Goal: Information Seeking & Learning: Learn about a topic

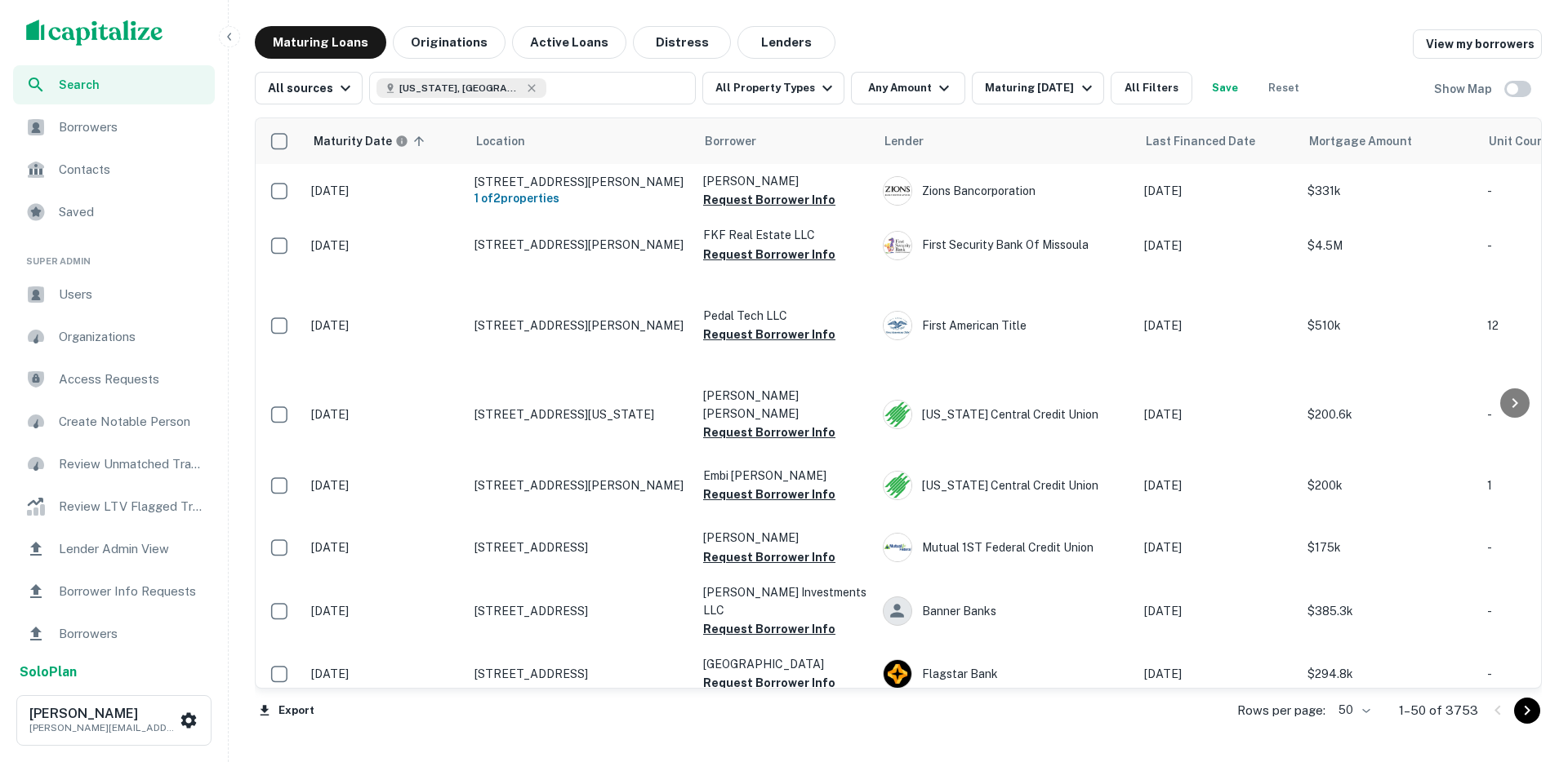
click at [218, 40] on div "scrollable content" at bounding box center [114, 33] width 228 height 65
click at [227, 38] on icon "button" at bounding box center [229, 37] width 13 height 13
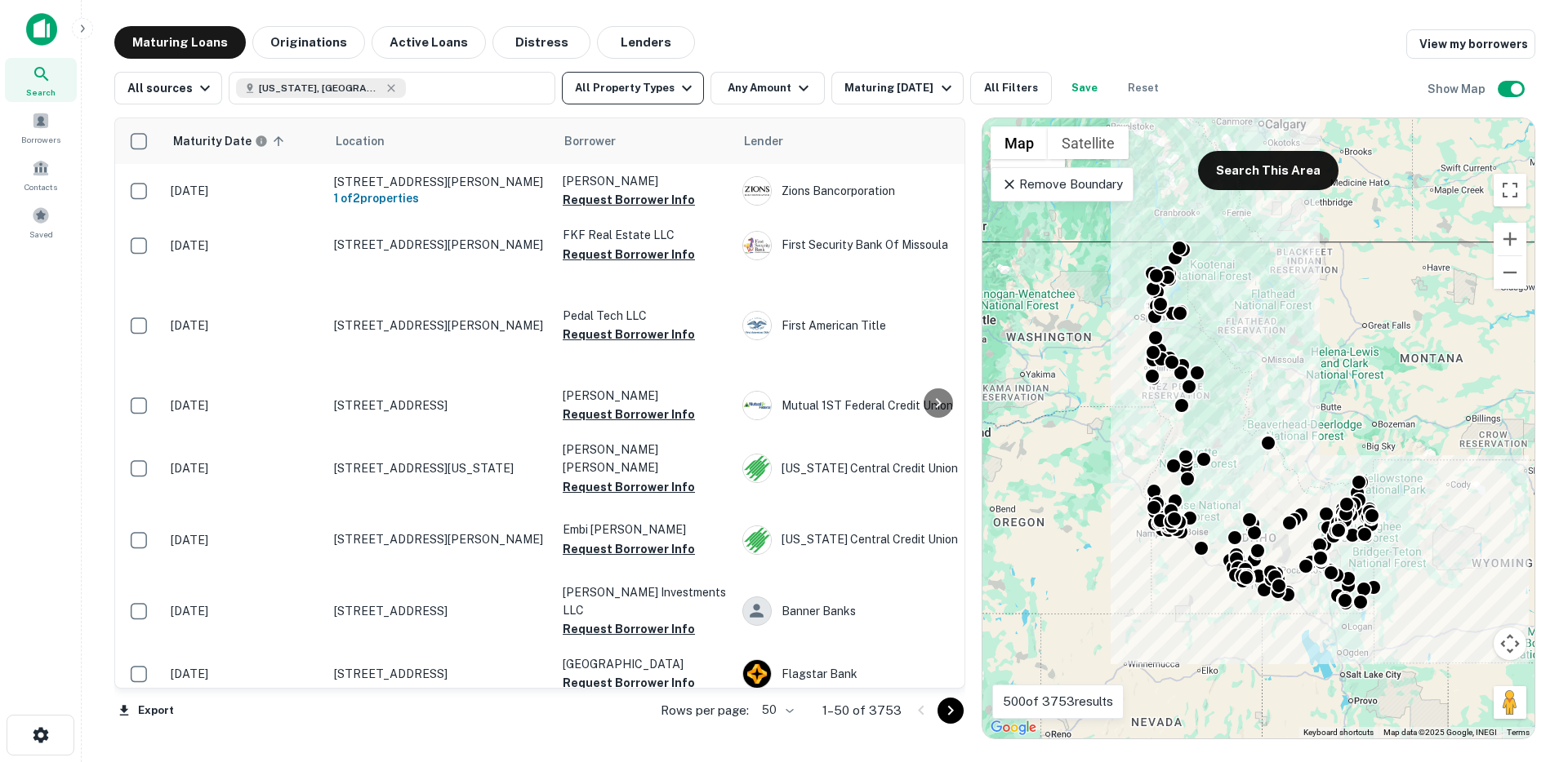
click at [624, 92] on button "All Property Types" at bounding box center [633, 88] width 142 height 33
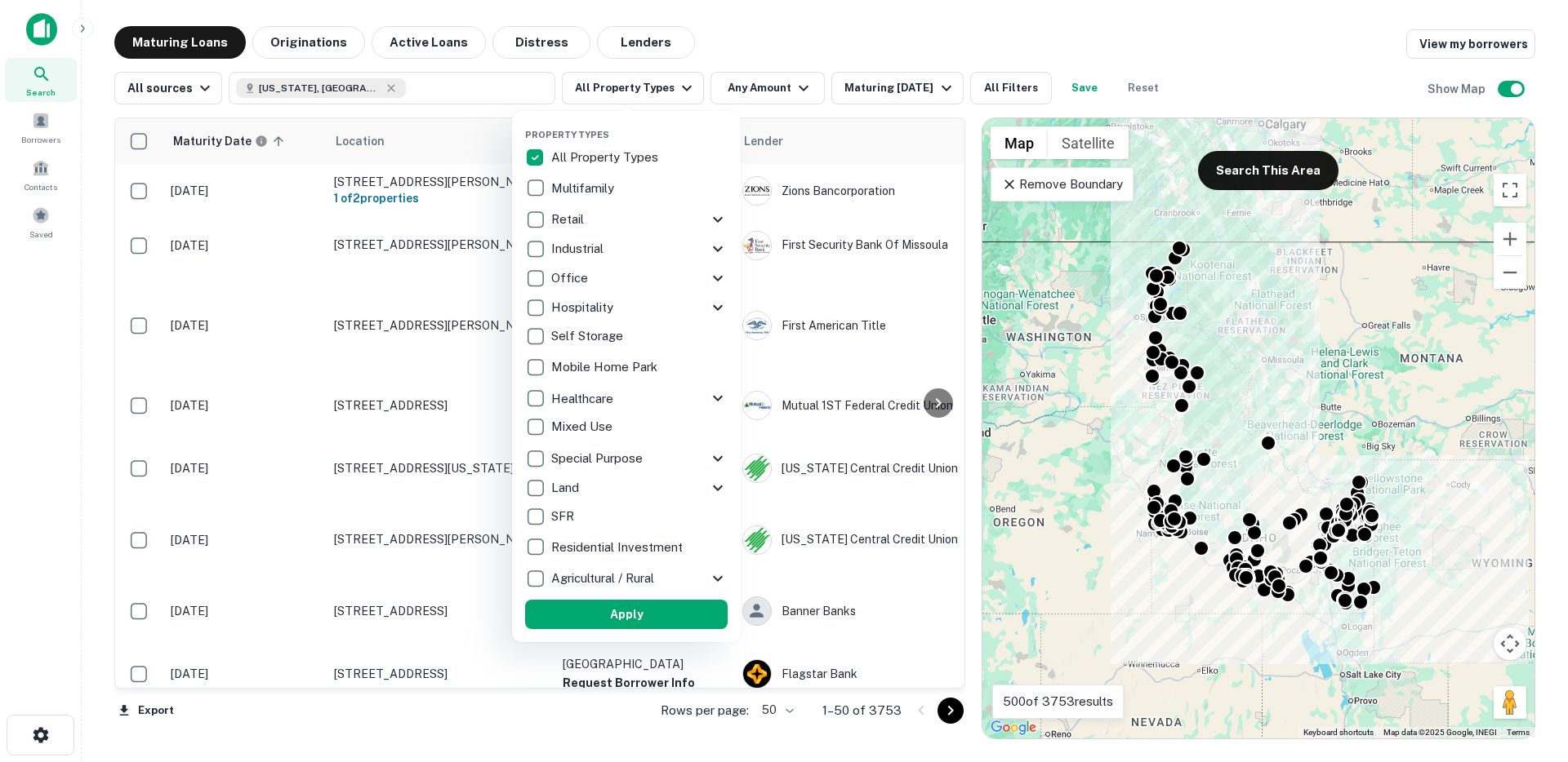
click at [764, 81] on div at bounding box center [784, 381] width 1568 height 762
click at [757, 87] on div at bounding box center [784, 381] width 1568 height 762
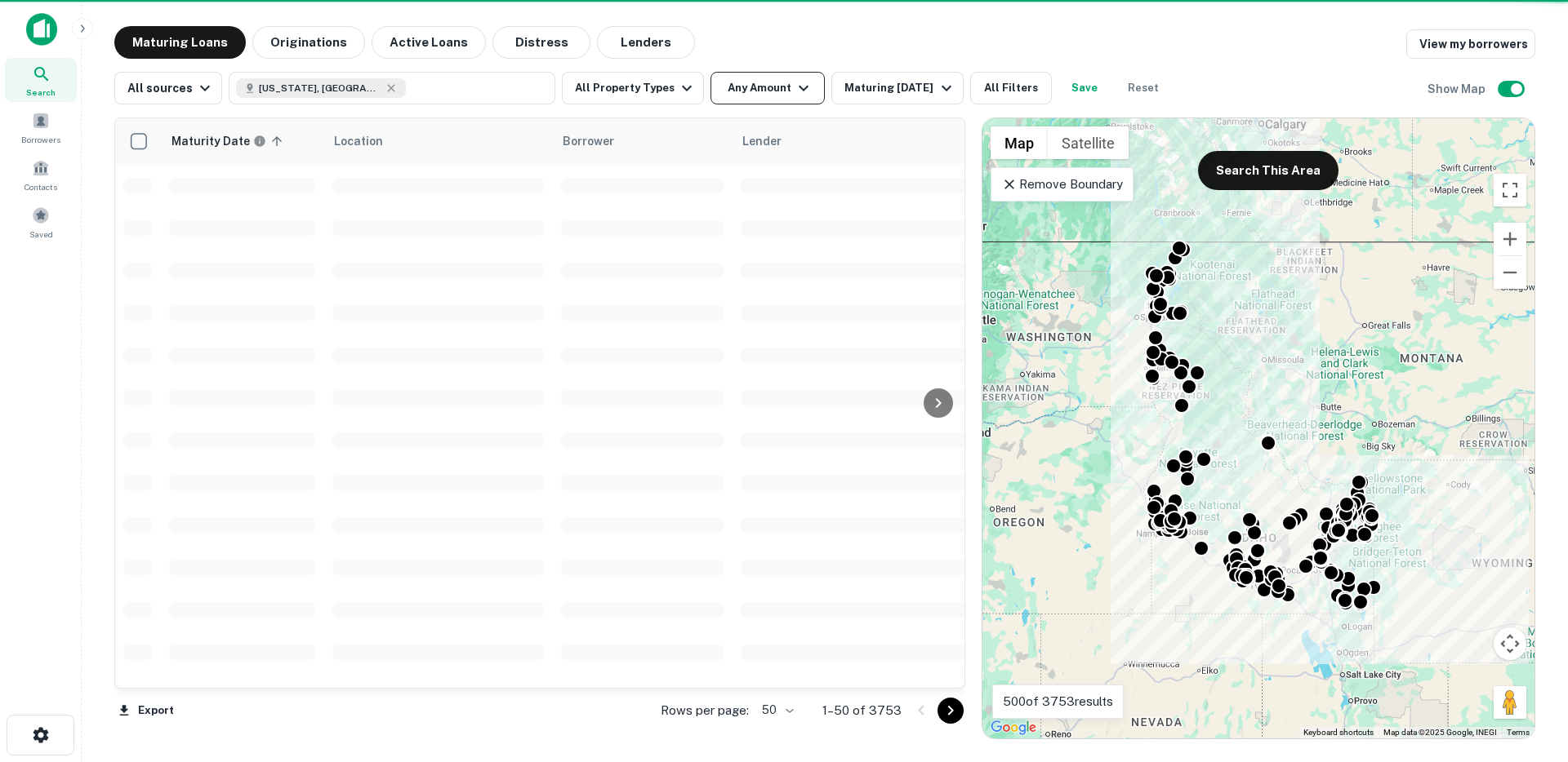
click at [752, 93] on div at bounding box center [784, 381] width 1568 height 762
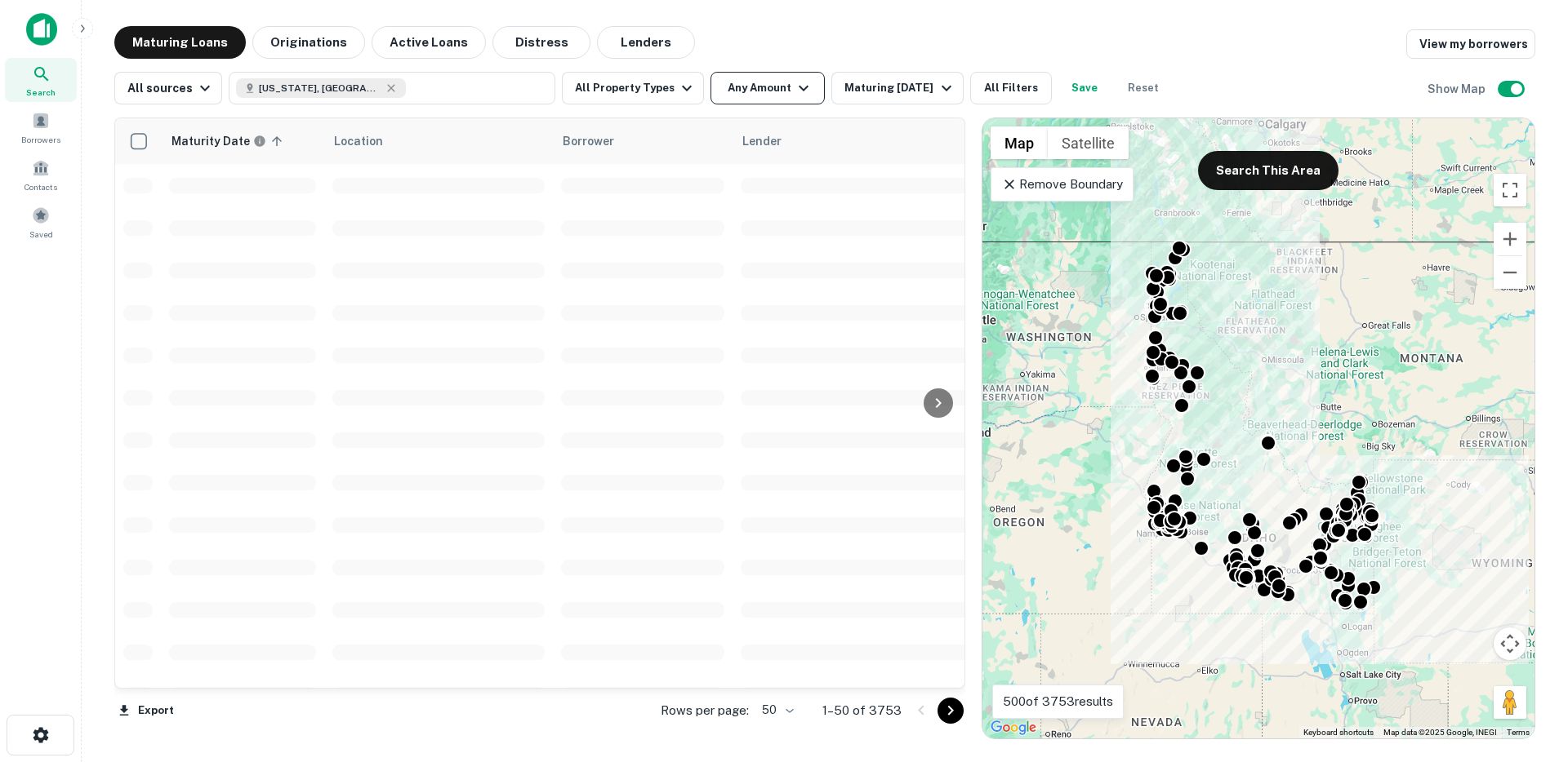
click at [794, 82] on icon "button" at bounding box center [804, 88] width 19 height 19
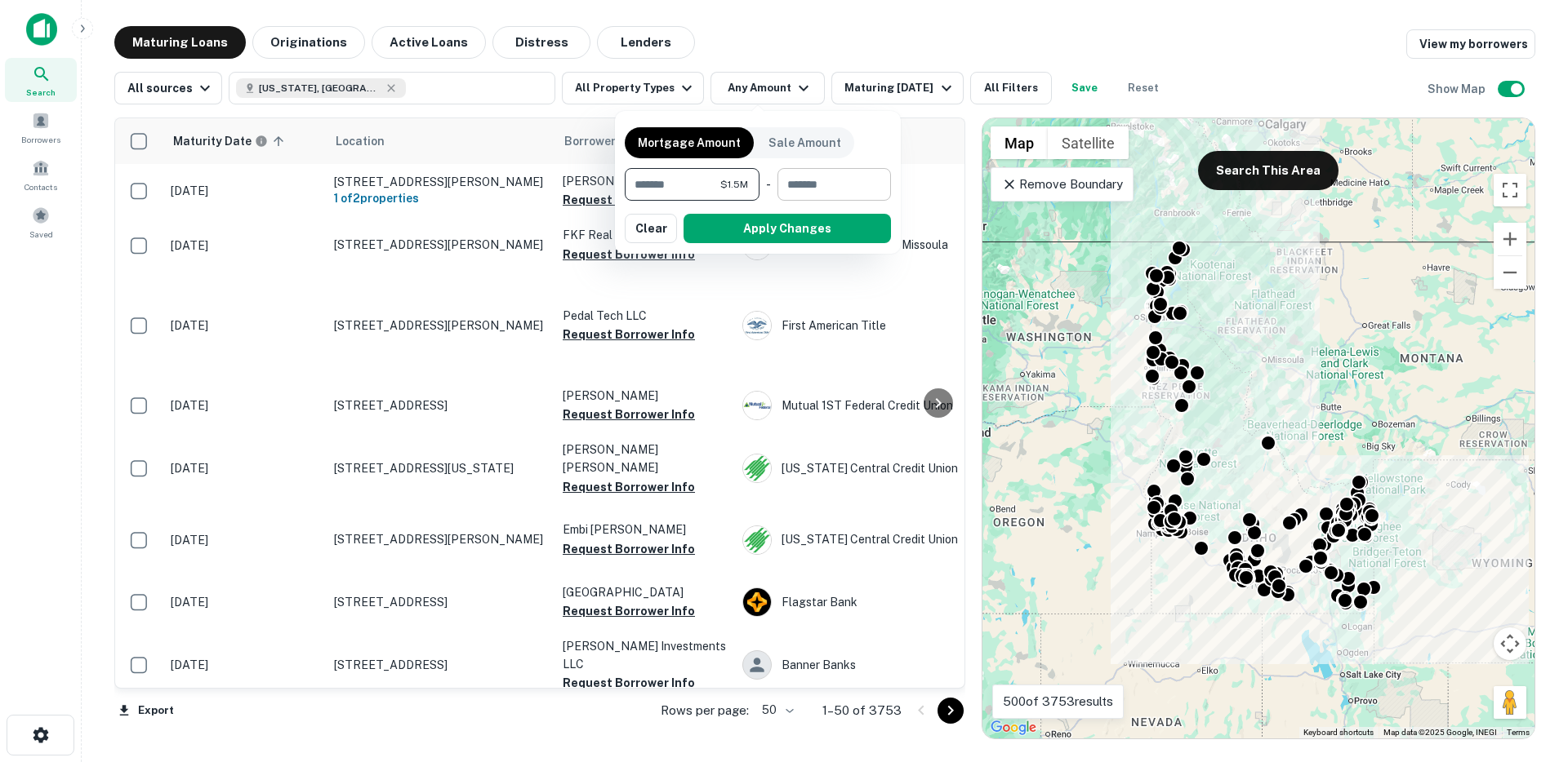
type input "*******"
click at [827, 192] on input "number" at bounding box center [829, 184] width 102 height 33
click at [796, 189] on input "********" at bounding box center [809, 184] width 85 height 33
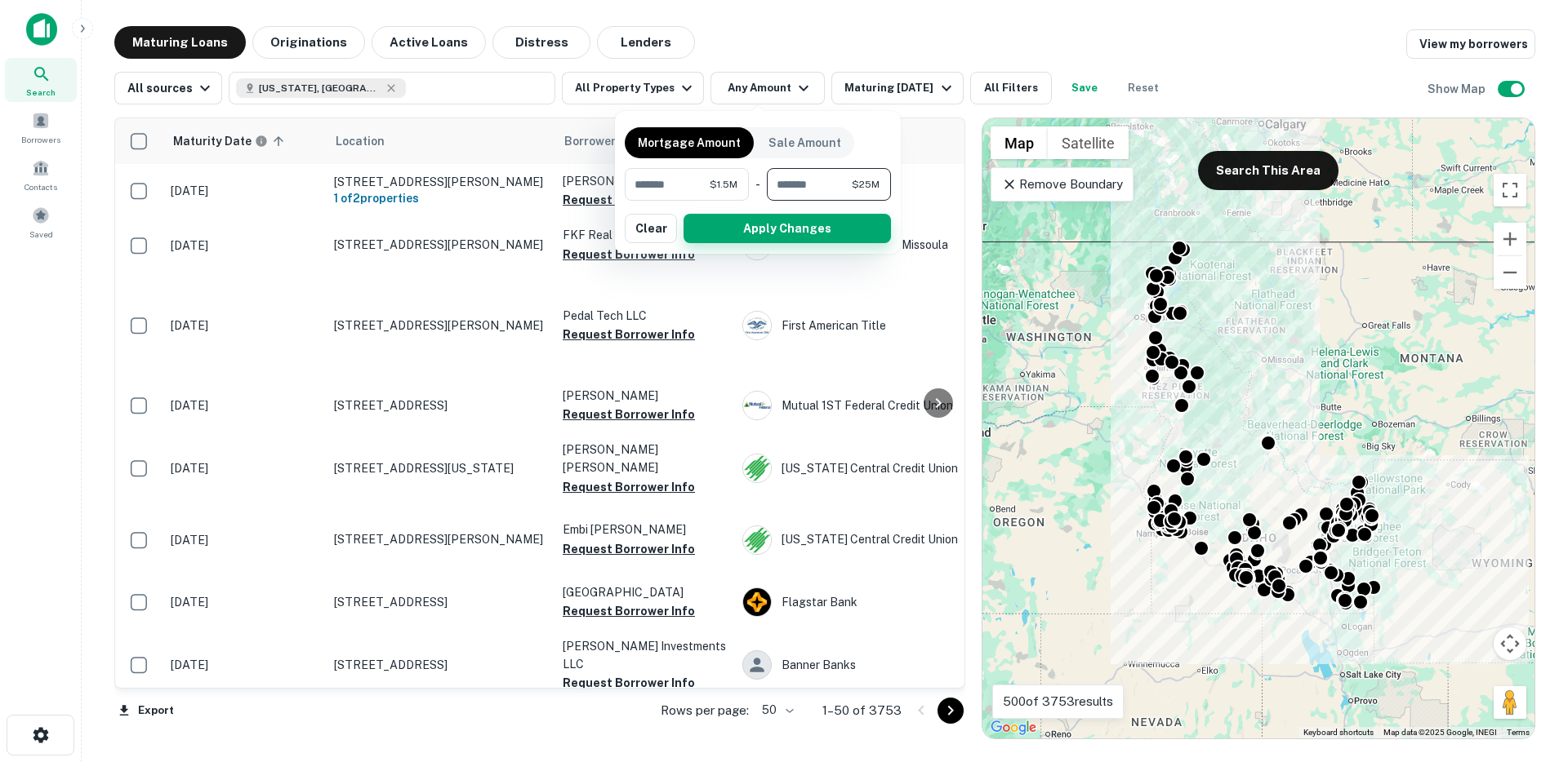
type input "********"
click at [778, 229] on button "Apply Changes" at bounding box center [787, 228] width 207 height 30
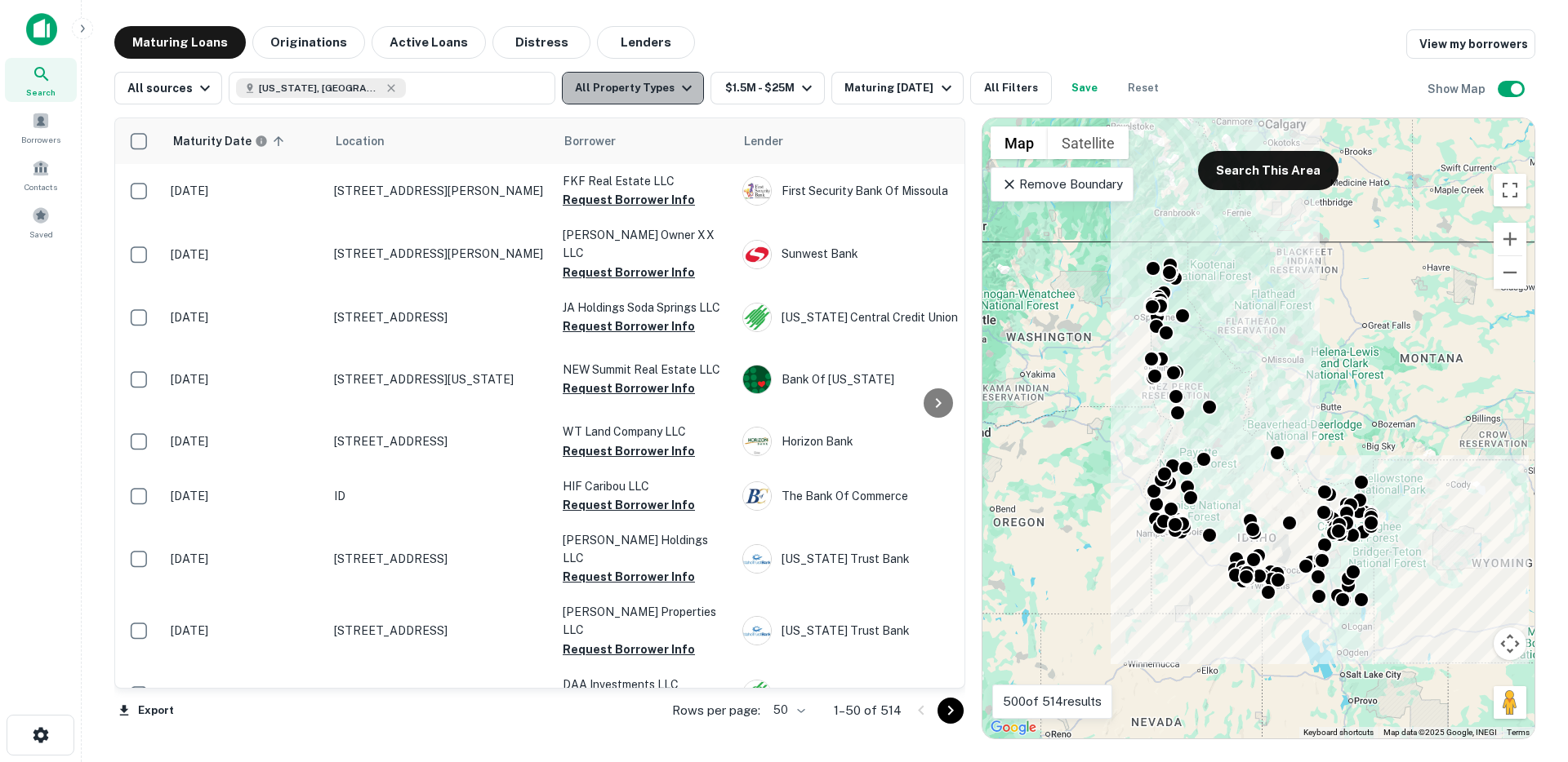
click at [630, 75] on button "All Property Types" at bounding box center [633, 88] width 142 height 33
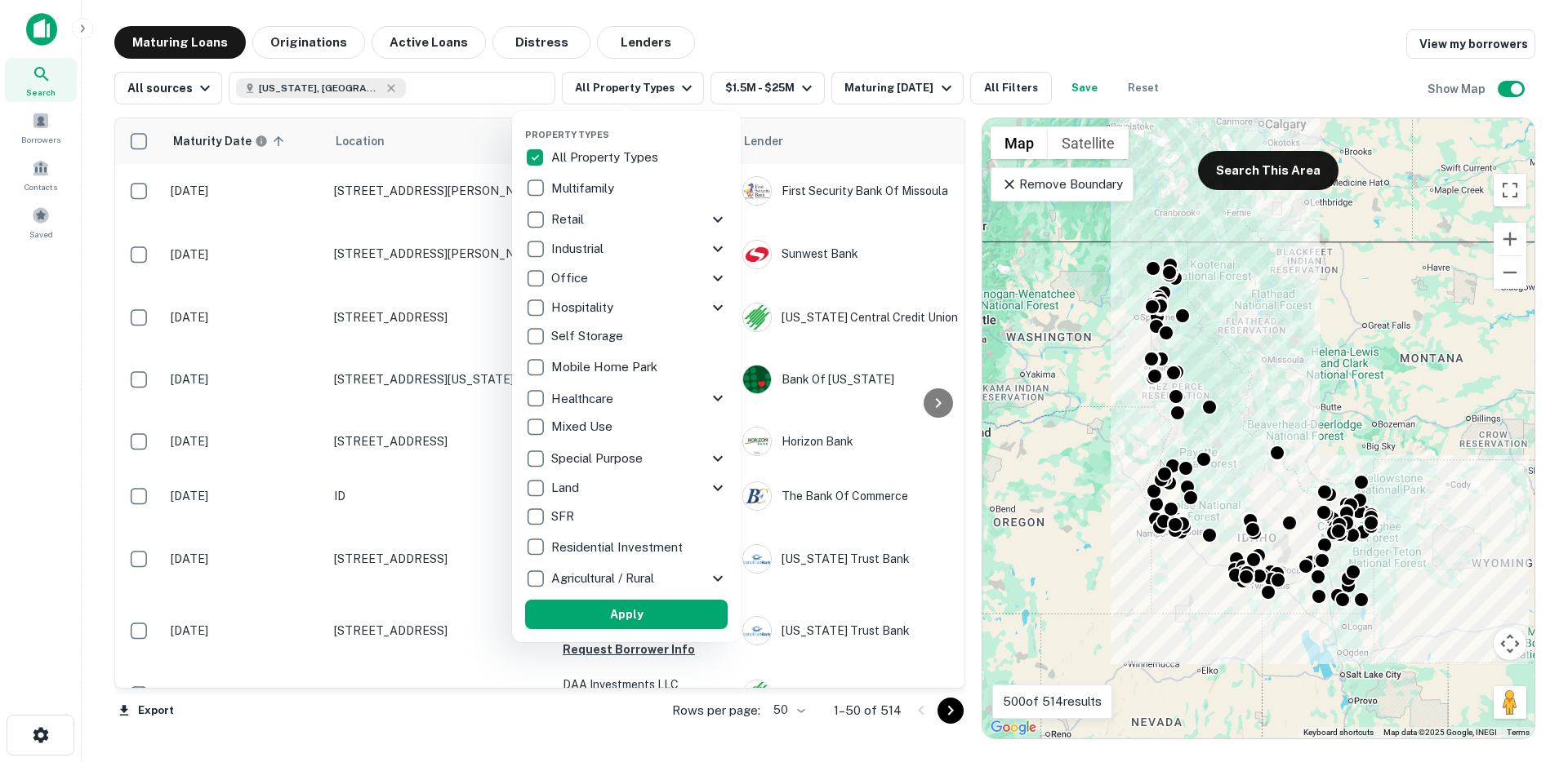
click at [609, 613] on button "Apply" at bounding box center [626, 614] width 202 height 30
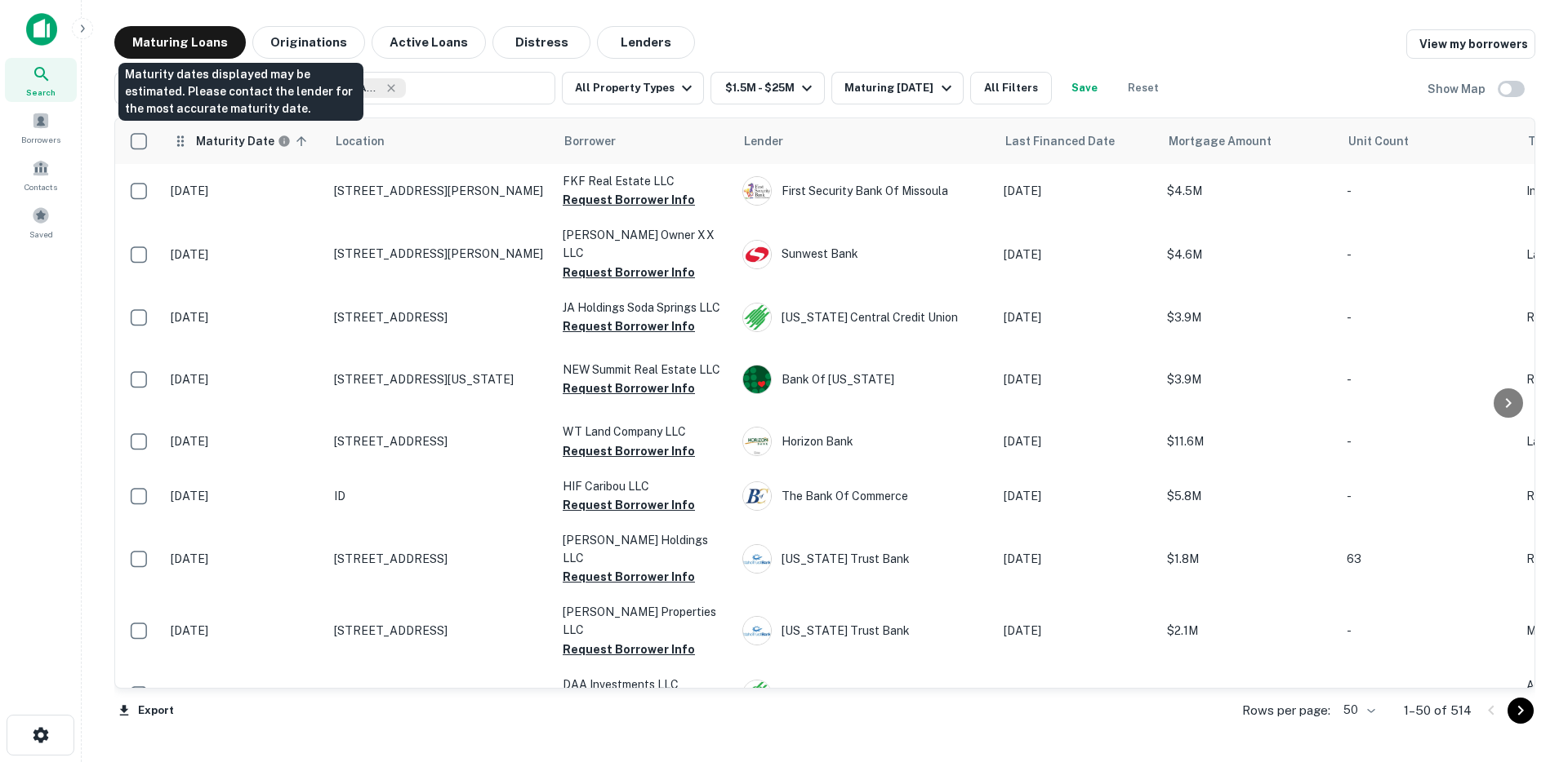
click at [243, 140] on h6 "Maturity Date" at bounding box center [235, 141] width 79 height 18
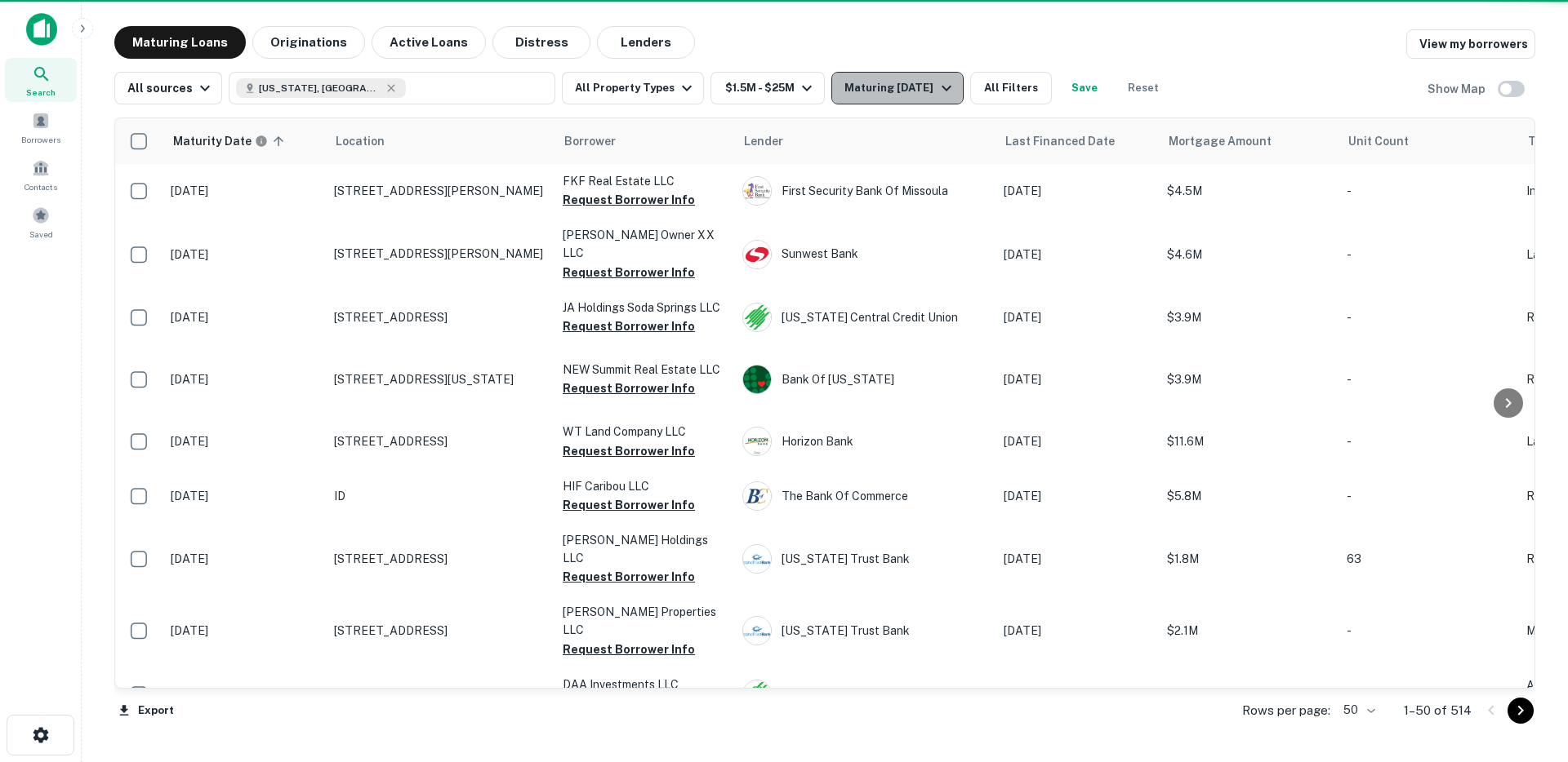
click at [894, 93] on div "Maturing [DATE]" at bounding box center [900, 88] width 111 height 19
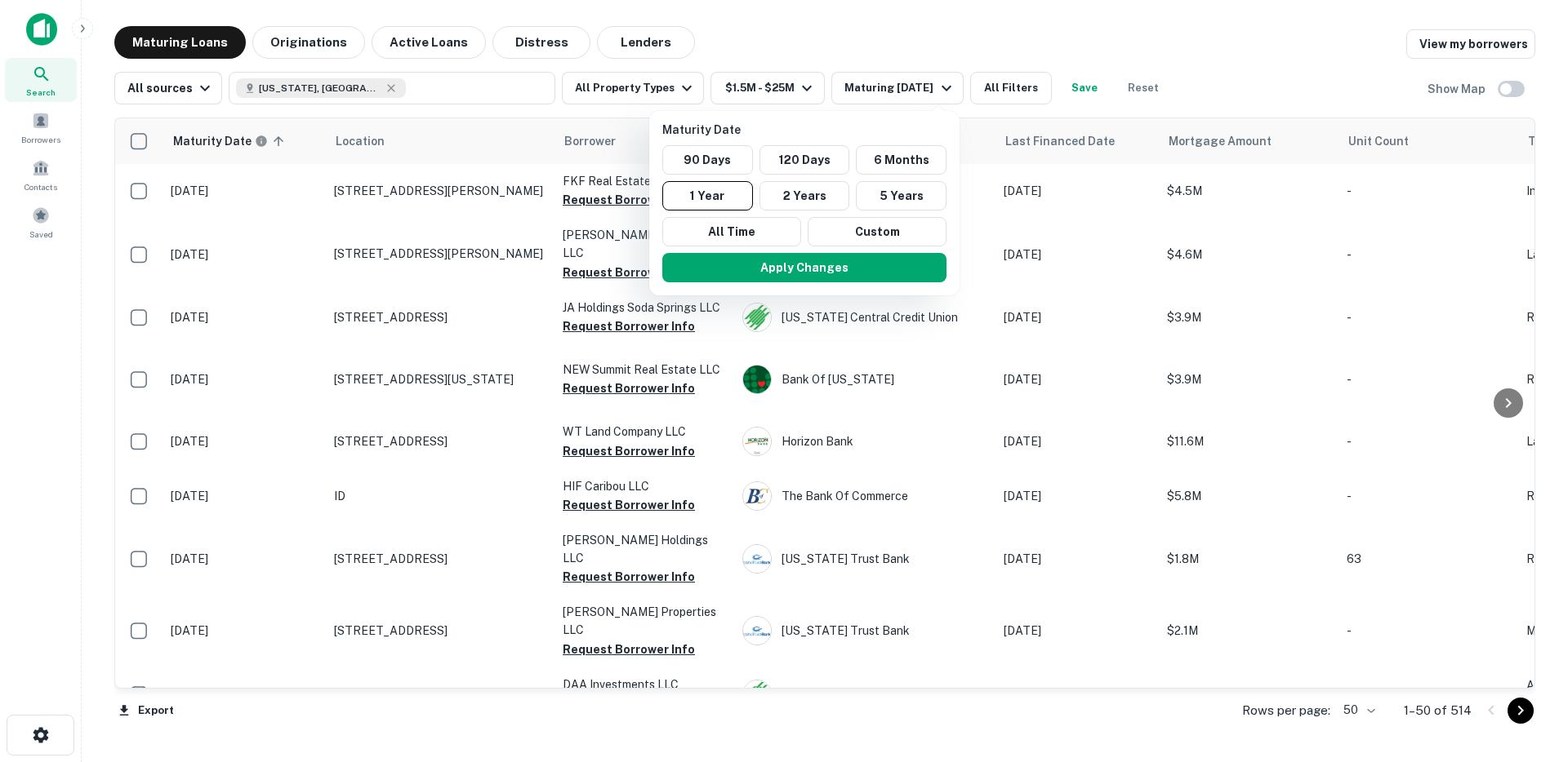
drag, startPoint x: 912, startPoint y: 167, endPoint x: 909, endPoint y: 178, distance: 11.4
click at [912, 167] on button "6 Months" at bounding box center [901, 160] width 91 height 30
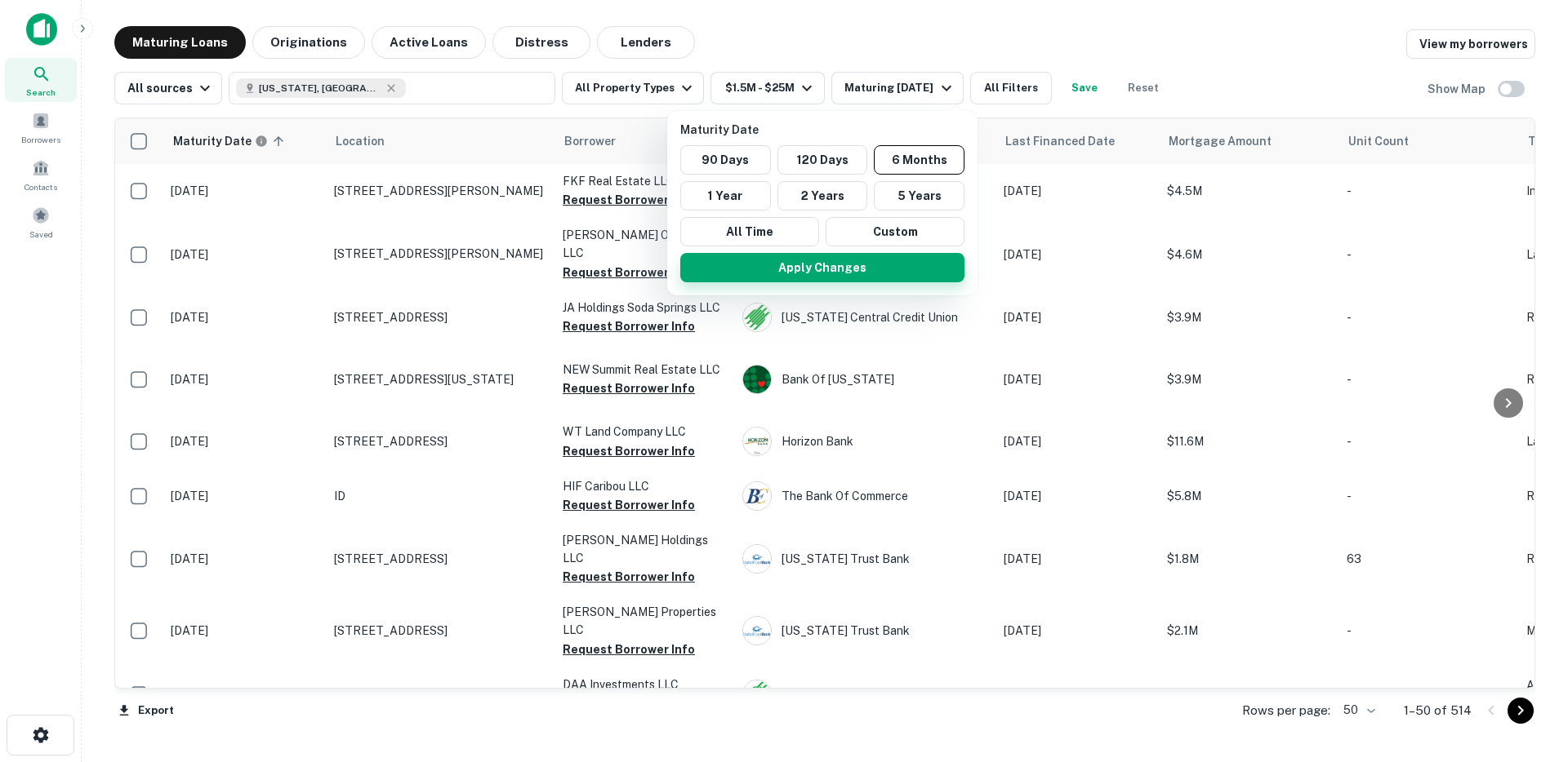
click at [876, 278] on button "Apply Changes" at bounding box center [822, 267] width 284 height 30
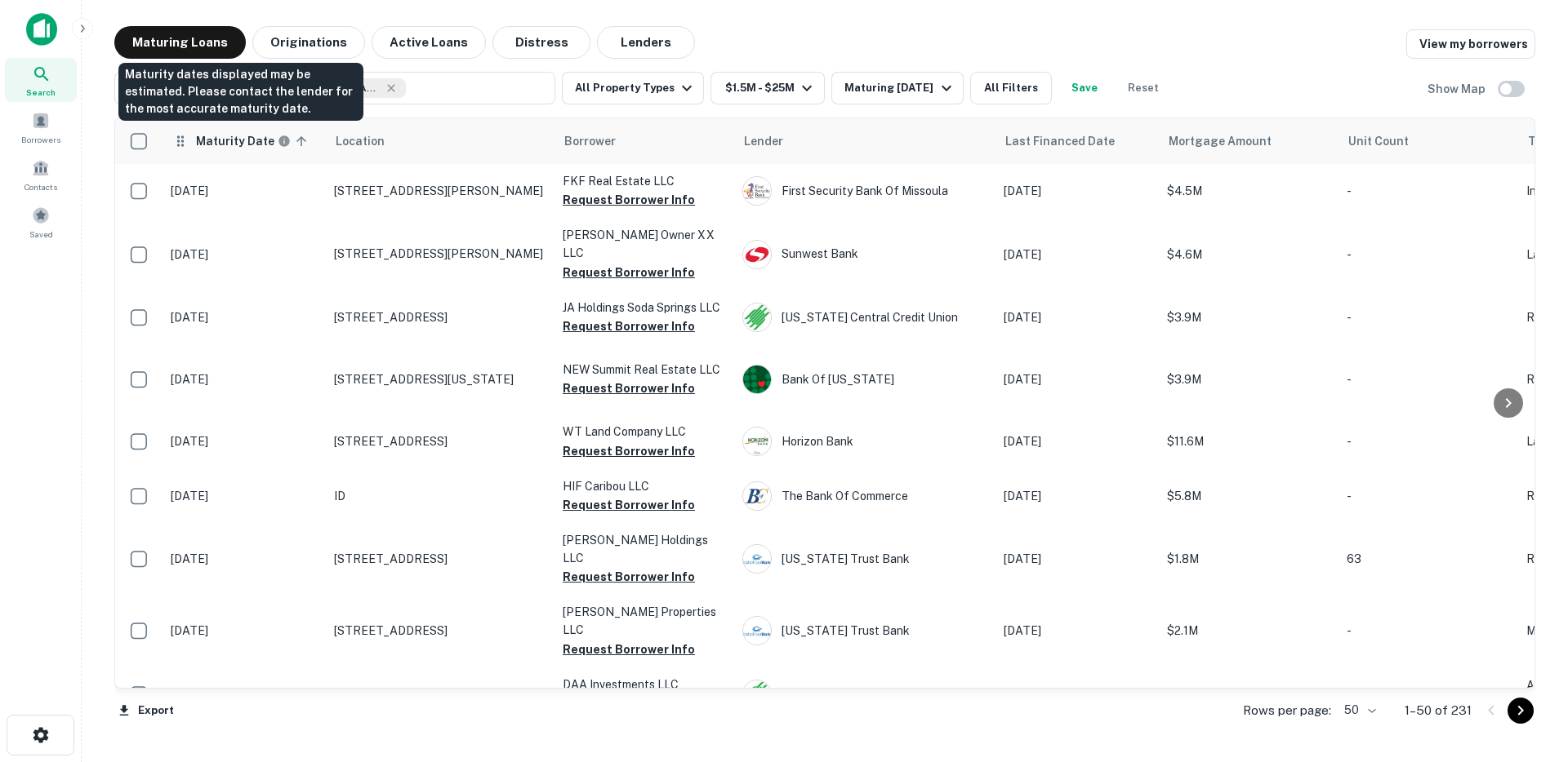
click at [235, 140] on h6 "Maturity Date" at bounding box center [235, 141] width 79 height 18
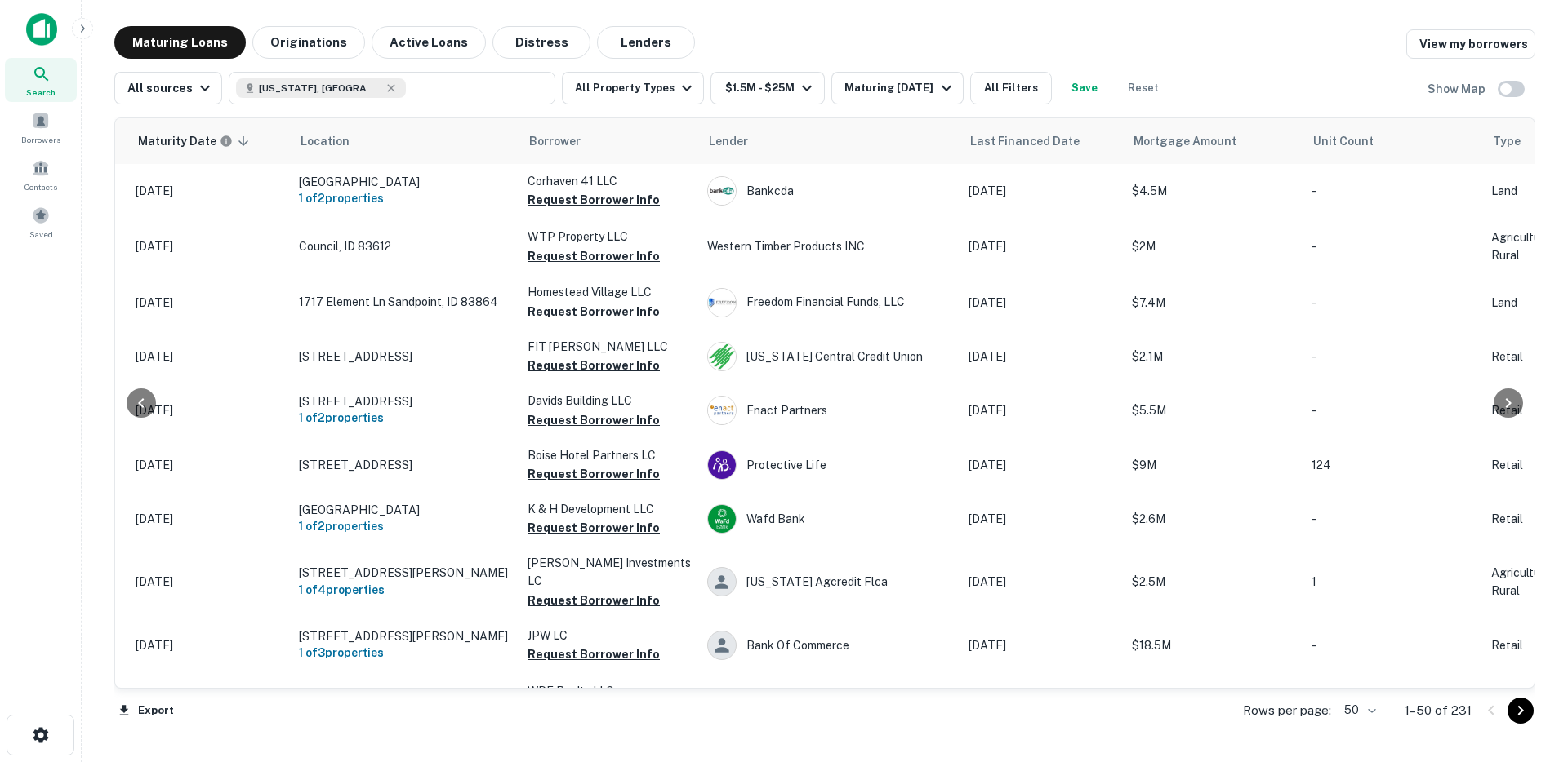
scroll to position [0, 115]
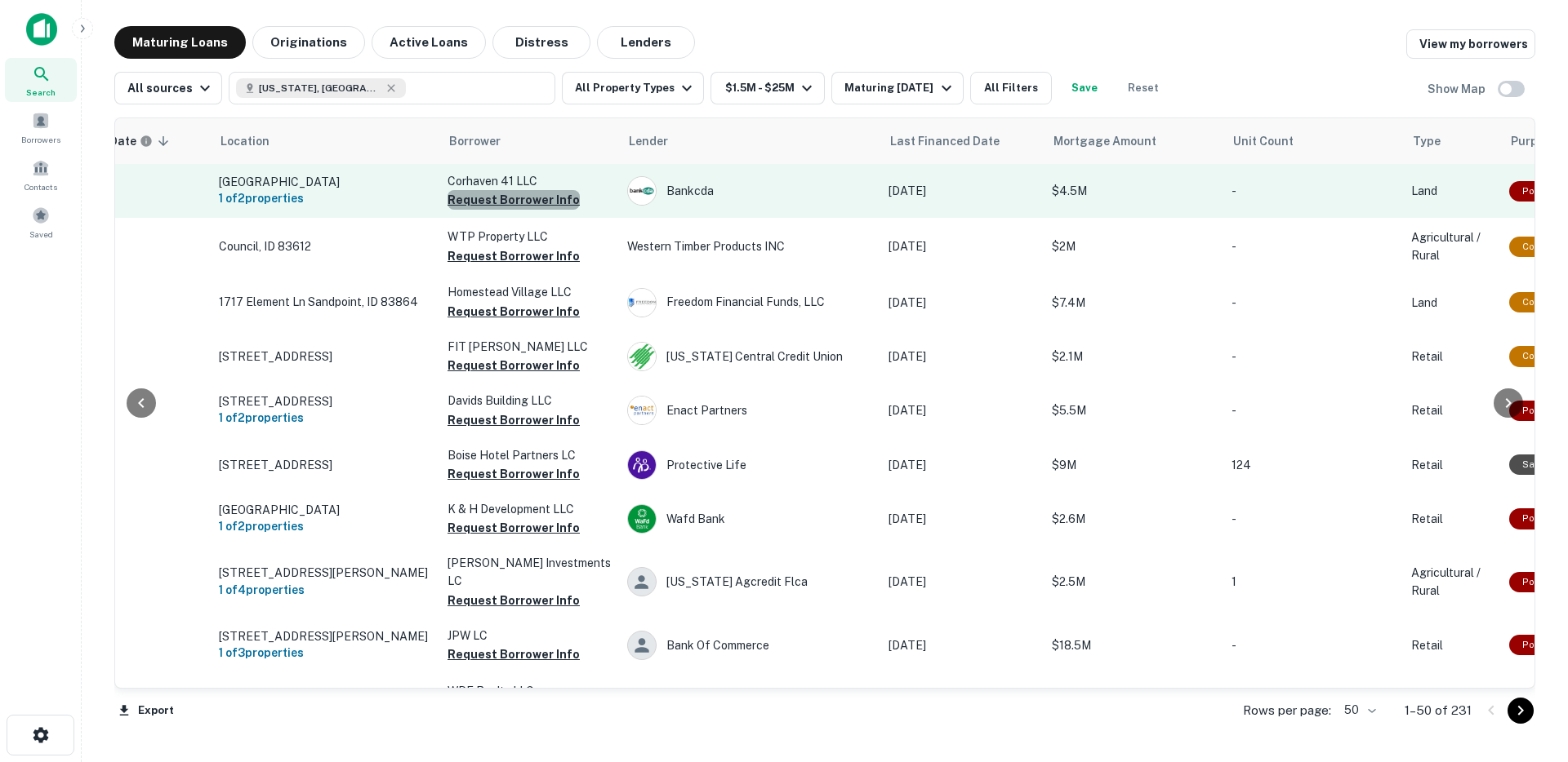
click at [524, 200] on button "Request Borrower Info" at bounding box center [514, 199] width 132 height 19
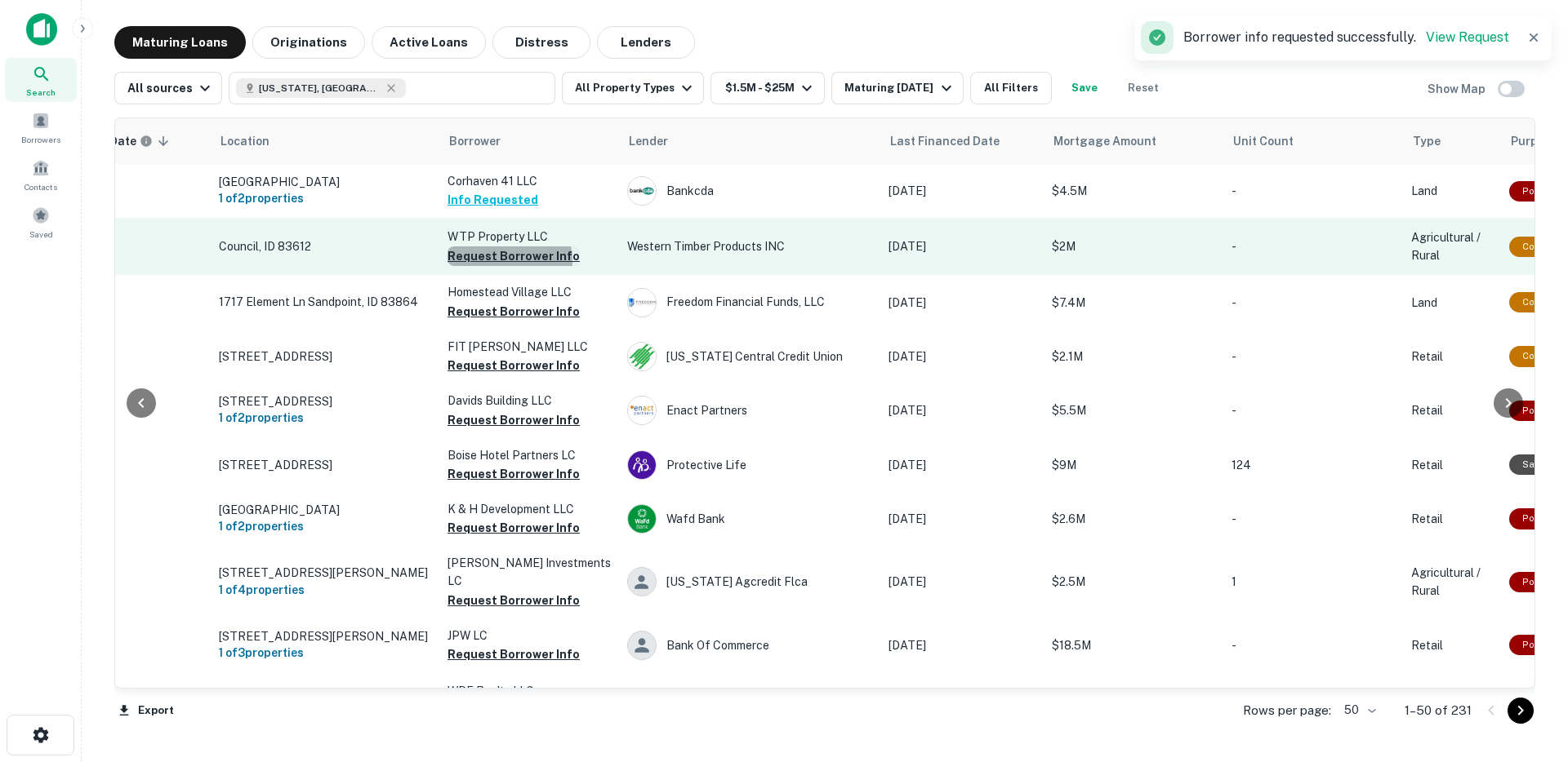
click at [501, 266] on button "Request Borrower Info" at bounding box center [514, 256] width 132 height 19
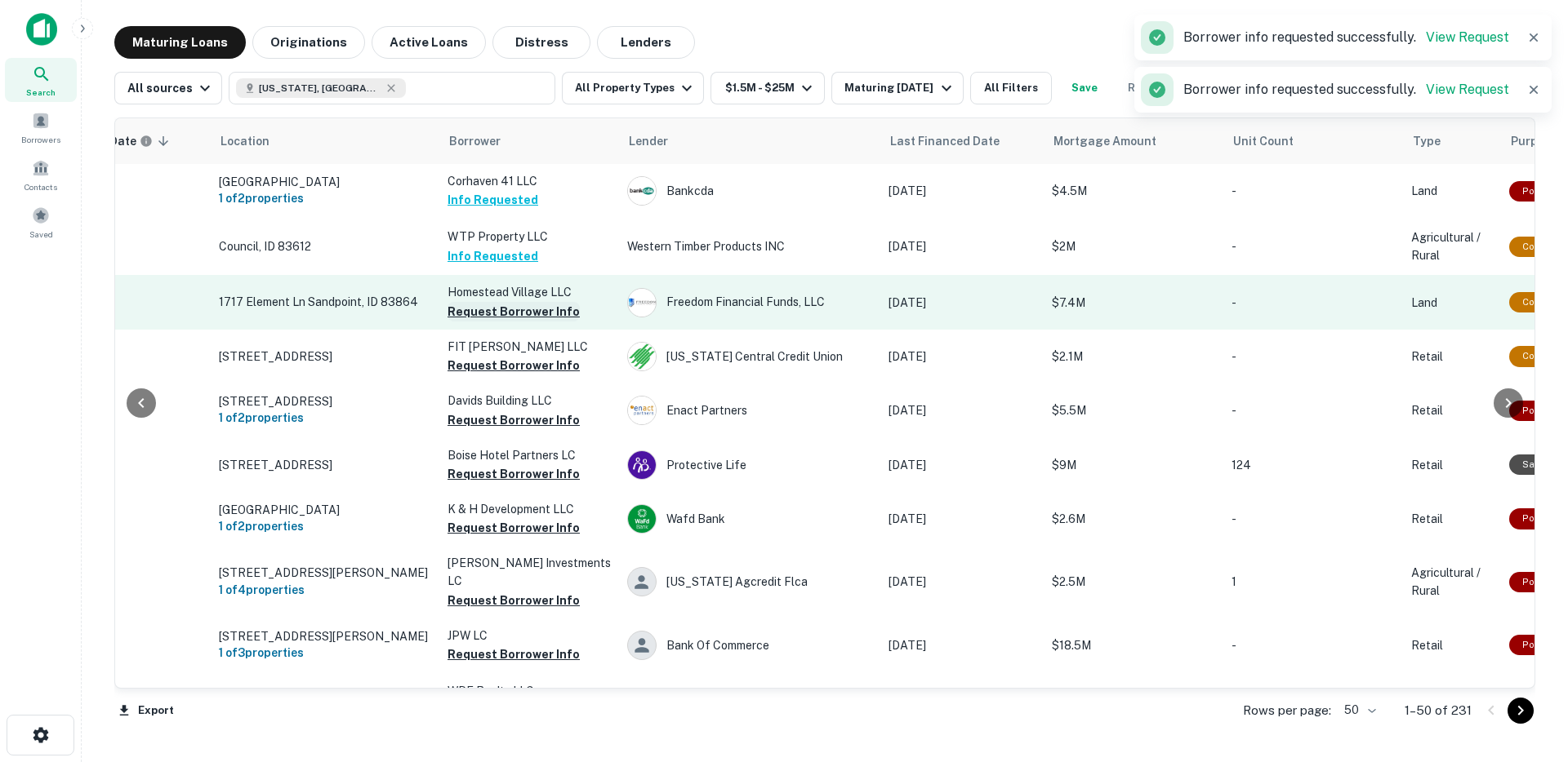
click at [498, 322] on button "Request Borrower Info" at bounding box center [514, 312] width 132 height 19
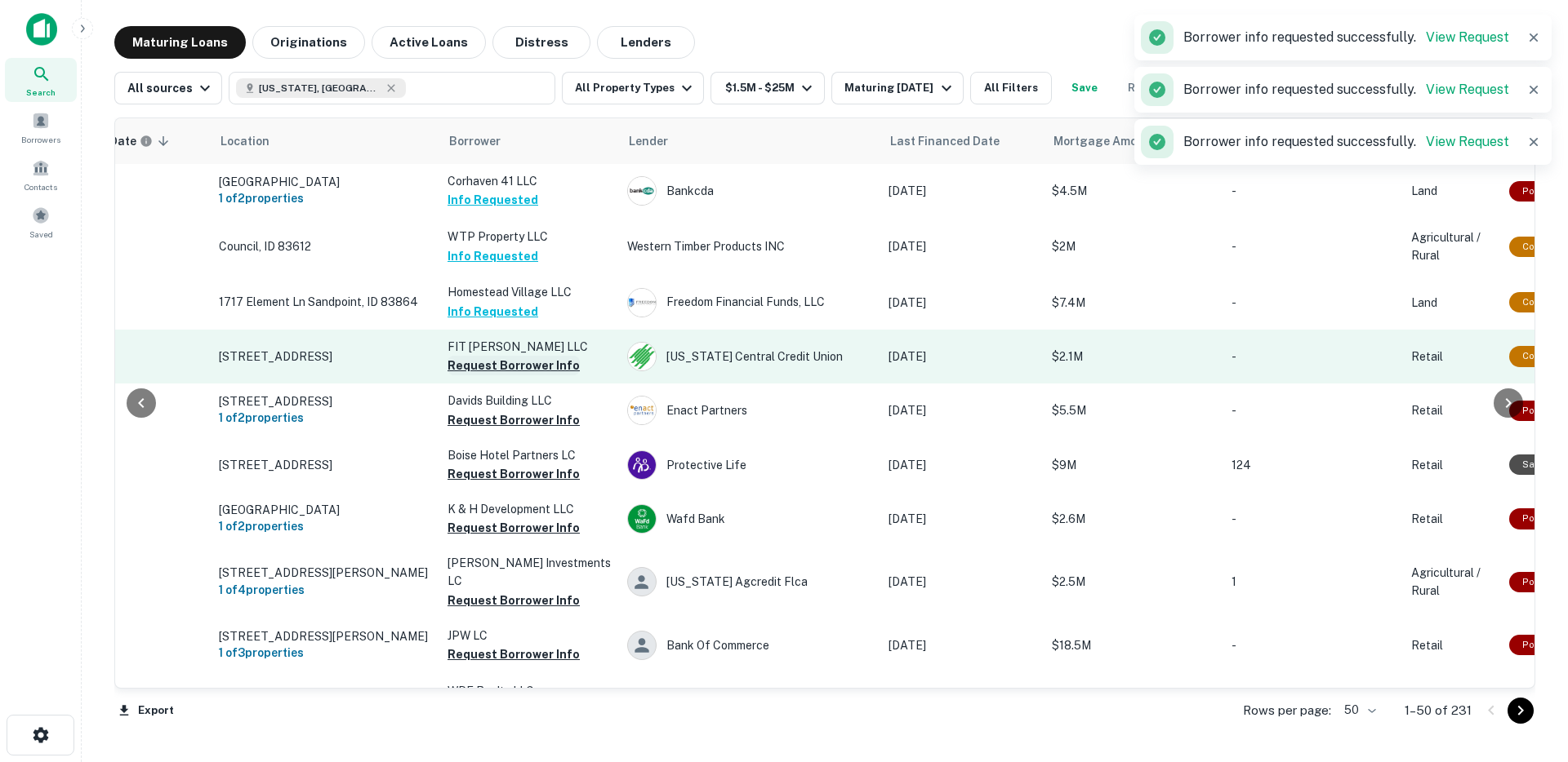
click at [501, 376] on button "Request Borrower Info" at bounding box center [514, 365] width 132 height 19
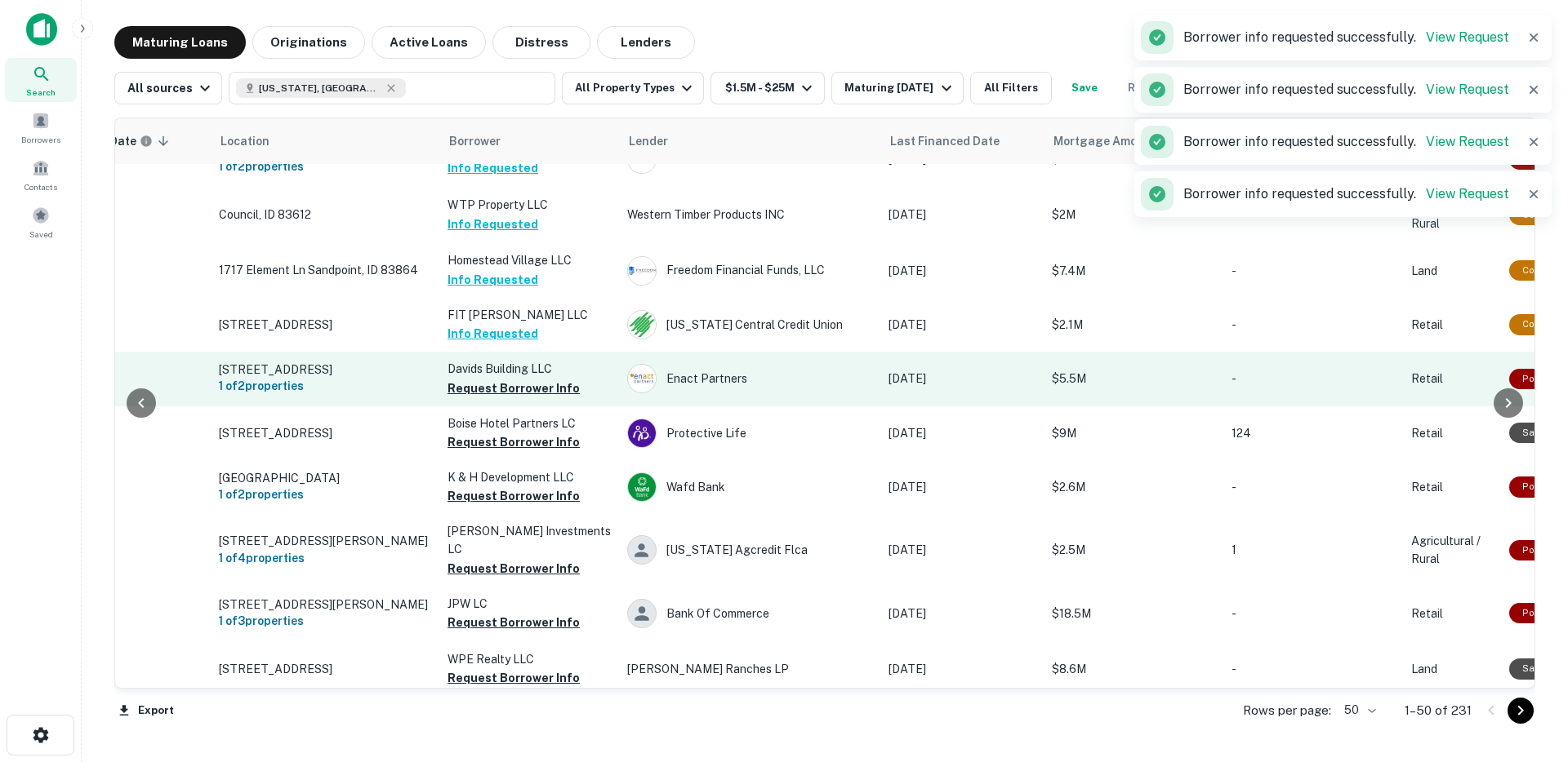
click at [490, 399] on button "Request Borrower Info" at bounding box center [514, 388] width 132 height 19
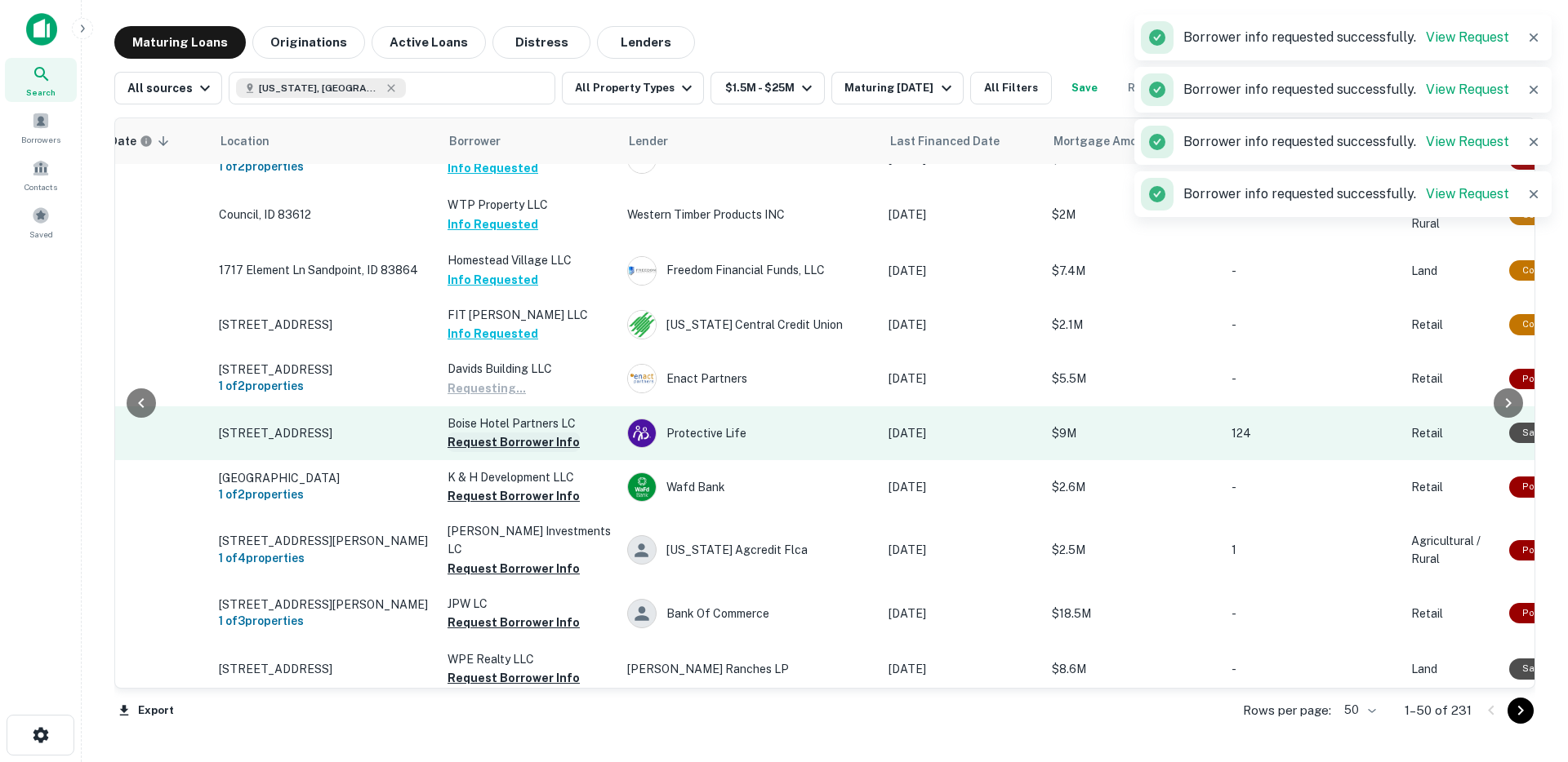
click at [503, 452] on button "Request Borrower Info" at bounding box center [514, 442] width 132 height 19
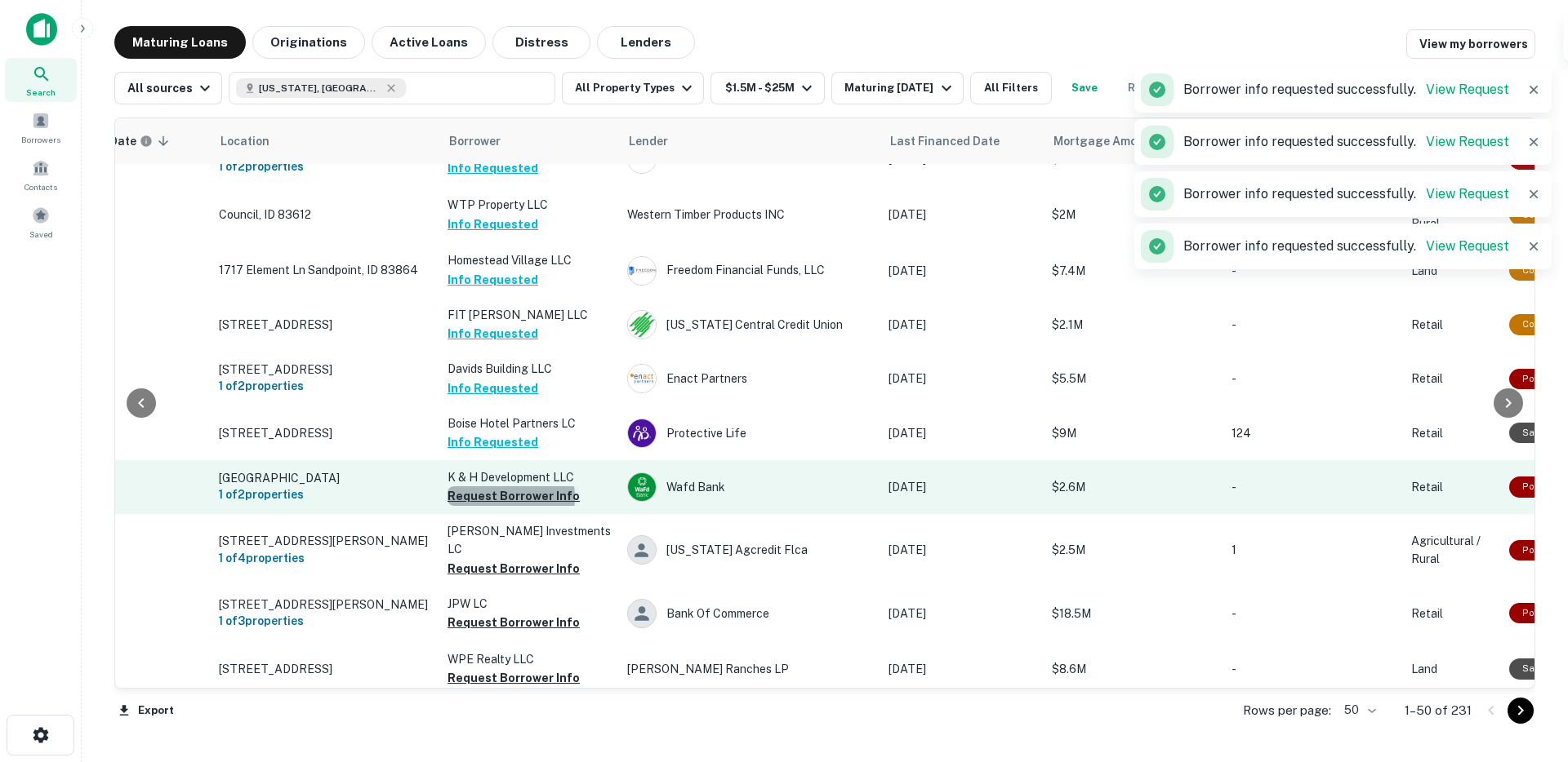
click at [510, 506] on button "Request Borrower Info" at bounding box center [514, 496] width 132 height 19
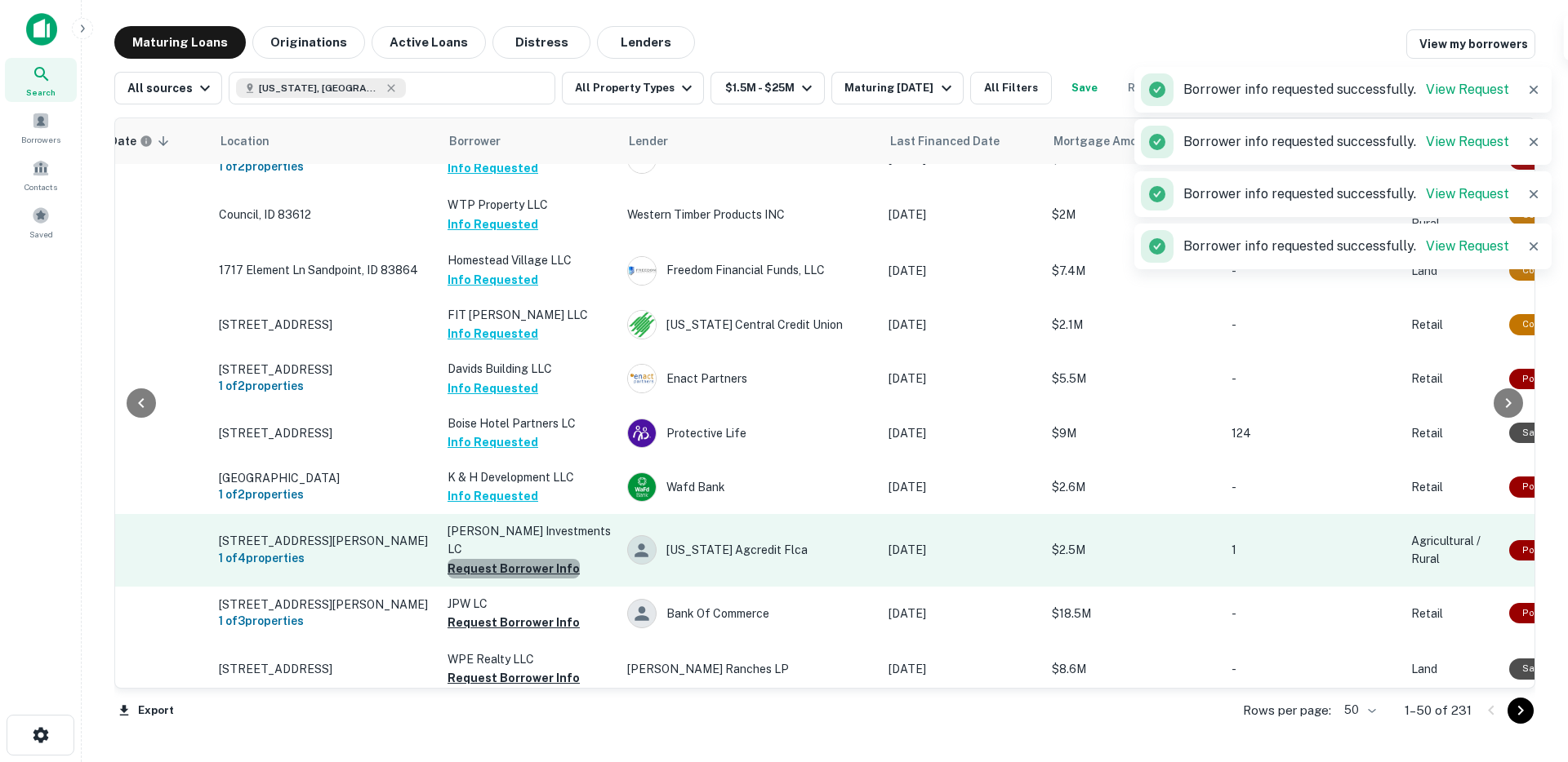
click at [514, 572] on button "Request Borrower Info" at bounding box center [514, 568] width 132 height 19
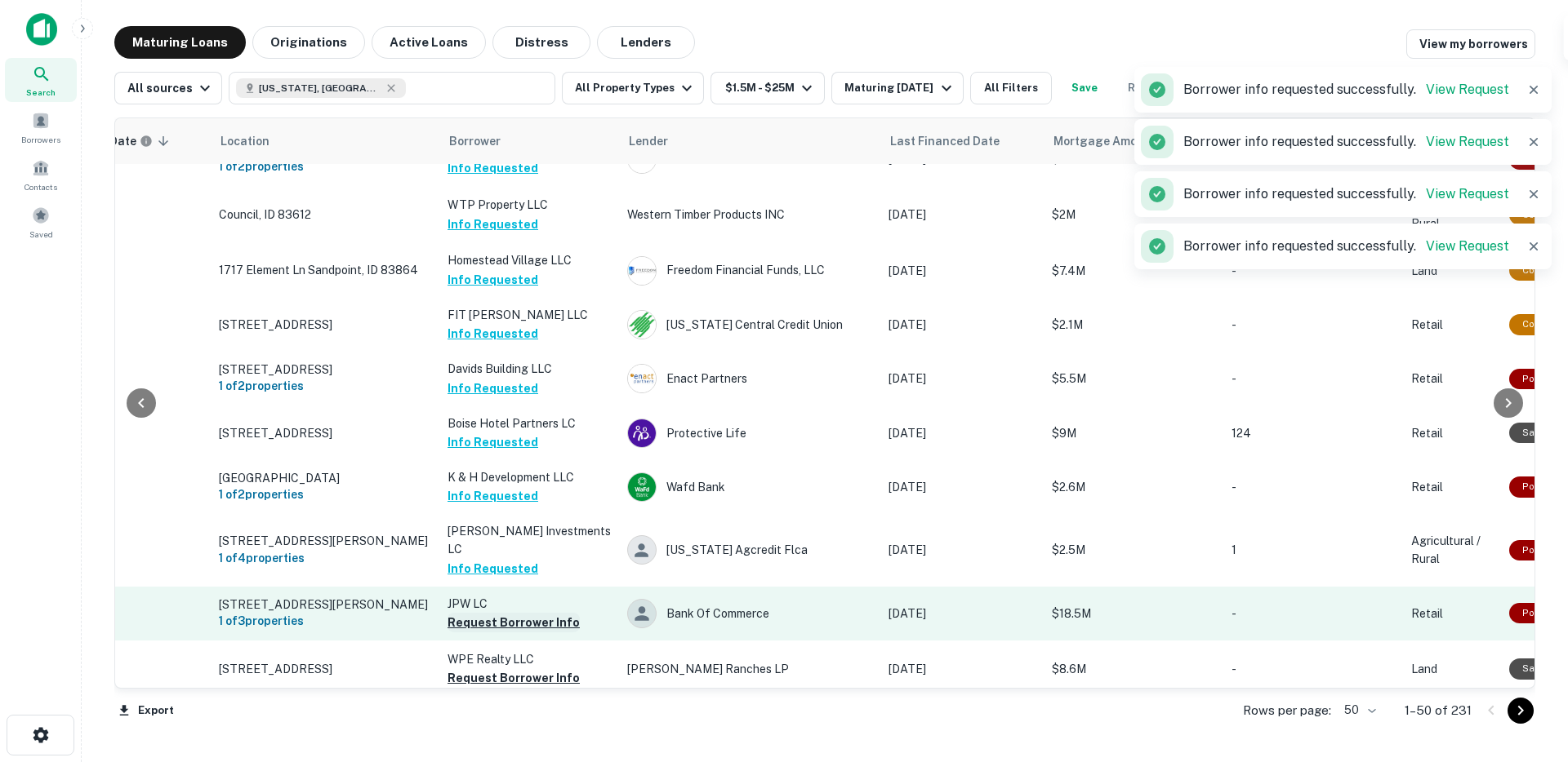
click at [506, 620] on button "Request Borrower Info" at bounding box center [514, 623] width 132 height 19
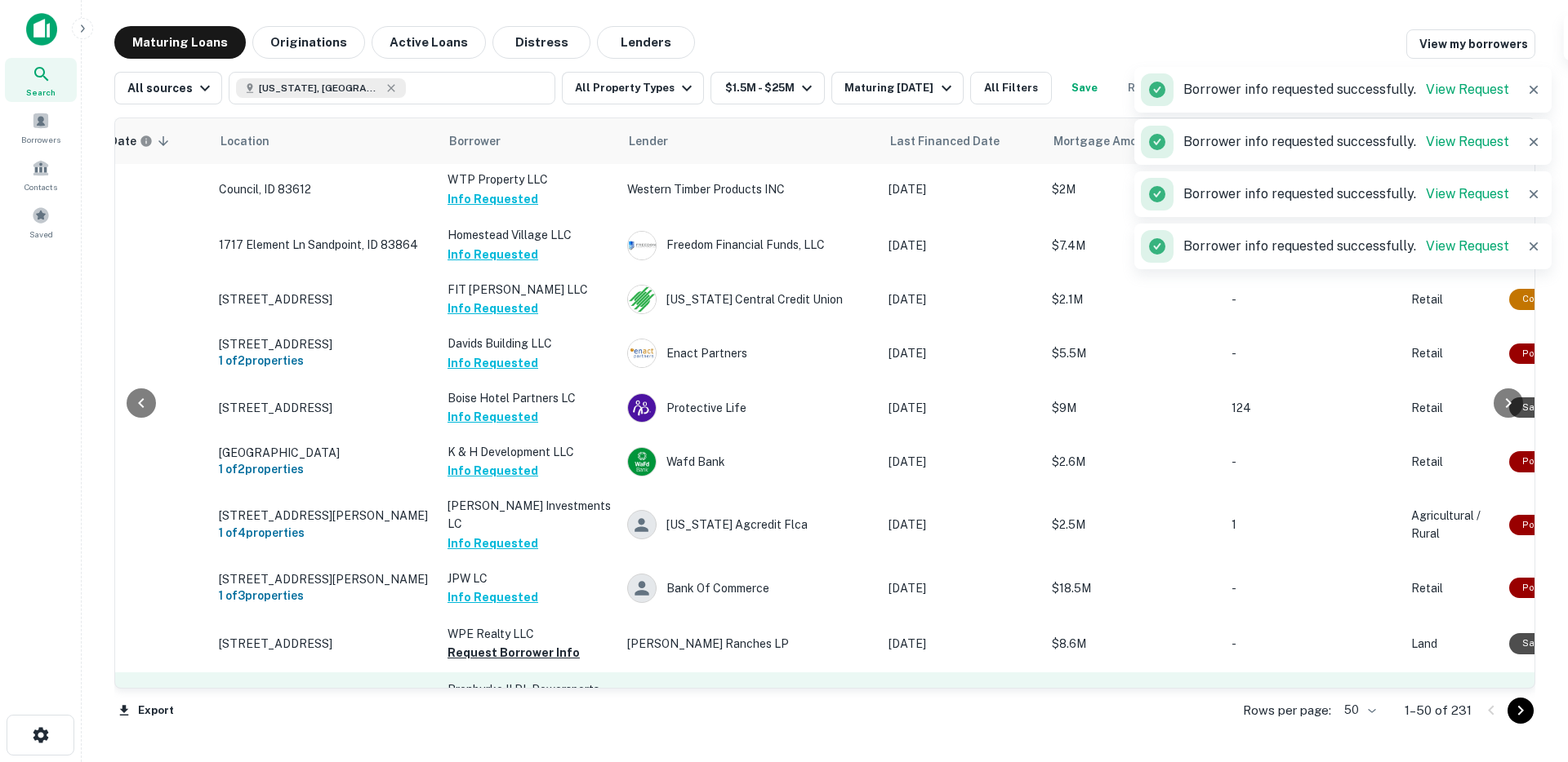
scroll to position [168, 115]
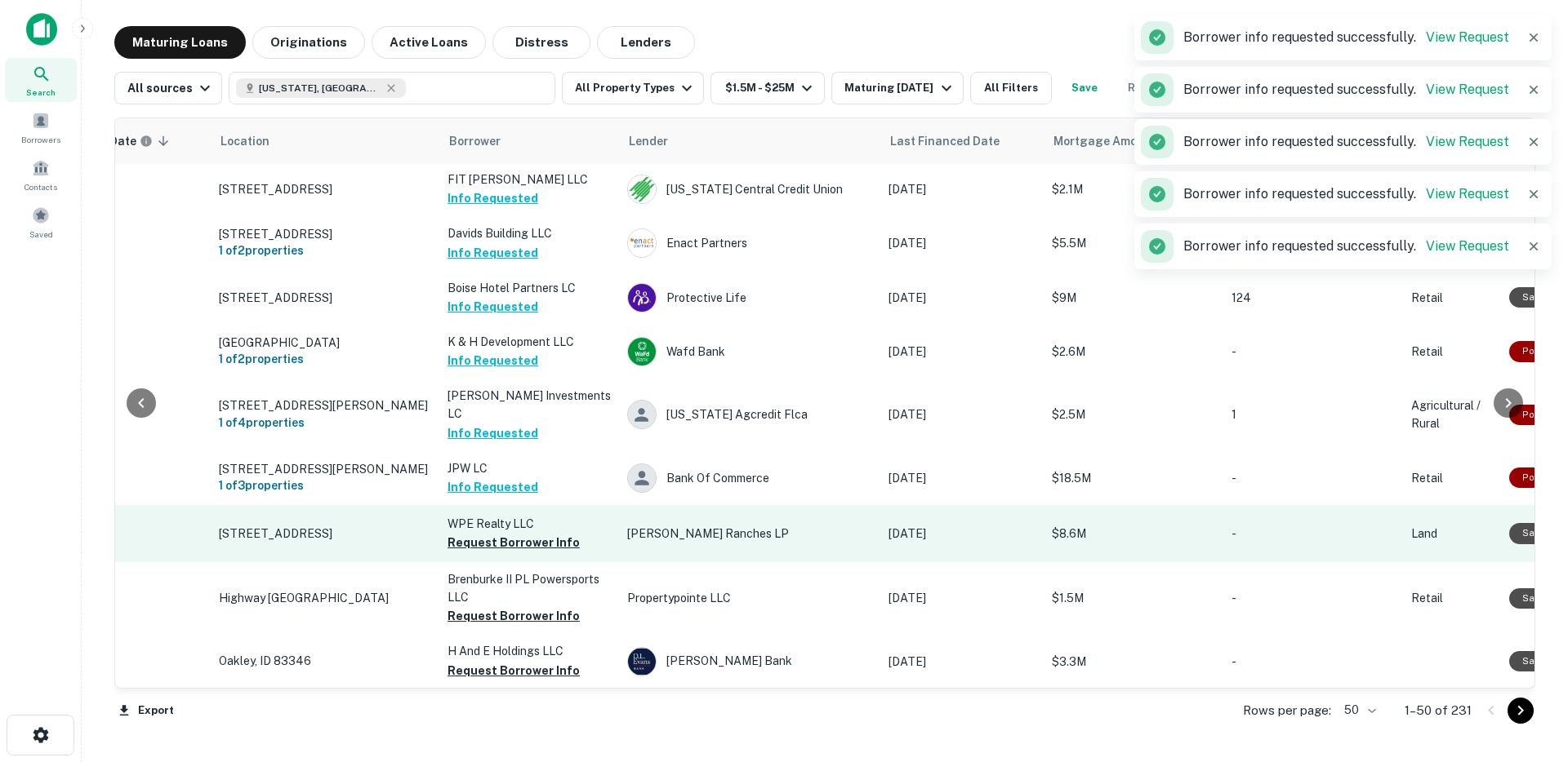
click at [523, 525] on p "WPE Realty LLC" at bounding box center [529, 523] width 163 height 18
click at [522, 536] on button "Request Borrower Info" at bounding box center [514, 543] width 132 height 19
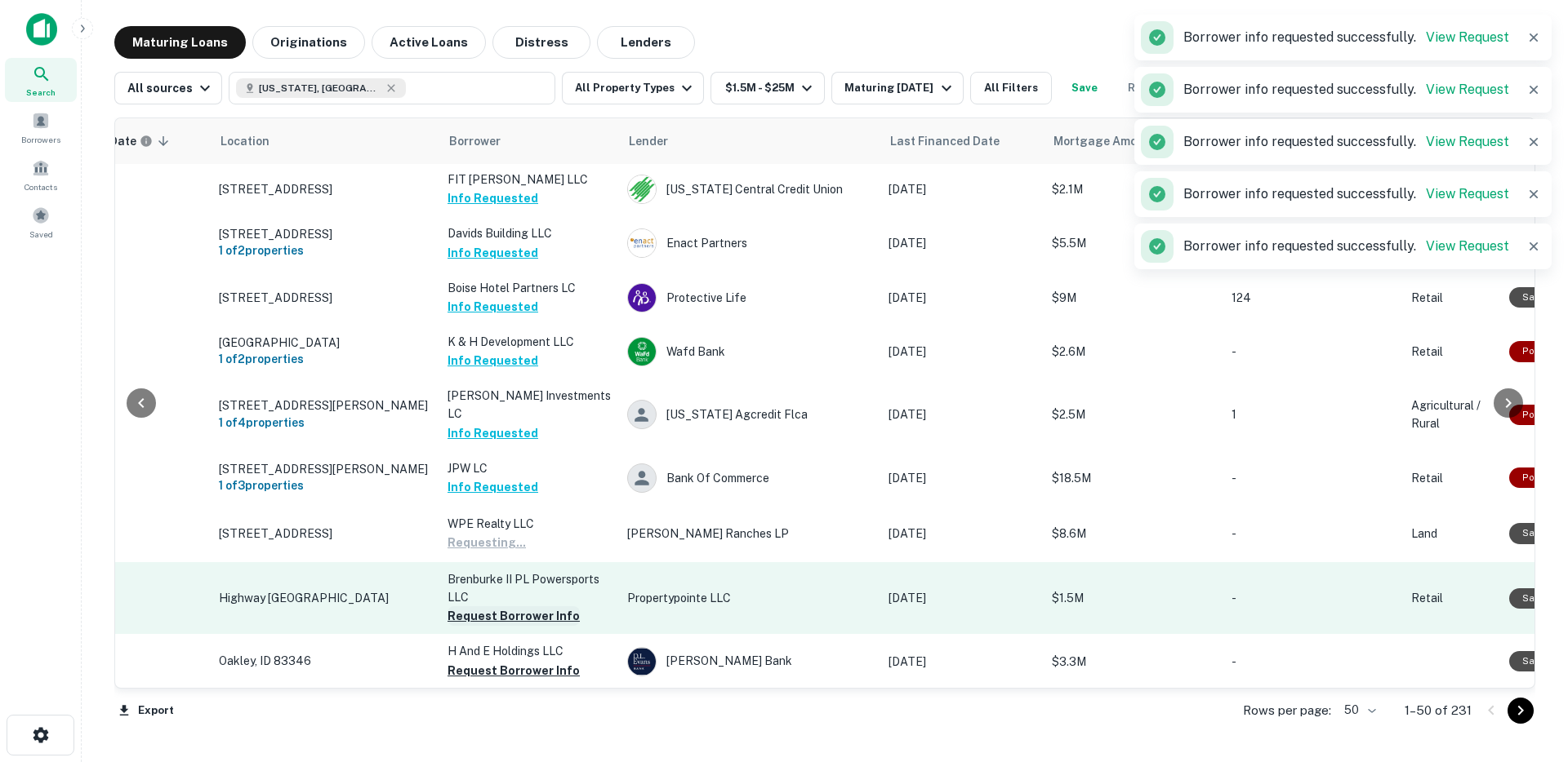
click at [517, 621] on button "Request Borrower Info" at bounding box center [514, 616] width 132 height 19
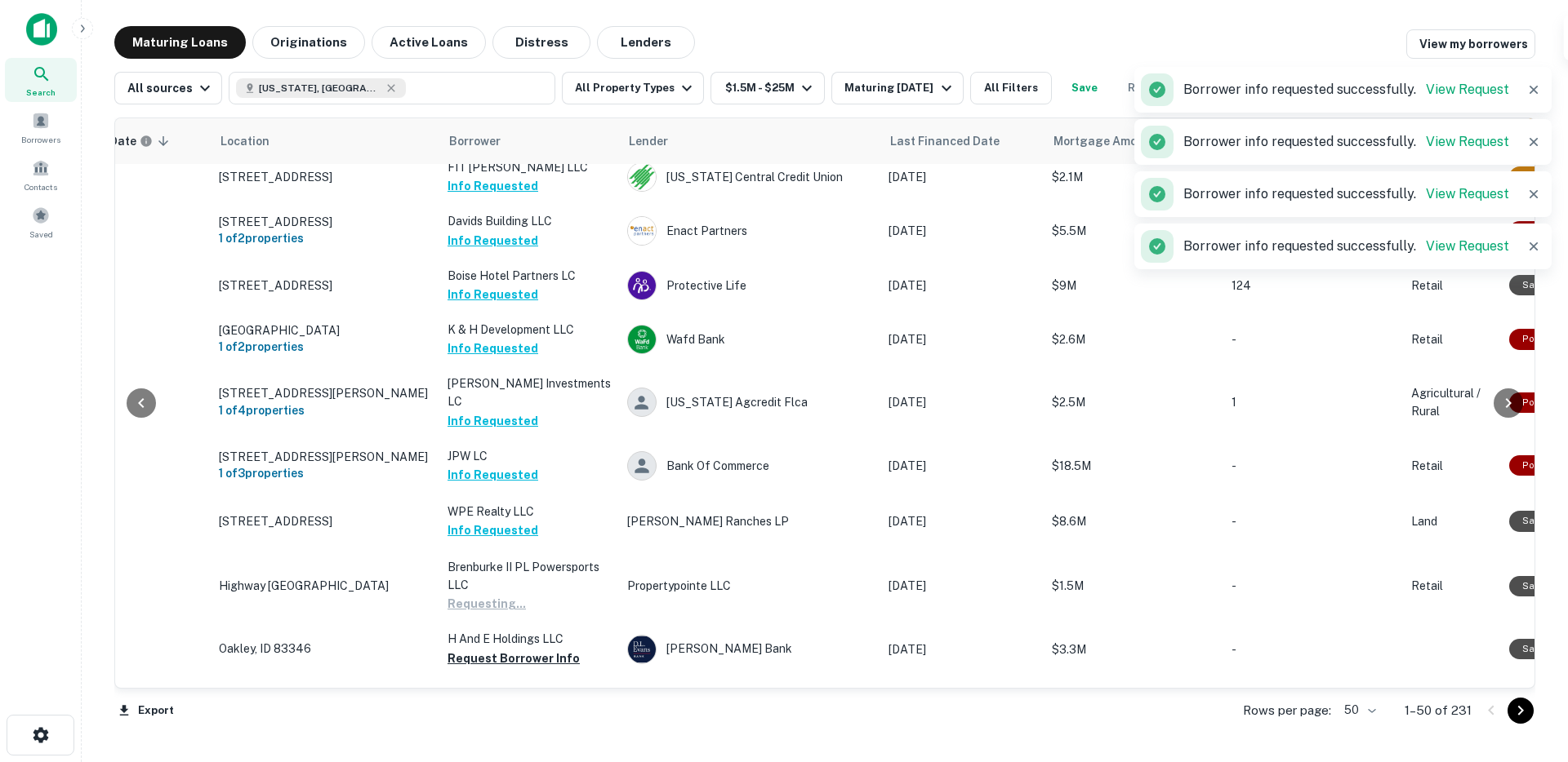
scroll to position [283, 115]
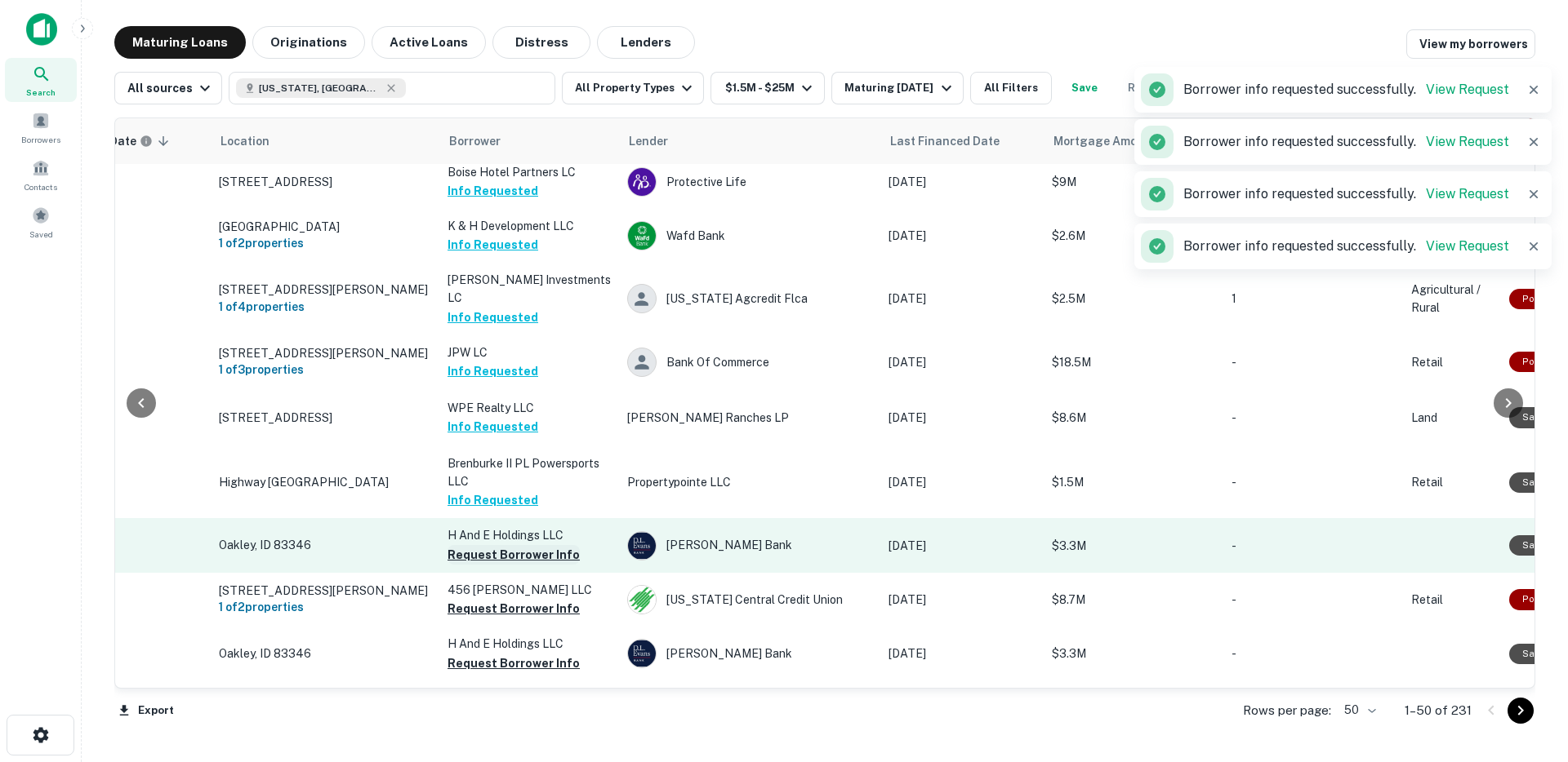
click at [518, 552] on button "Request Borrower Info" at bounding box center [514, 555] width 132 height 19
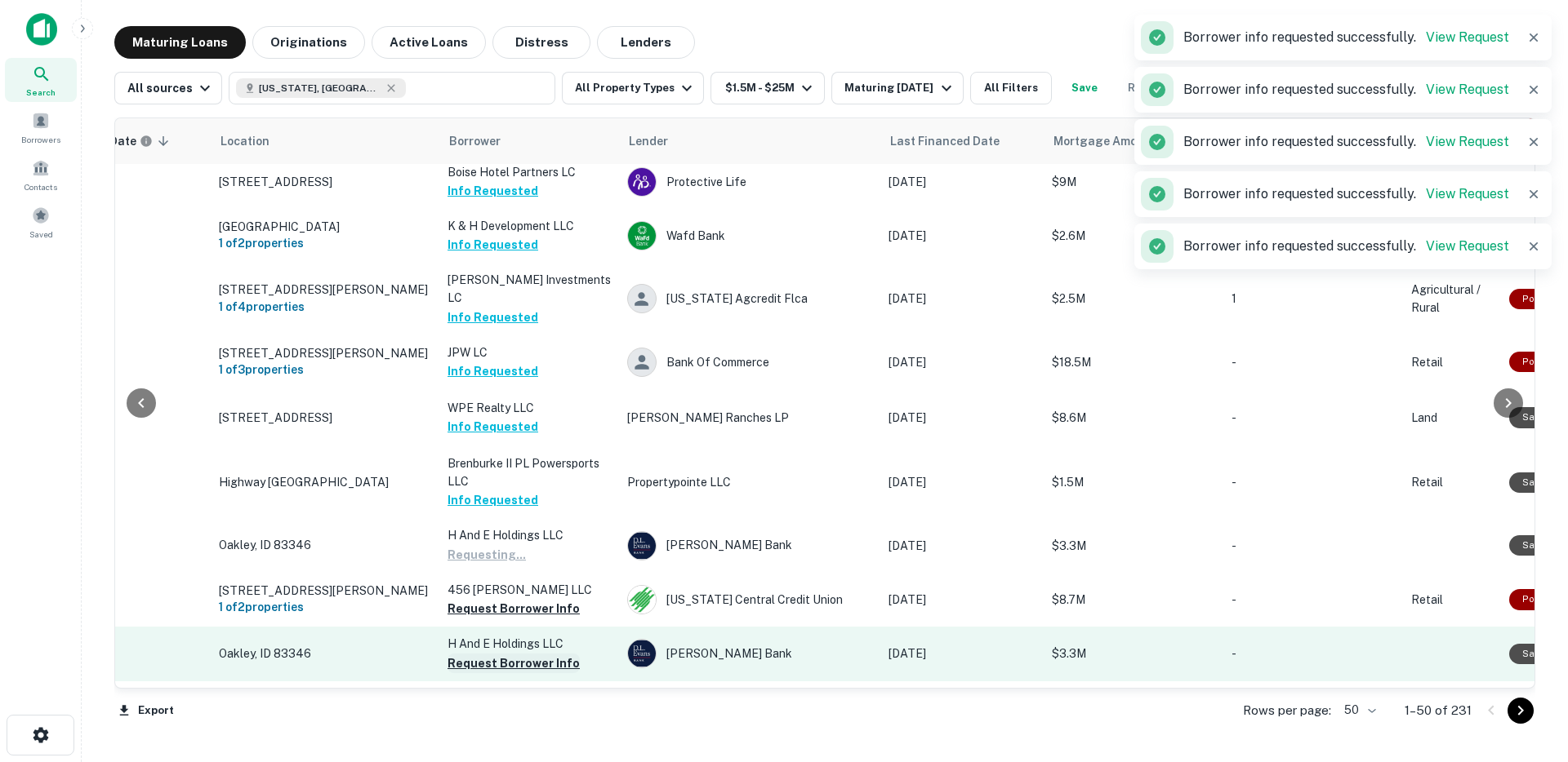
click at [503, 657] on button "Request Borrower Info" at bounding box center [514, 663] width 132 height 19
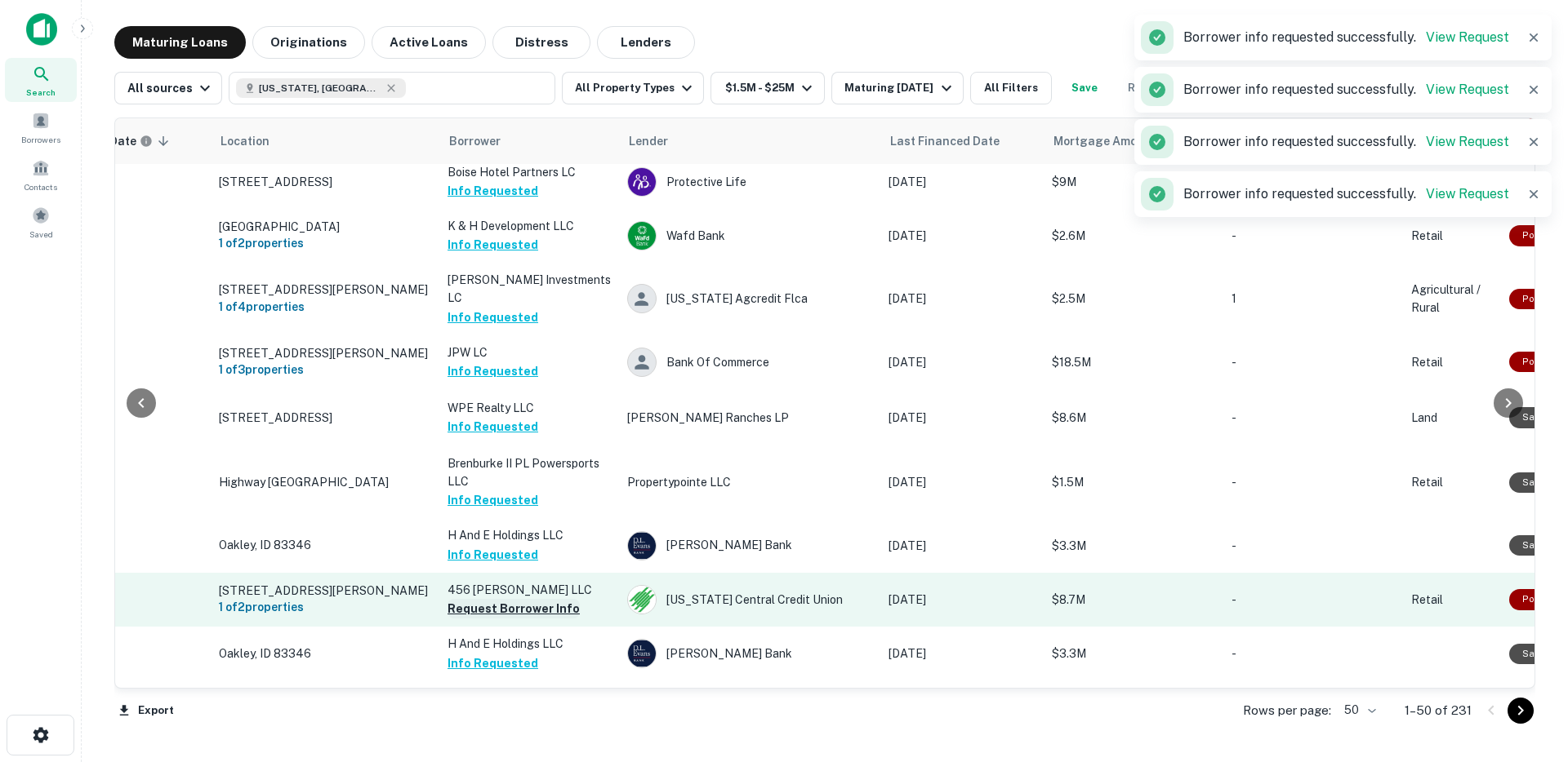
click at [527, 604] on button "Request Borrower Info" at bounding box center [514, 609] width 132 height 19
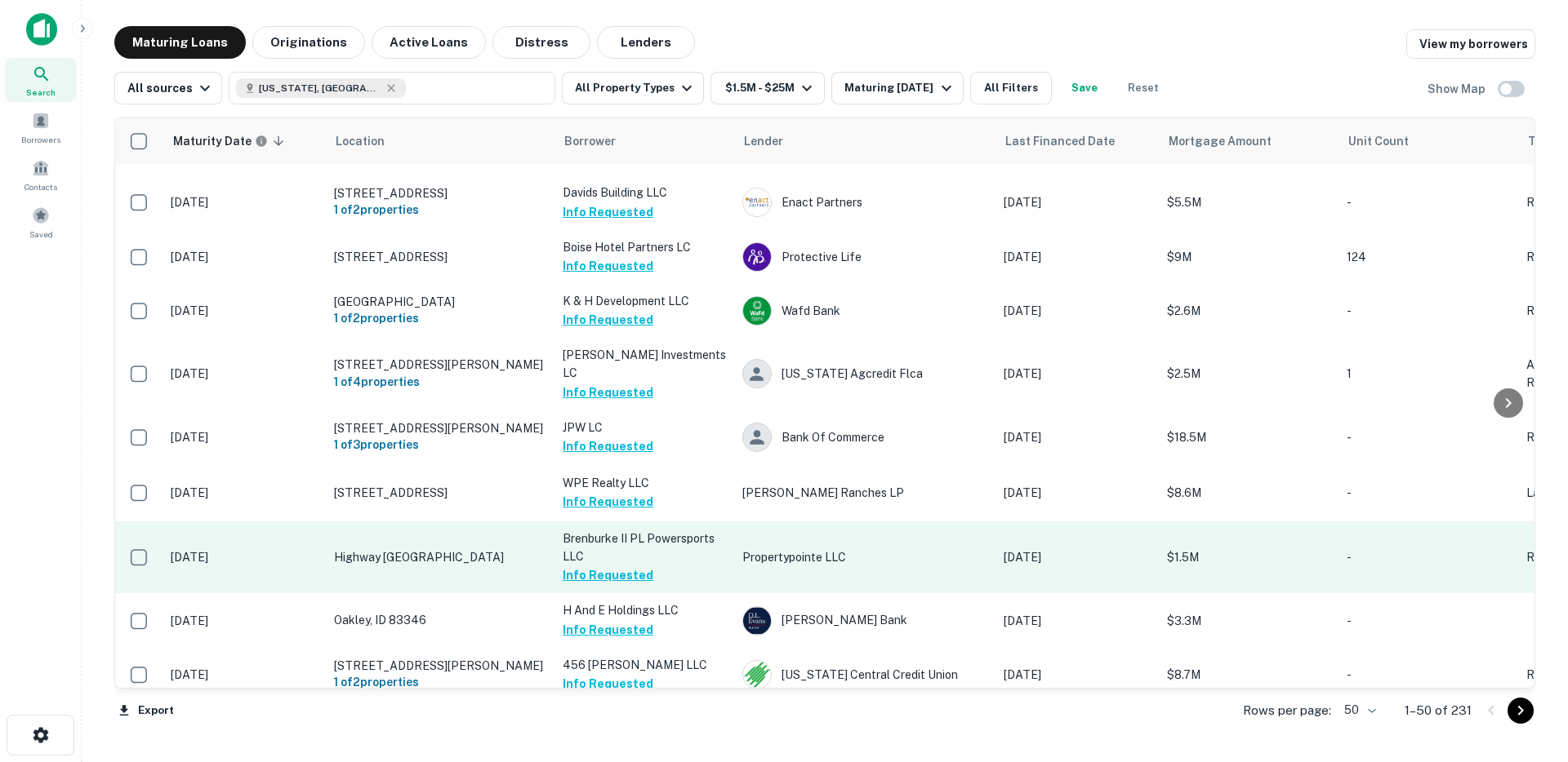
scroll to position [212, 0]
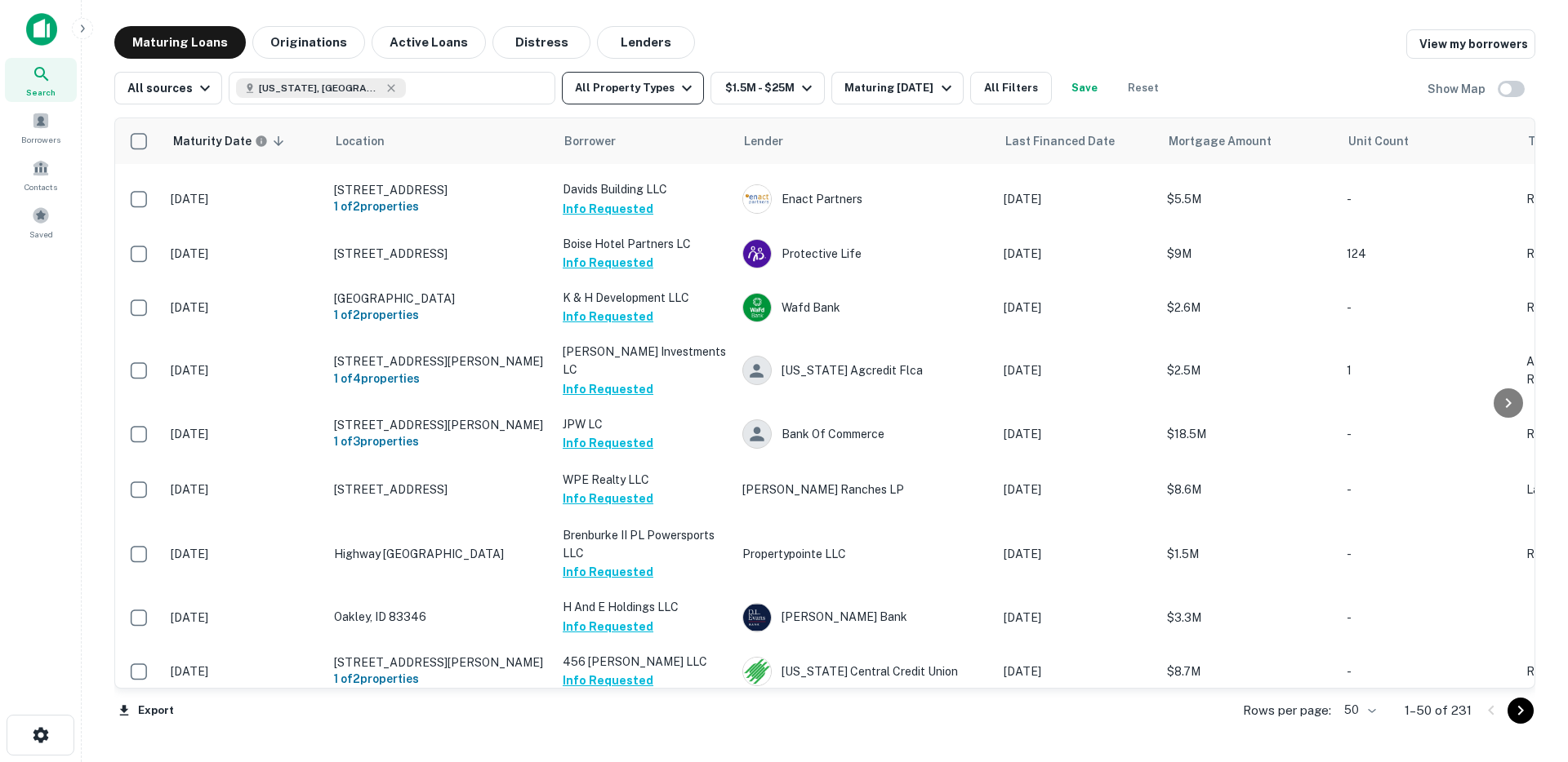
click at [635, 95] on button "All Property Types" at bounding box center [633, 88] width 142 height 33
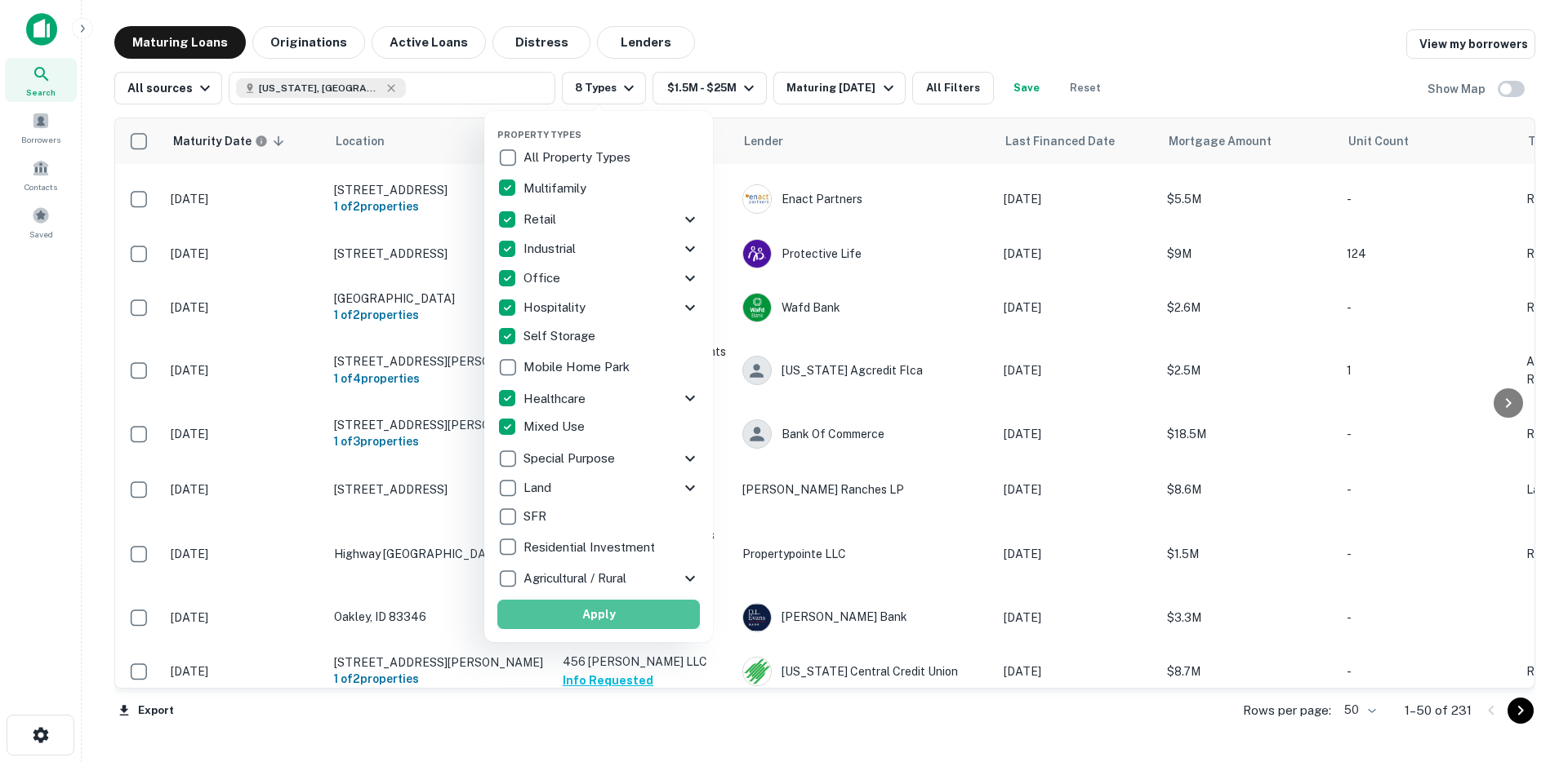
click at [568, 616] on button "Apply" at bounding box center [598, 614] width 202 height 30
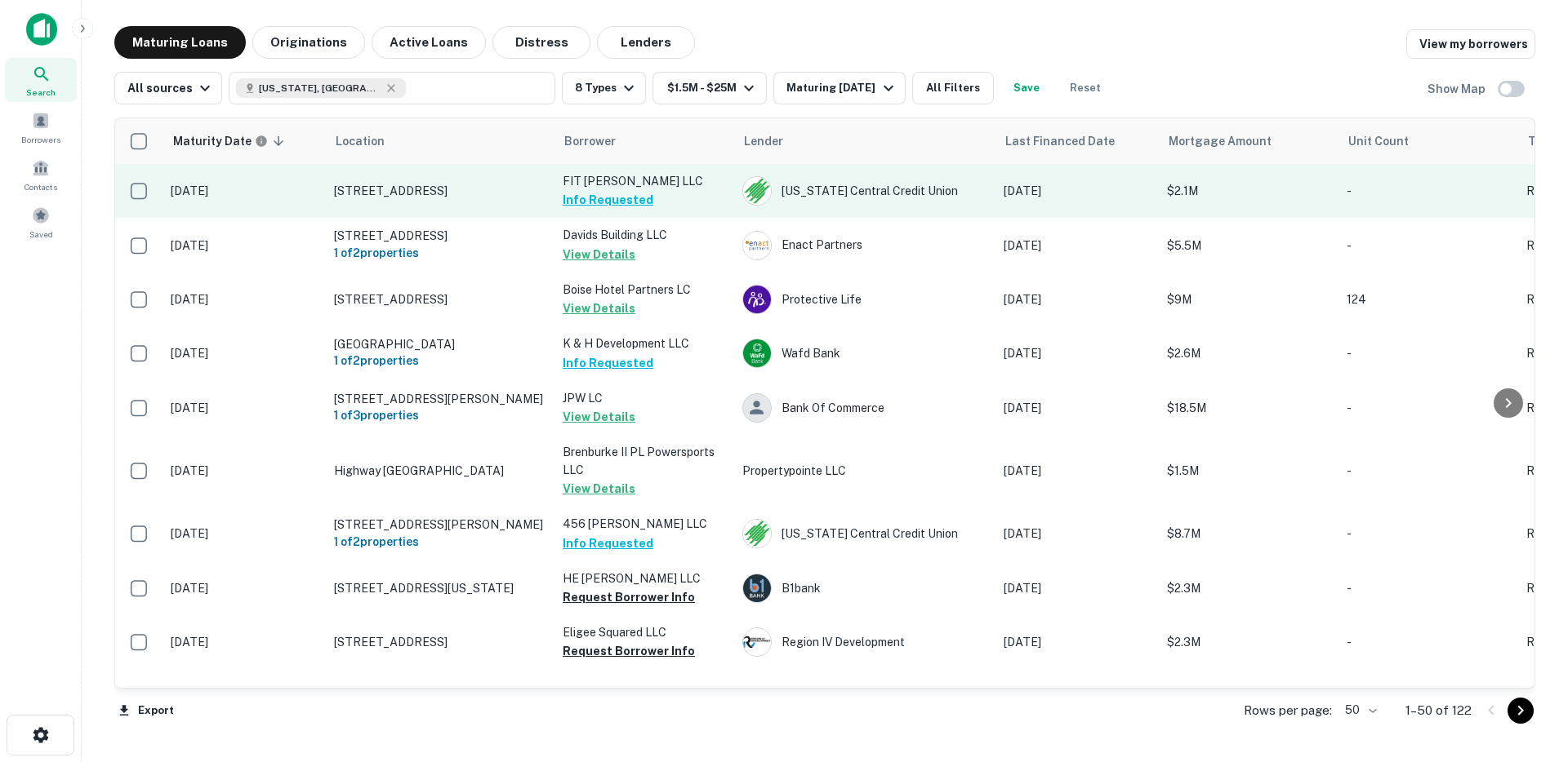
click at [463, 208] on td "664 N 2nd E Rexburg, ID 83440" at bounding box center [440, 191] width 228 height 54
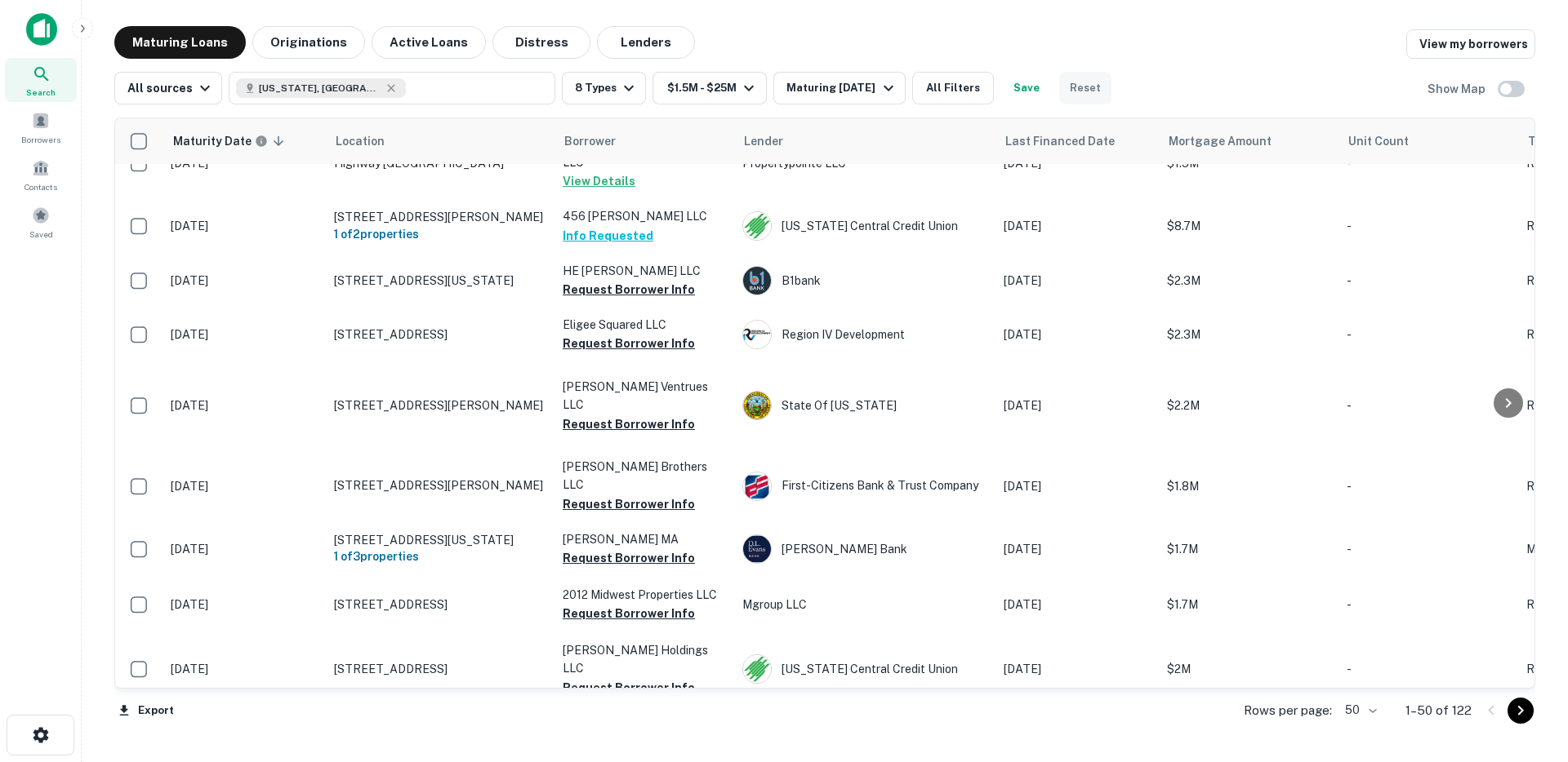
scroll to position [308, 0]
click at [1033, 89] on button "Save" at bounding box center [1026, 88] width 52 height 33
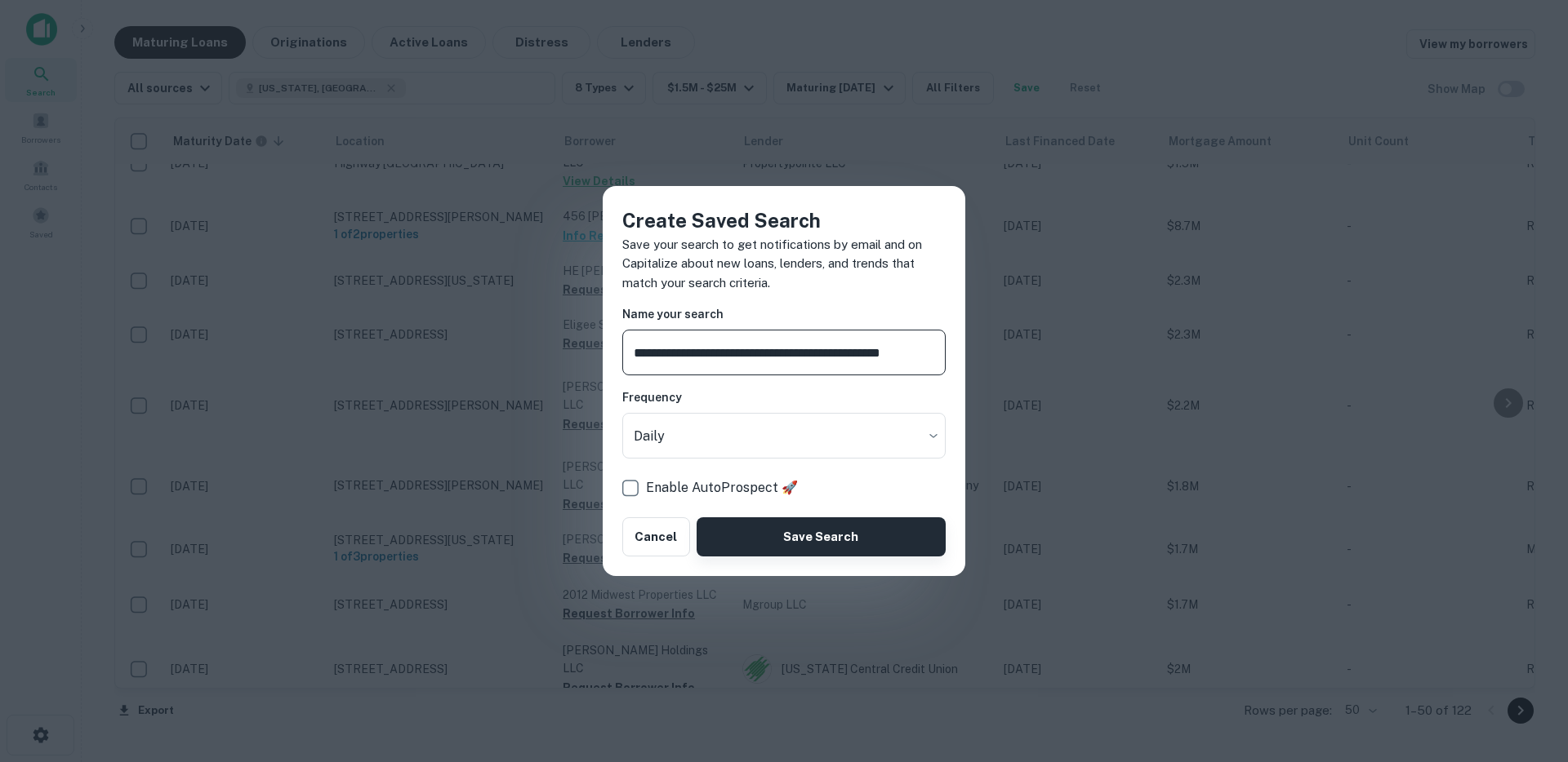
type input "**********"
click at [844, 542] on button "Save Search" at bounding box center [821, 537] width 249 height 39
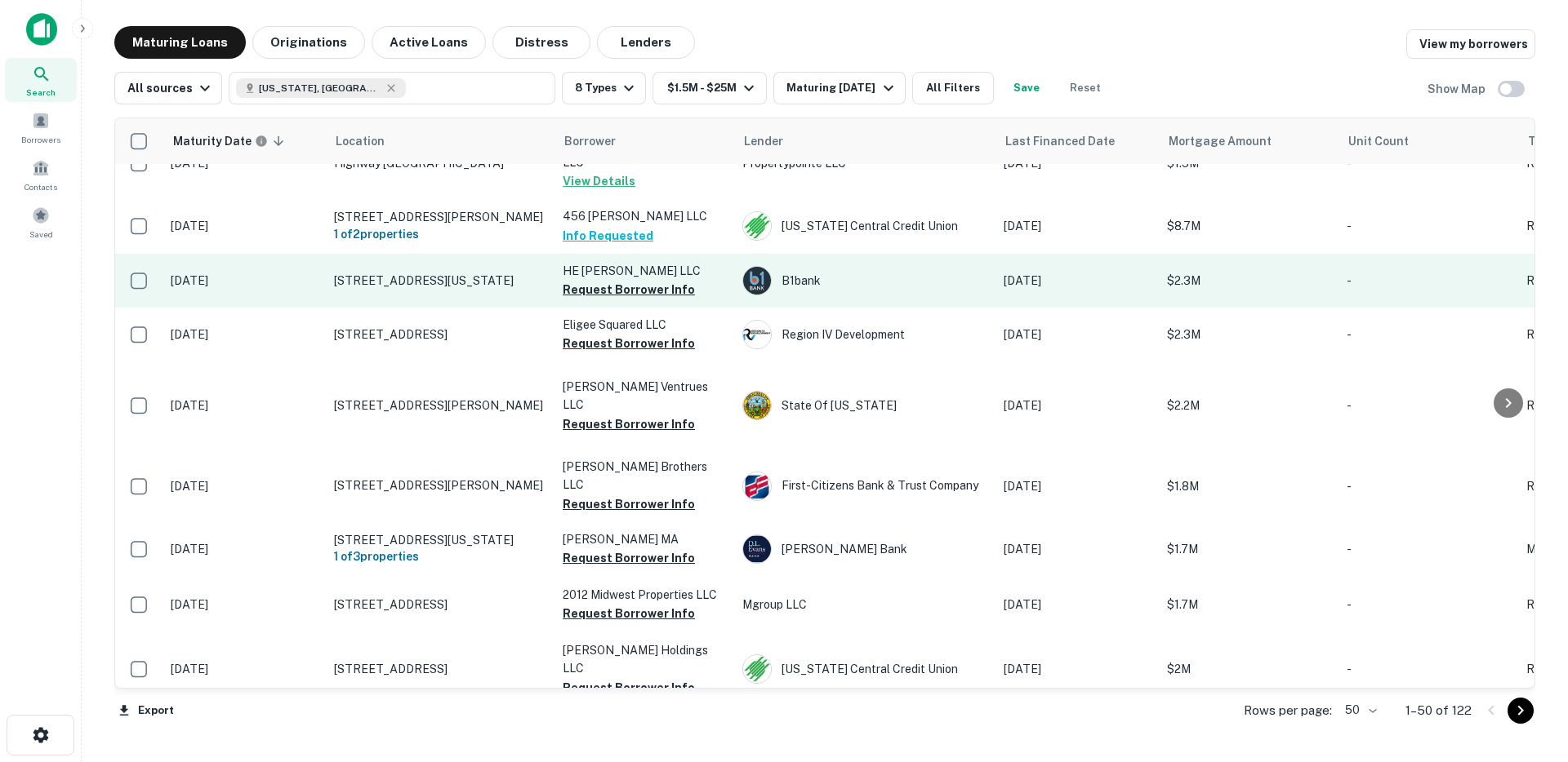
click at [580, 298] on button "Request Borrower Info" at bounding box center [629, 289] width 132 height 19
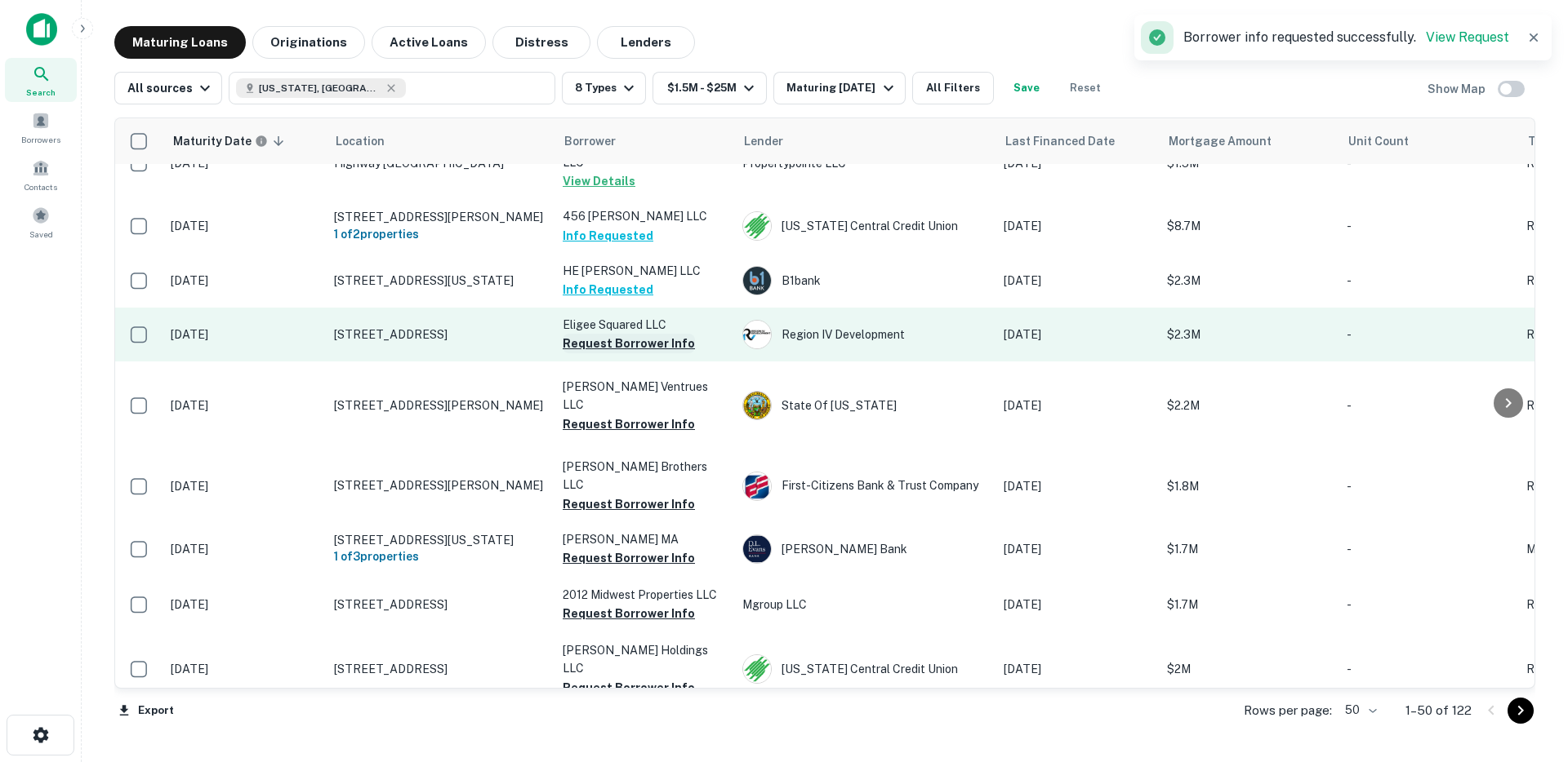
click at [601, 343] on button "Request Borrower Info" at bounding box center [629, 343] width 132 height 19
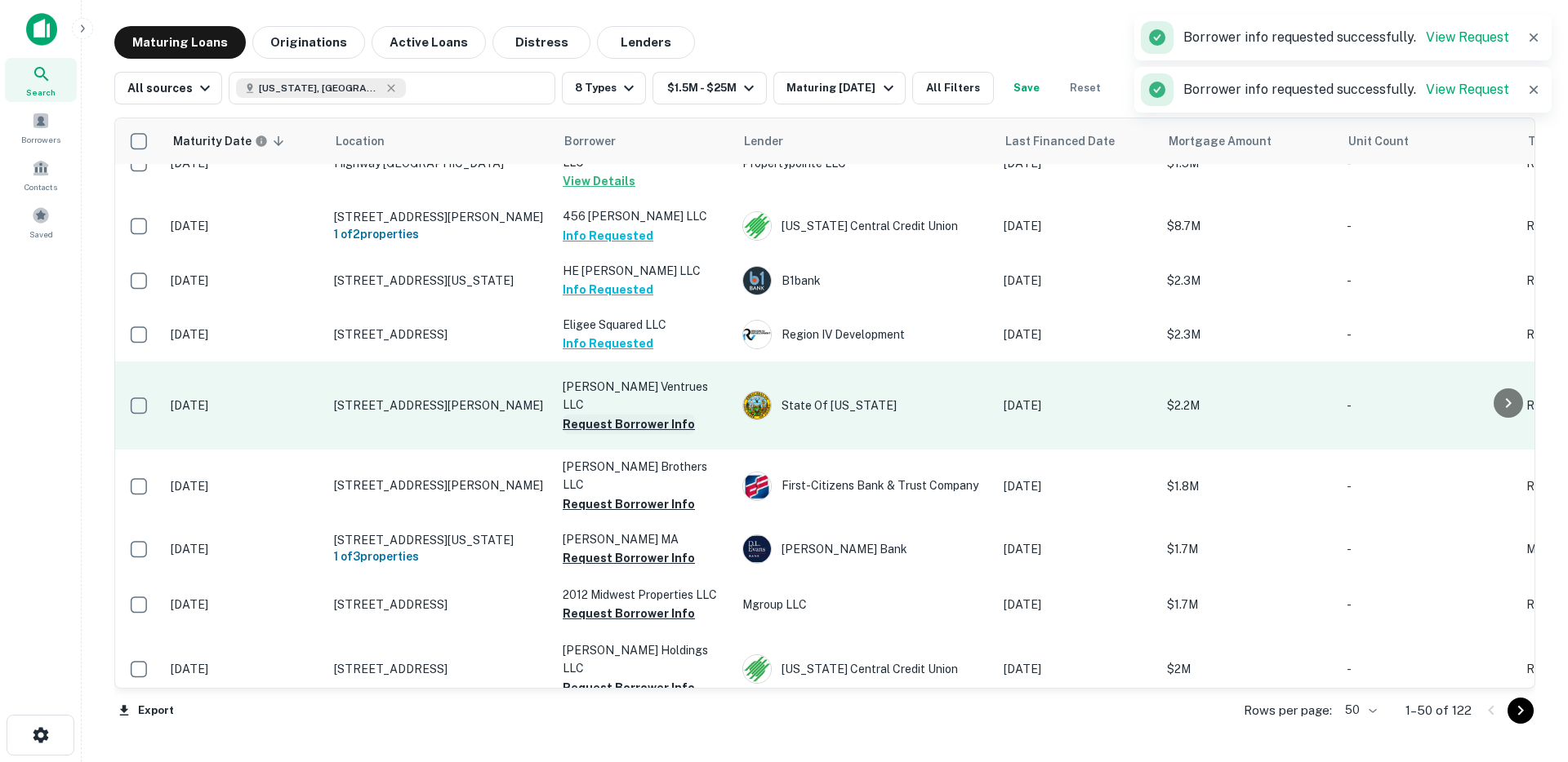
click at [608, 418] on button "Request Borrower Info" at bounding box center [629, 425] width 132 height 19
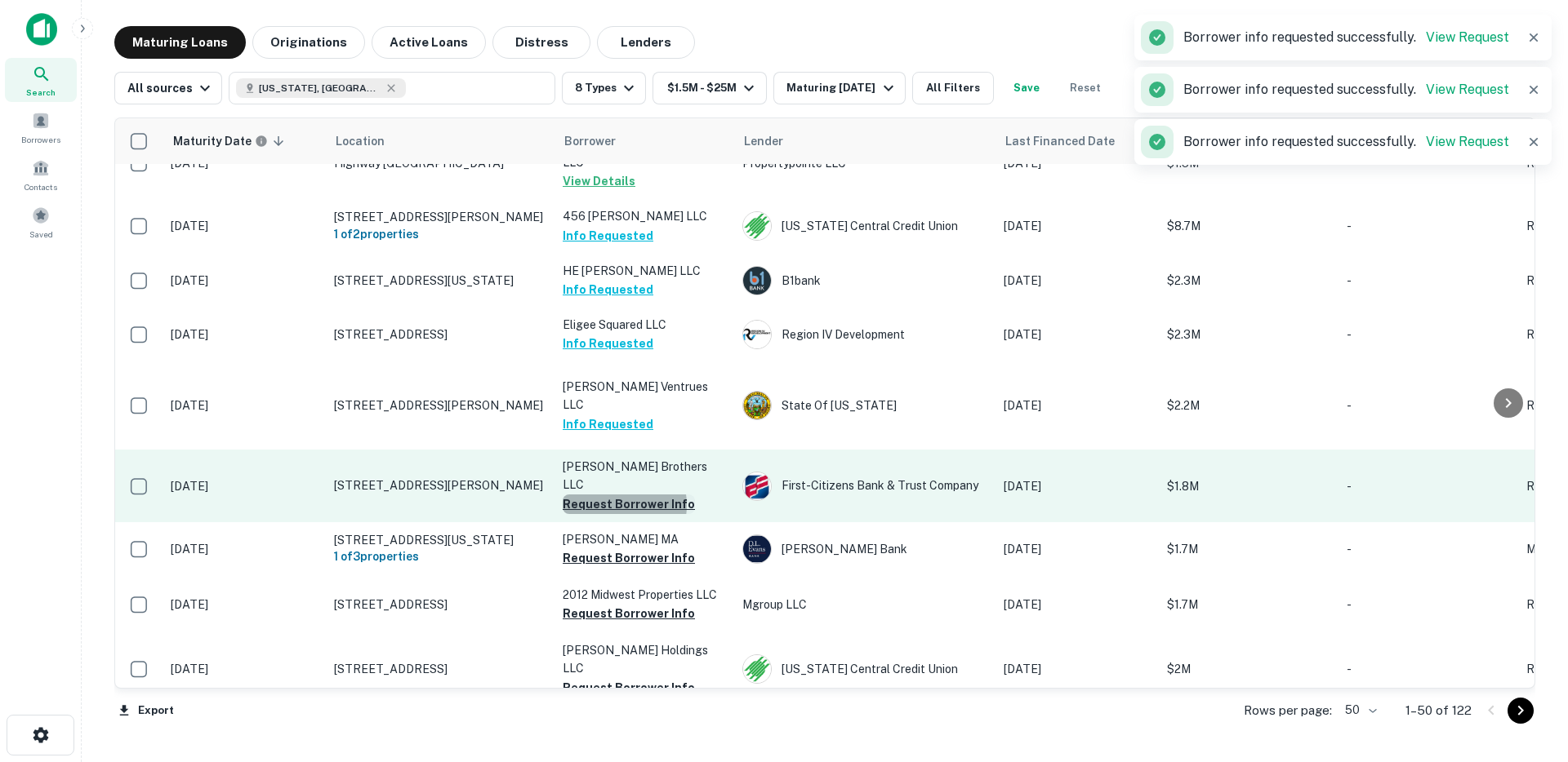
click at [614, 495] on button "Request Borrower Info" at bounding box center [629, 504] width 132 height 19
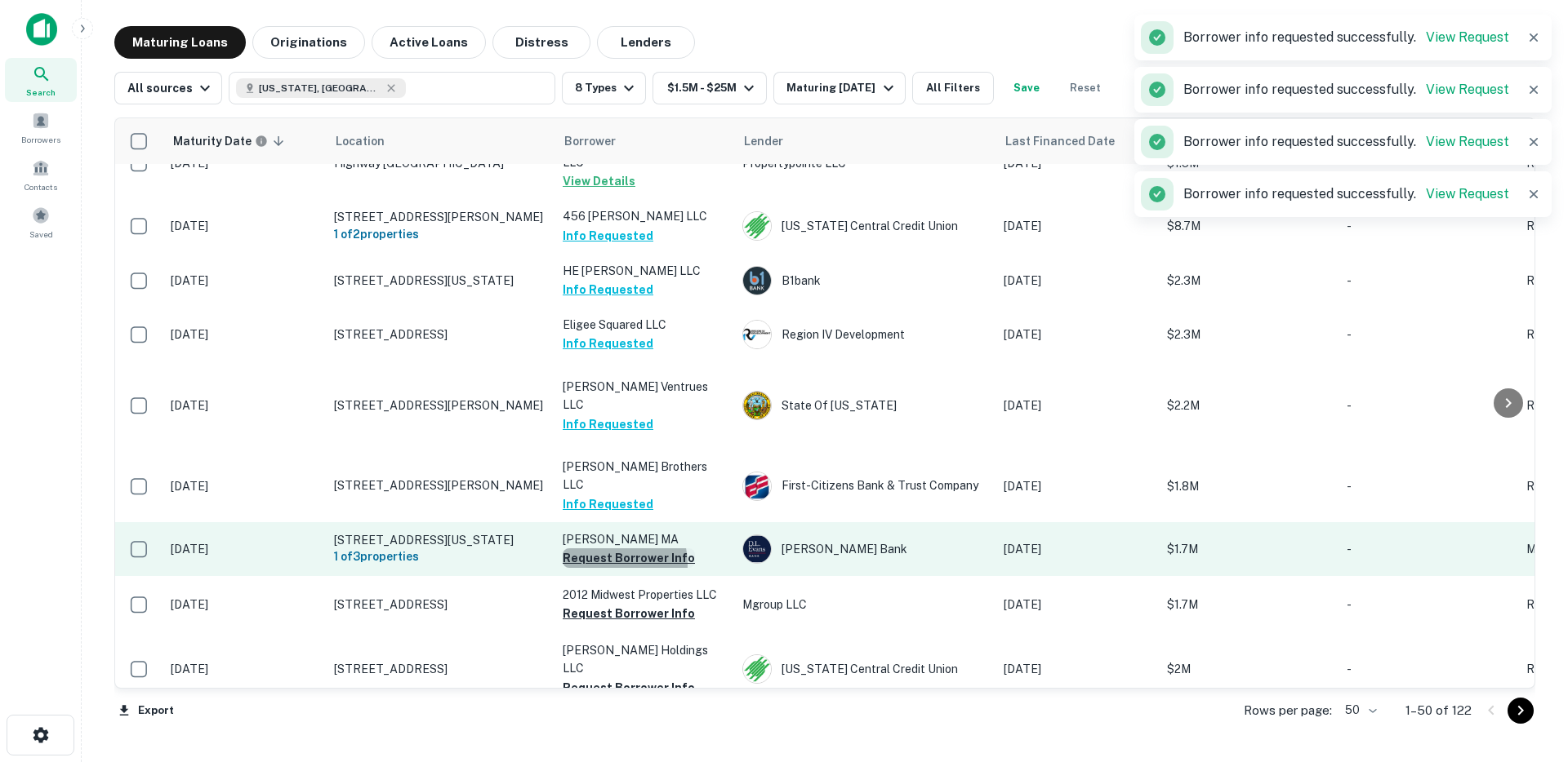
click at [611, 548] on button "Request Borrower Info" at bounding box center [629, 558] width 132 height 19
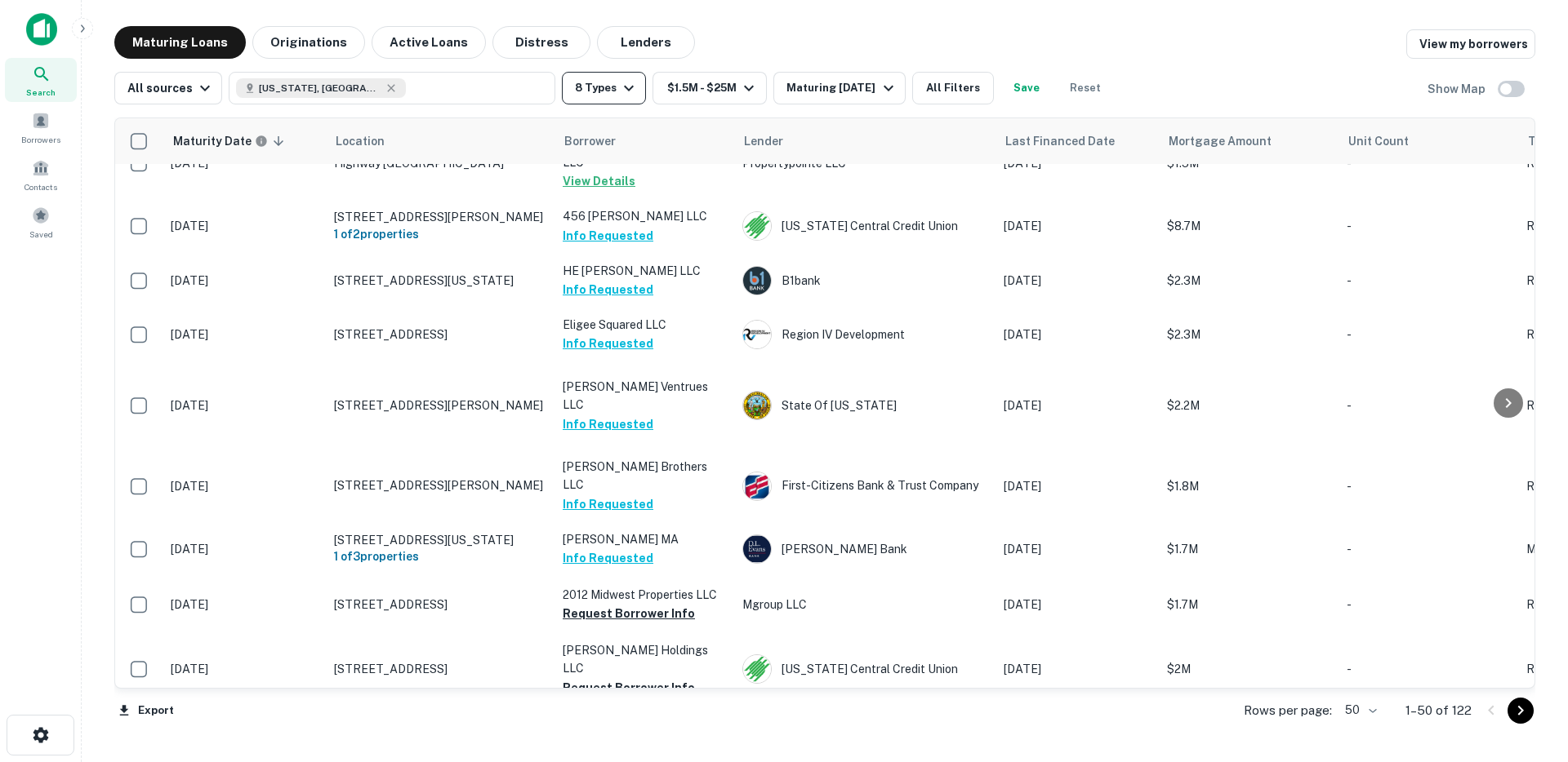
click at [593, 91] on button "8 Types" at bounding box center [604, 88] width 84 height 33
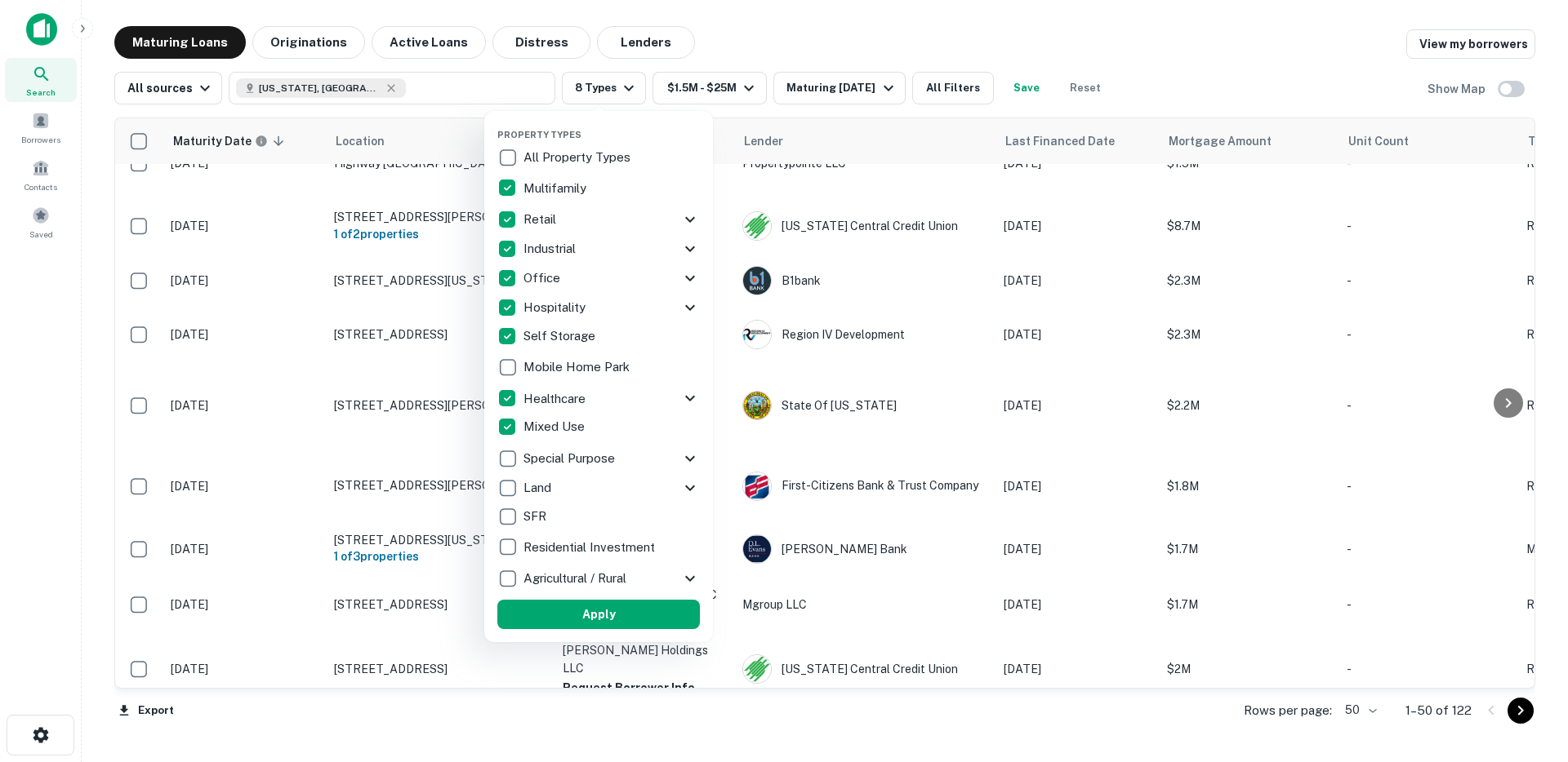
click at [775, 21] on div at bounding box center [784, 381] width 1568 height 762
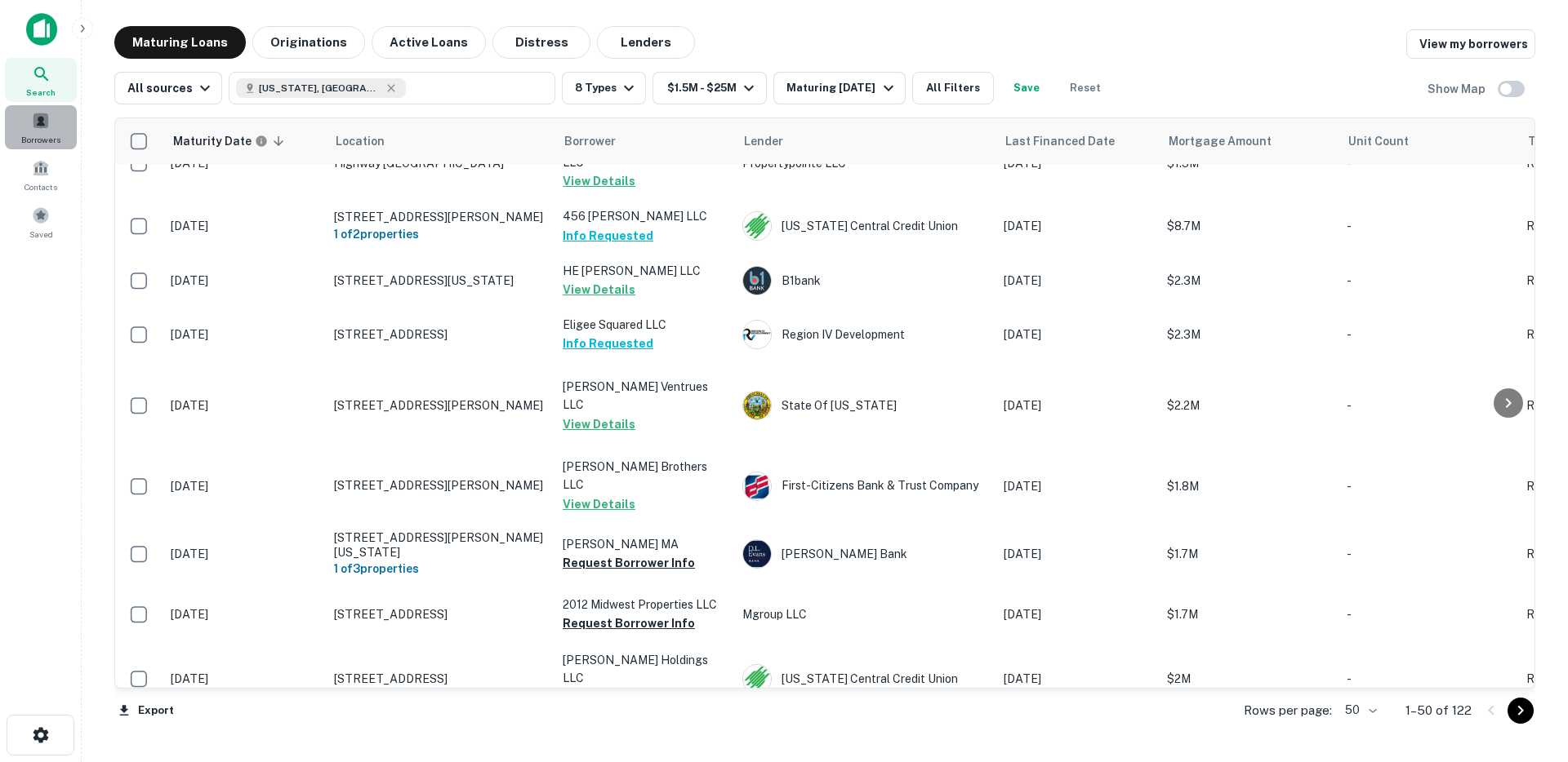
click at [43, 129] on div "Borrowers" at bounding box center [40, 127] width 72 height 44
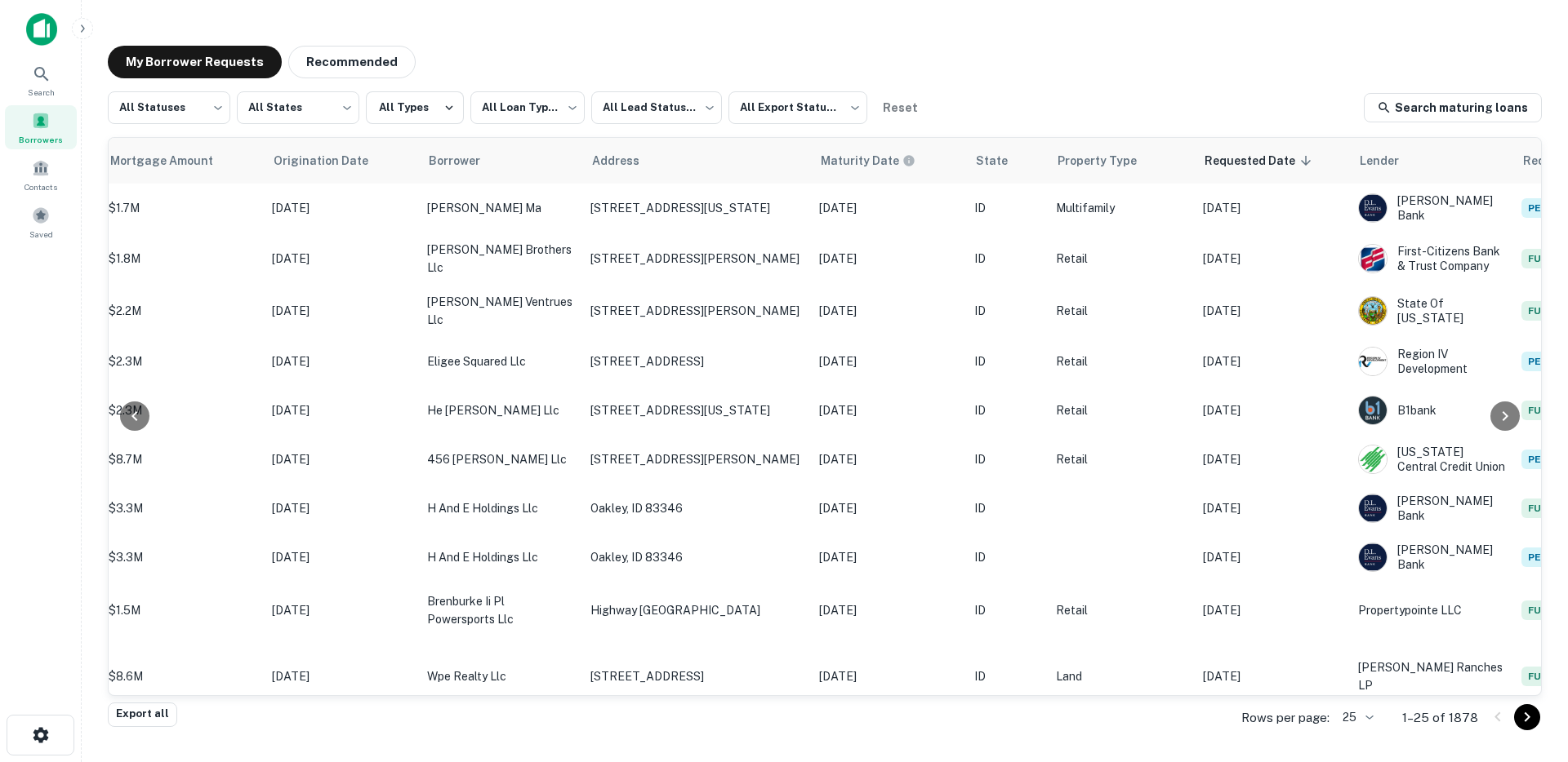
scroll to position [0, 501]
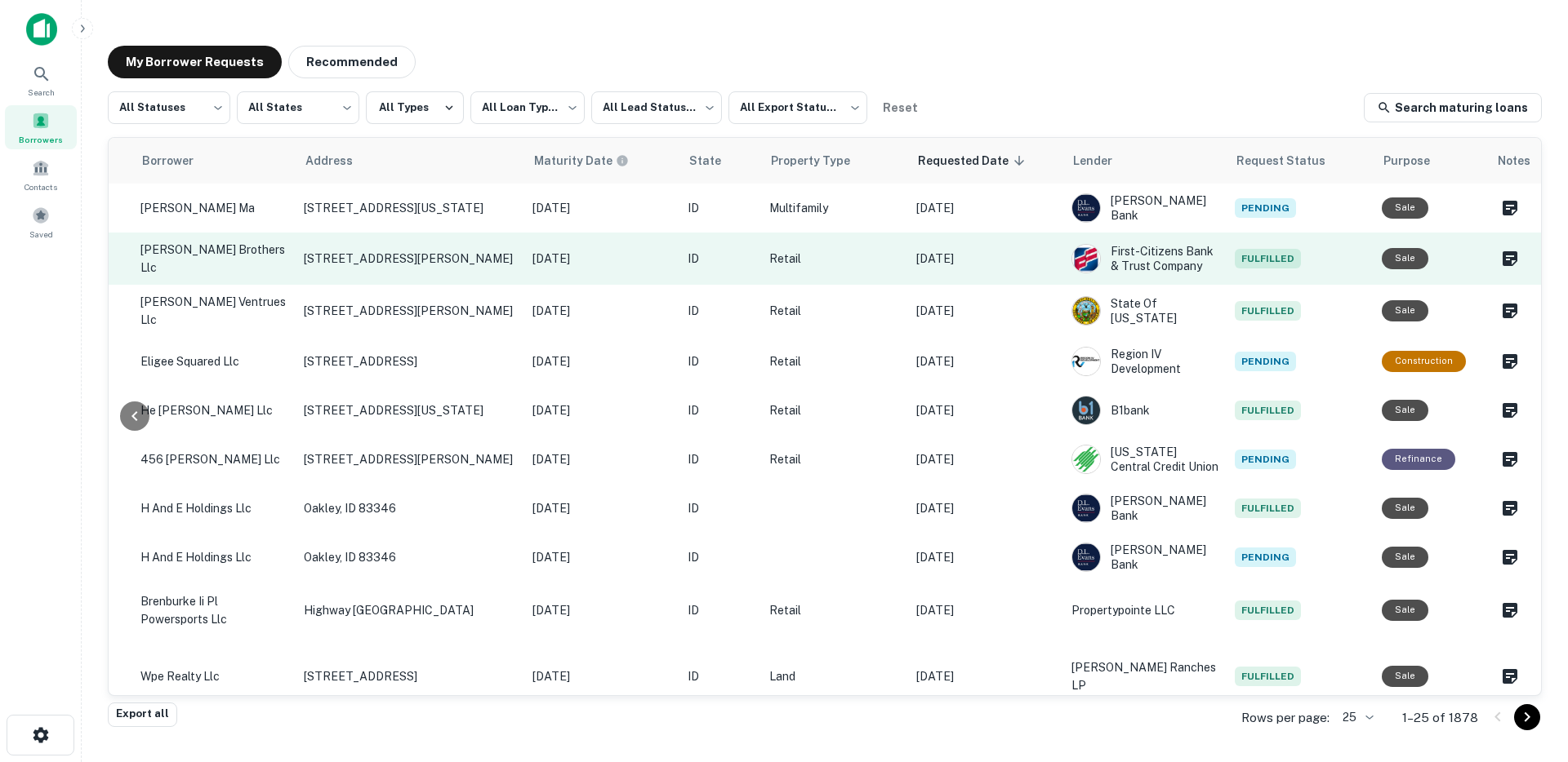
click at [872, 258] on p "Retail" at bounding box center [834, 259] width 130 height 18
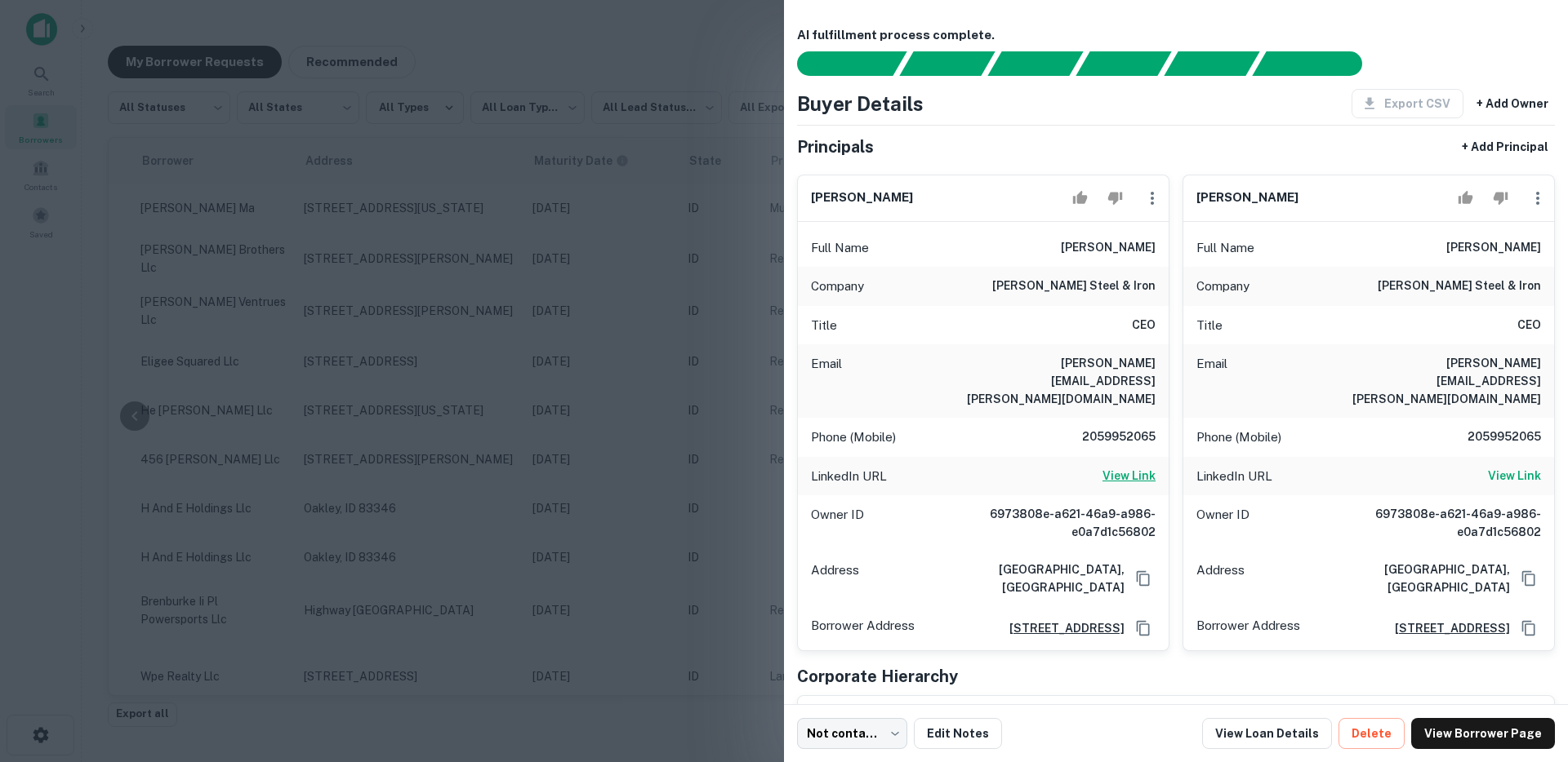
click at [1133, 467] on h6 "View Link" at bounding box center [1129, 475] width 53 height 18
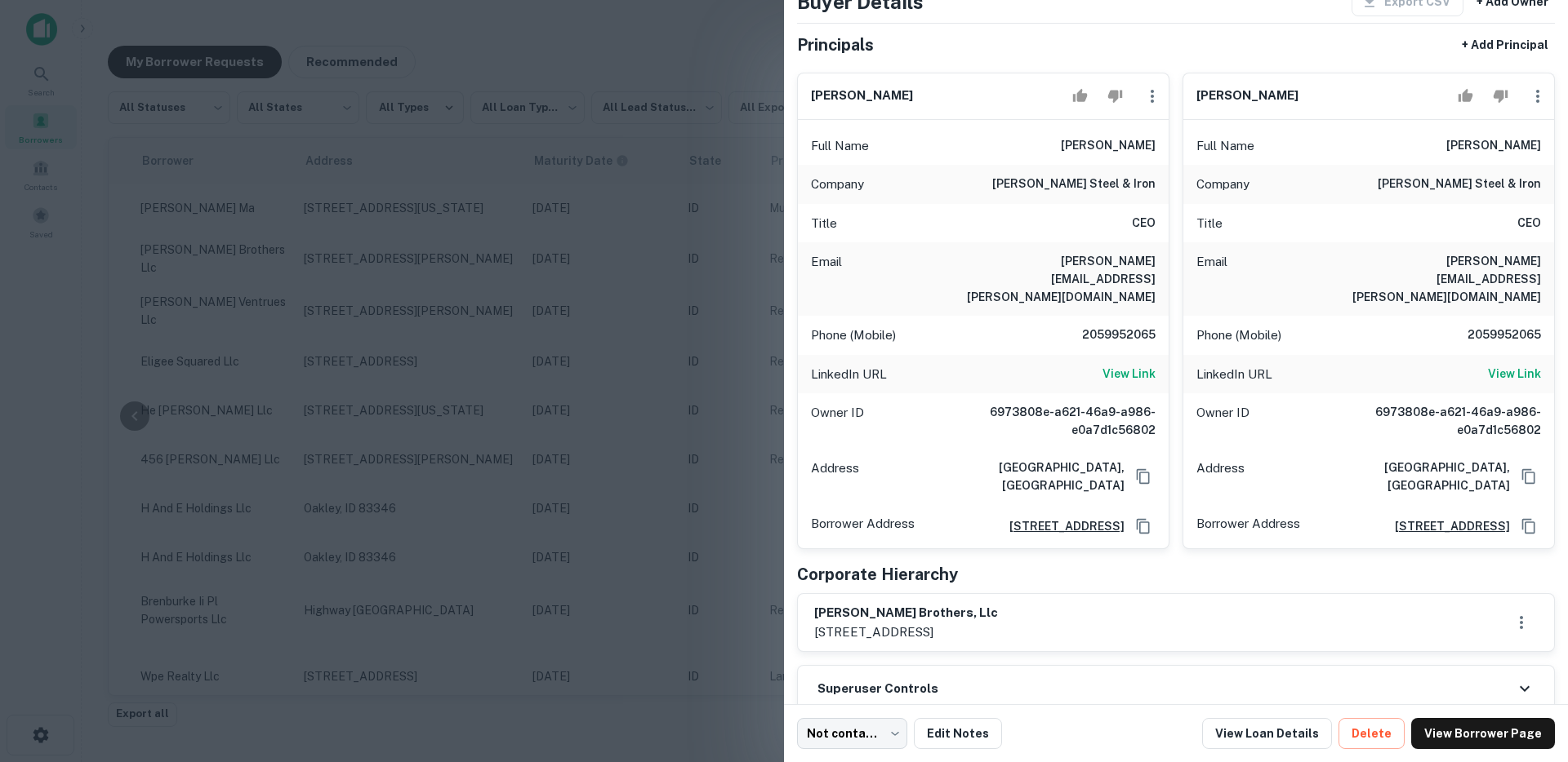
scroll to position [102, 0]
click at [523, 336] on div at bounding box center [784, 381] width 1568 height 762
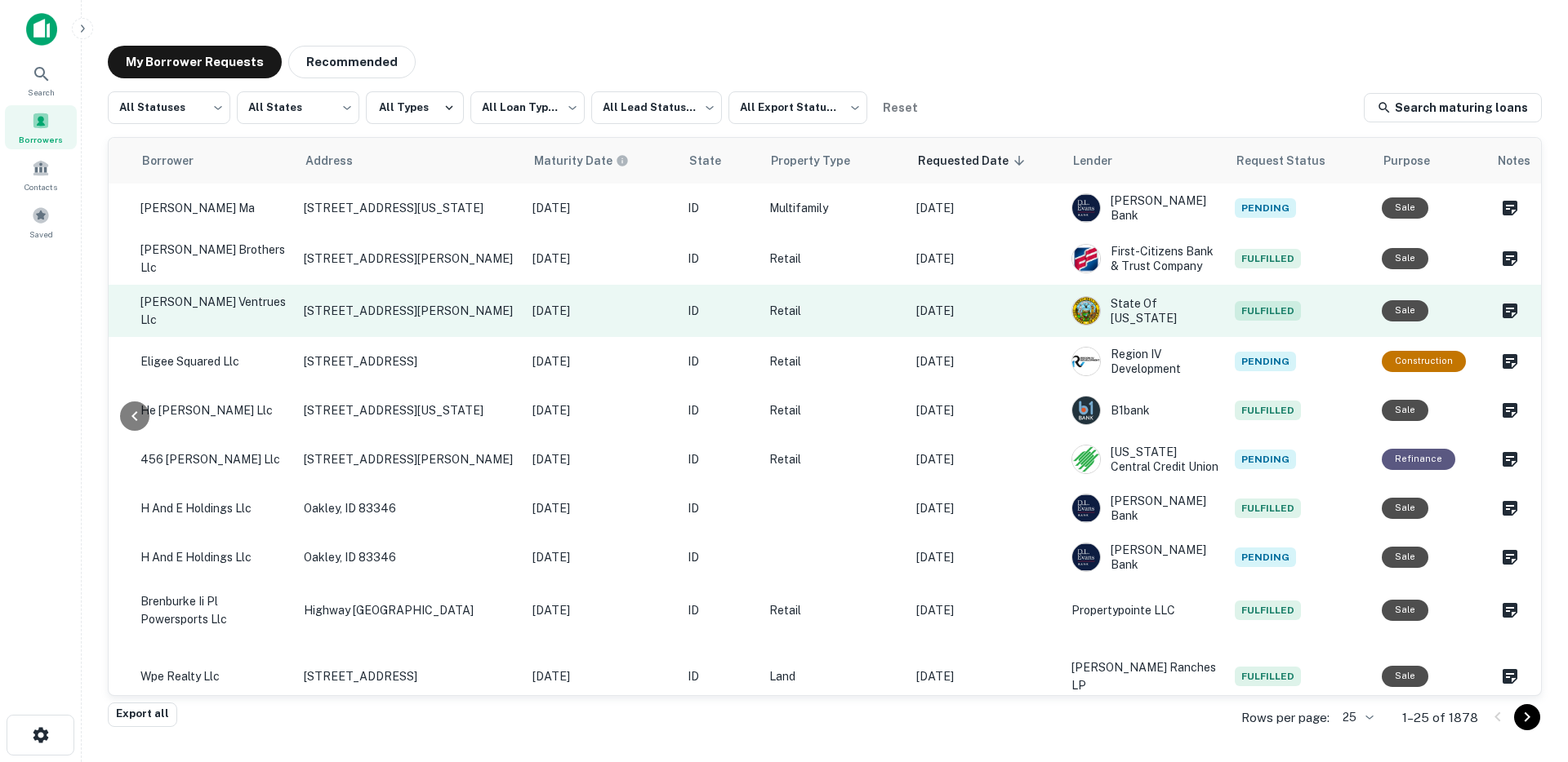
click at [824, 314] on p "Retail" at bounding box center [834, 311] width 130 height 18
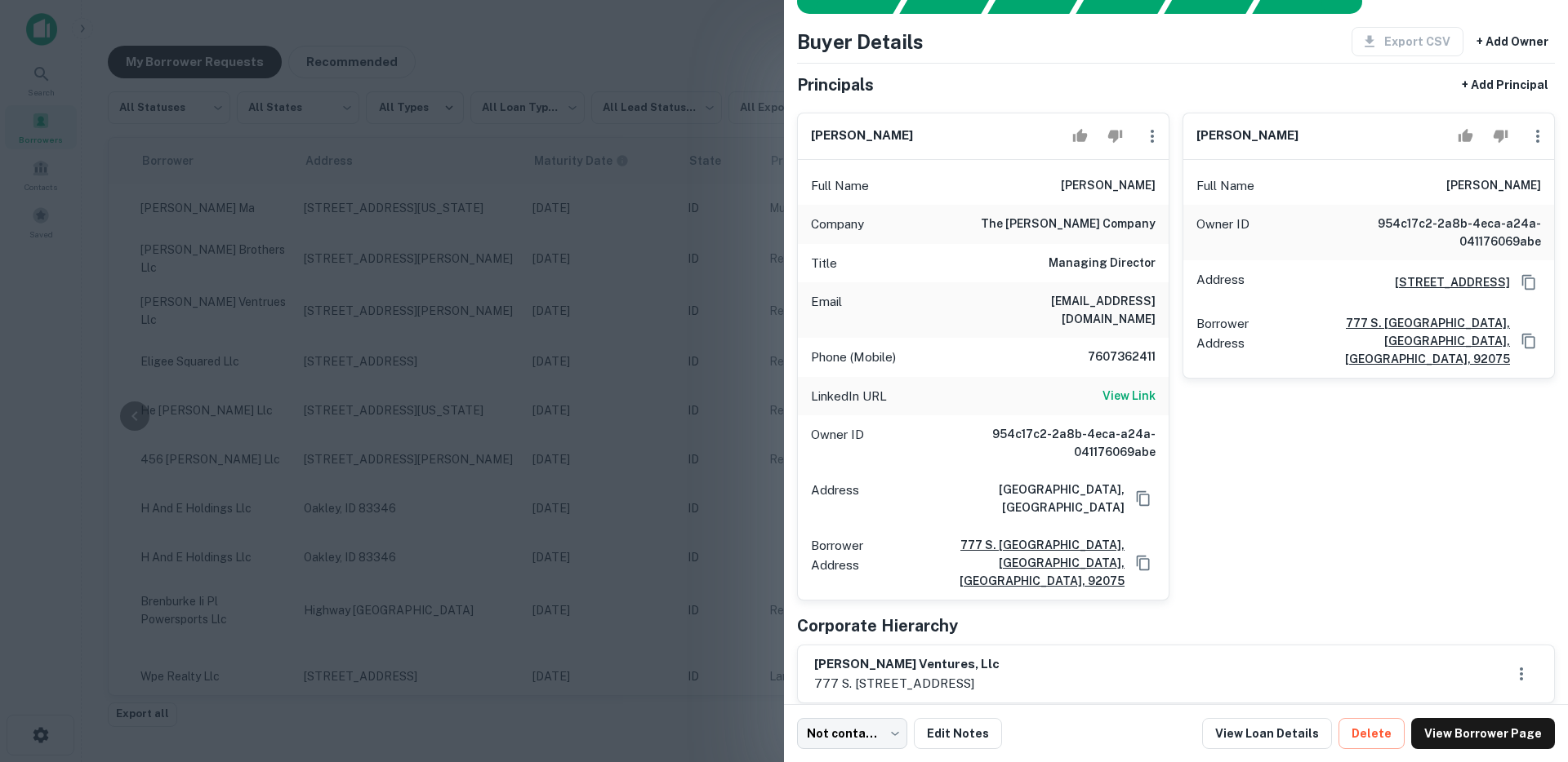
scroll to position [63, 0]
click at [575, 382] on div at bounding box center [784, 381] width 1568 height 762
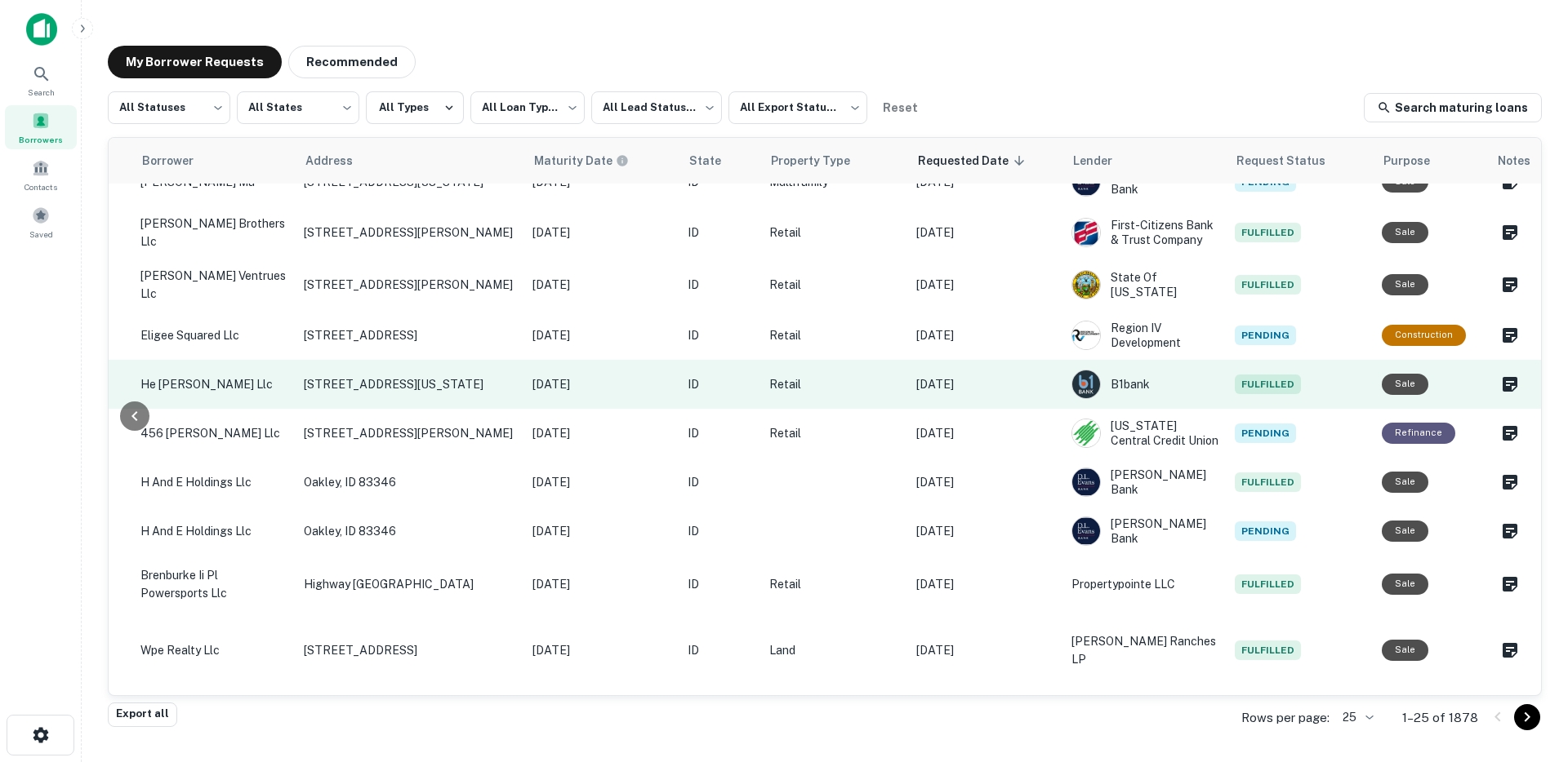
scroll to position [27, 501]
click at [807, 388] on td "Retail" at bounding box center [834, 383] width 147 height 49
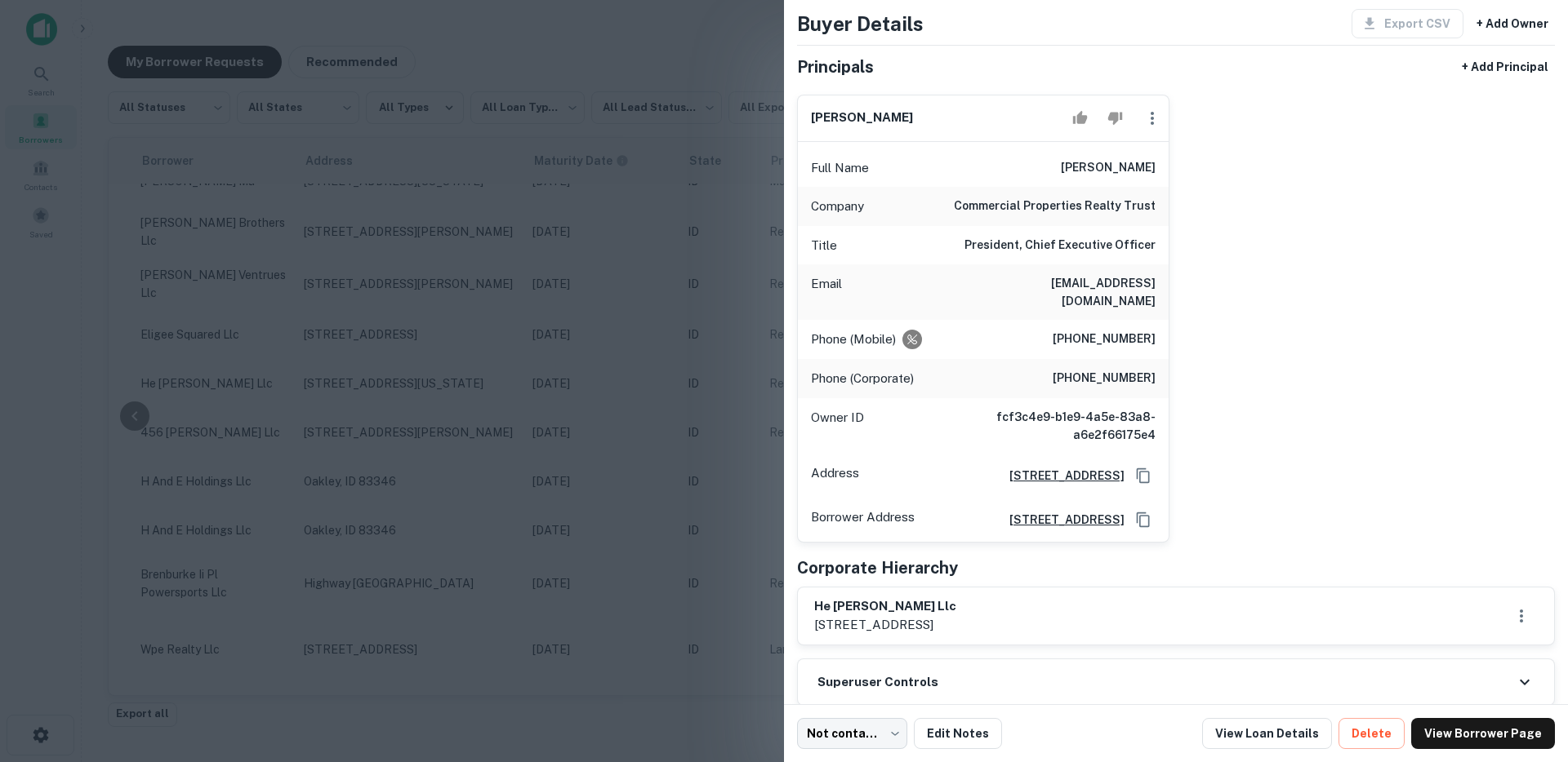
scroll to position [105, 0]
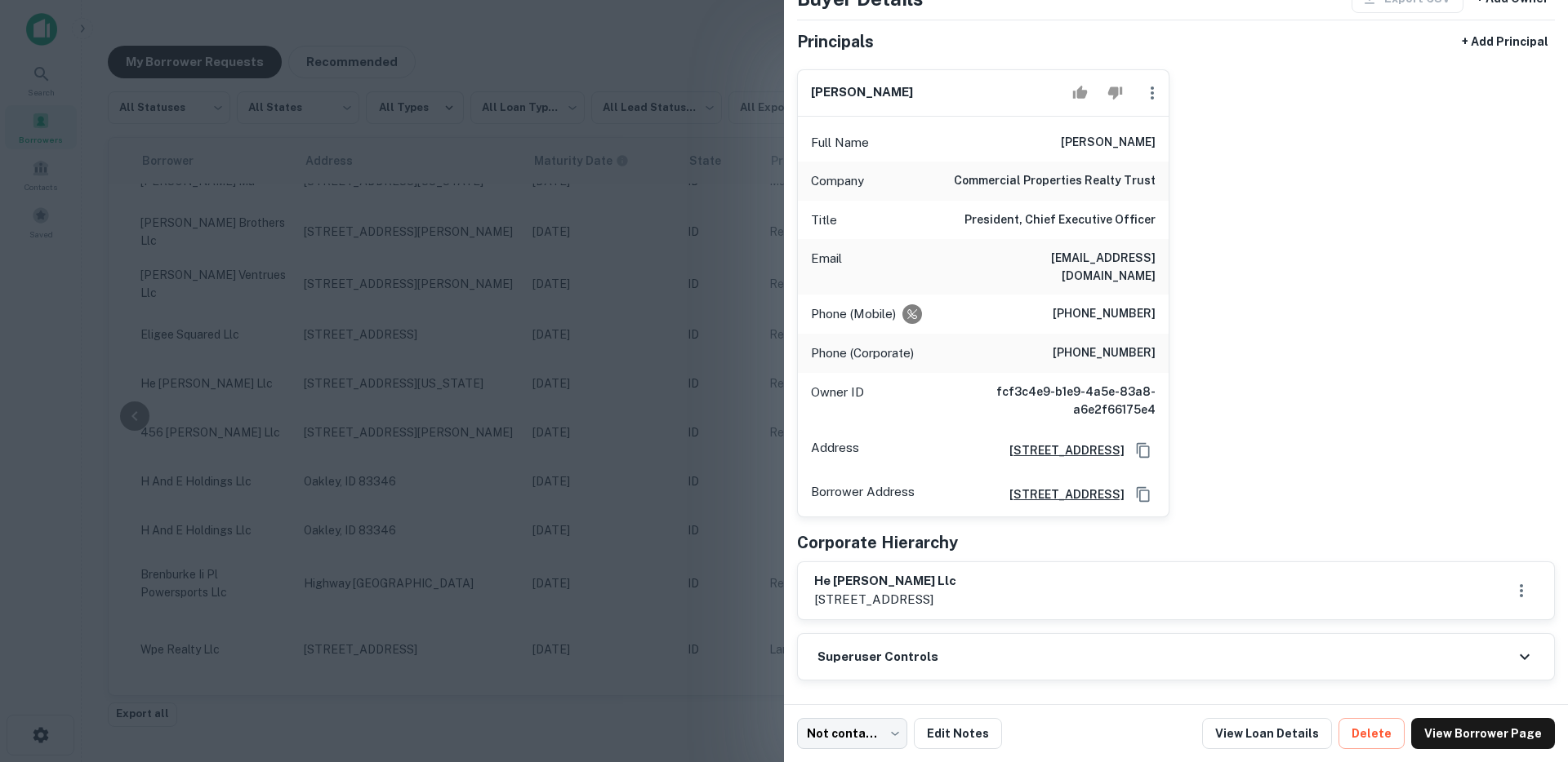
click at [580, 292] on div at bounding box center [784, 381] width 1568 height 762
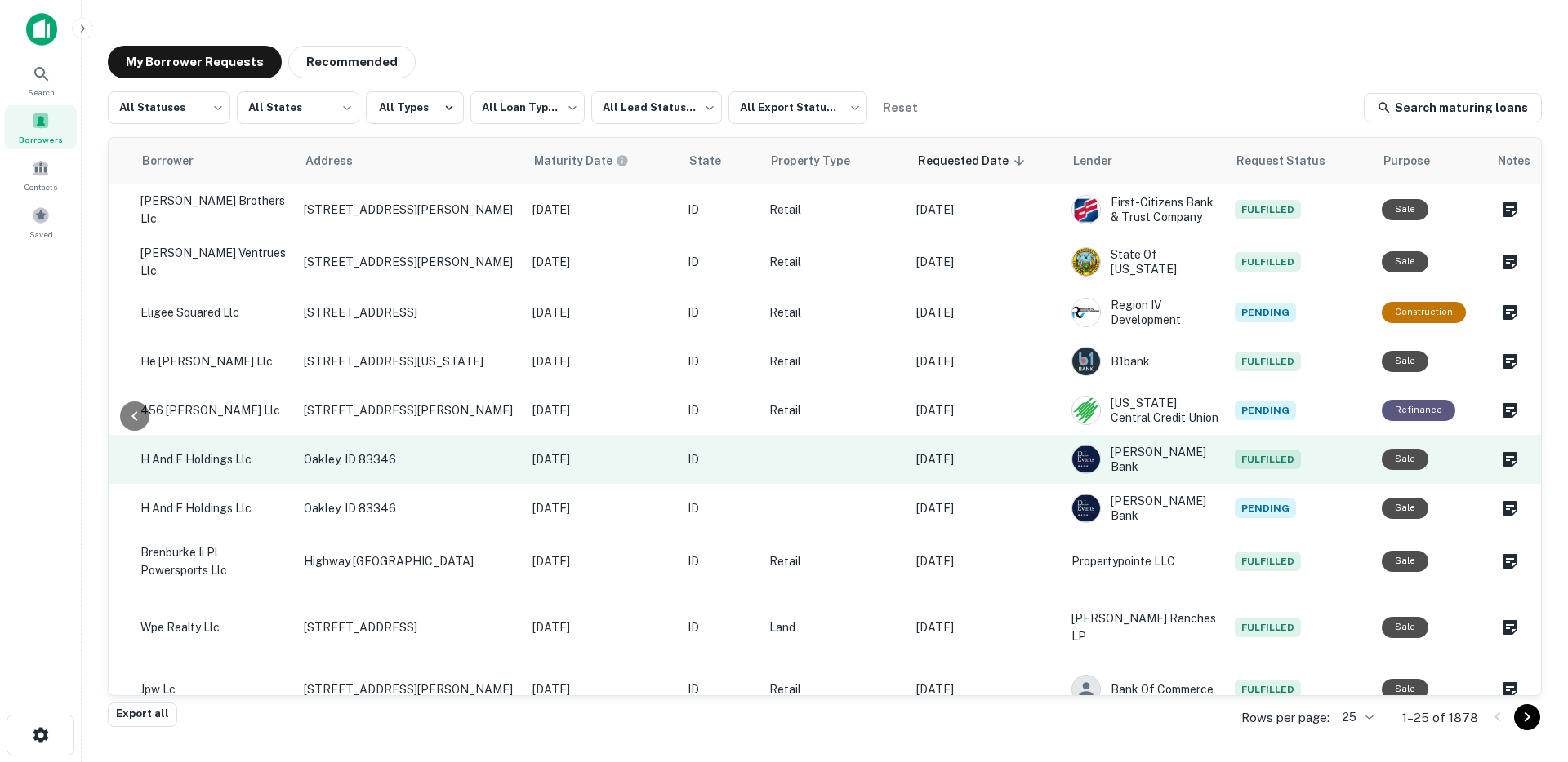
scroll to position [52, 501]
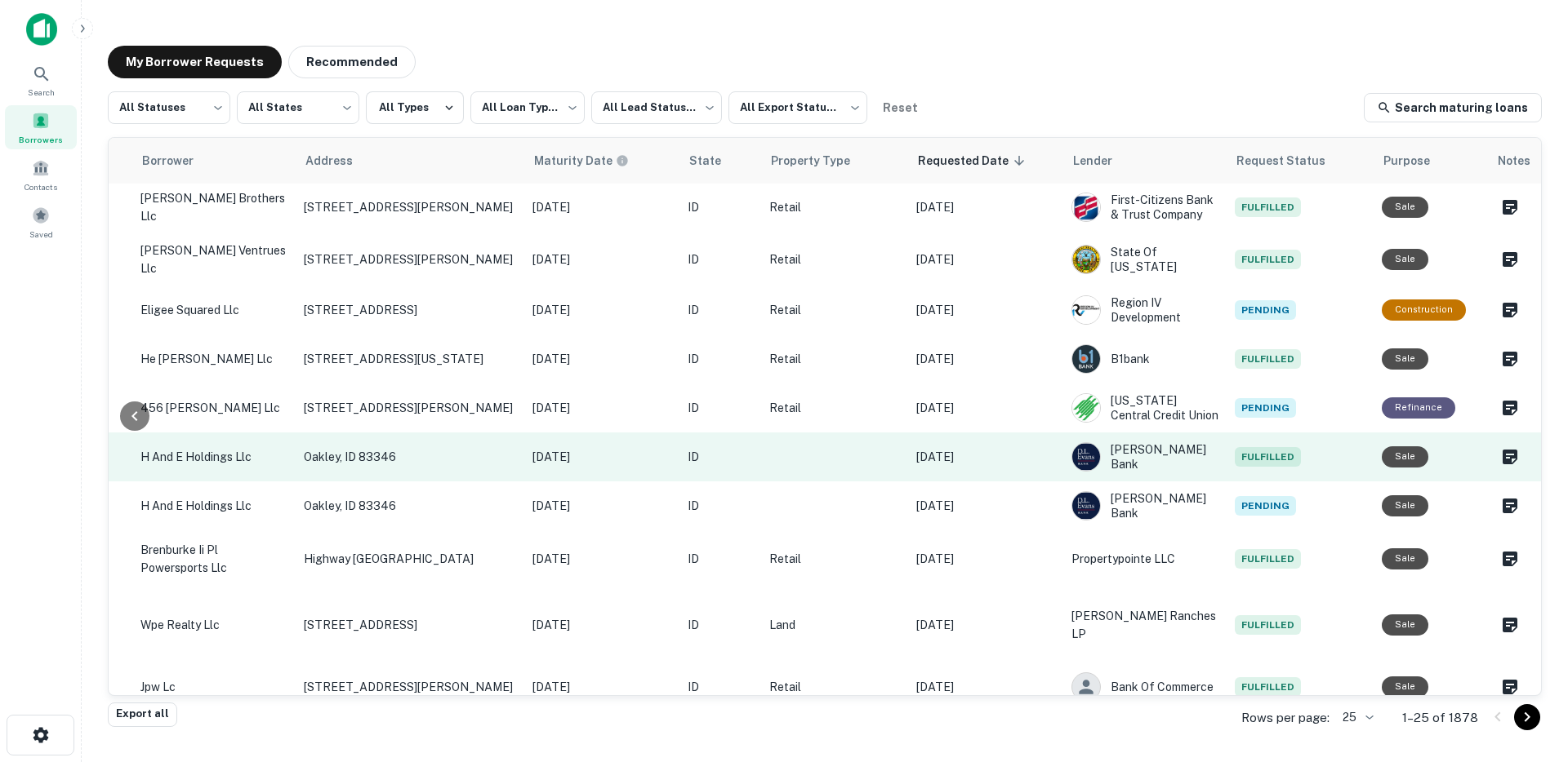
click at [803, 458] on td at bounding box center [834, 456] width 147 height 49
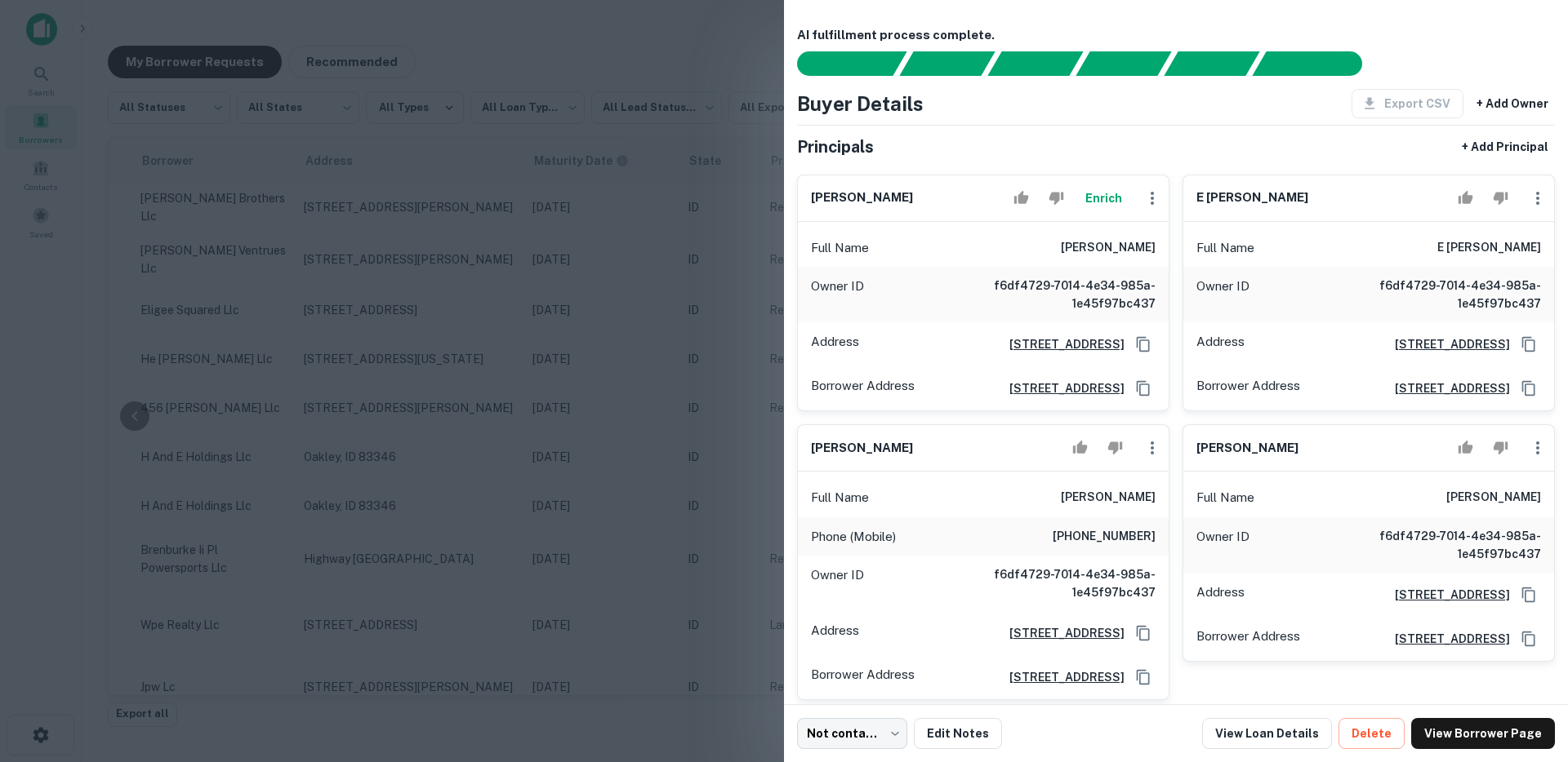
click at [573, 431] on div at bounding box center [784, 381] width 1568 height 762
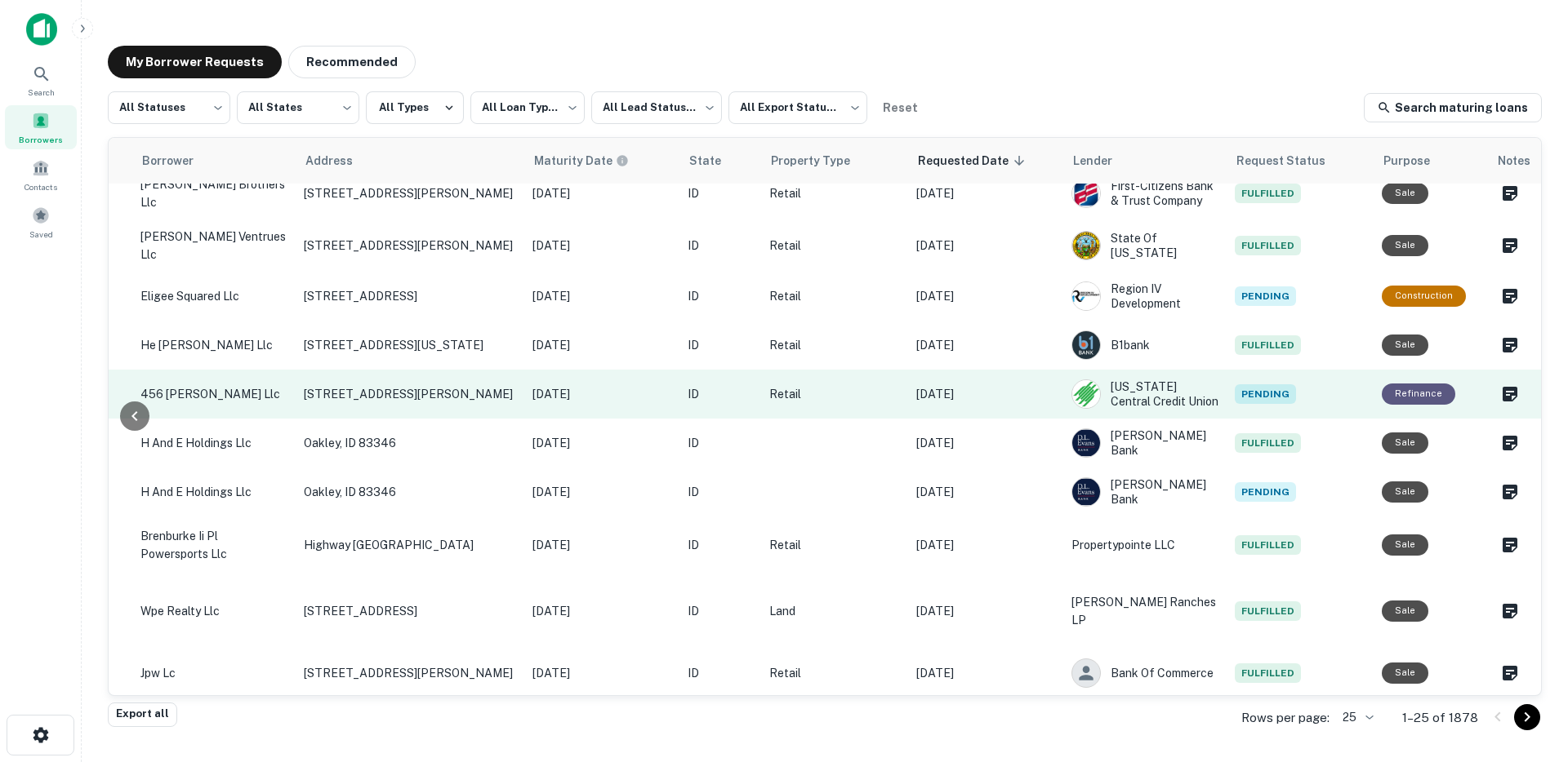
scroll to position [0, 501]
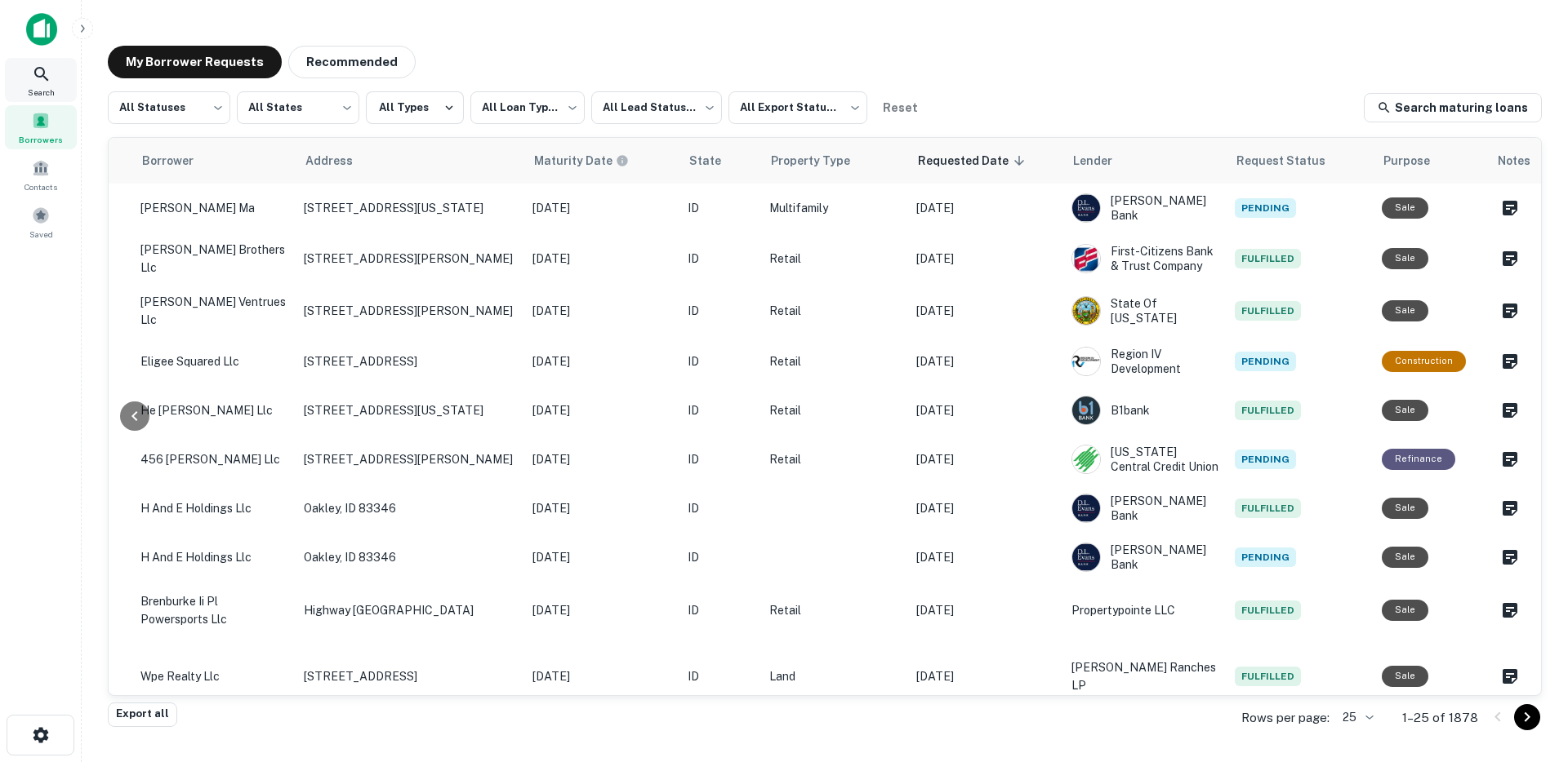
click at [55, 74] on div "Search" at bounding box center [40, 80] width 72 height 44
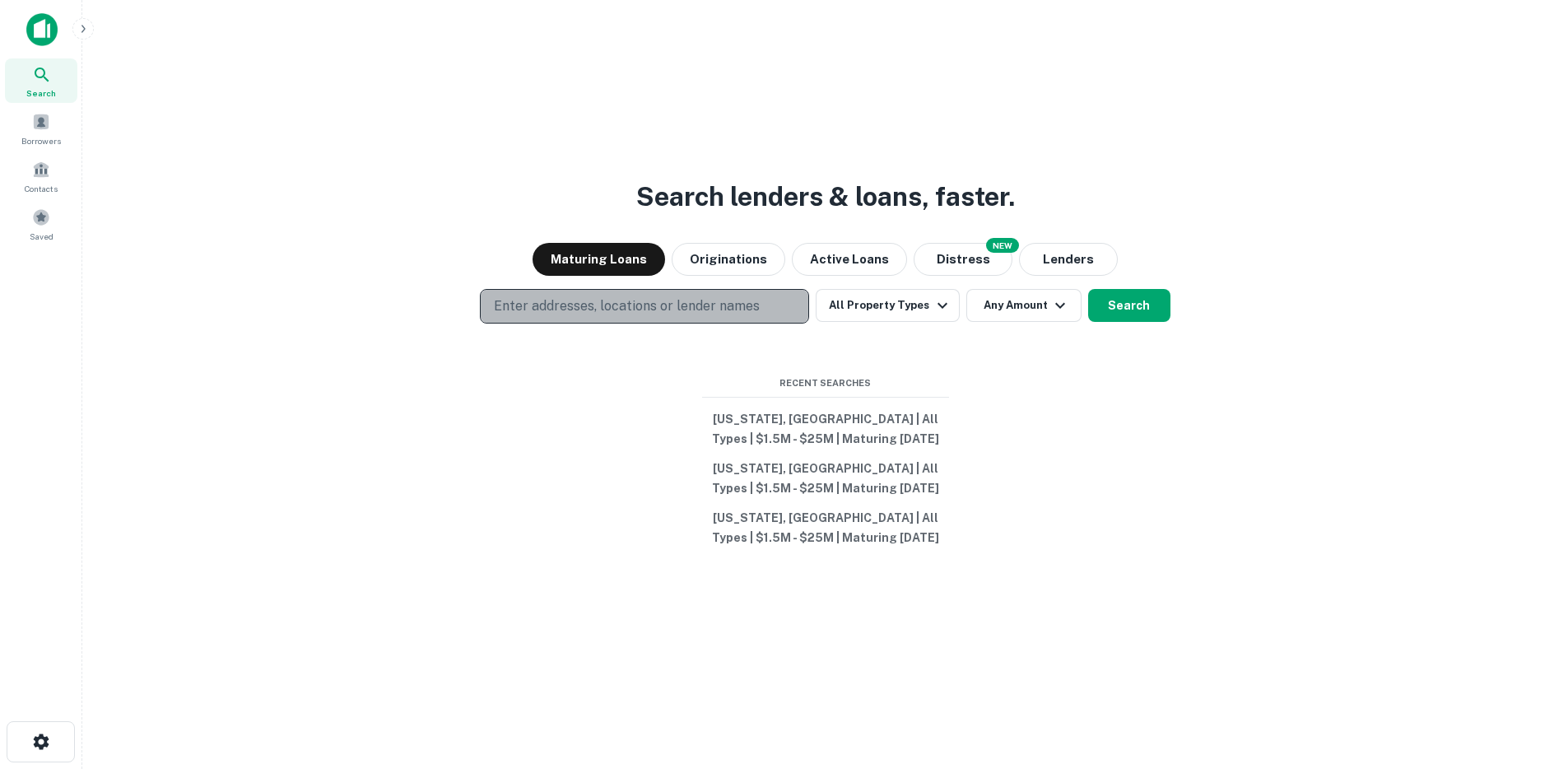
click at [580, 295] on button "Enter addresses, locations or lender names" at bounding box center [644, 307] width 330 height 35
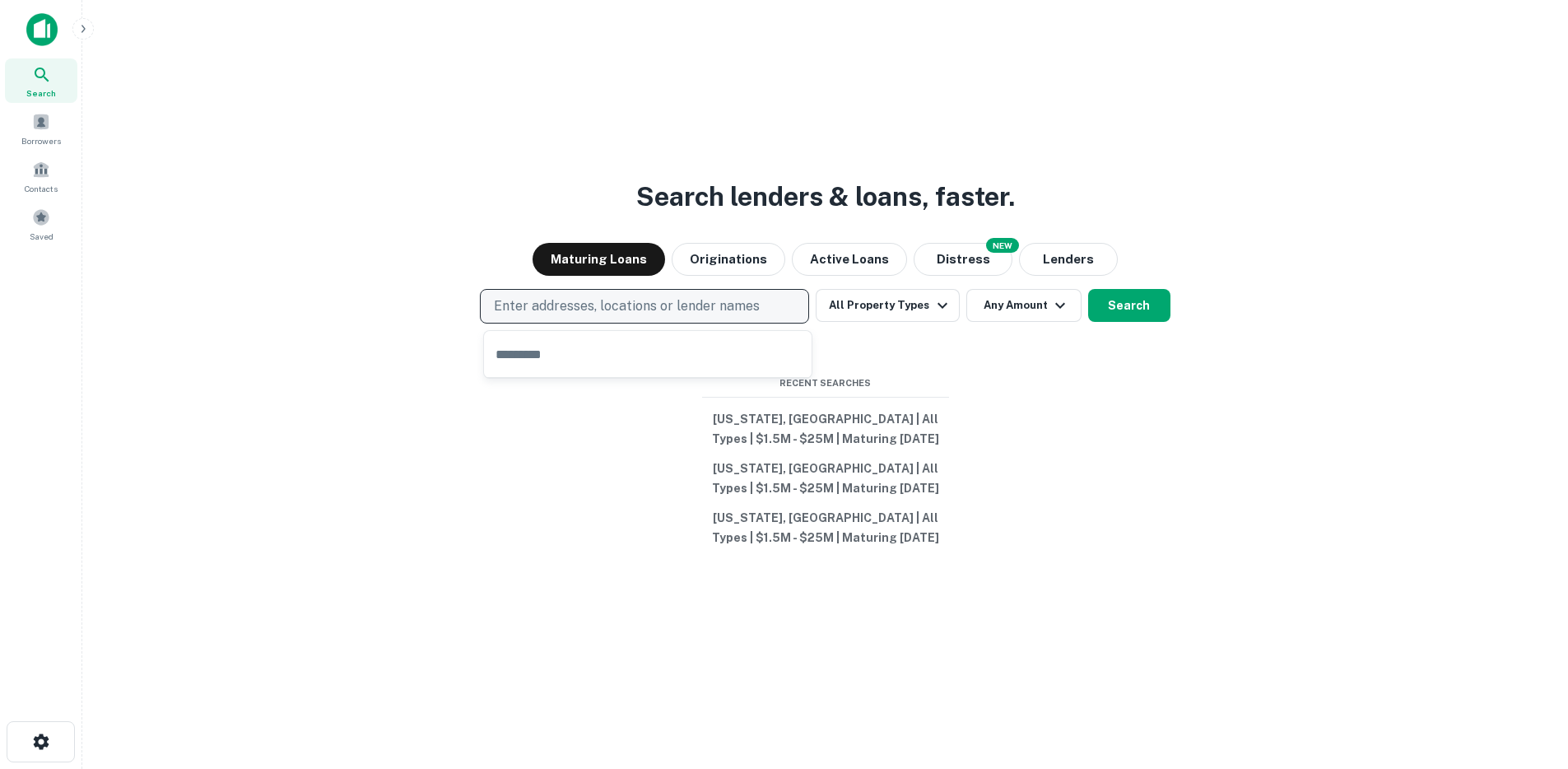
click at [525, 303] on p "Enter addresses, locations or lender names" at bounding box center [626, 307] width 266 height 19
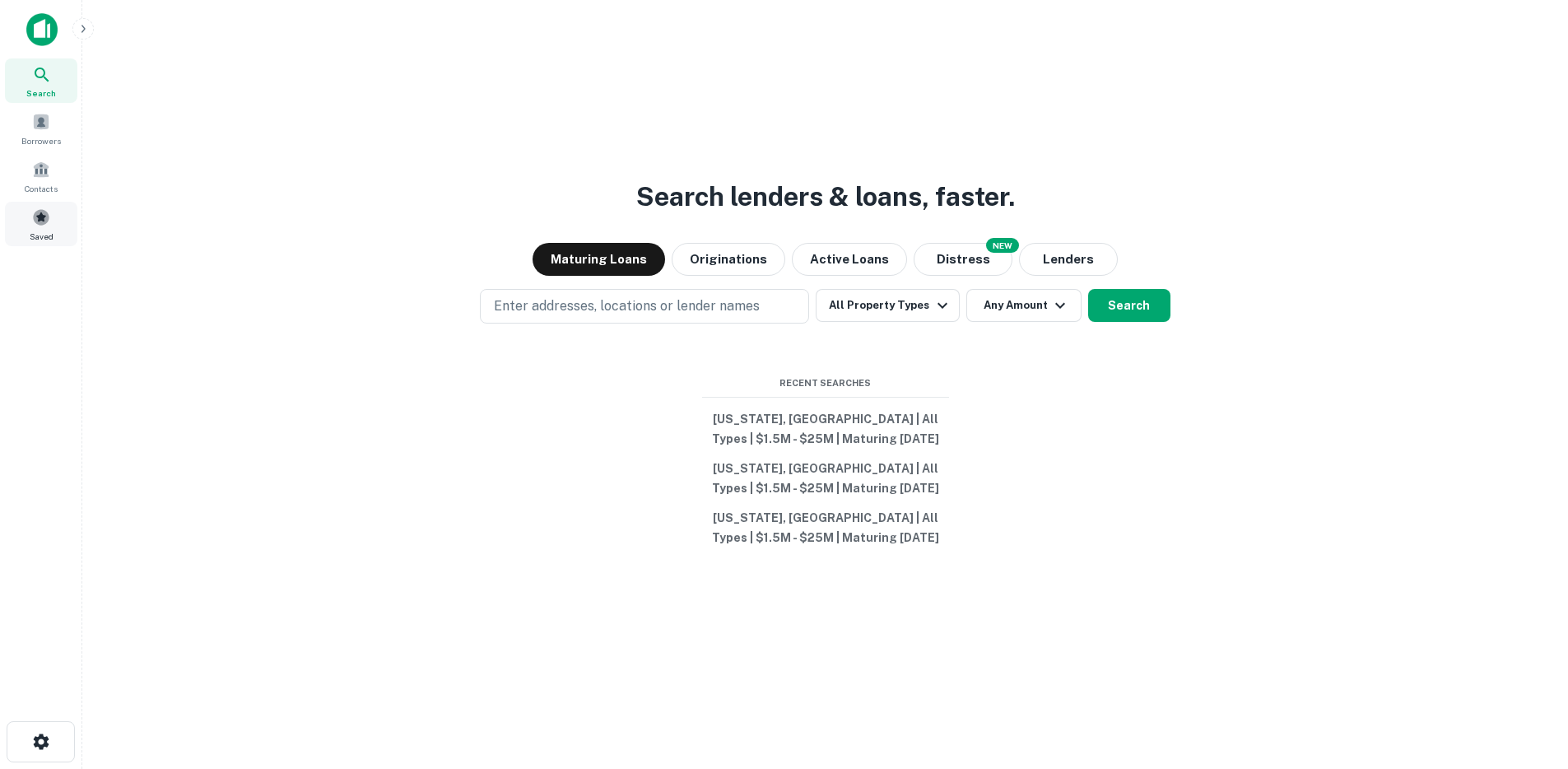
click at [50, 232] on span "Saved" at bounding box center [42, 237] width 24 height 14
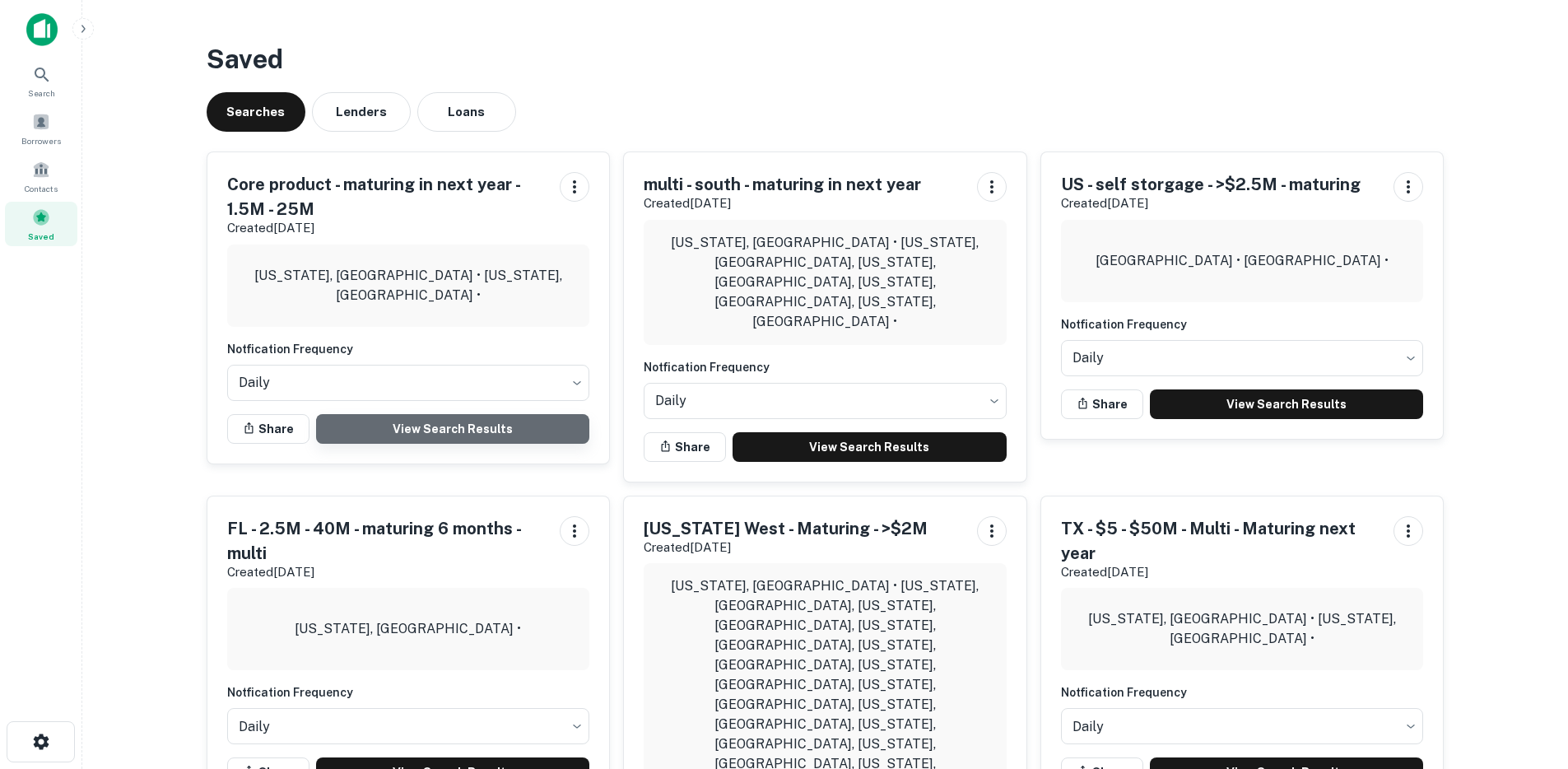
click at [428, 426] on link "View Search Results" at bounding box center [453, 429] width 275 height 30
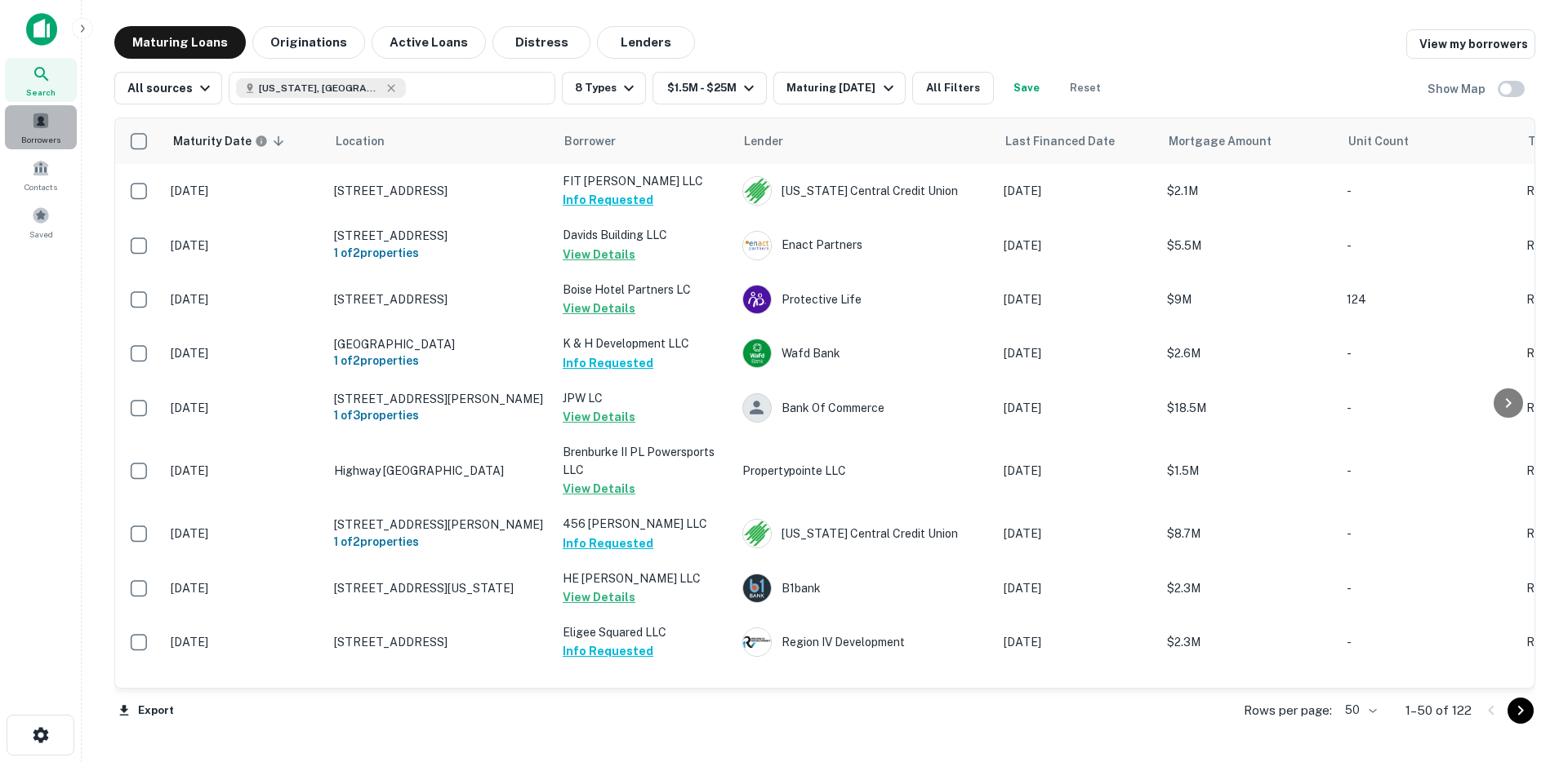
click at [50, 135] on span "Borrowers" at bounding box center [40, 140] width 39 height 13
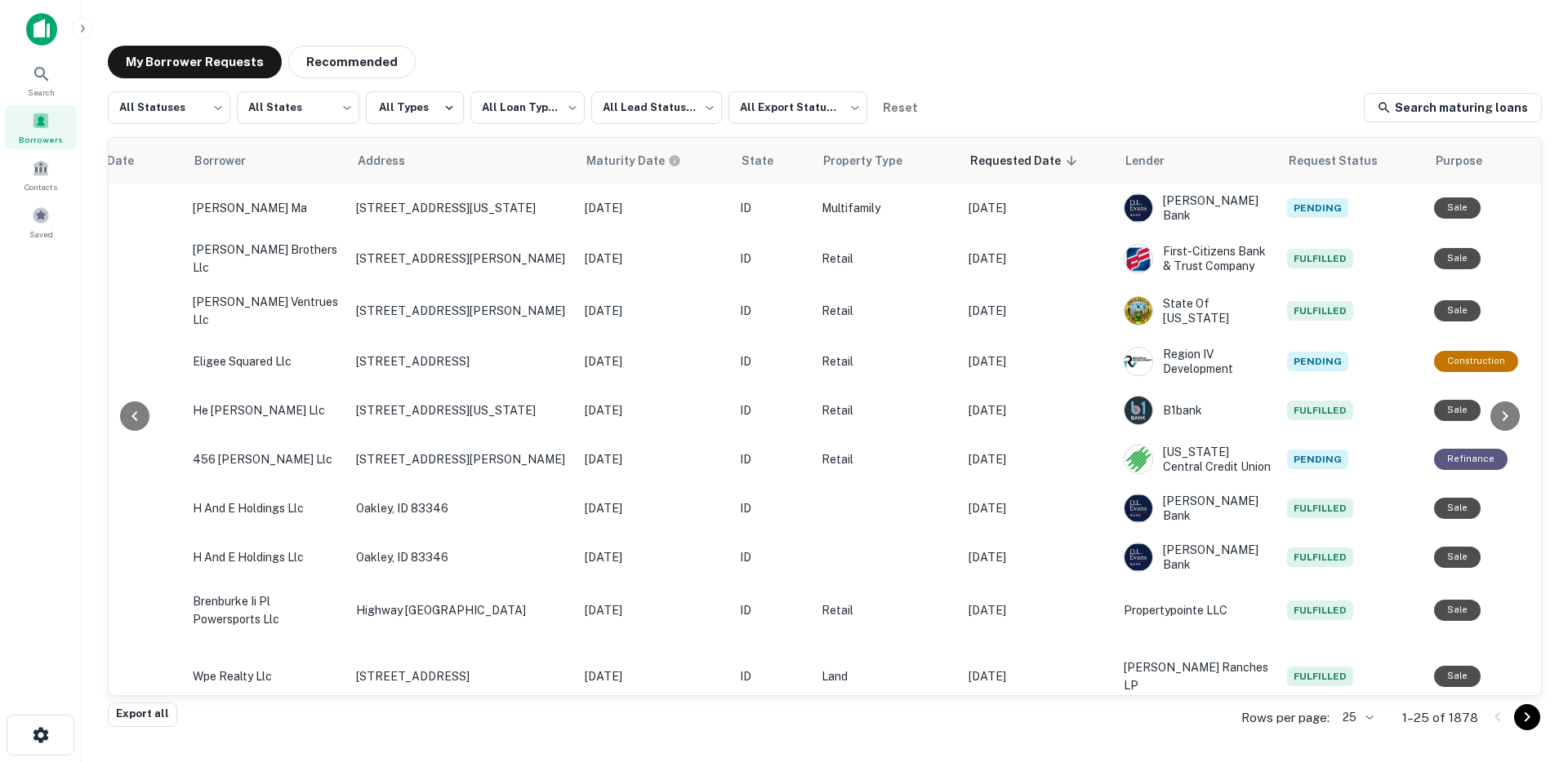
scroll to position [0, 501]
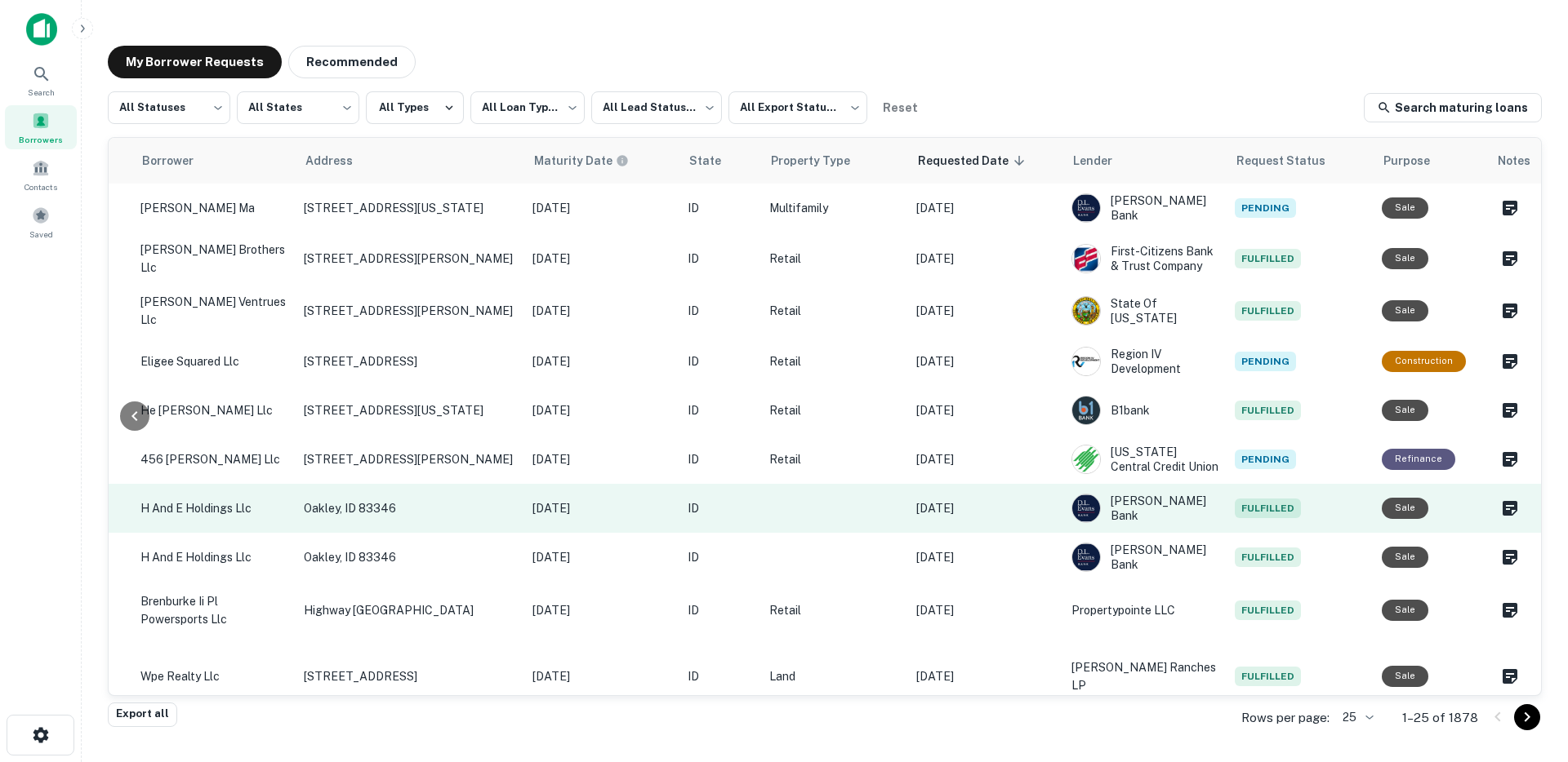
click at [834, 504] on td at bounding box center [834, 508] width 147 height 49
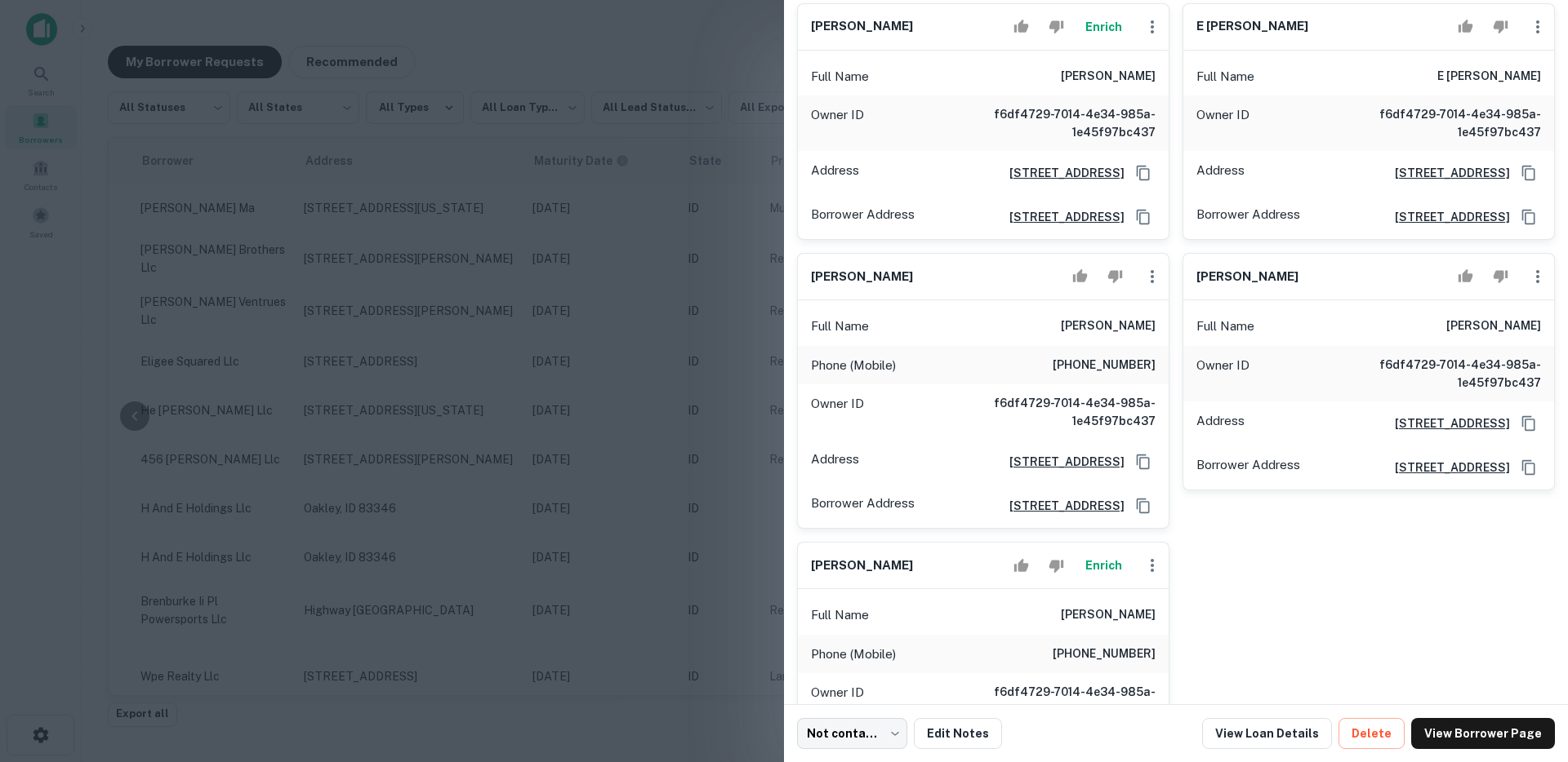
scroll to position [525, 0]
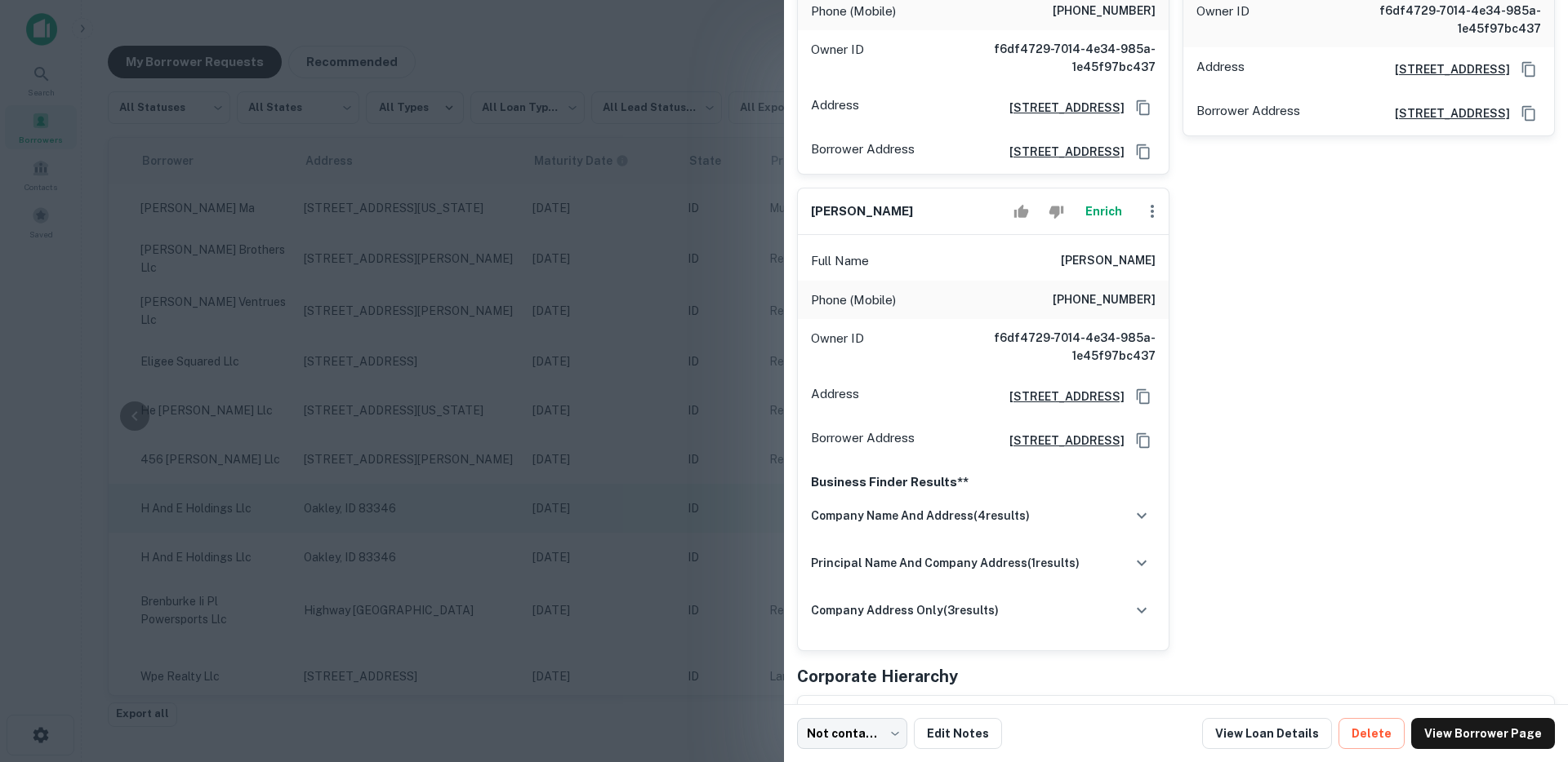
click at [674, 481] on div at bounding box center [784, 381] width 1568 height 762
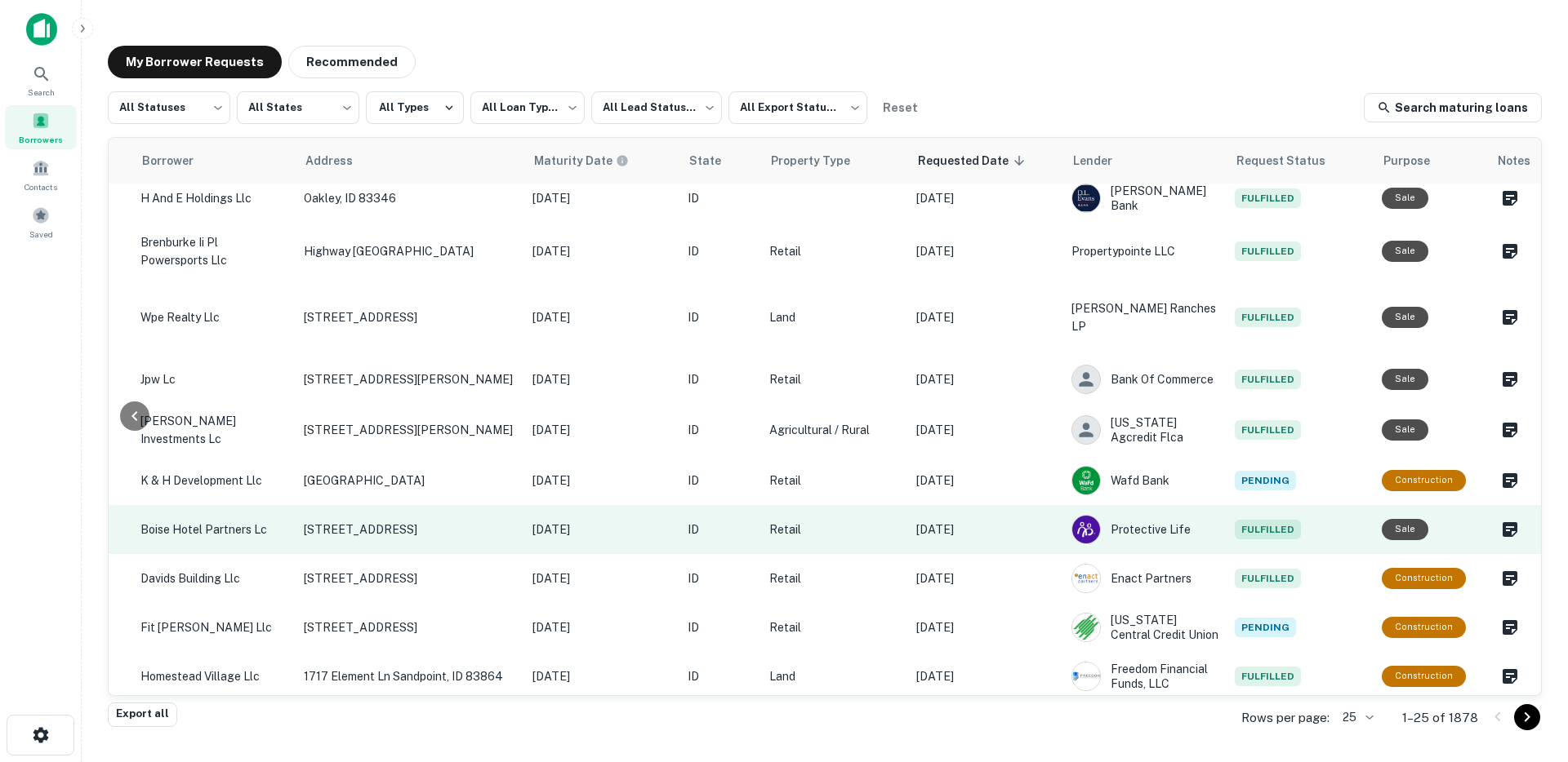
scroll to position [382, 501]
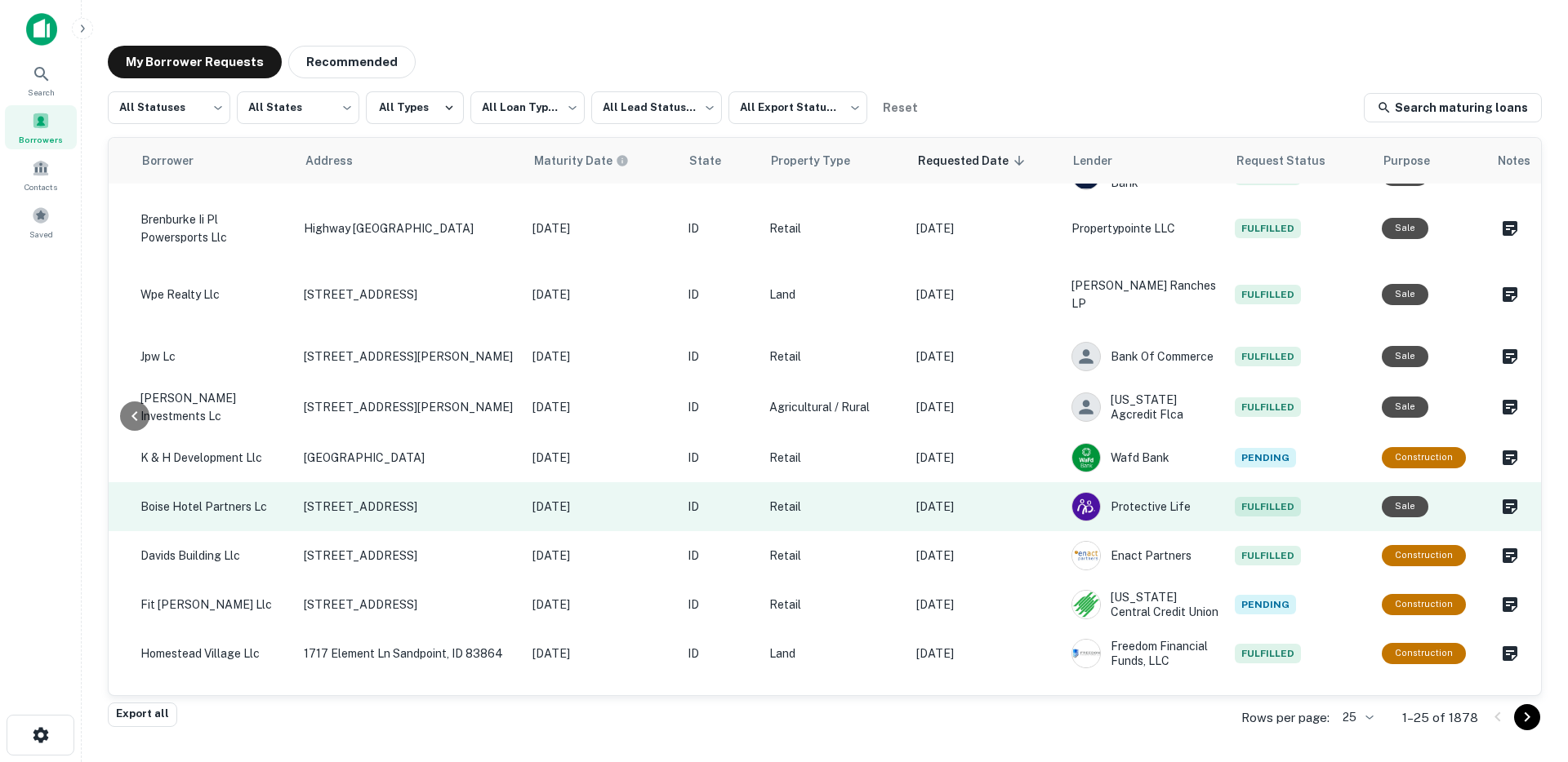
click at [831, 497] on p "Retail" at bounding box center [834, 506] width 130 height 18
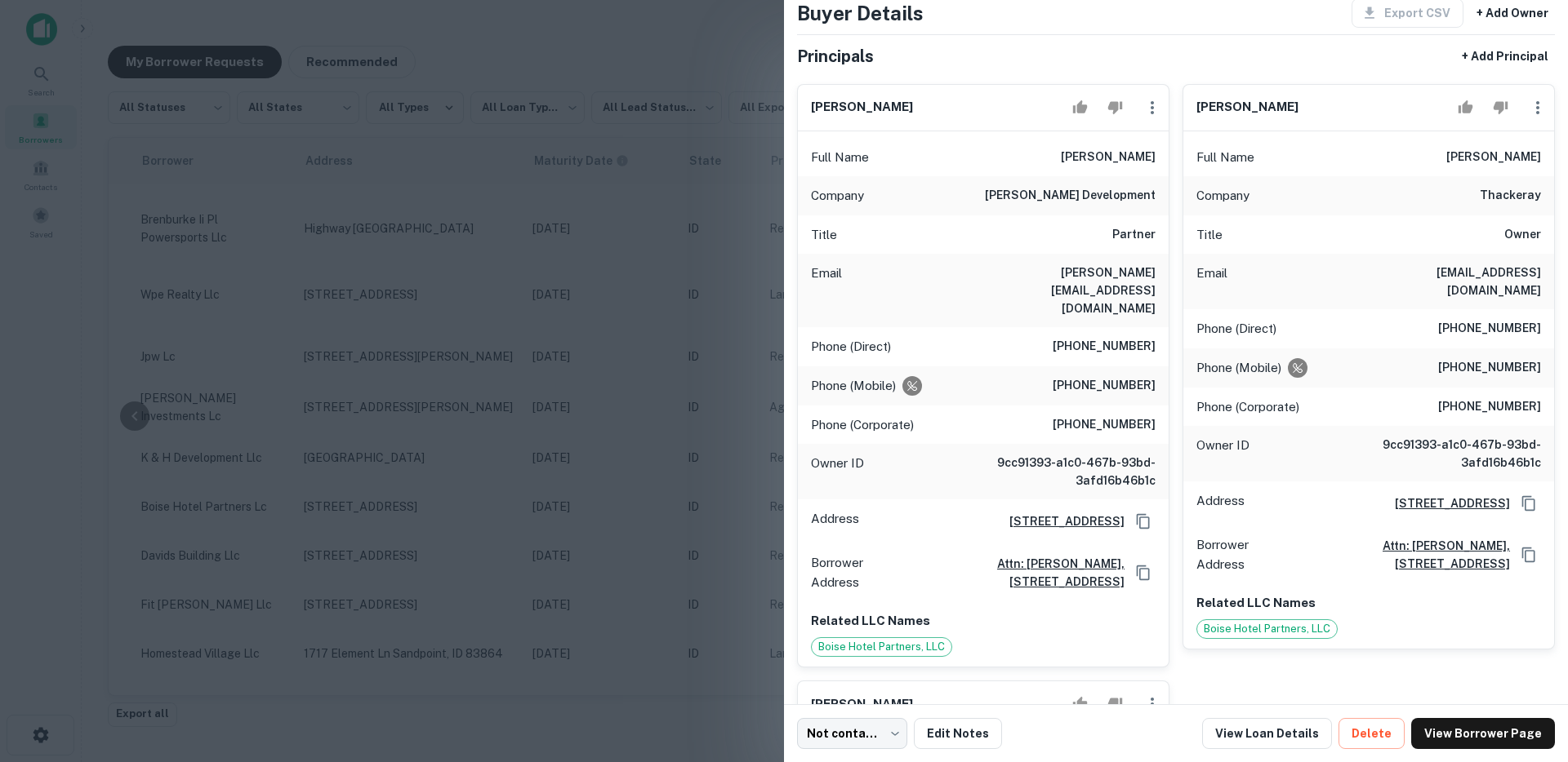
scroll to position [120, 0]
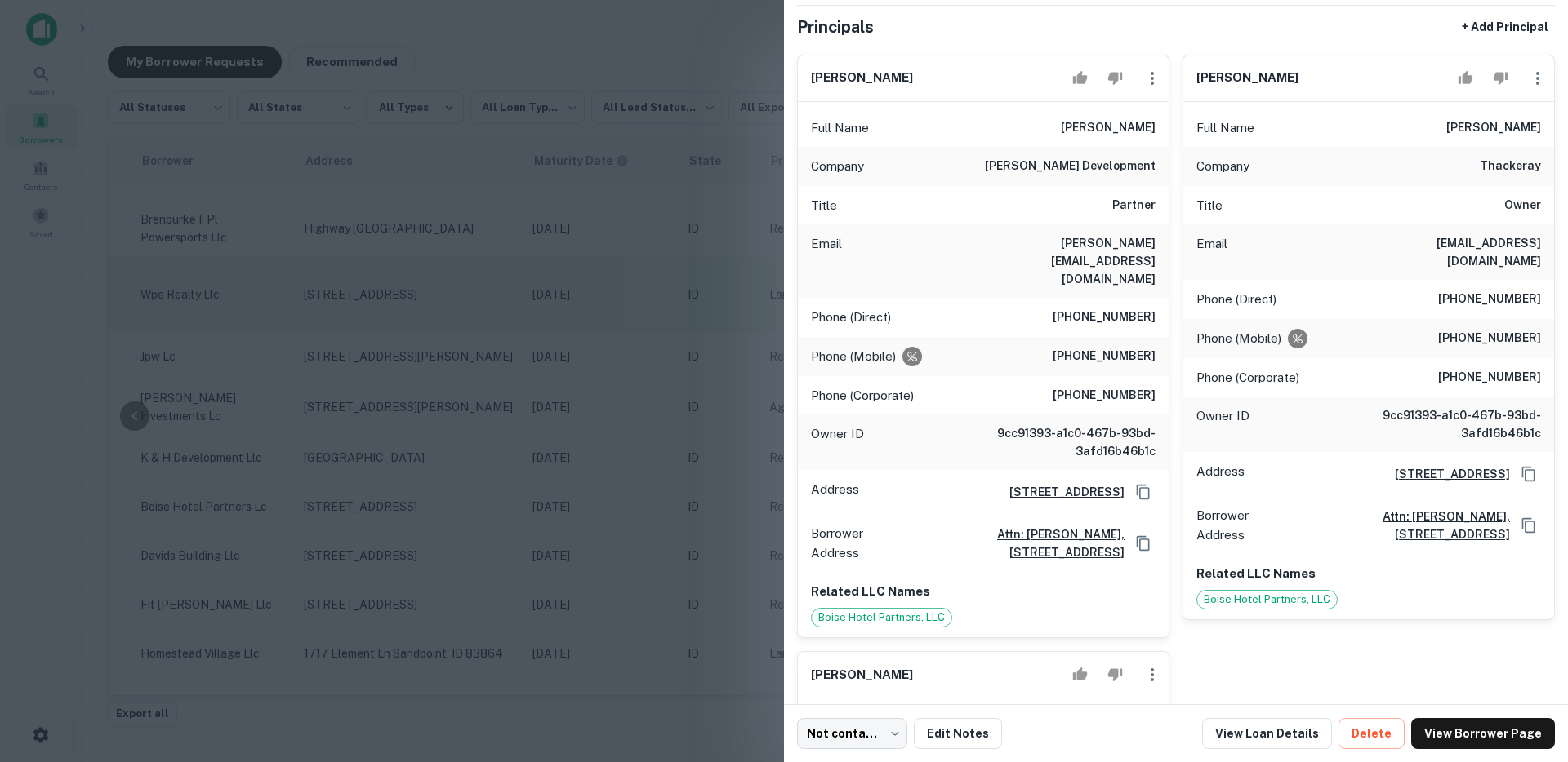
click at [656, 259] on div at bounding box center [784, 381] width 1568 height 762
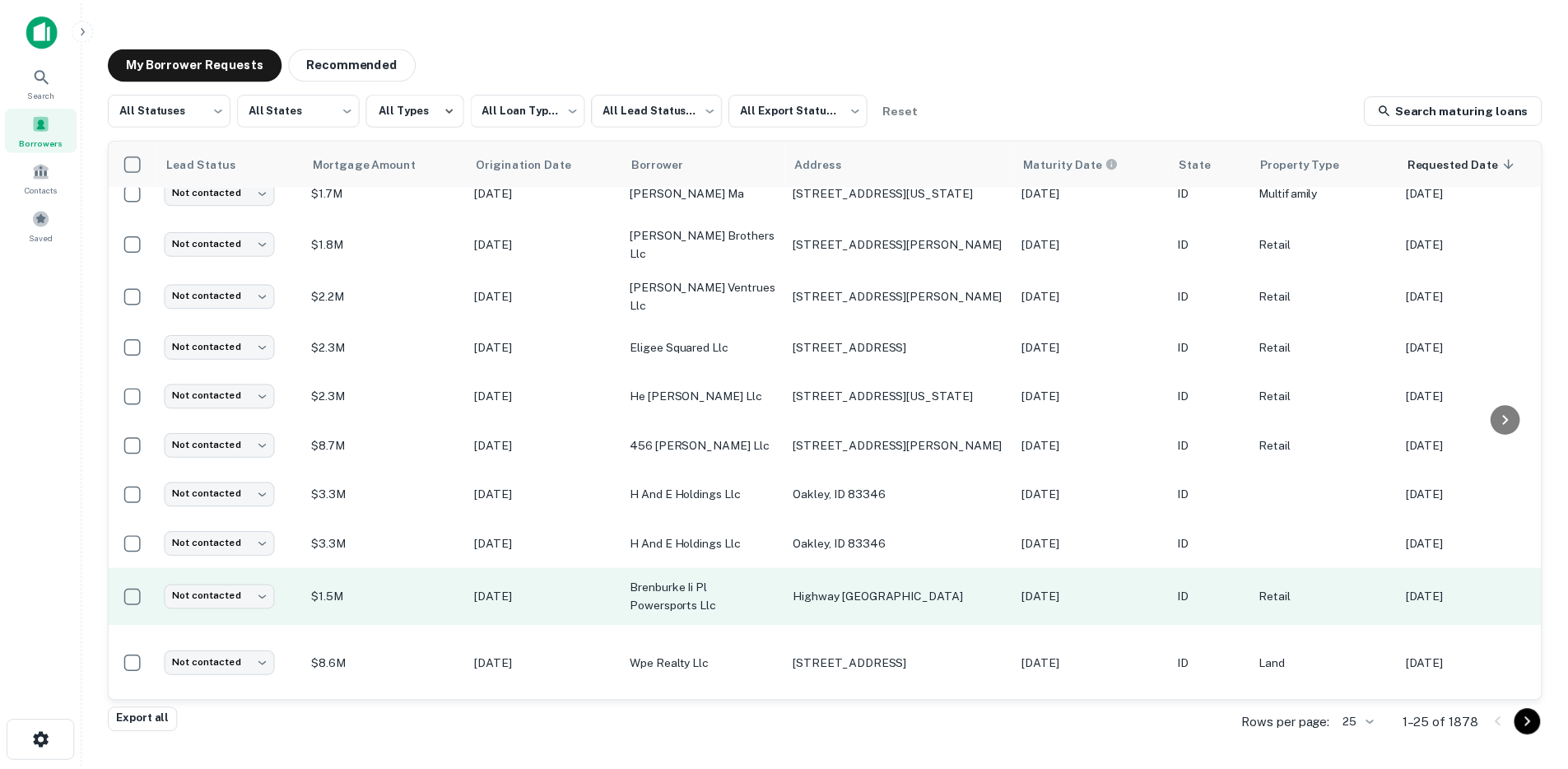
scroll to position [0, 0]
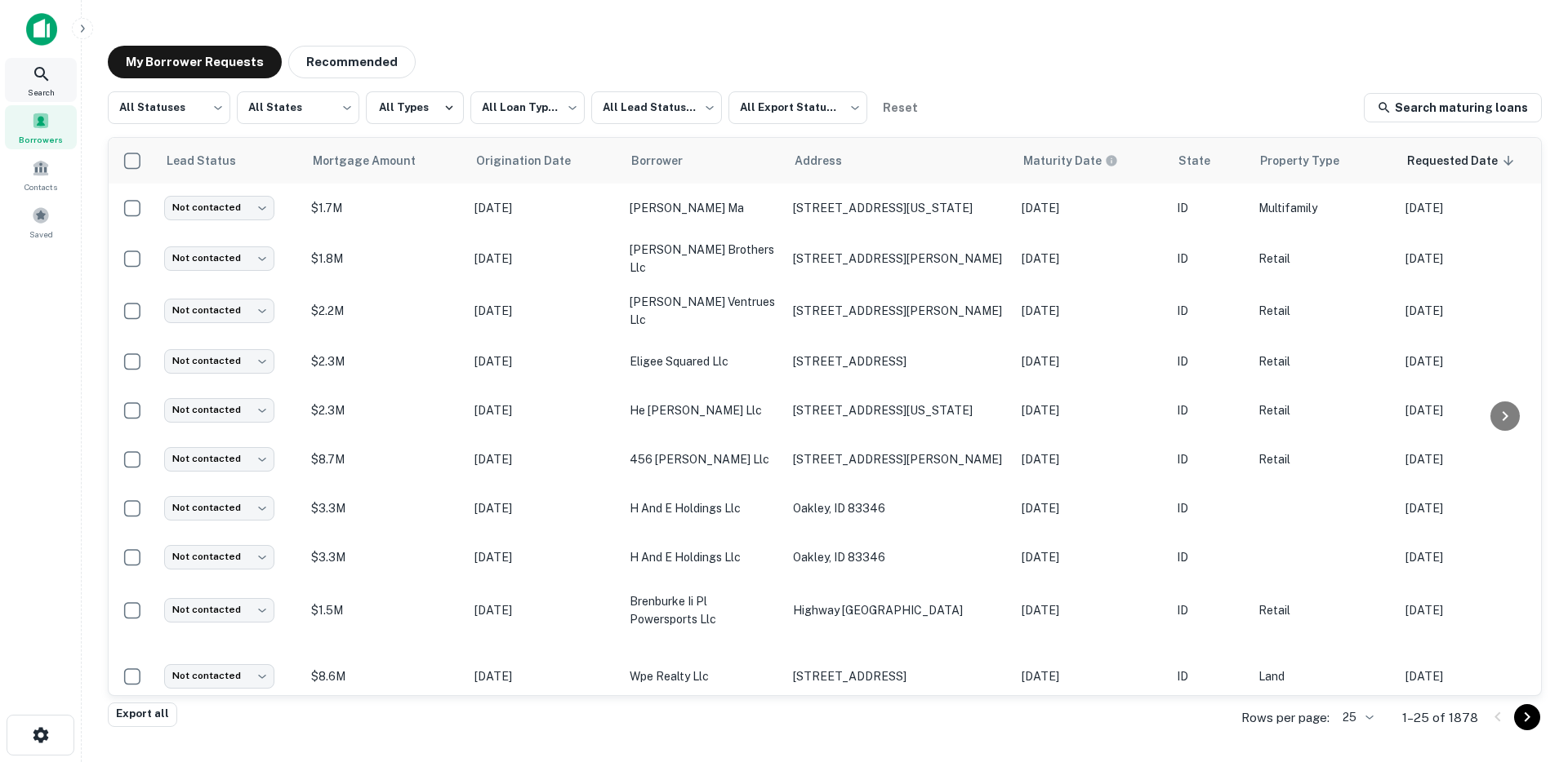
click at [33, 87] on span "Search" at bounding box center [41, 92] width 27 height 13
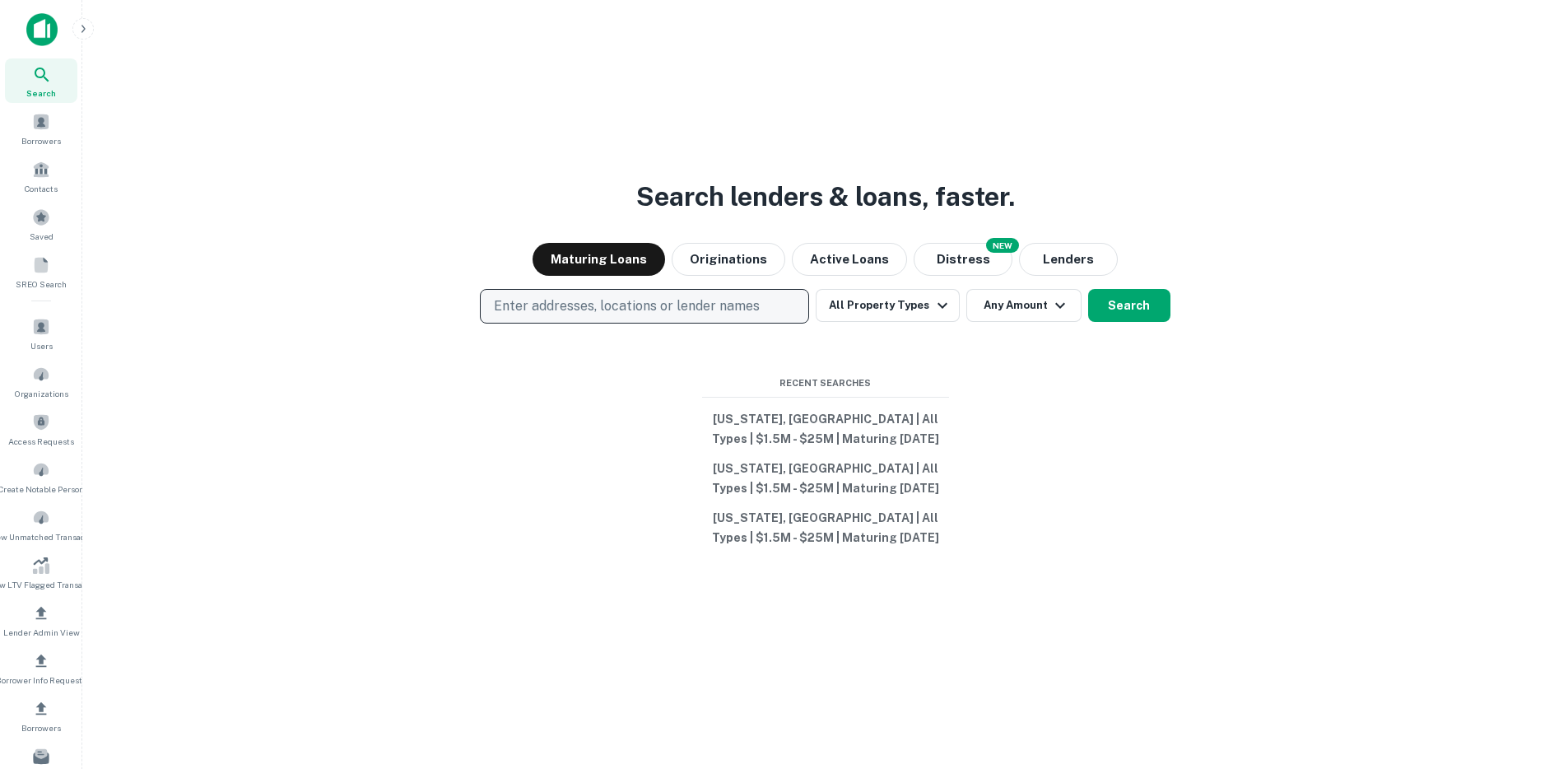
click at [638, 294] on button "Enter addresses, locations or lender names" at bounding box center [644, 307] width 330 height 35
click at [86, 28] on icon "button" at bounding box center [83, 29] width 14 height 14
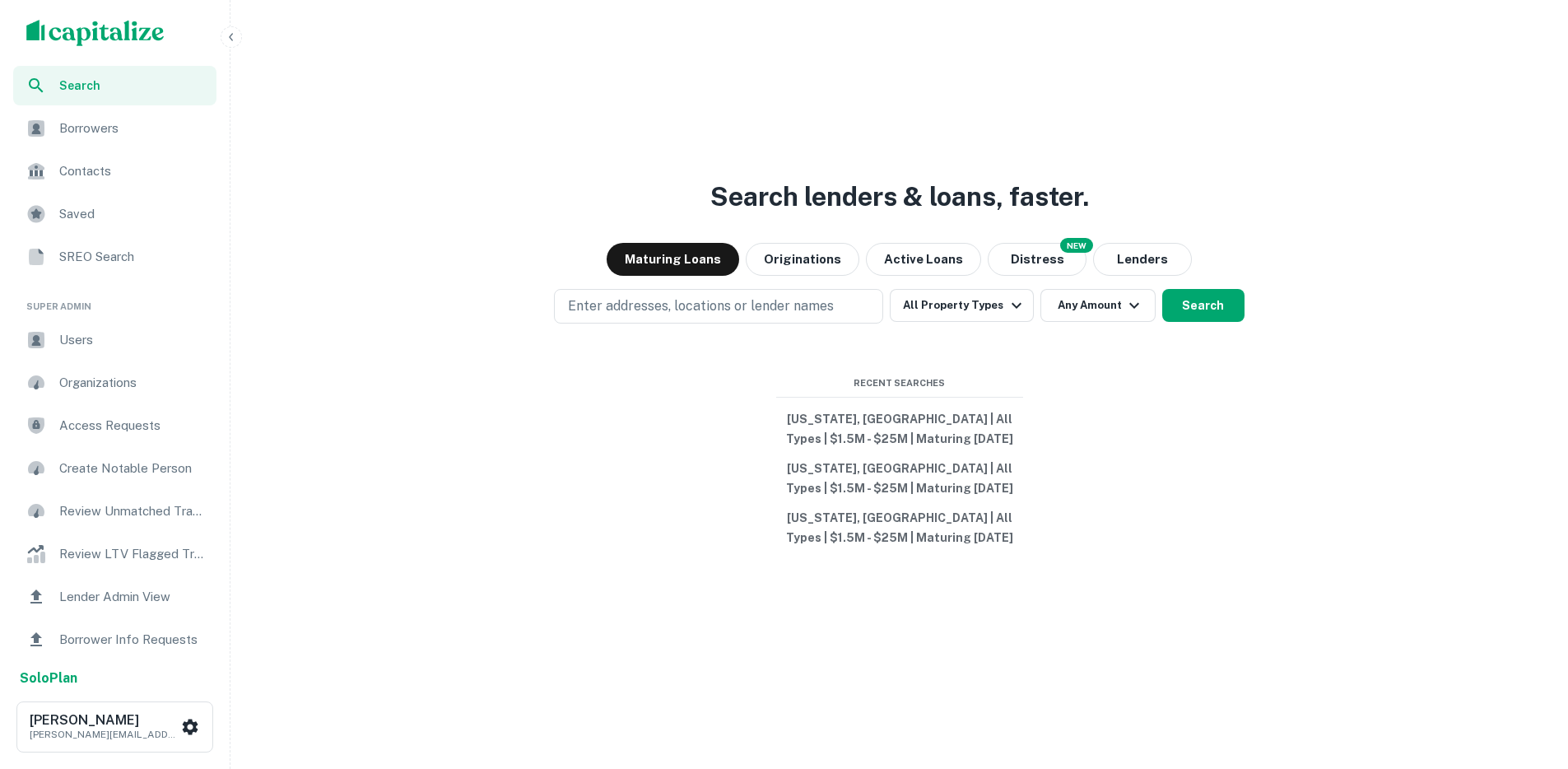
click at [236, 39] on icon "button" at bounding box center [231, 38] width 14 height 14
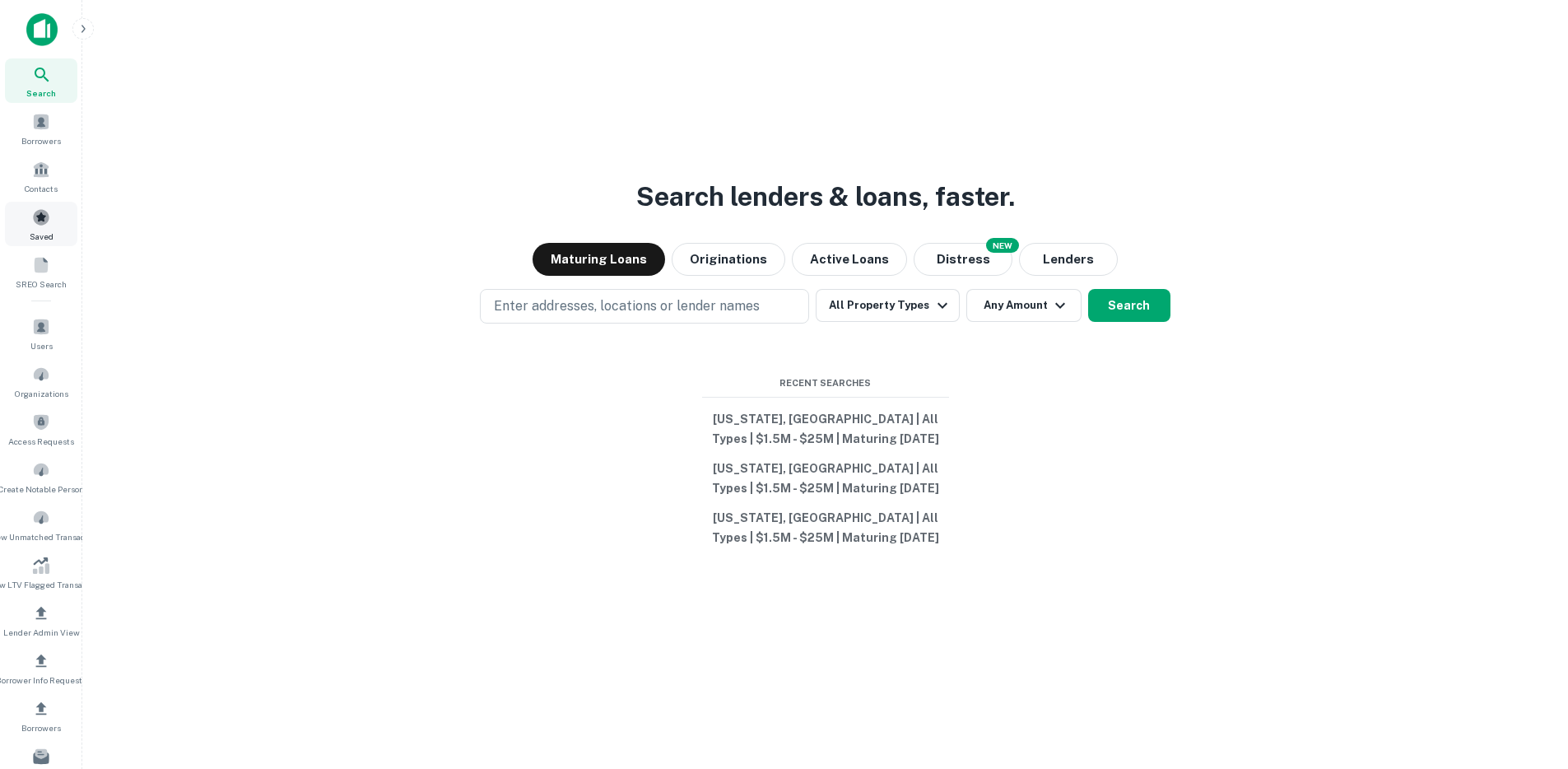
click at [51, 227] on div "Saved" at bounding box center [41, 224] width 73 height 44
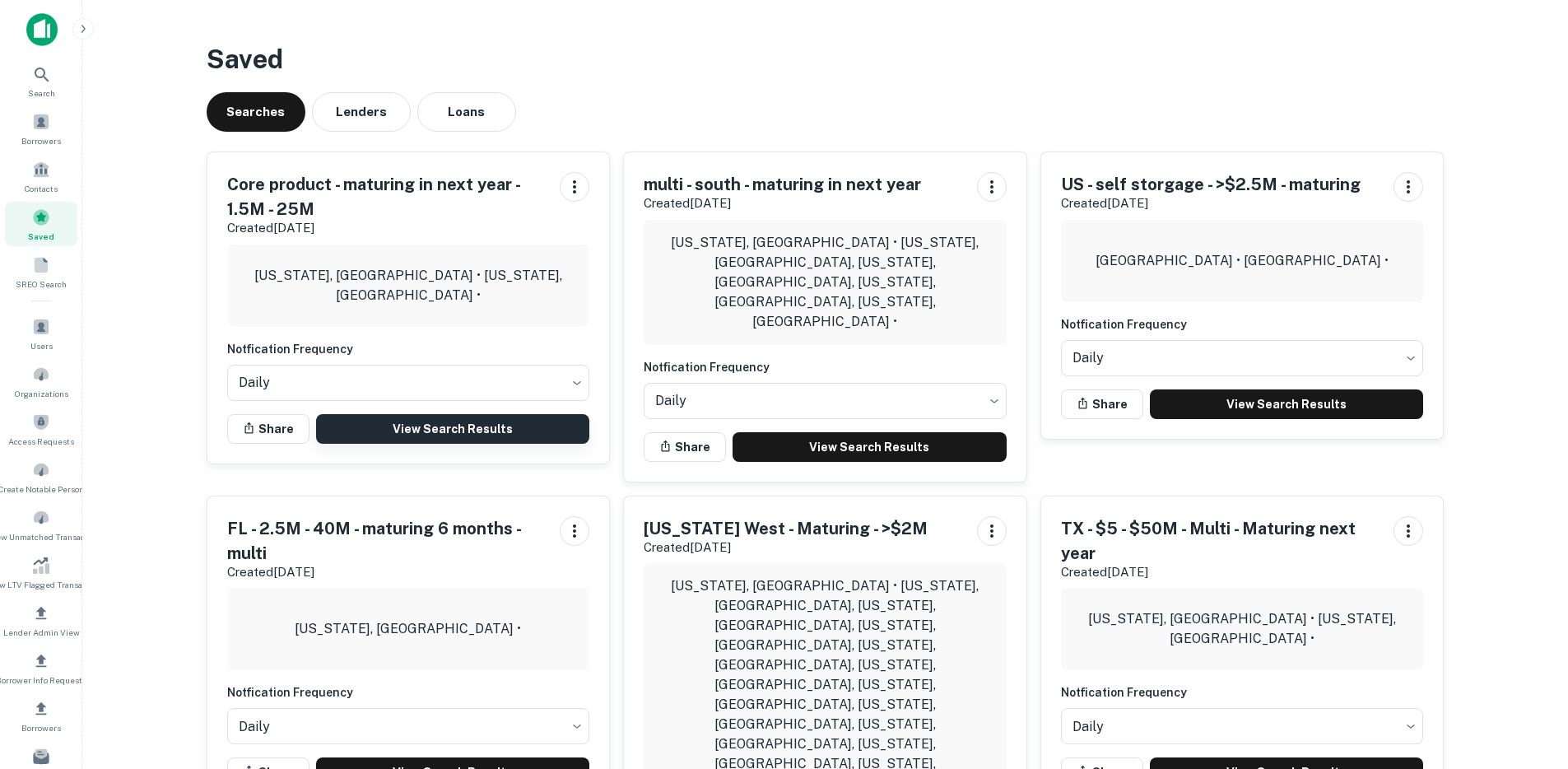
click at [419, 433] on link "View Search Results" at bounding box center [453, 429] width 275 height 30
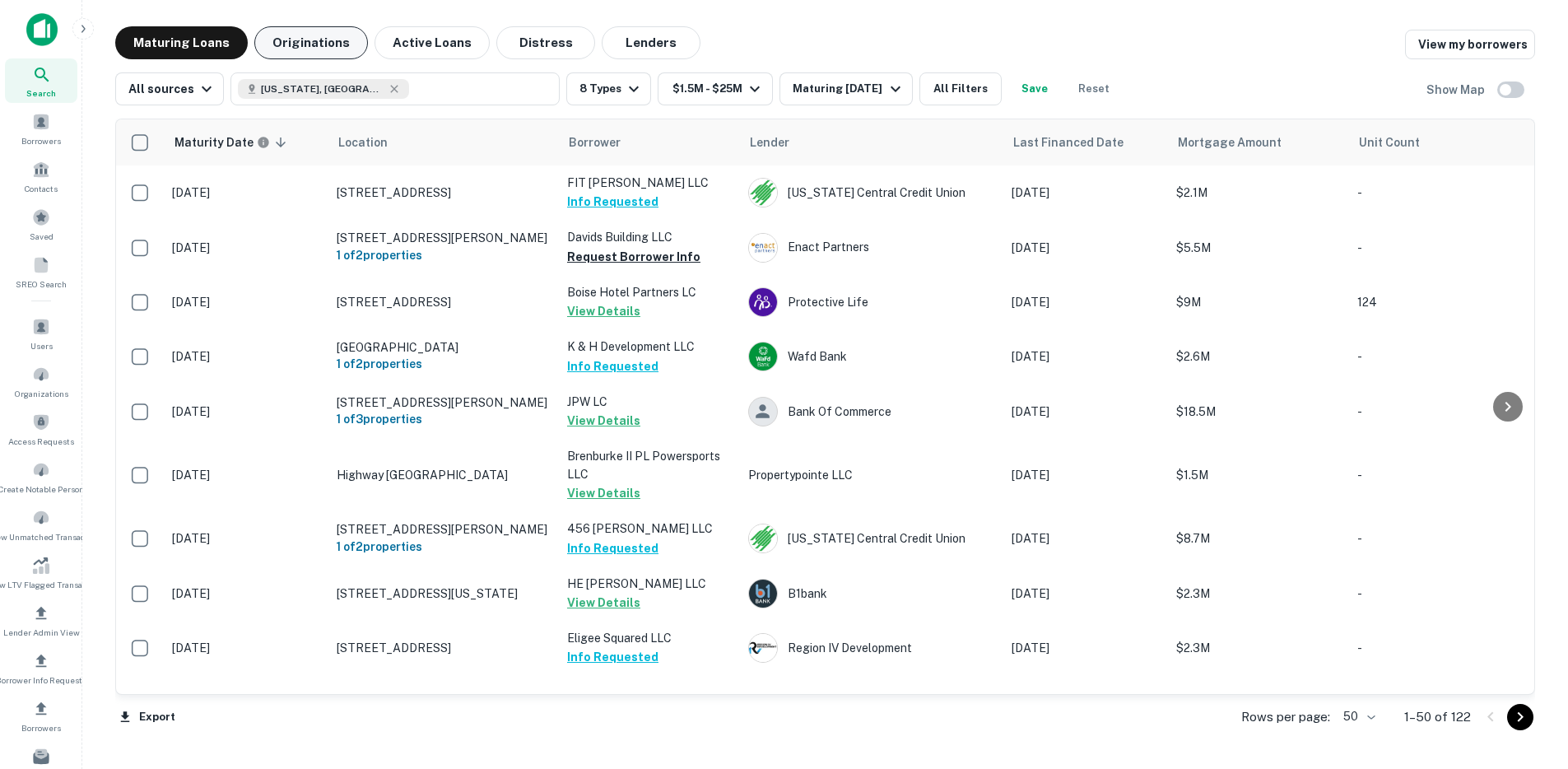
click at [308, 40] on button "Originations" at bounding box center [311, 43] width 114 height 33
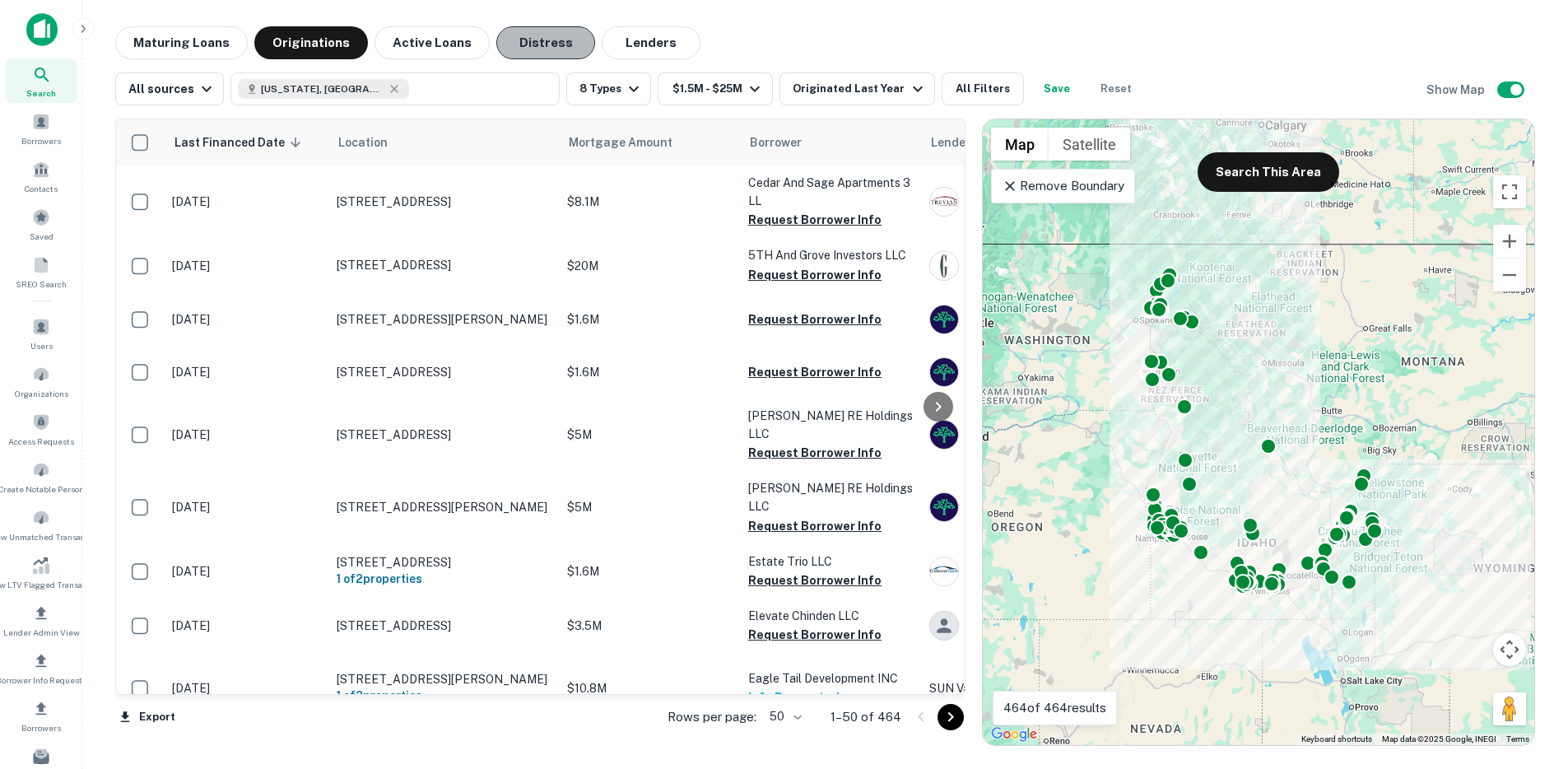
click at [525, 50] on button "Distress" at bounding box center [545, 43] width 99 height 33
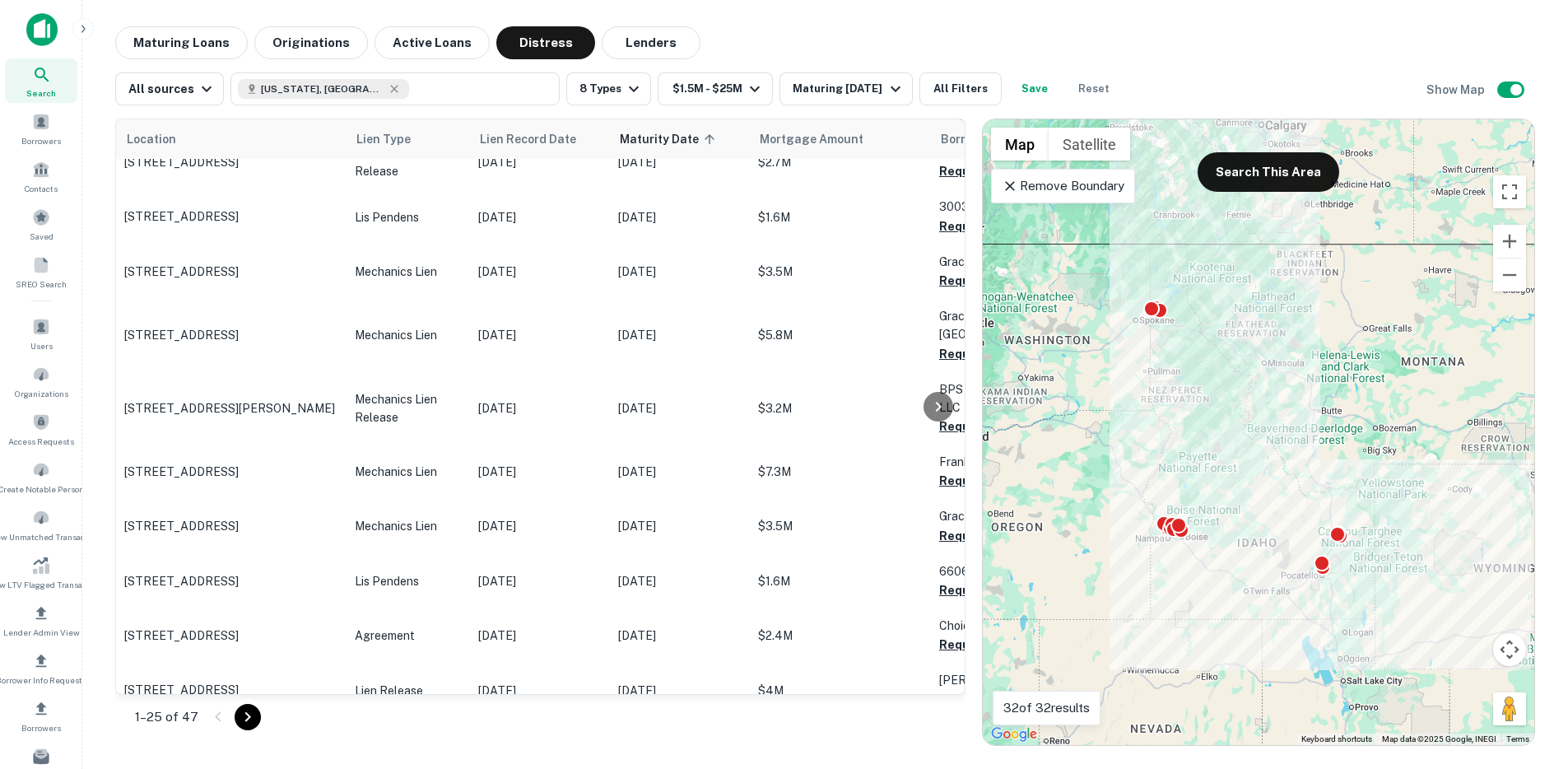
scroll to position [619, 0]
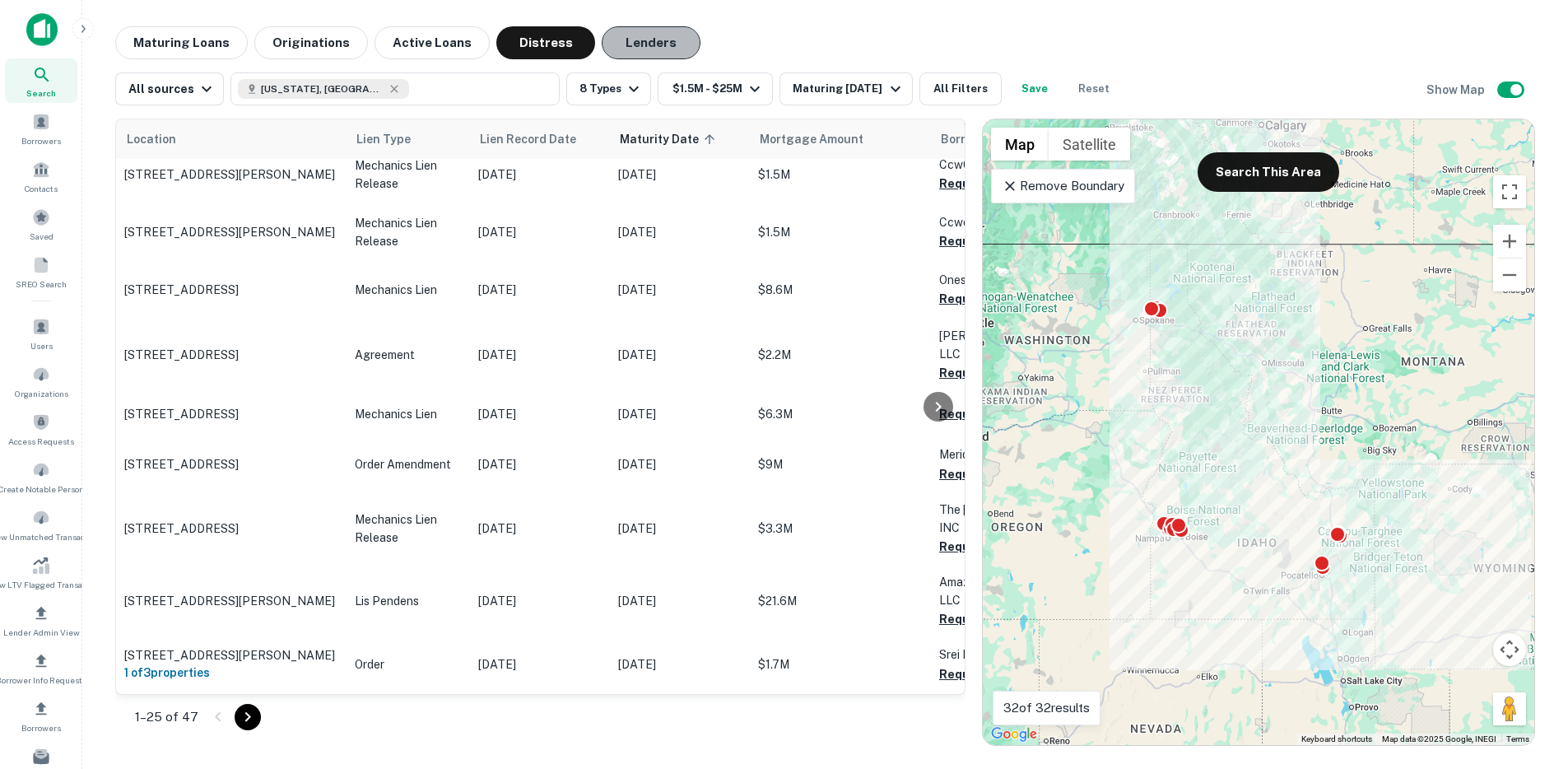
click at [626, 56] on button "Lenders" at bounding box center [651, 43] width 99 height 33
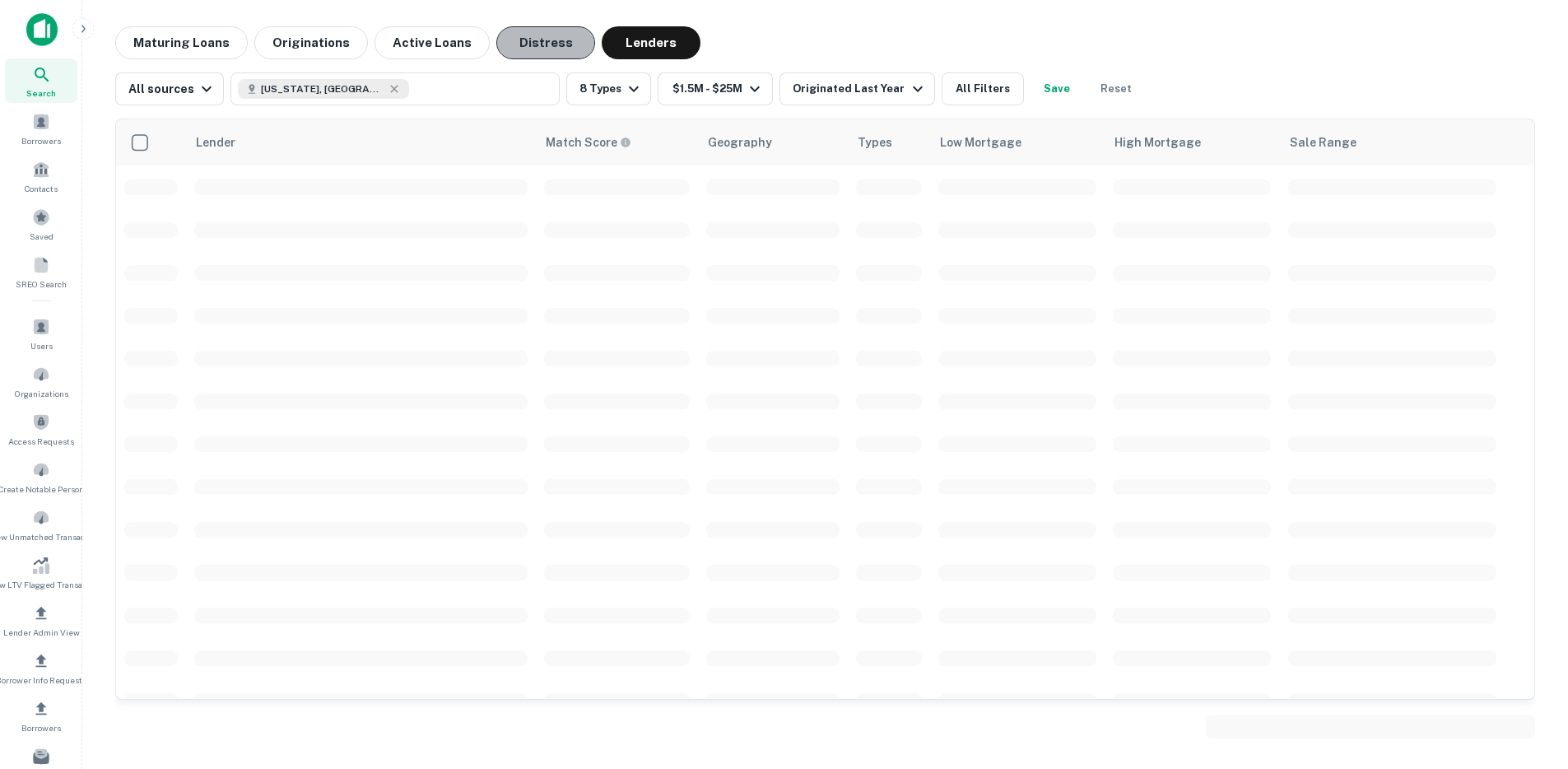
click at [517, 44] on button "Distress" at bounding box center [545, 43] width 99 height 33
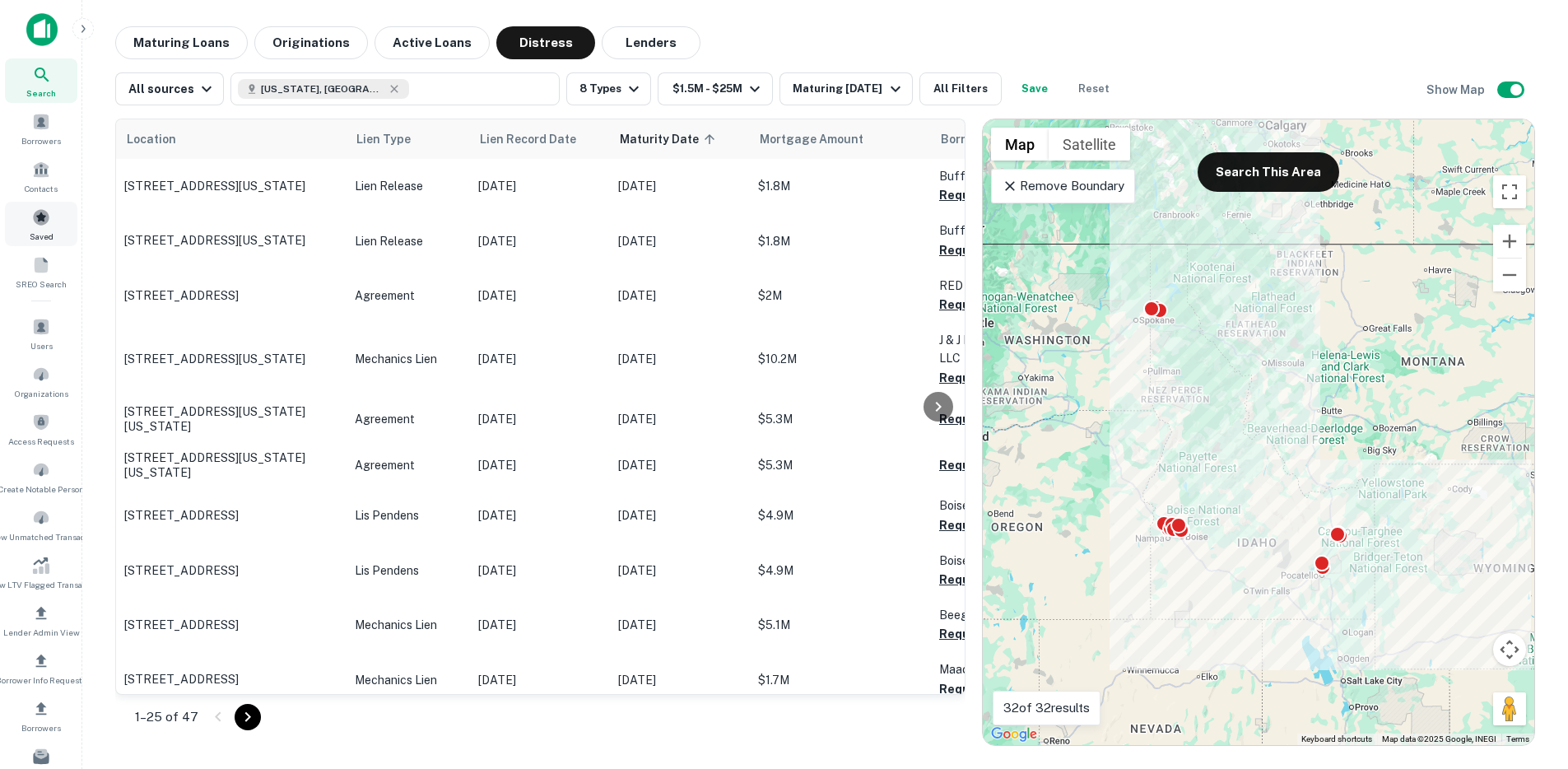
click at [38, 222] on span at bounding box center [41, 217] width 18 height 18
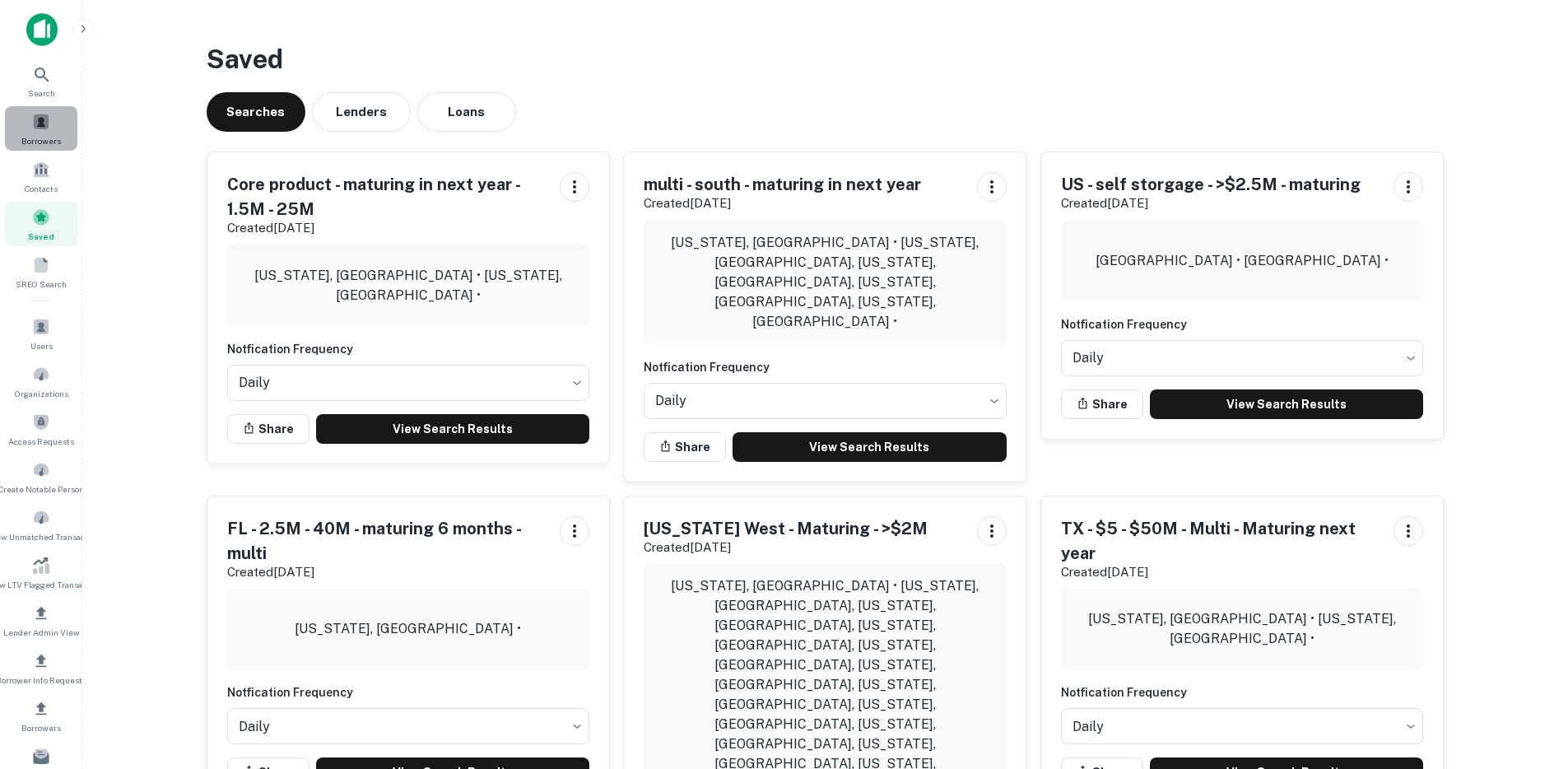
click at [44, 132] on div "Borrowers" at bounding box center [41, 129] width 73 height 44
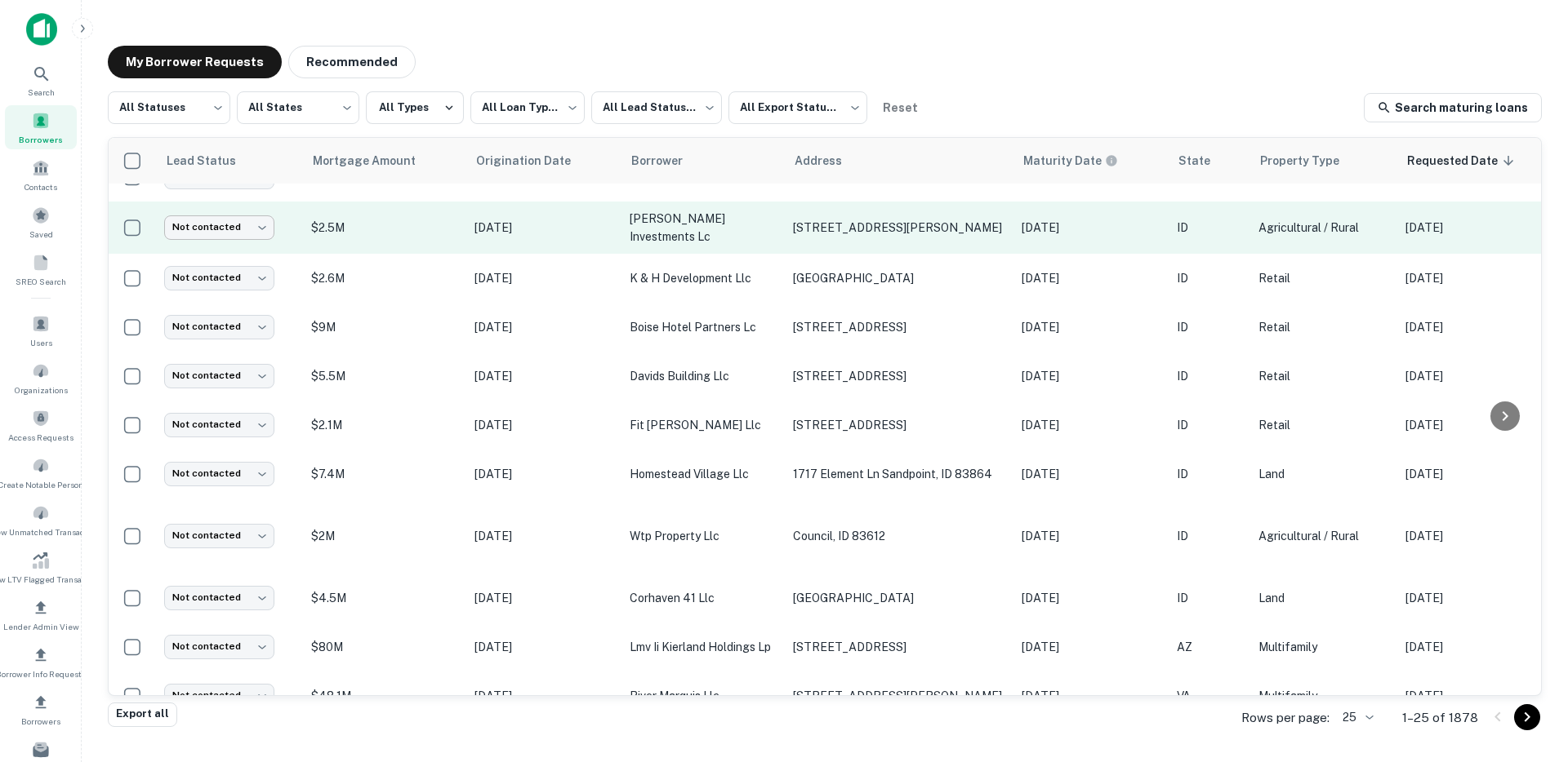
click at [237, 208] on body "**********" at bounding box center [784, 381] width 1568 height 762
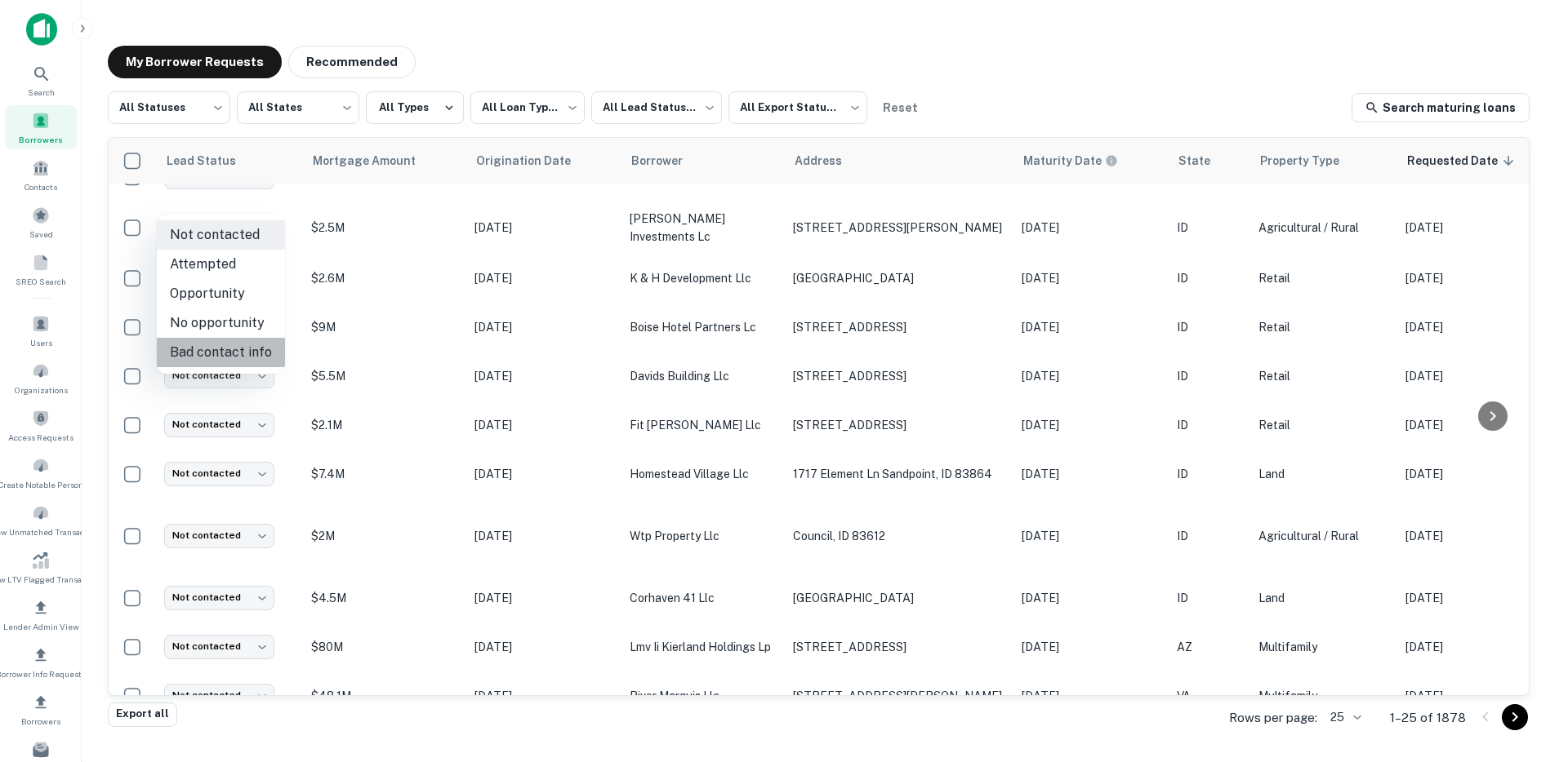
click at [233, 358] on li "Bad contact info" at bounding box center [221, 353] width 129 height 30
type input "**********"
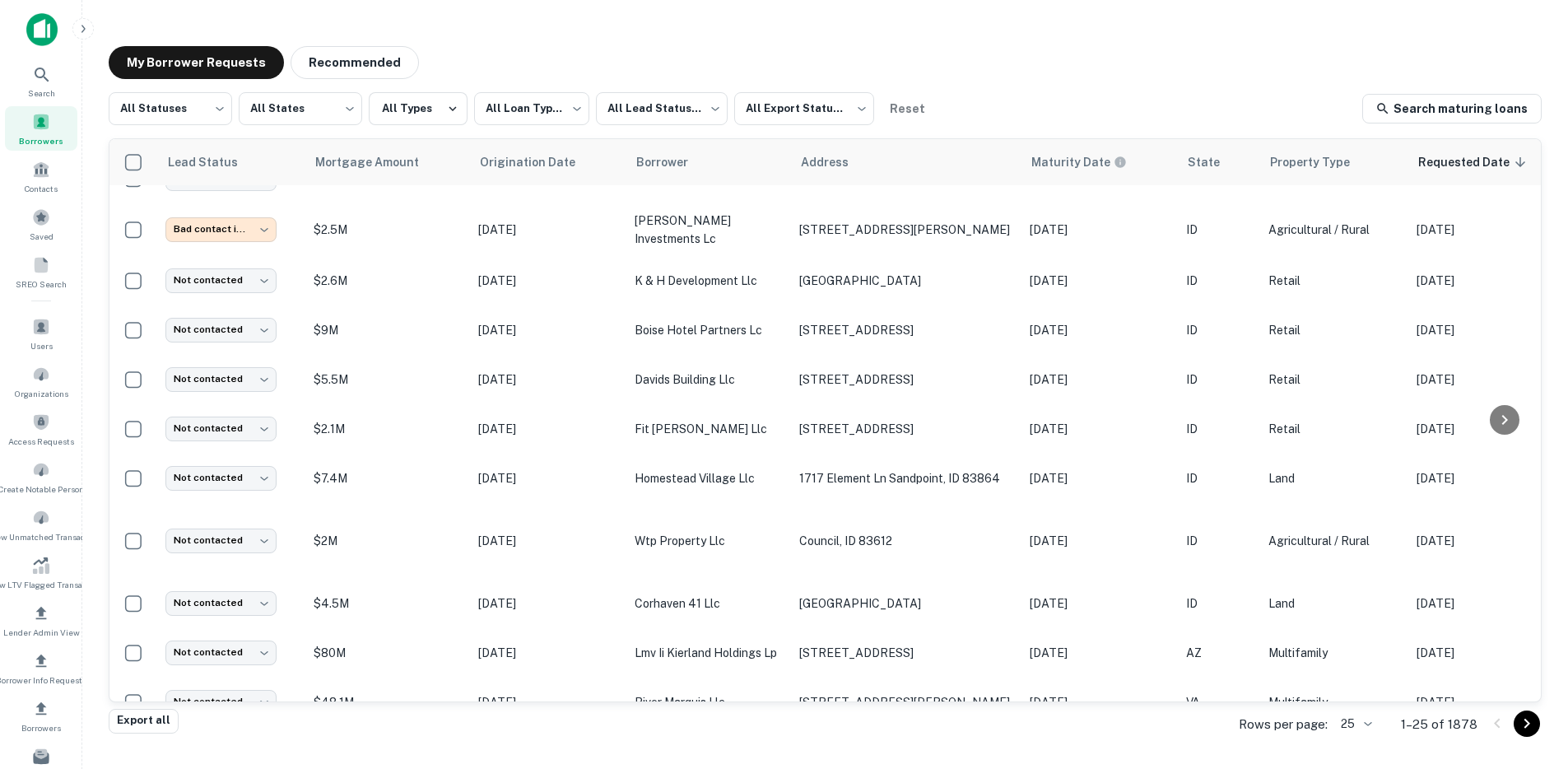
click at [48, 44] on img at bounding box center [42, 30] width 31 height 33
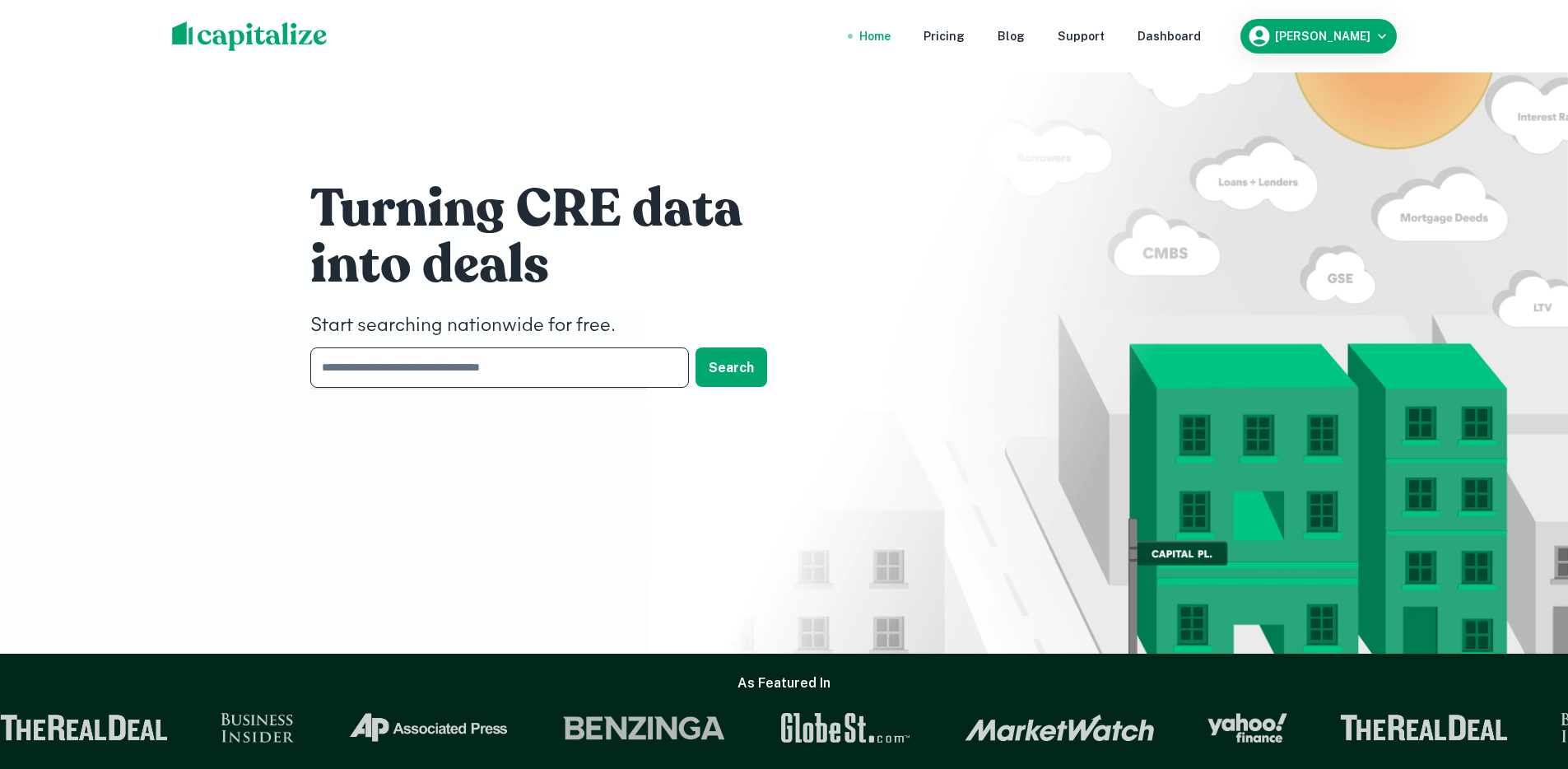
click at [404, 366] on input "text" at bounding box center [494, 368] width 367 height 41
click at [1228, 42] on nav "Home Pricing Blog Support Dashboard" at bounding box center [1031, 36] width 394 height 36
click at [1201, 31] on div "Dashboard" at bounding box center [1170, 36] width 64 height 18
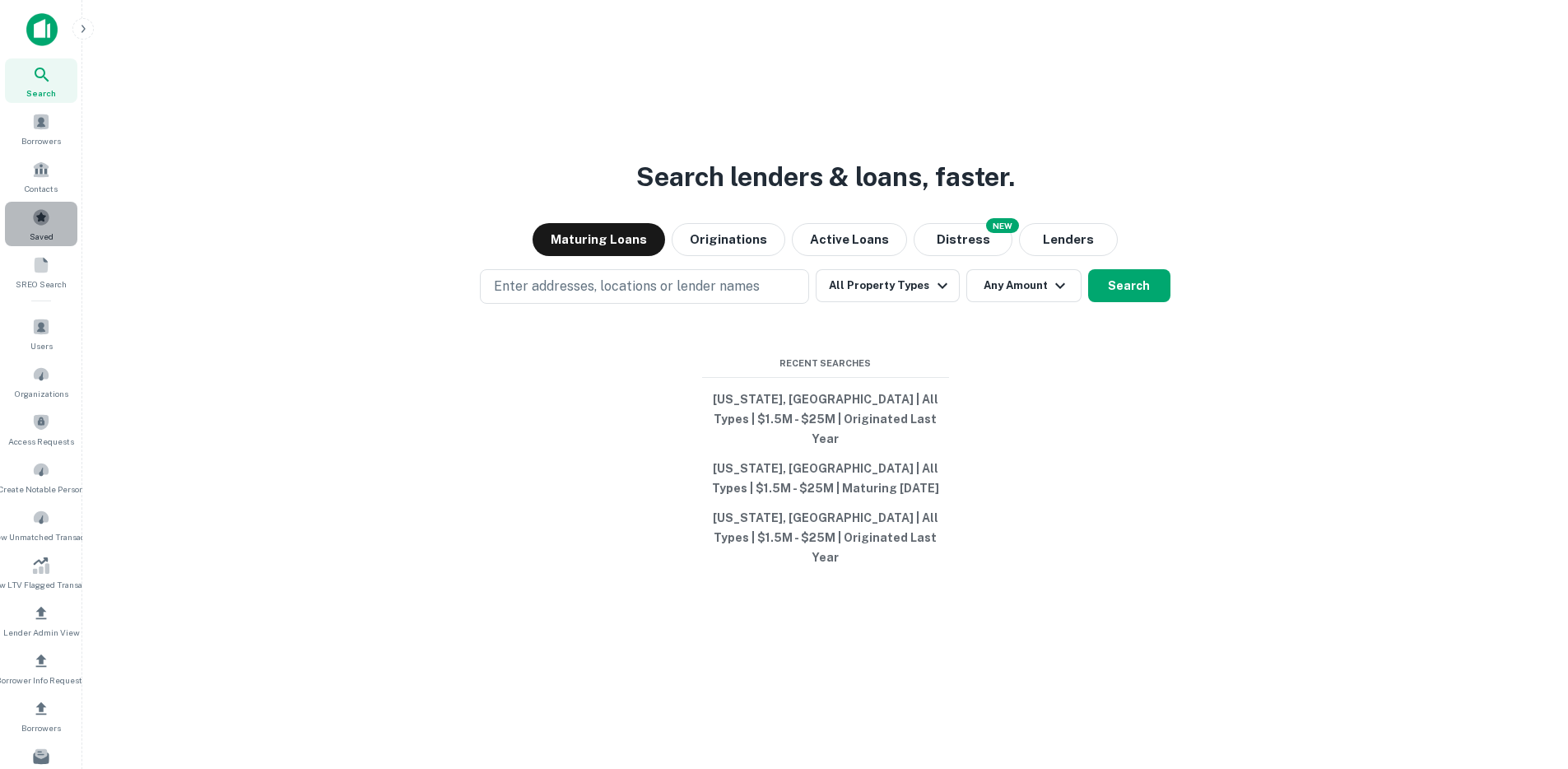
click at [45, 207] on div "Saved" at bounding box center [41, 224] width 73 height 44
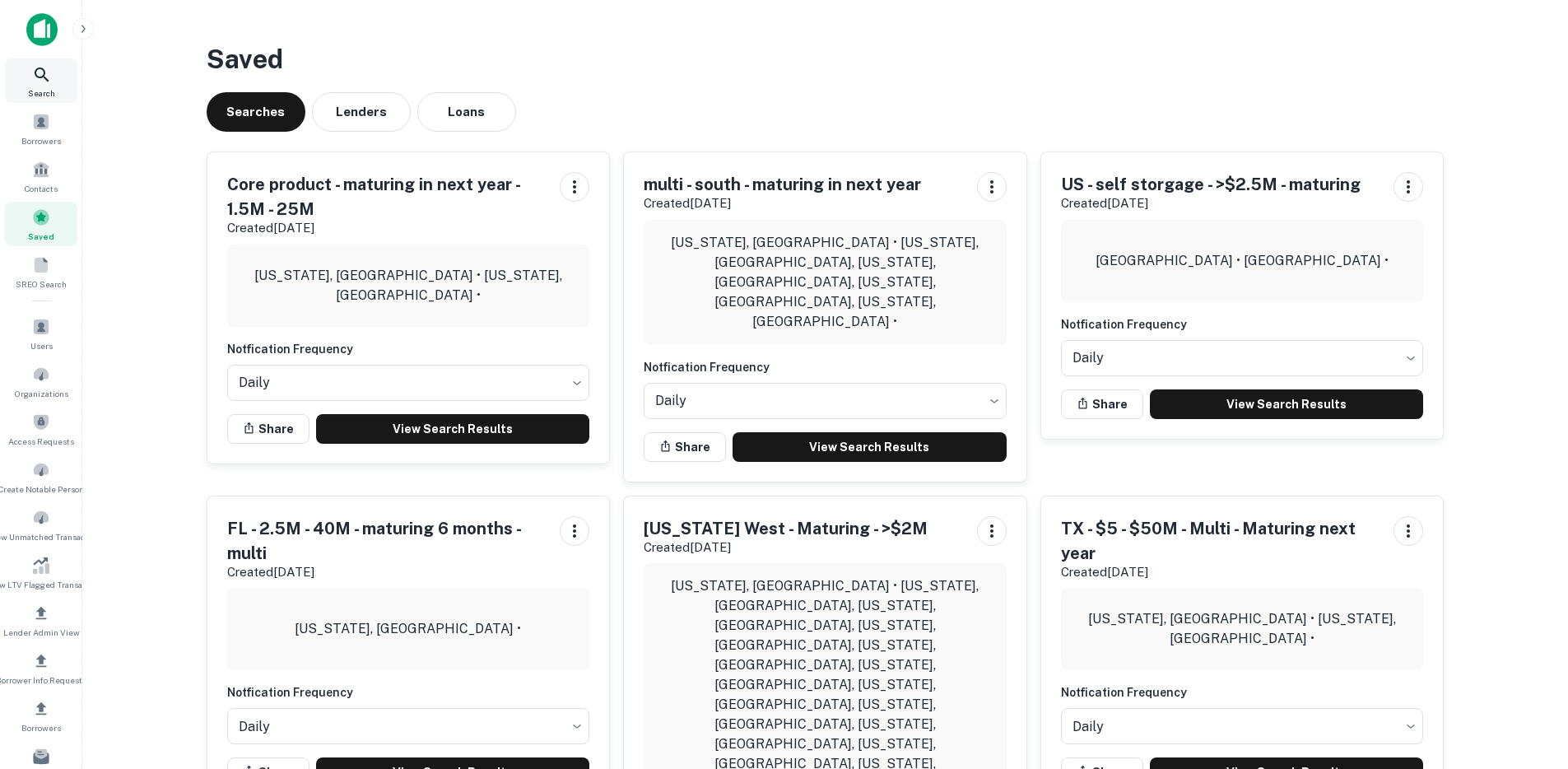
click at [51, 85] on div "Search" at bounding box center [41, 80] width 73 height 44
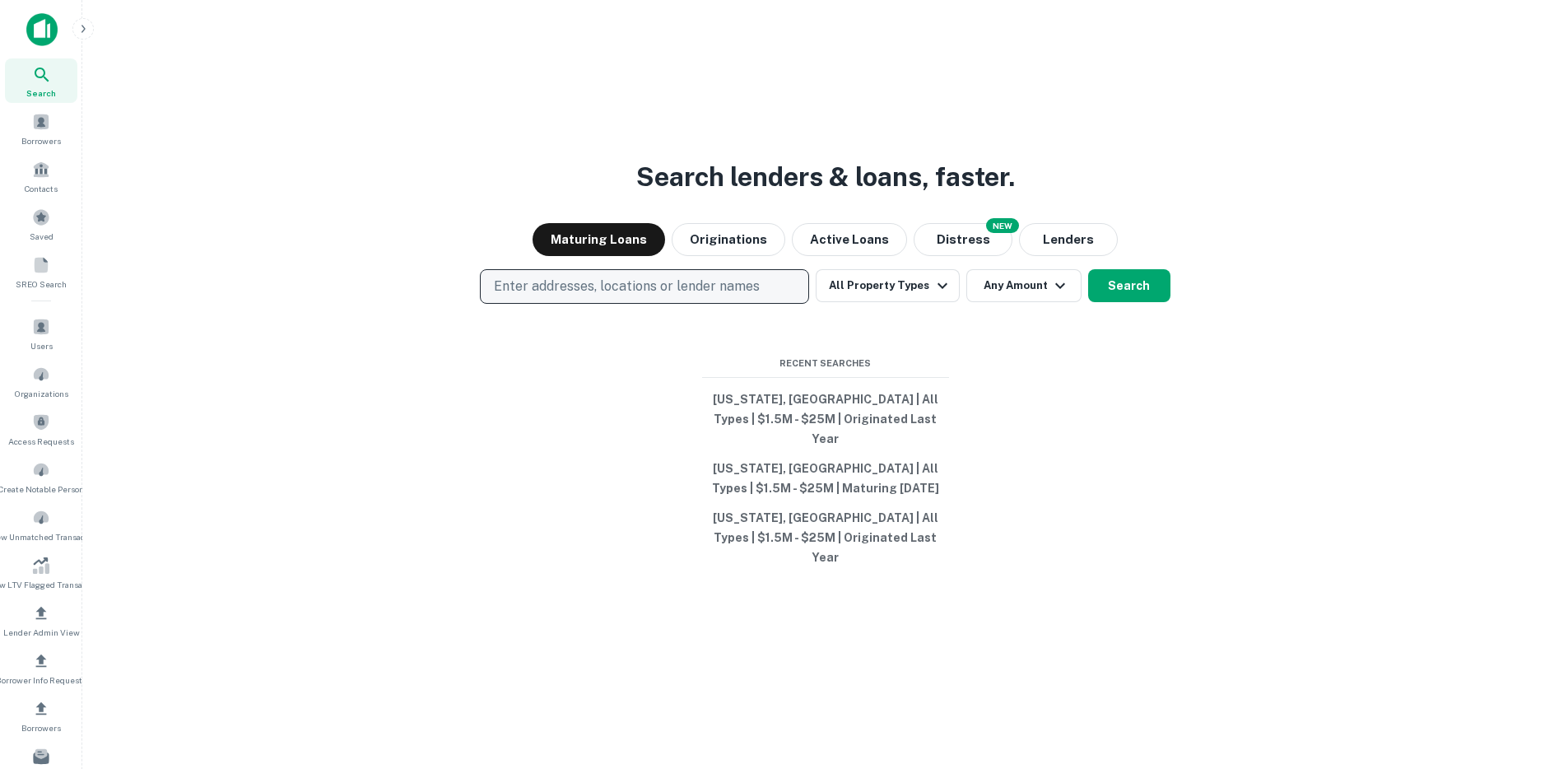
drag, startPoint x: 0, startPoint y: 0, endPoint x: 571, endPoint y: 312, distance: 650.7
click at [569, 297] on p "Enter addresses, locations or lender names" at bounding box center [626, 286] width 266 height 19
type input "*****"
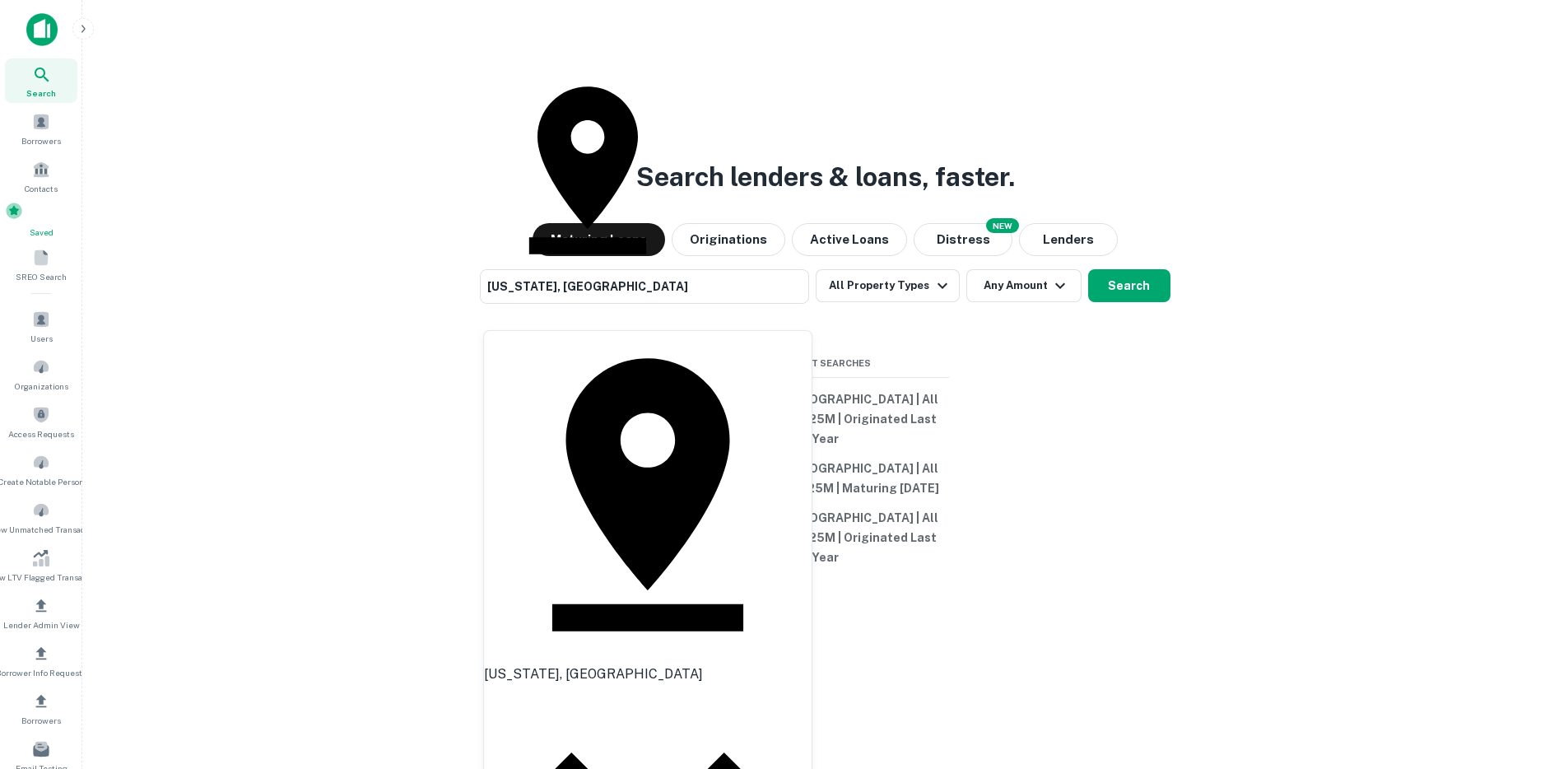
click at [46, 234] on span "Saved" at bounding box center [41, 232] width 73 height 14
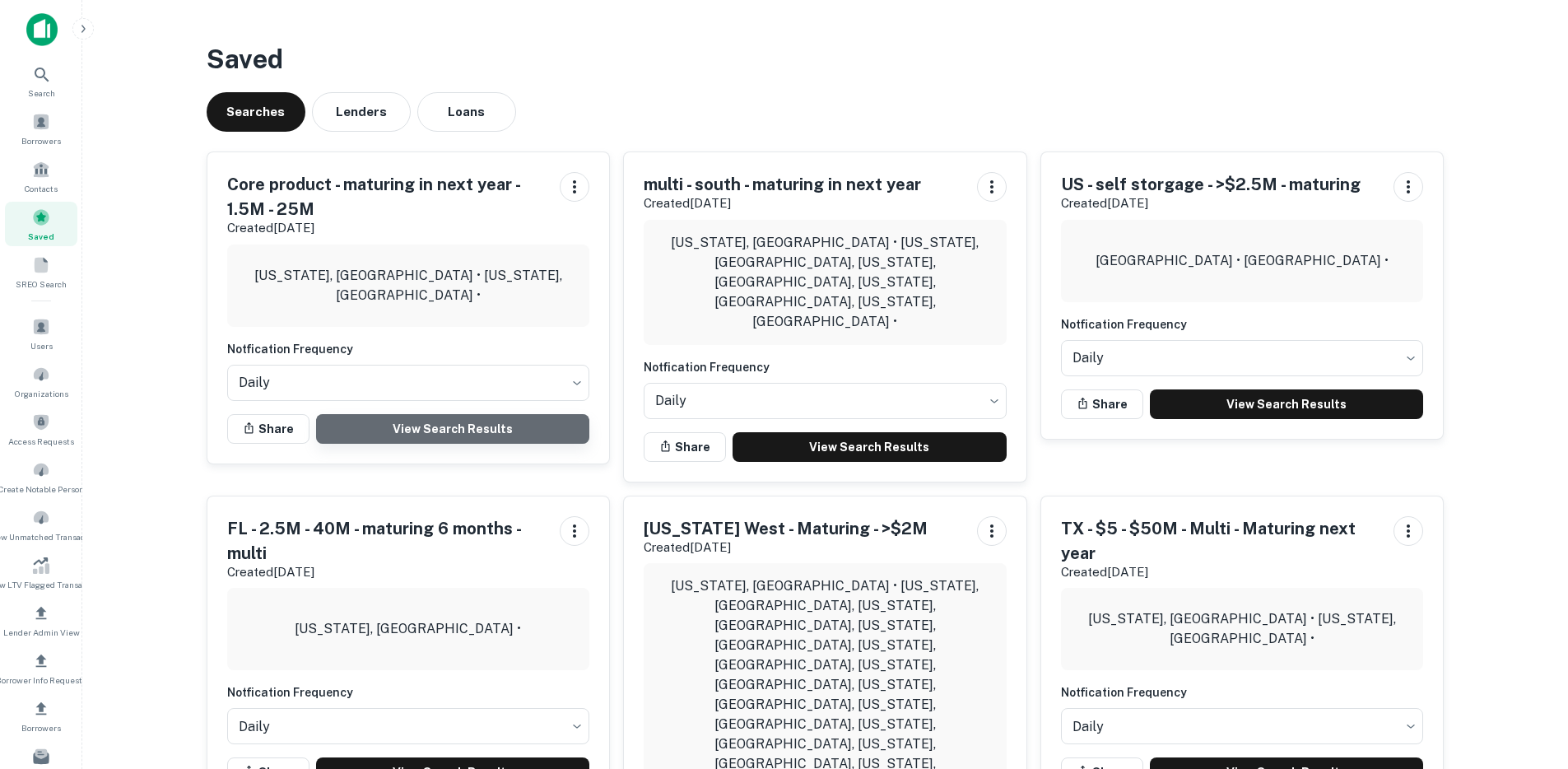
click at [441, 428] on link "View Search Results" at bounding box center [453, 429] width 275 height 30
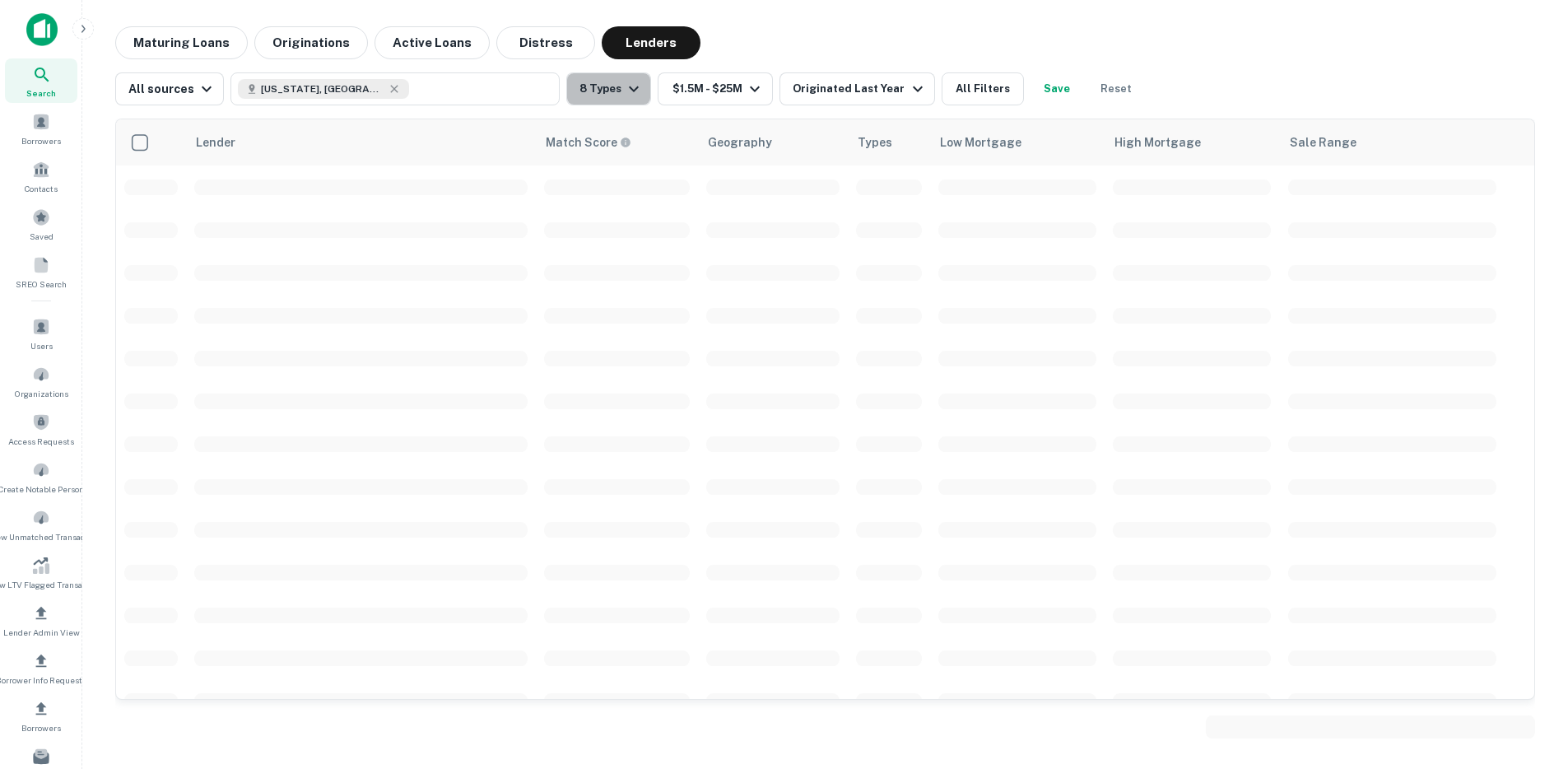
click at [607, 103] on button "8 Types" at bounding box center [609, 89] width 85 height 33
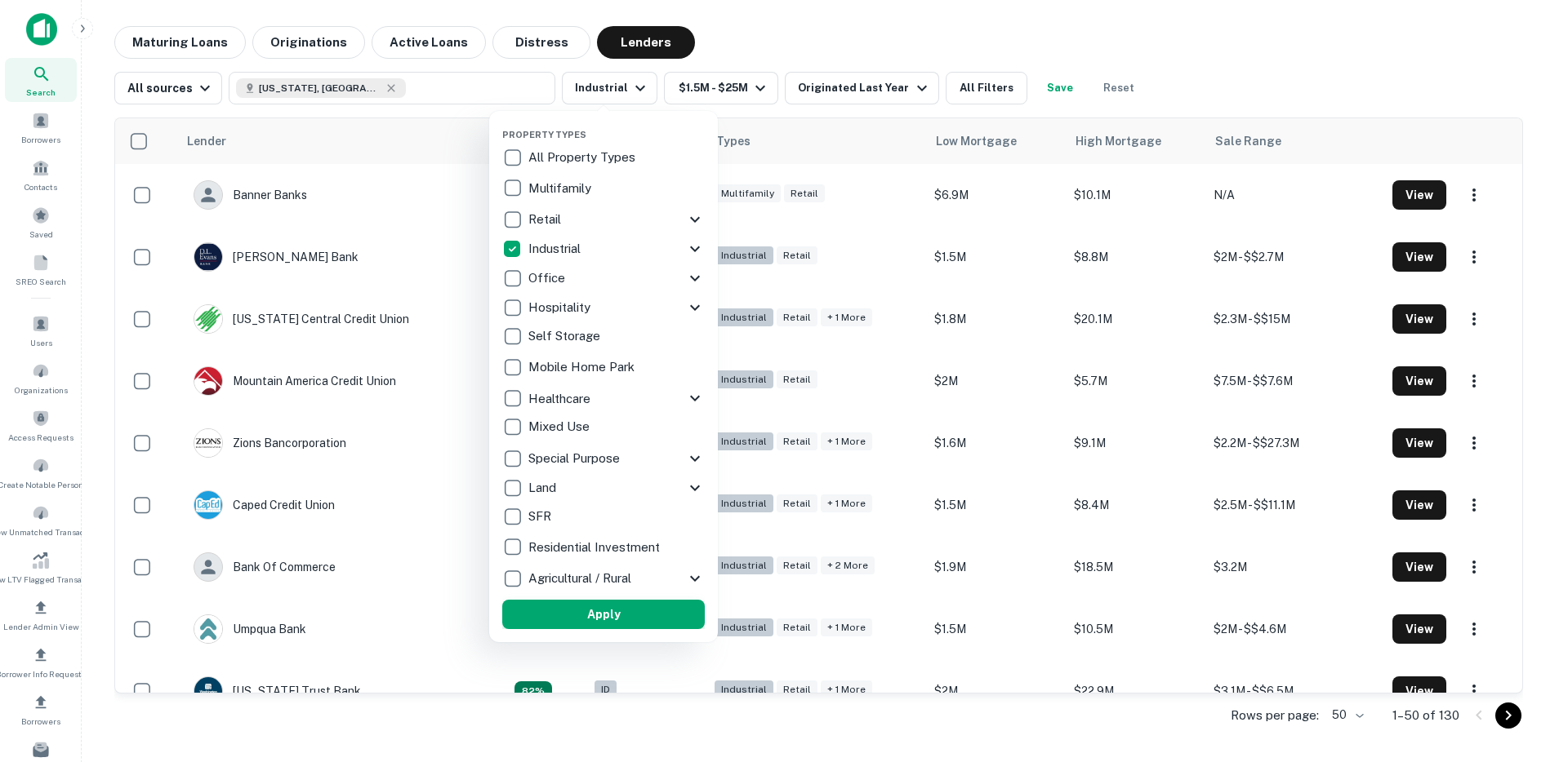
click at [564, 628] on button "Apply" at bounding box center [603, 614] width 202 height 30
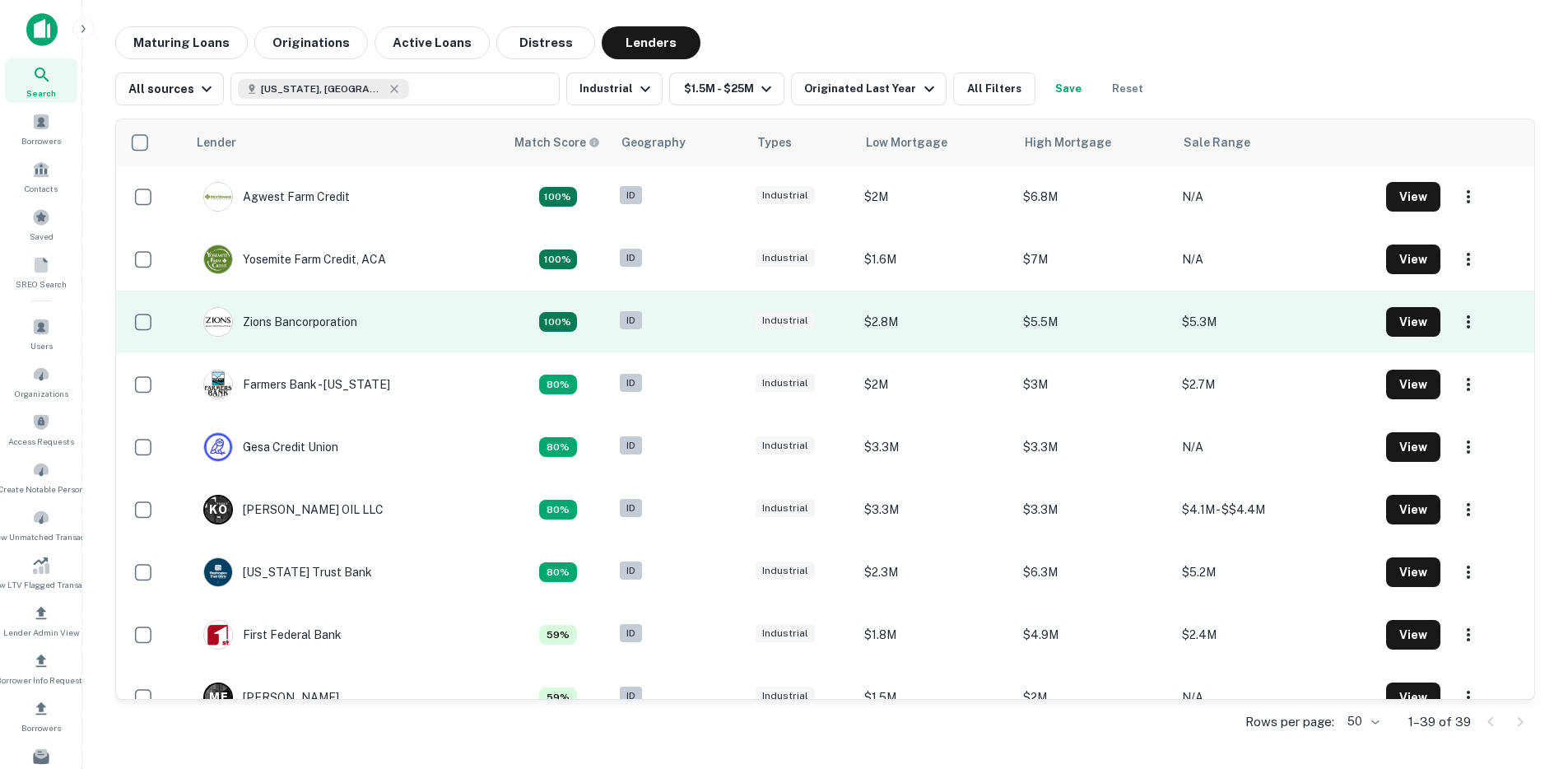
click at [400, 329] on td "Zions Bancorporation" at bounding box center [345, 322] width 318 height 63
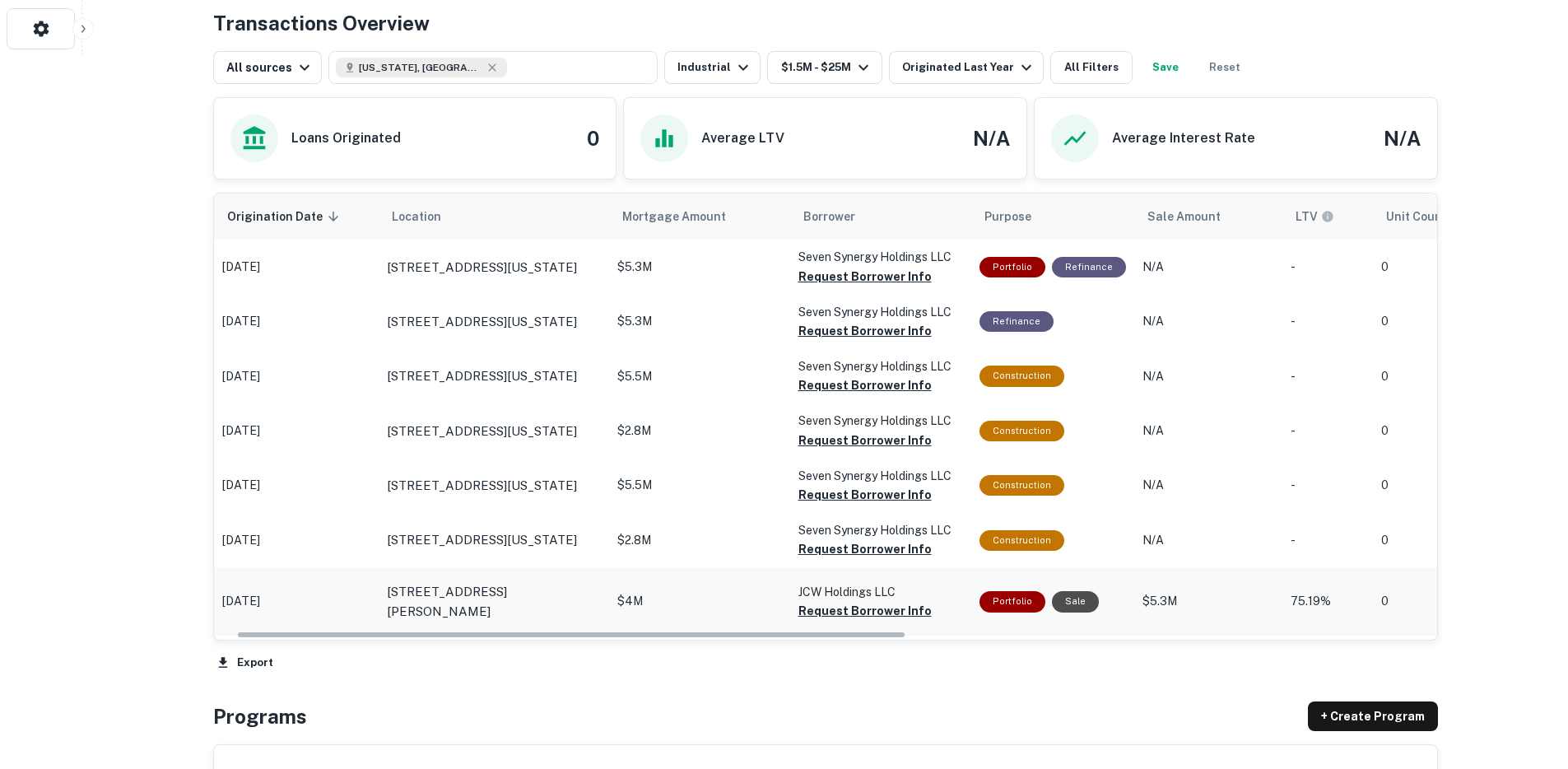
drag, startPoint x: 509, startPoint y: 636, endPoint x: 490, endPoint y: 631, distance: 19.6
click at [492, 633] on div "Origination Date sorted descending Location Mortgage Amount Borrower Purpose Sa…" at bounding box center [825, 417] width 1223 height 447
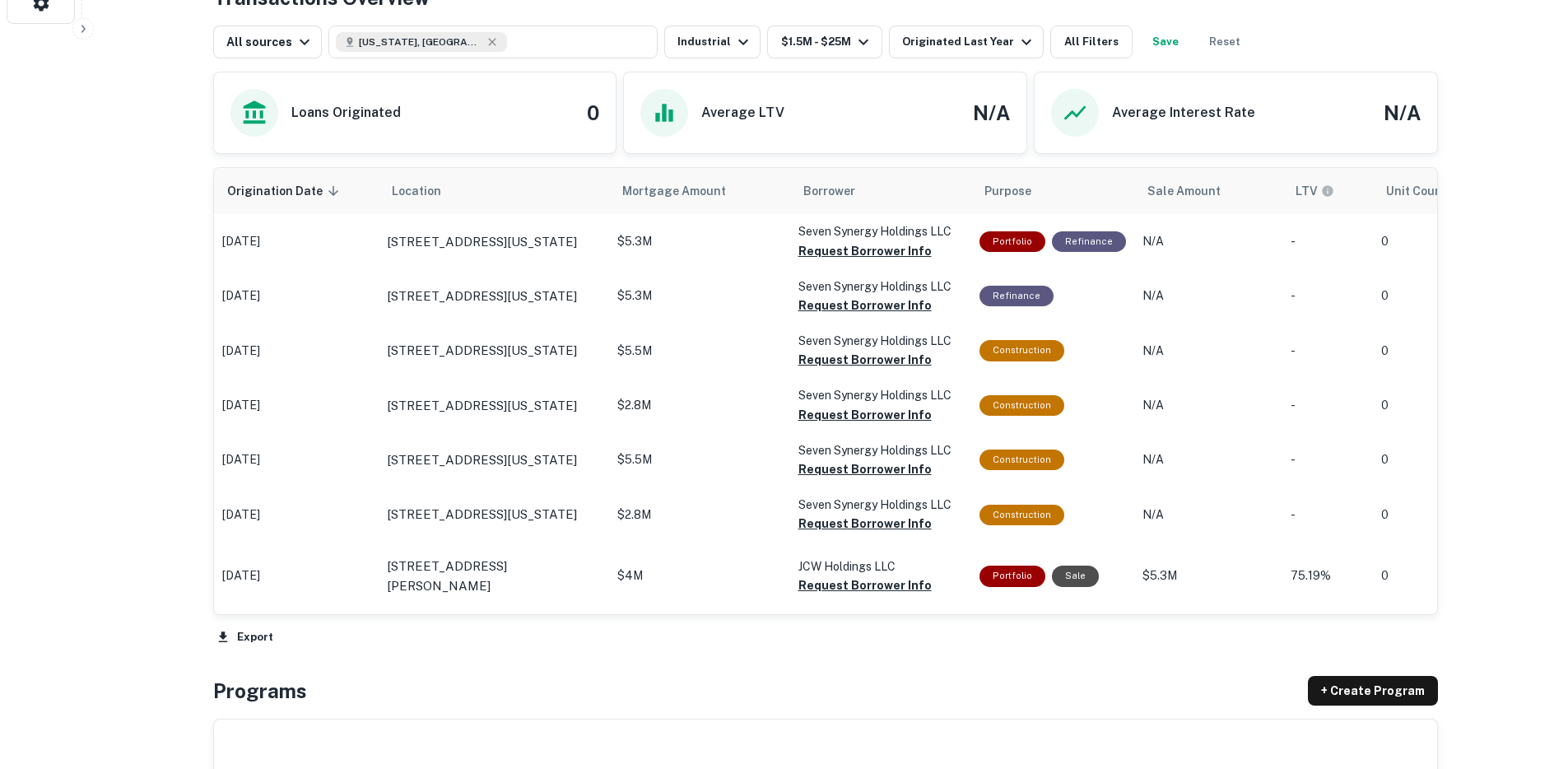
scroll to position [896, 0]
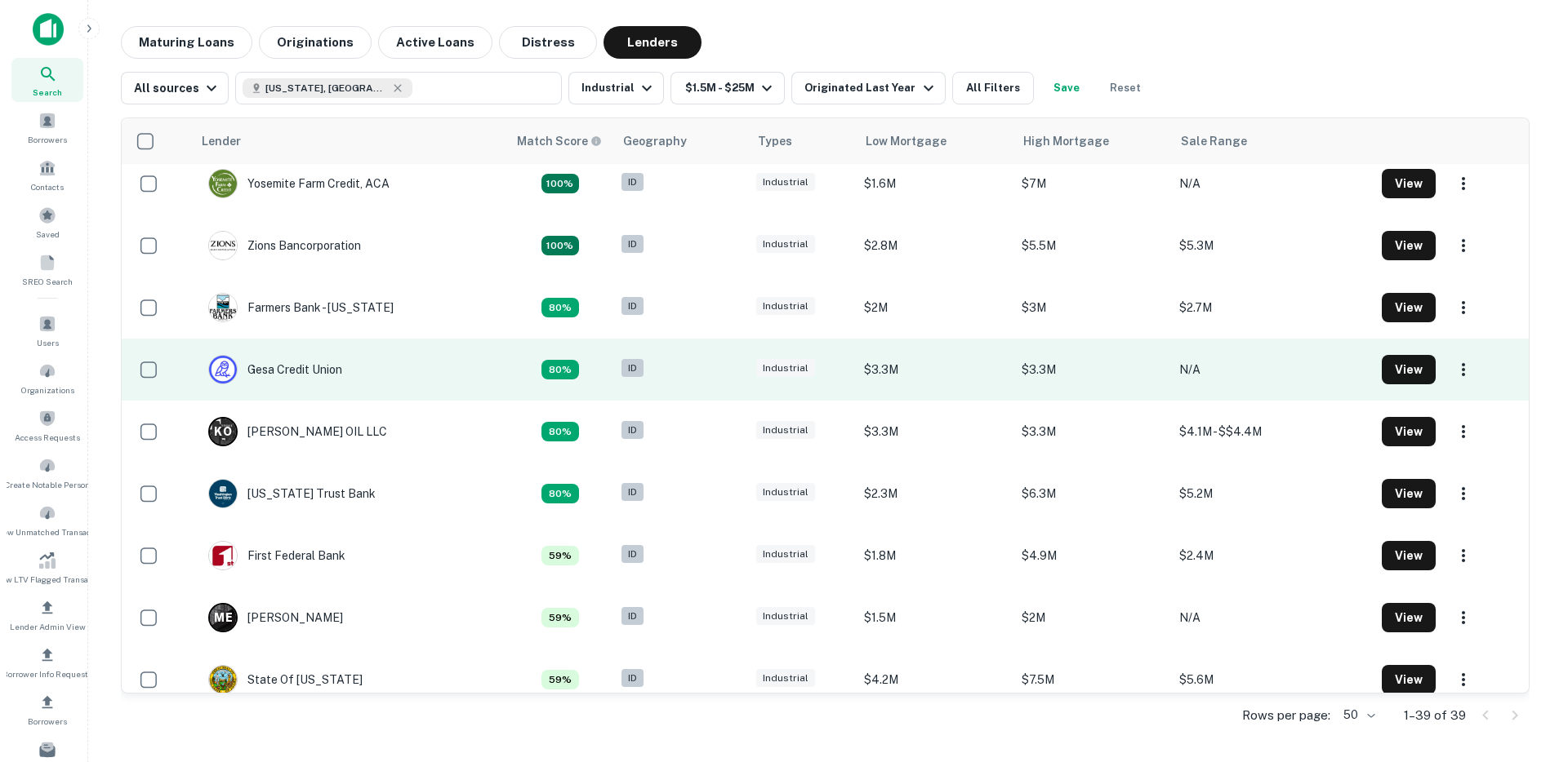
scroll to position [76, 0]
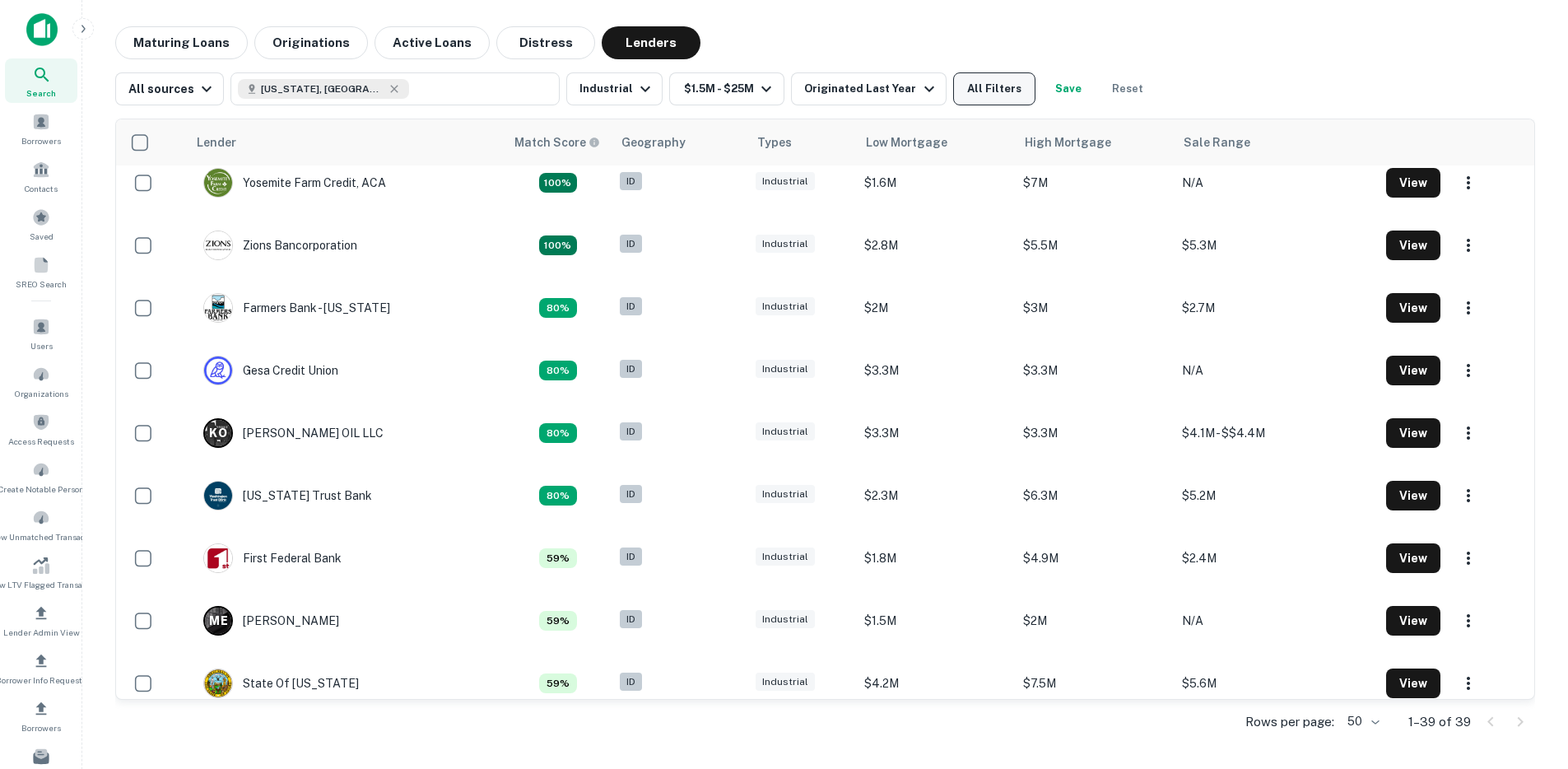
click at [954, 91] on button "All Filters" at bounding box center [994, 89] width 82 height 33
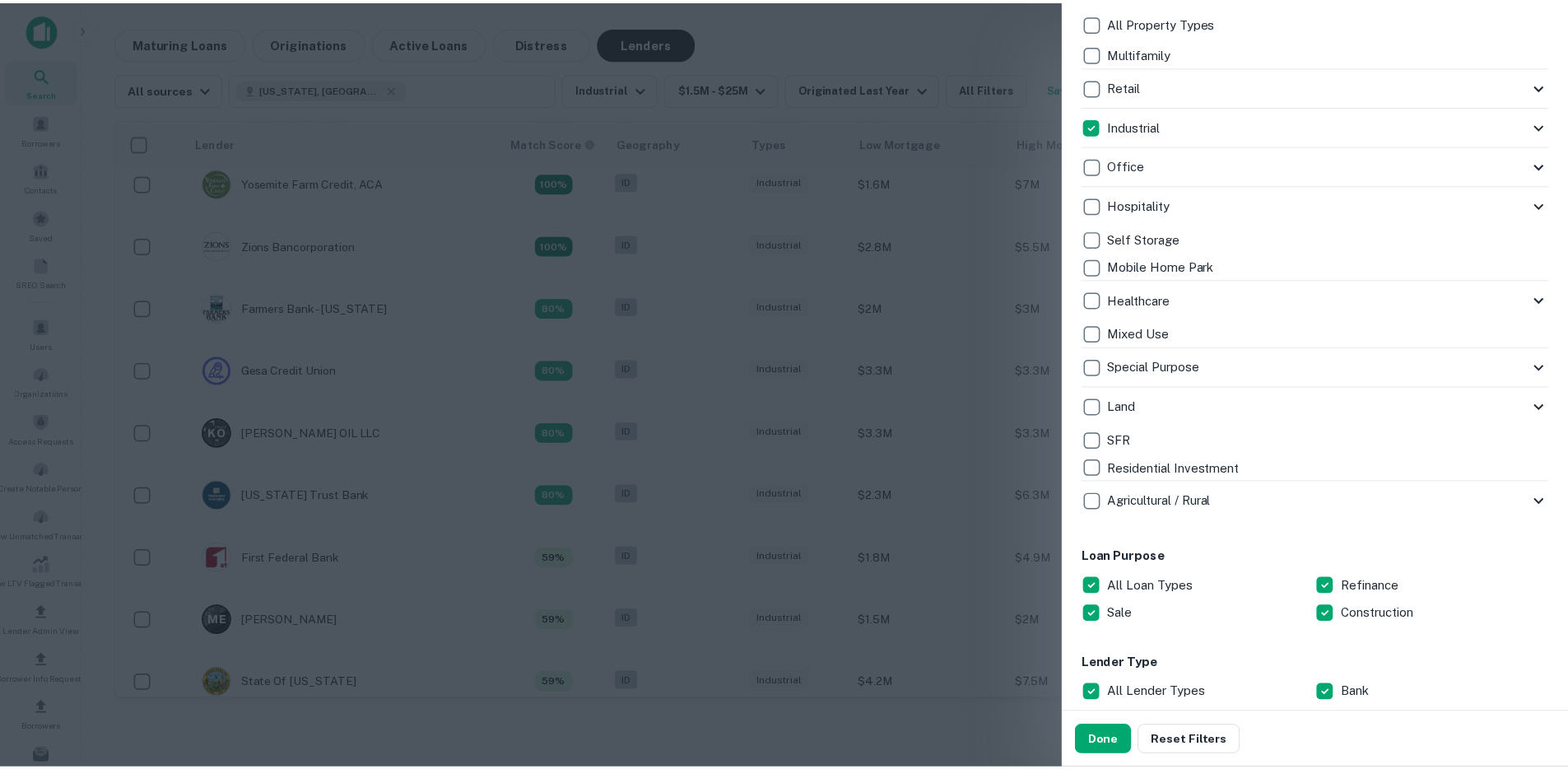
scroll to position [763, 0]
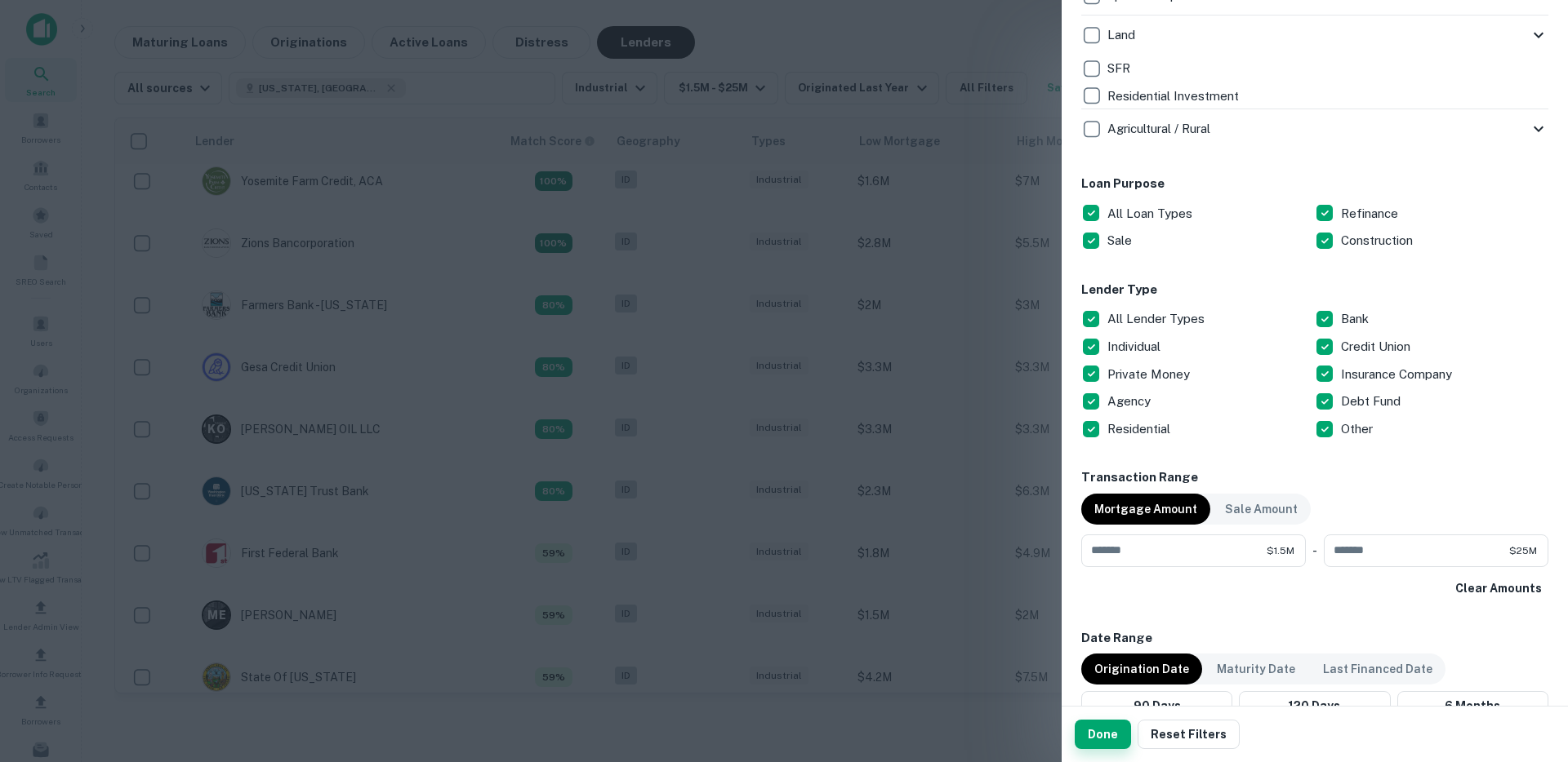
click at [1087, 723] on button "Done" at bounding box center [1103, 734] width 57 height 30
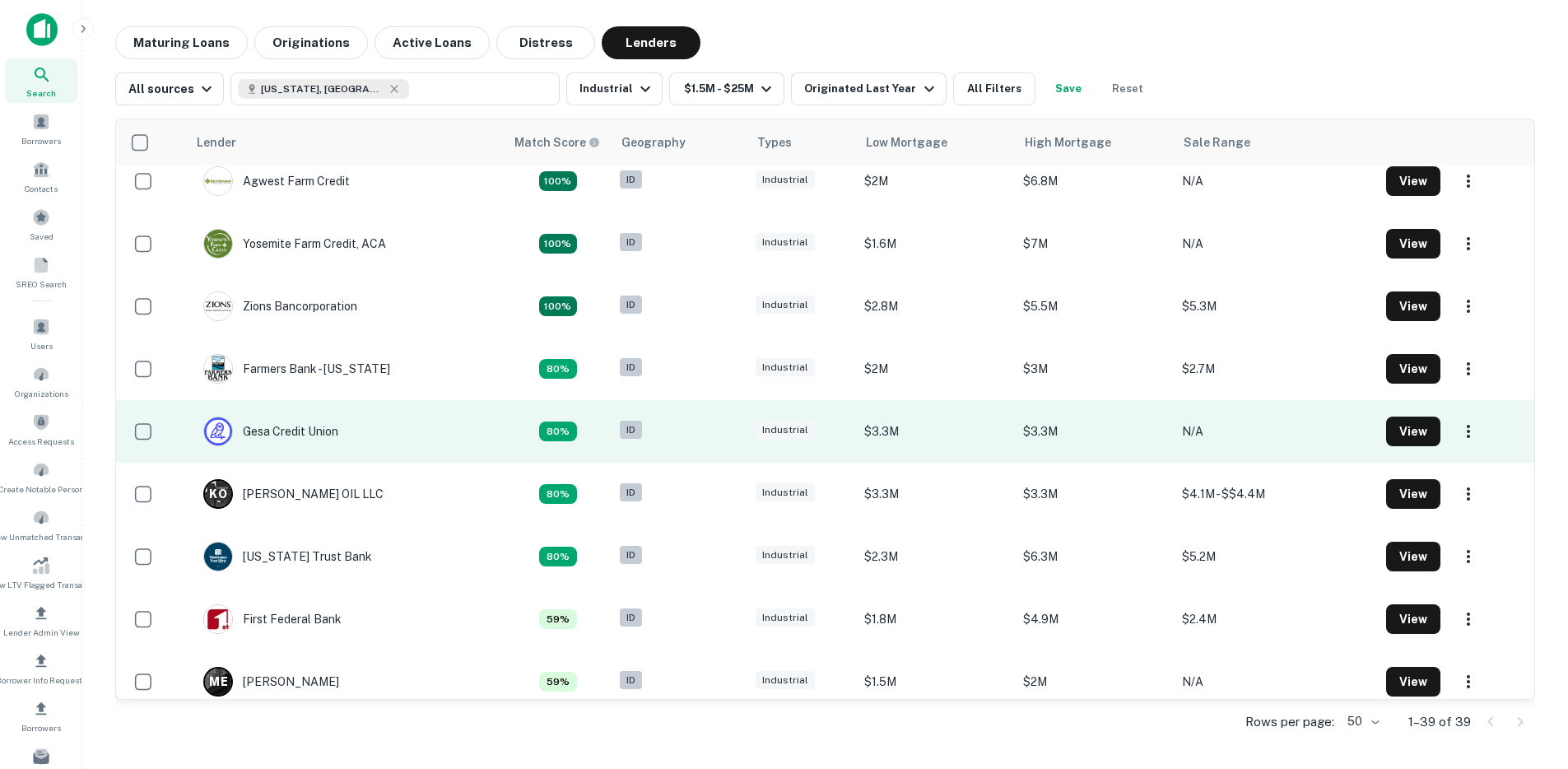
scroll to position [0, 0]
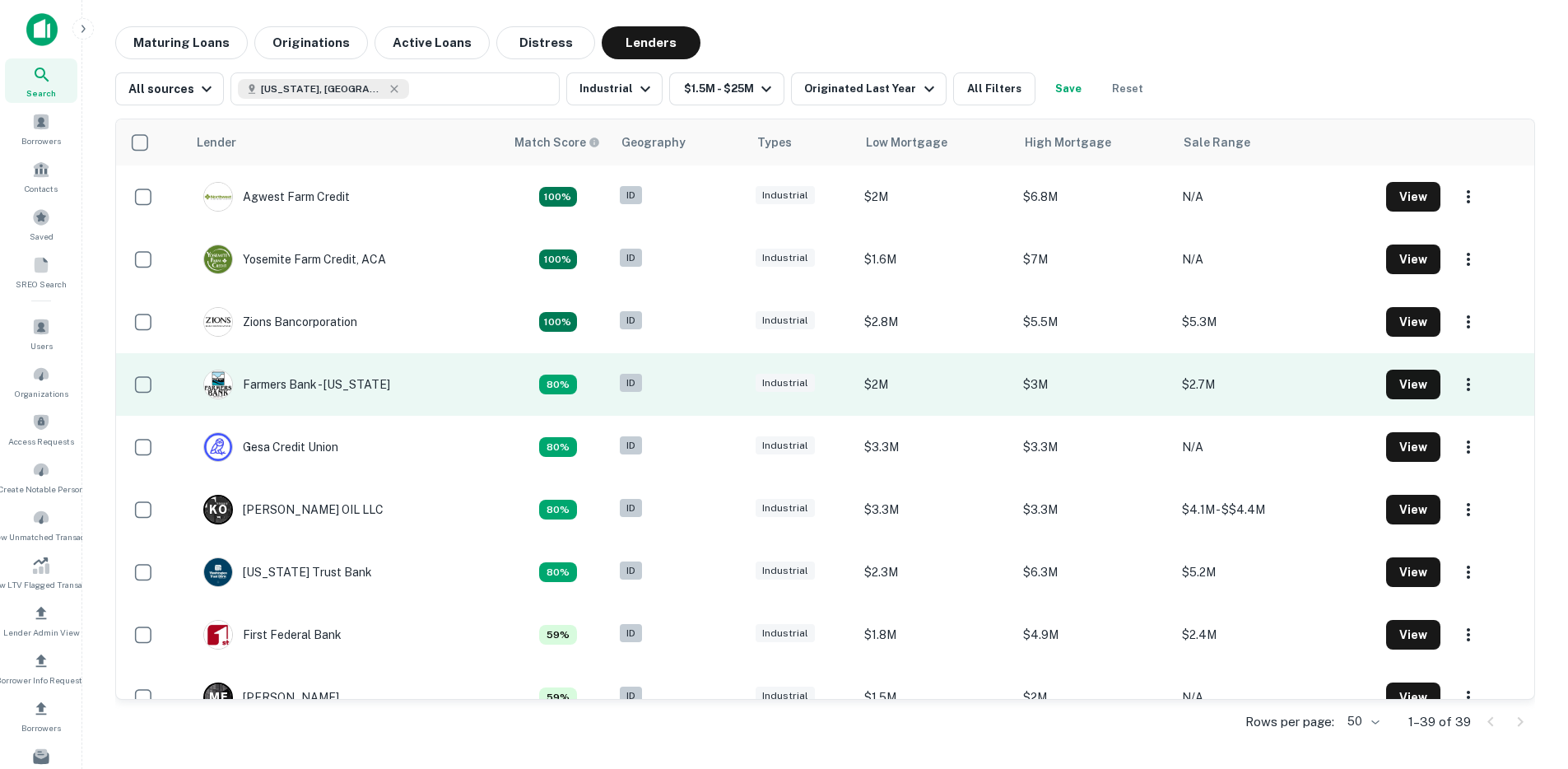
click at [448, 380] on td "Farmers Bank - [US_STATE]" at bounding box center [345, 384] width 318 height 63
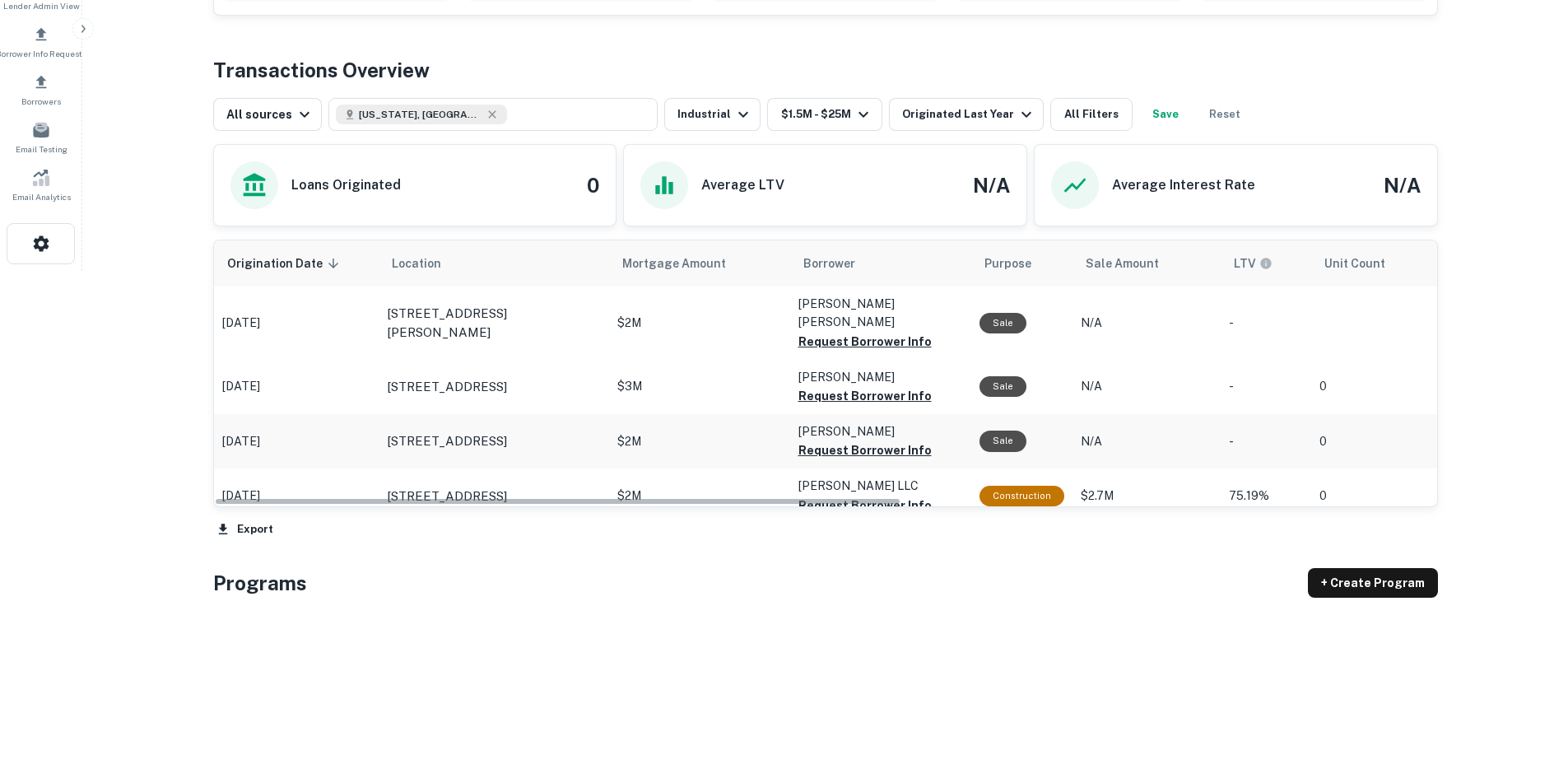
scroll to position [711, 0]
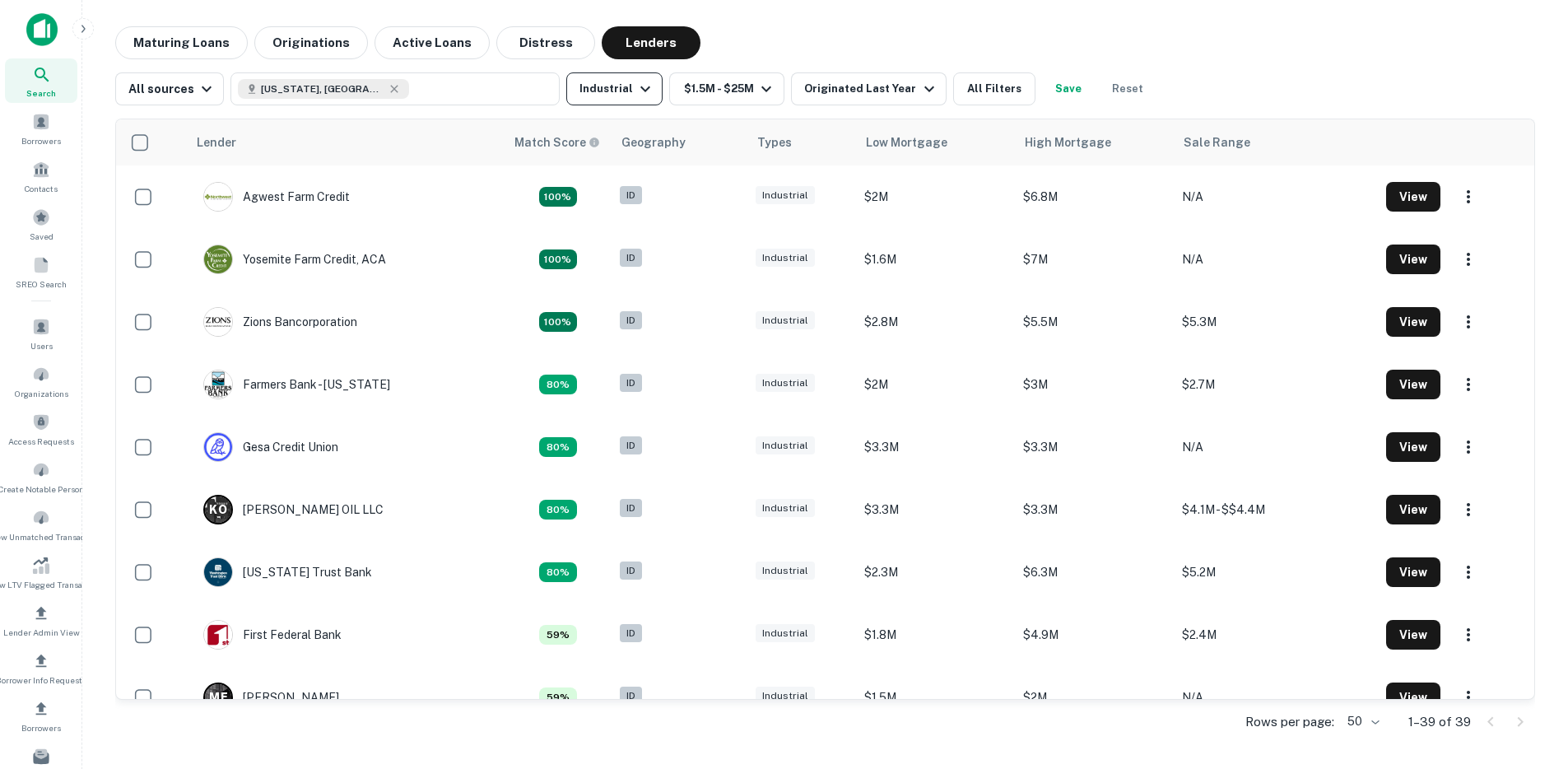
click at [606, 102] on button "Industrial" at bounding box center [615, 89] width 97 height 33
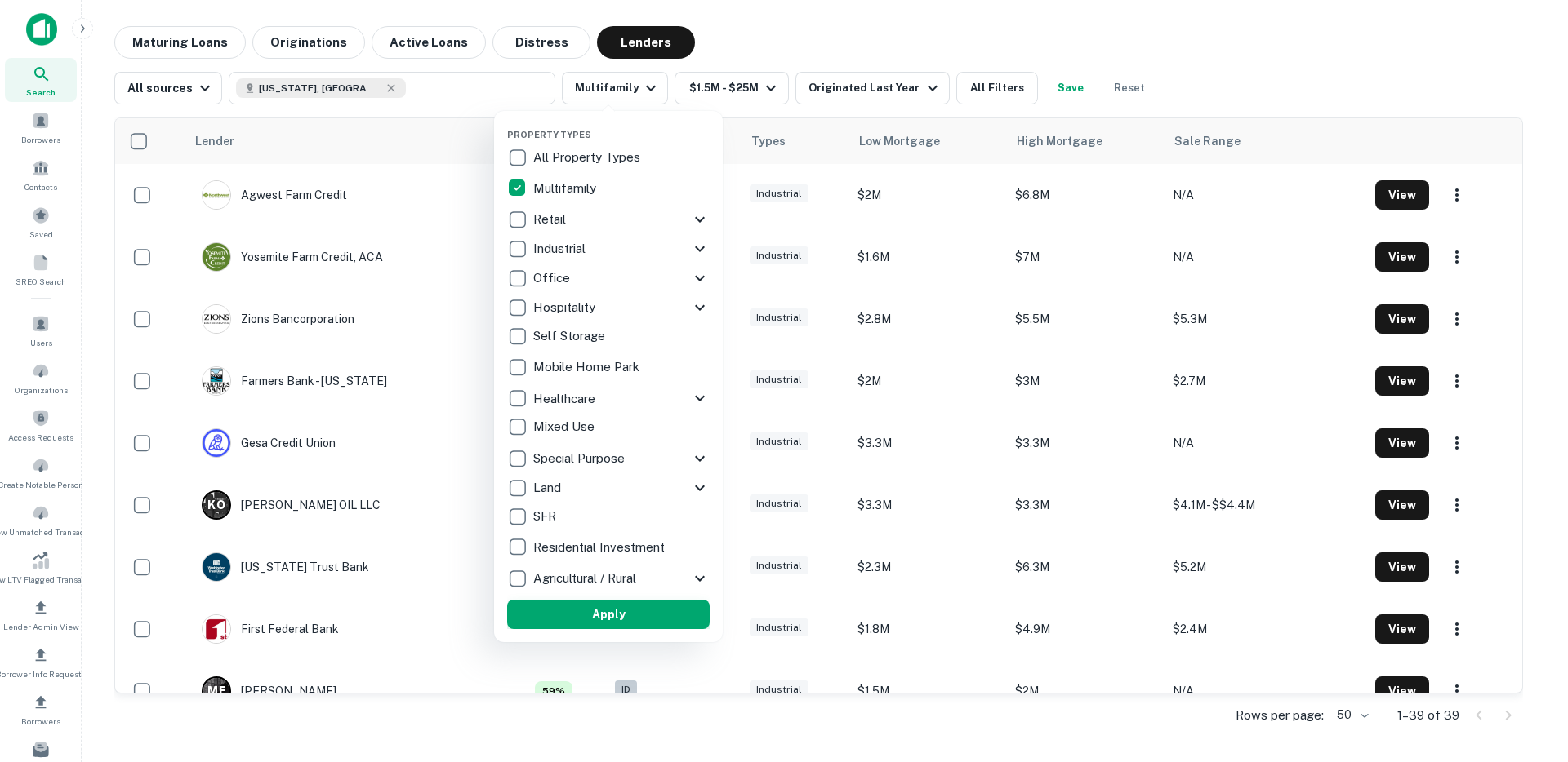
click at [632, 620] on button "Apply" at bounding box center [608, 614] width 202 height 30
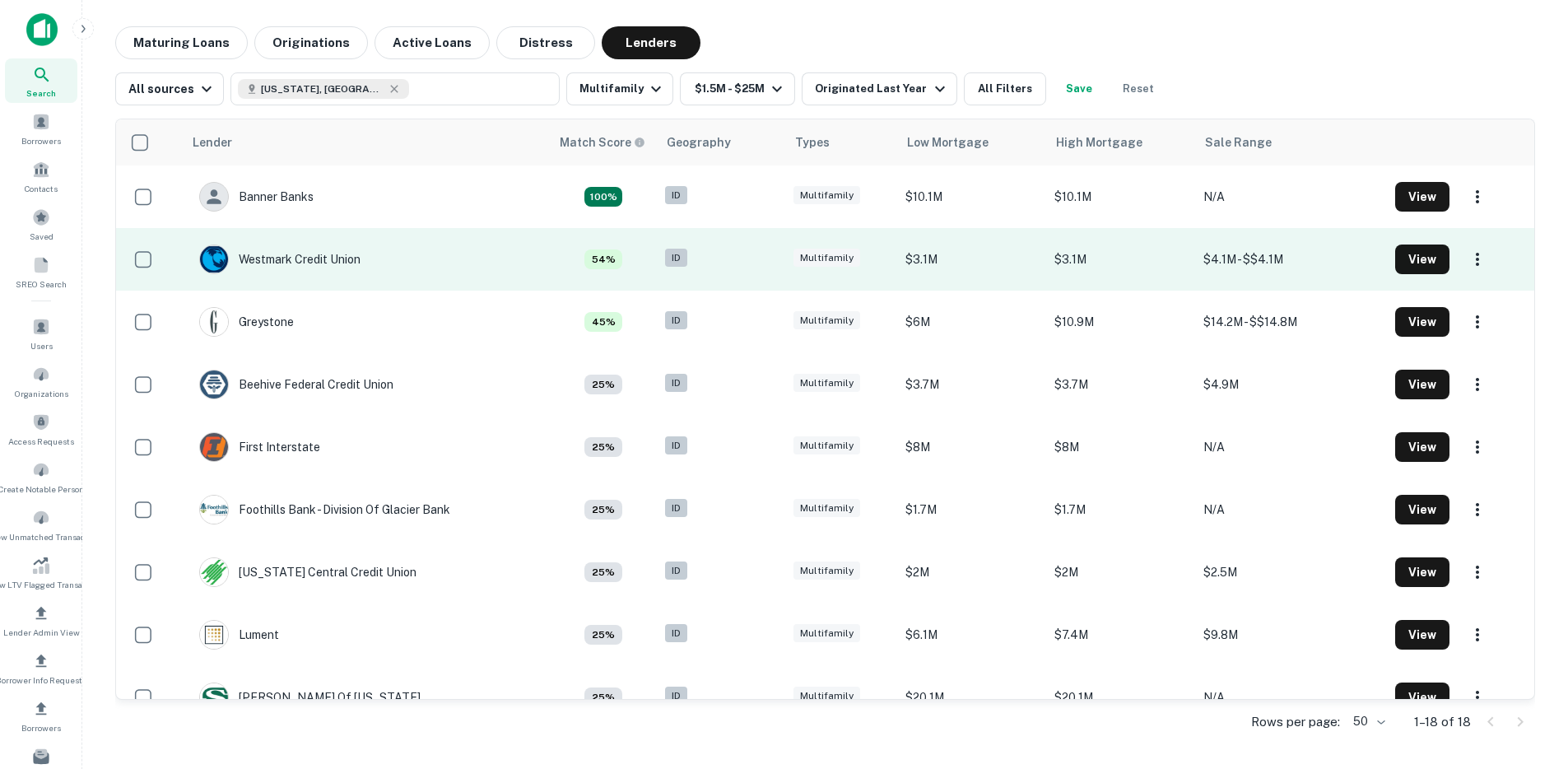
click at [419, 261] on td "Westmark Credit Union" at bounding box center [366, 259] width 368 height 63
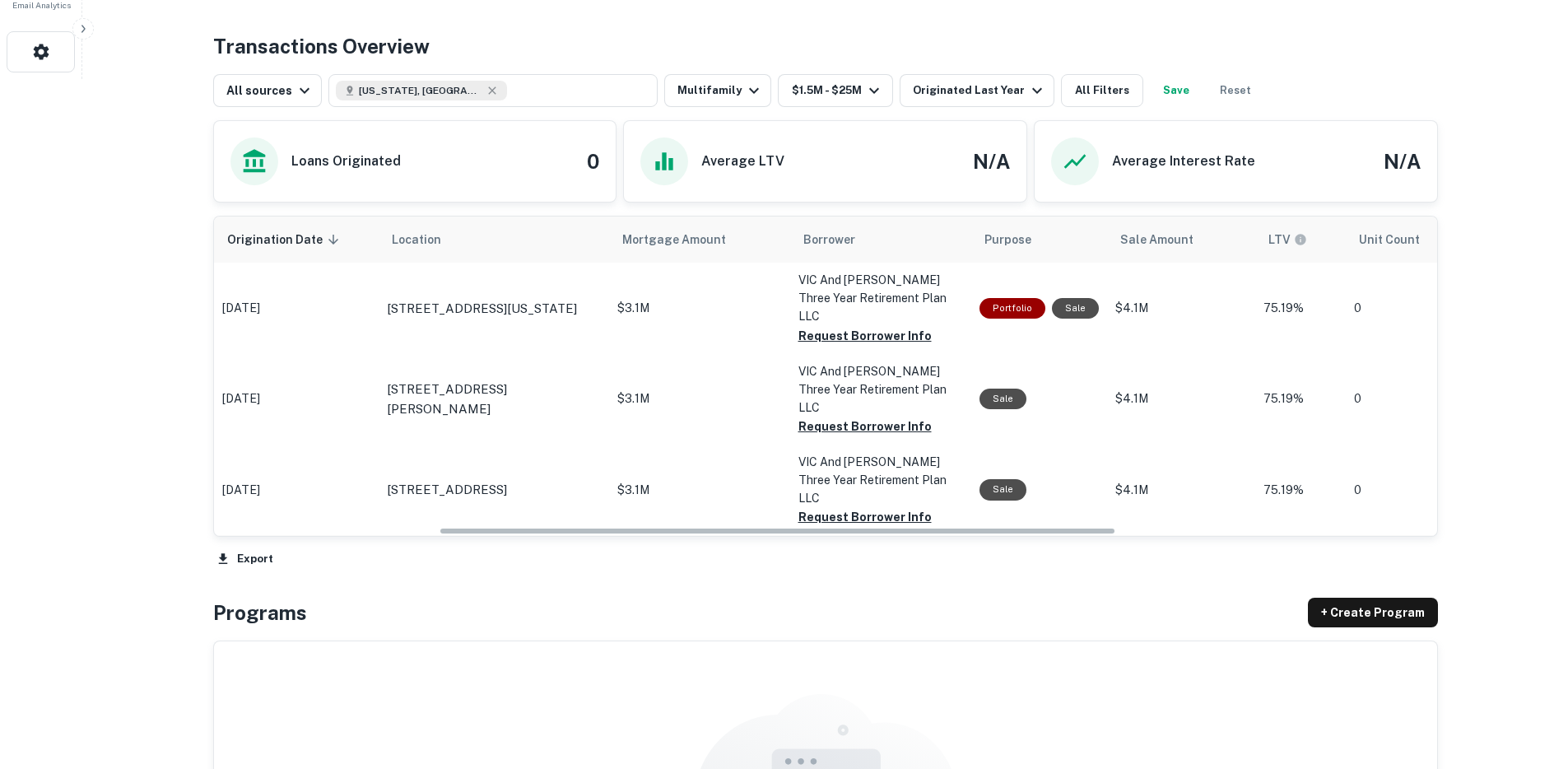
drag, startPoint x: 582, startPoint y: 531, endPoint x: 462, endPoint y: 534, distance: 120.0
click at [462, 538] on div "Origination Date sorted descending Location Mortgage Amount Borrower Purpose Sa…" at bounding box center [826, 394] width 1225 height 356
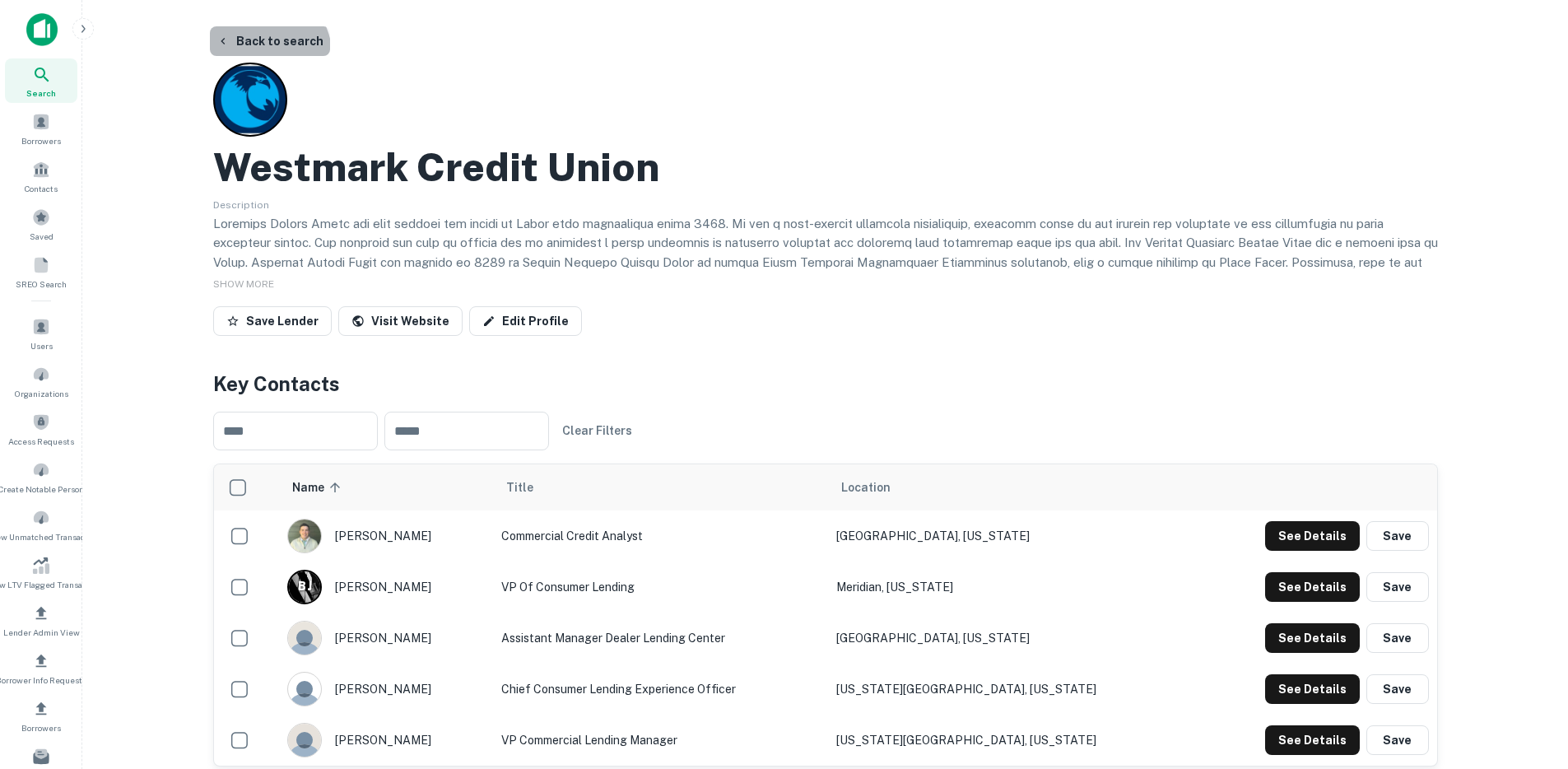
click at [266, 53] on button "Back to search" at bounding box center [270, 41] width 120 height 30
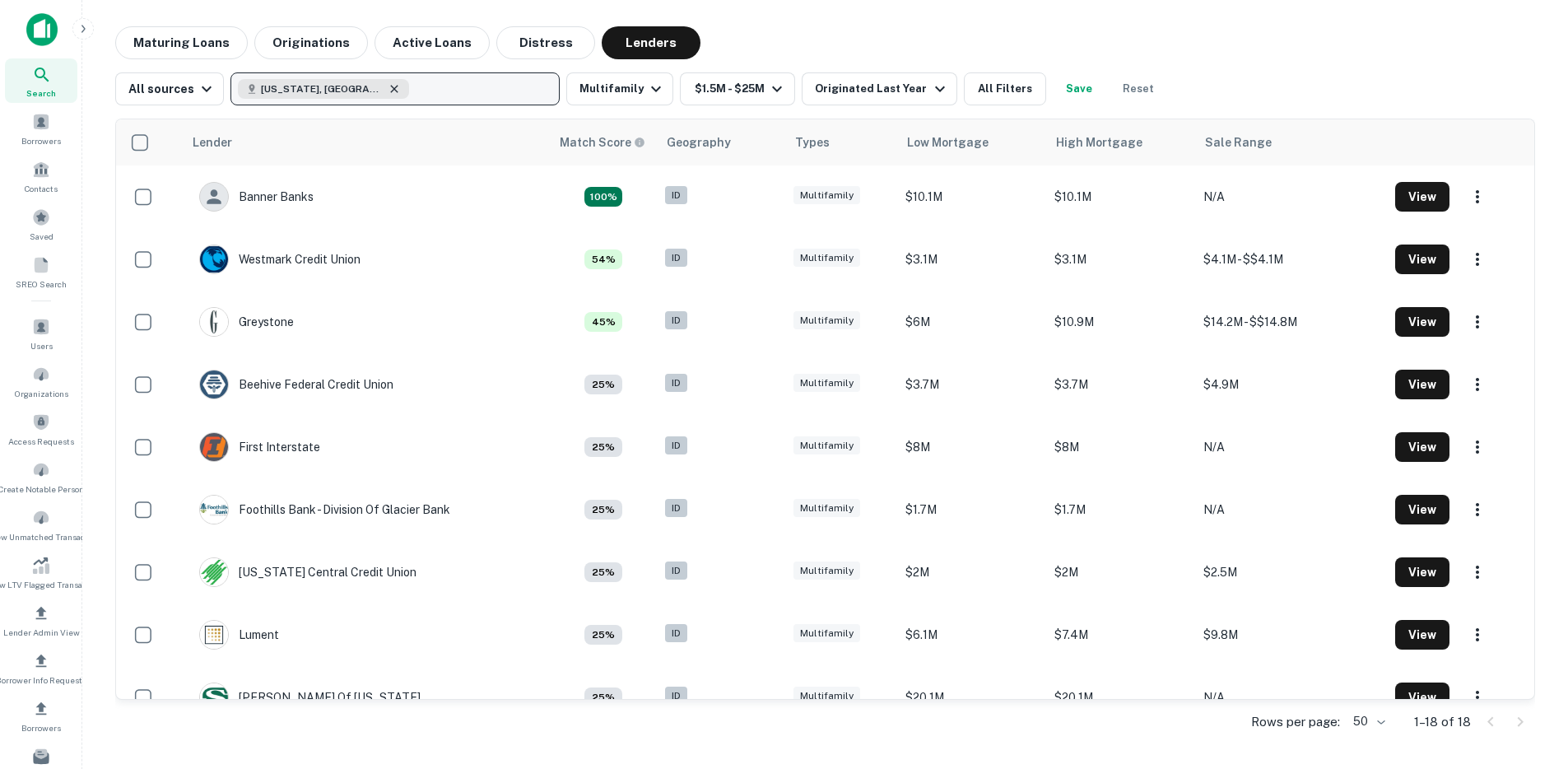
click at [388, 90] on icon "button" at bounding box center [394, 89] width 14 height 14
click at [389, 92] on p "Enter addresses, locations or lender names" at bounding box center [377, 89] width 266 height 19
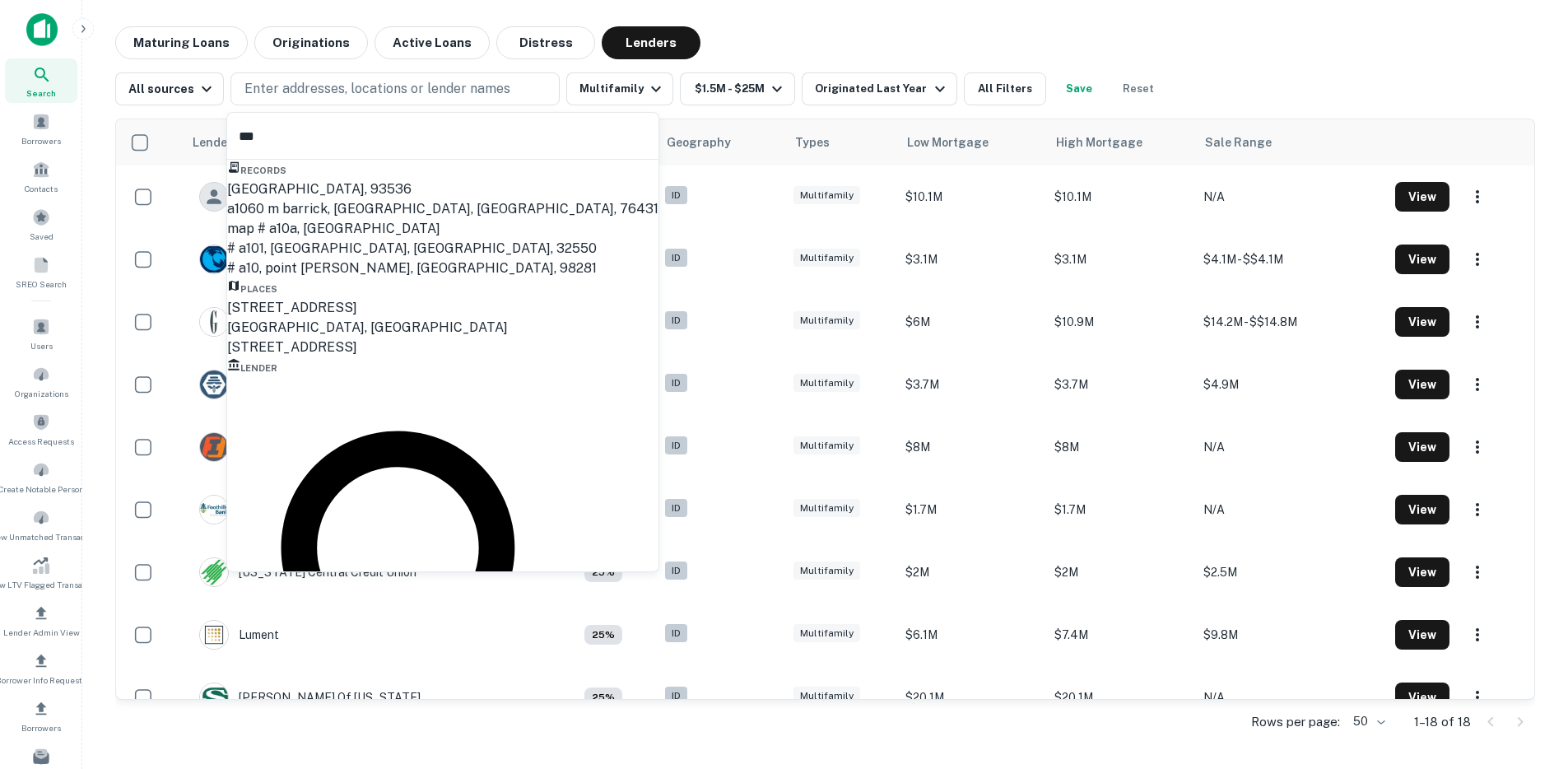
type input "***"
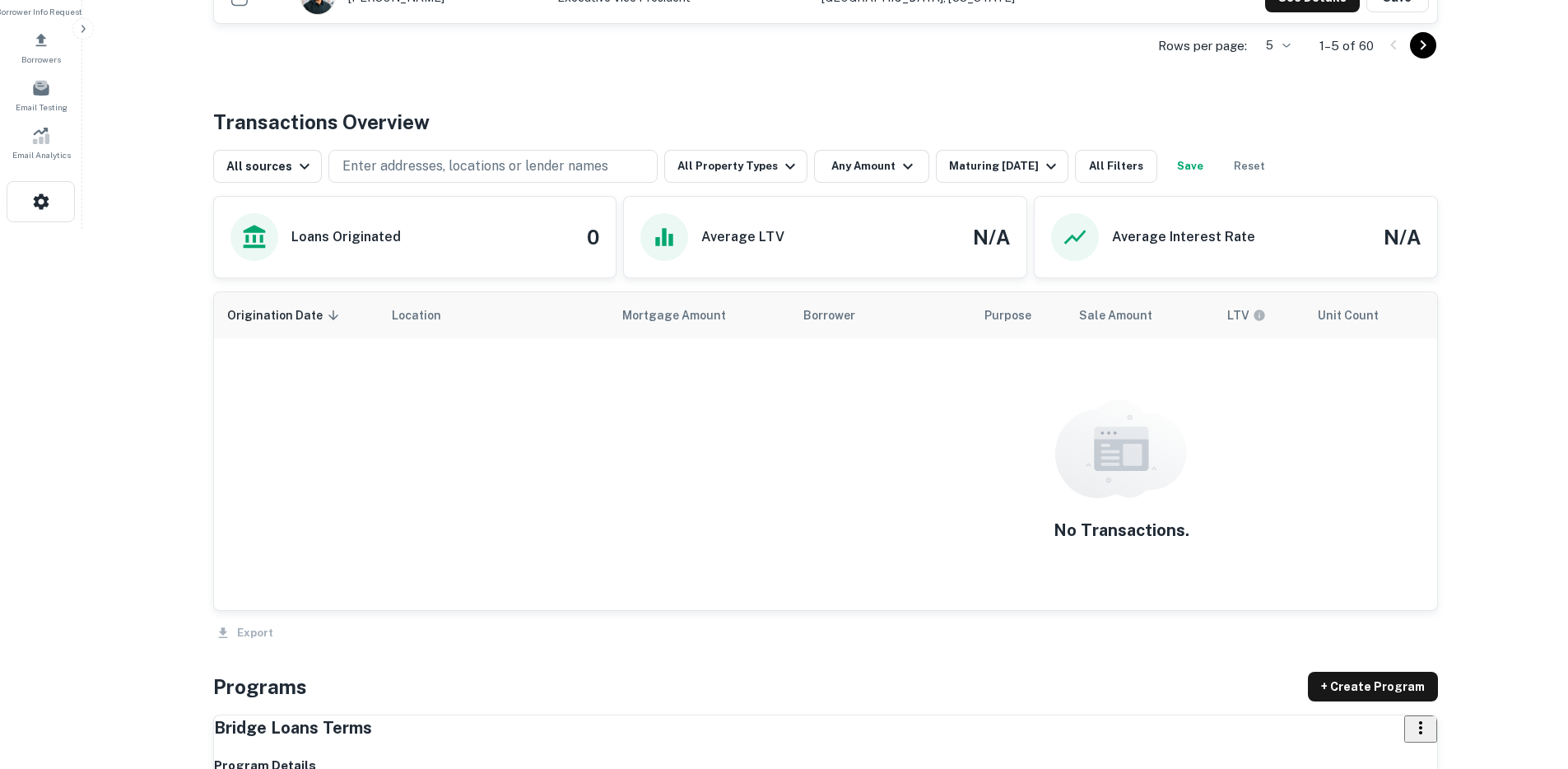
scroll to position [777, 0]
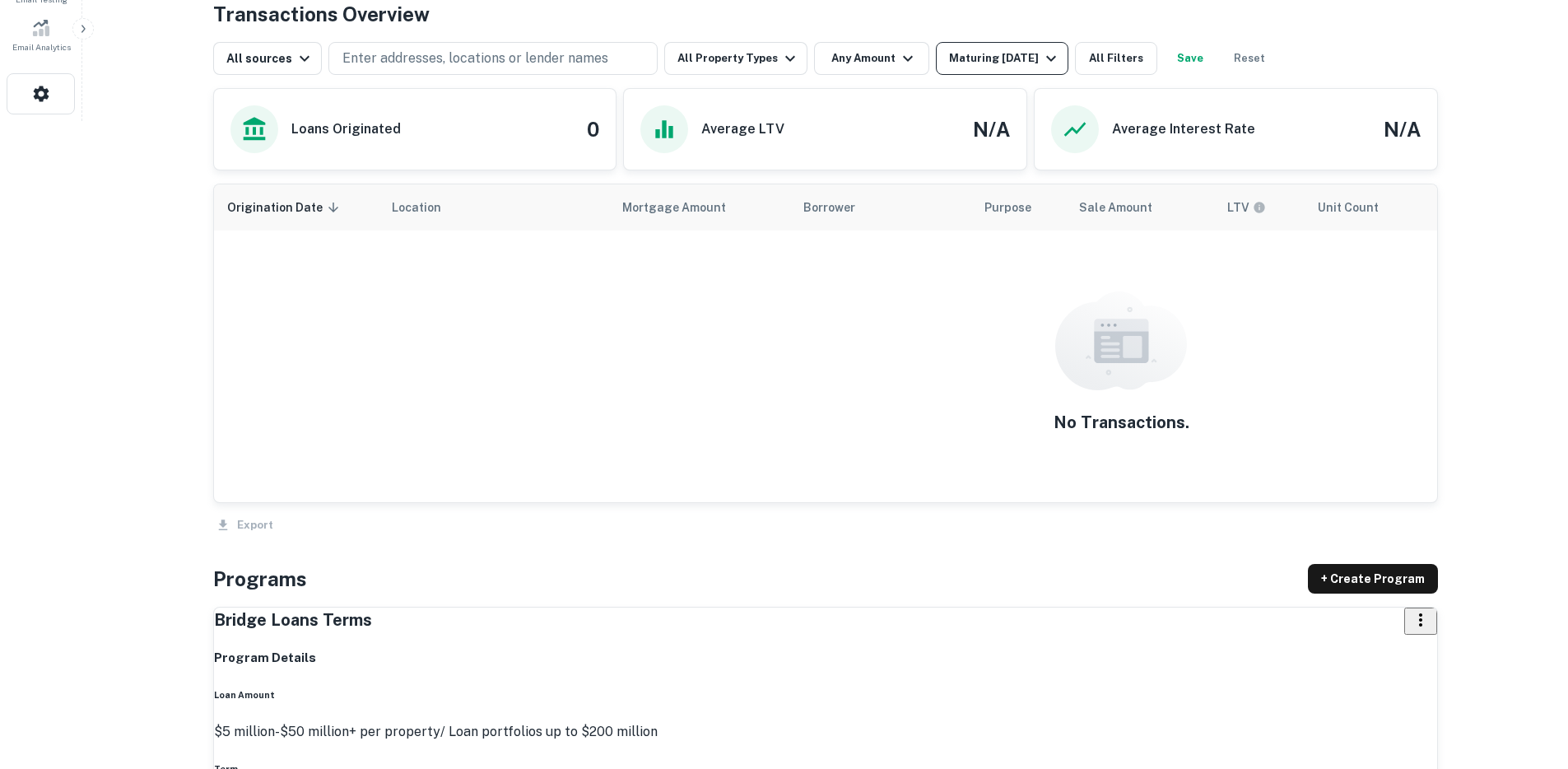
click at [999, 69] on div "Maturing [DATE]" at bounding box center [1005, 58] width 112 height 19
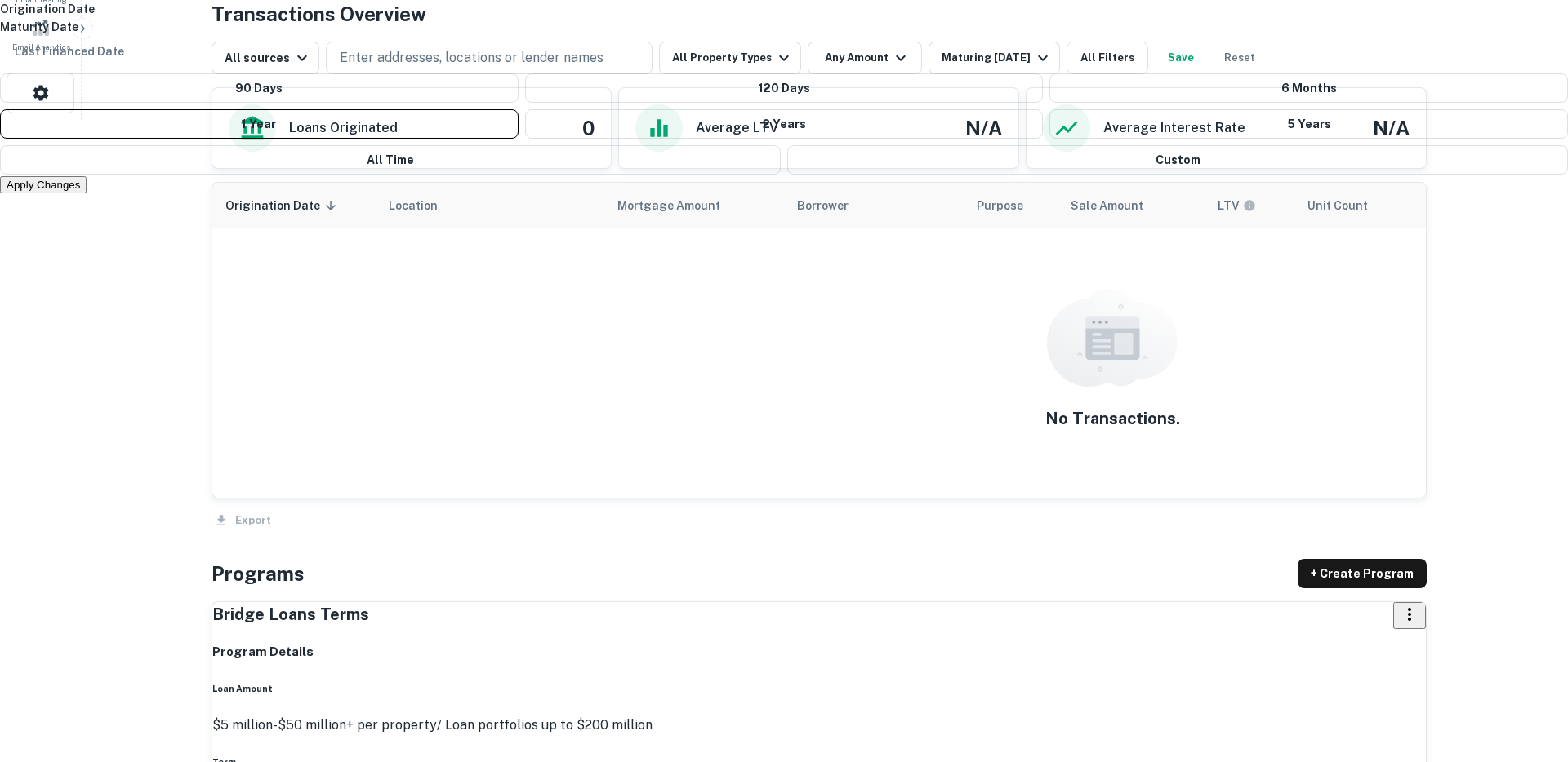
drag, startPoint x: 837, startPoint y: 300, endPoint x: 849, endPoint y: 329, distance: 31.4
click at [781, 174] on button "All Time" at bounding box center [390, 160] width 781 height 30
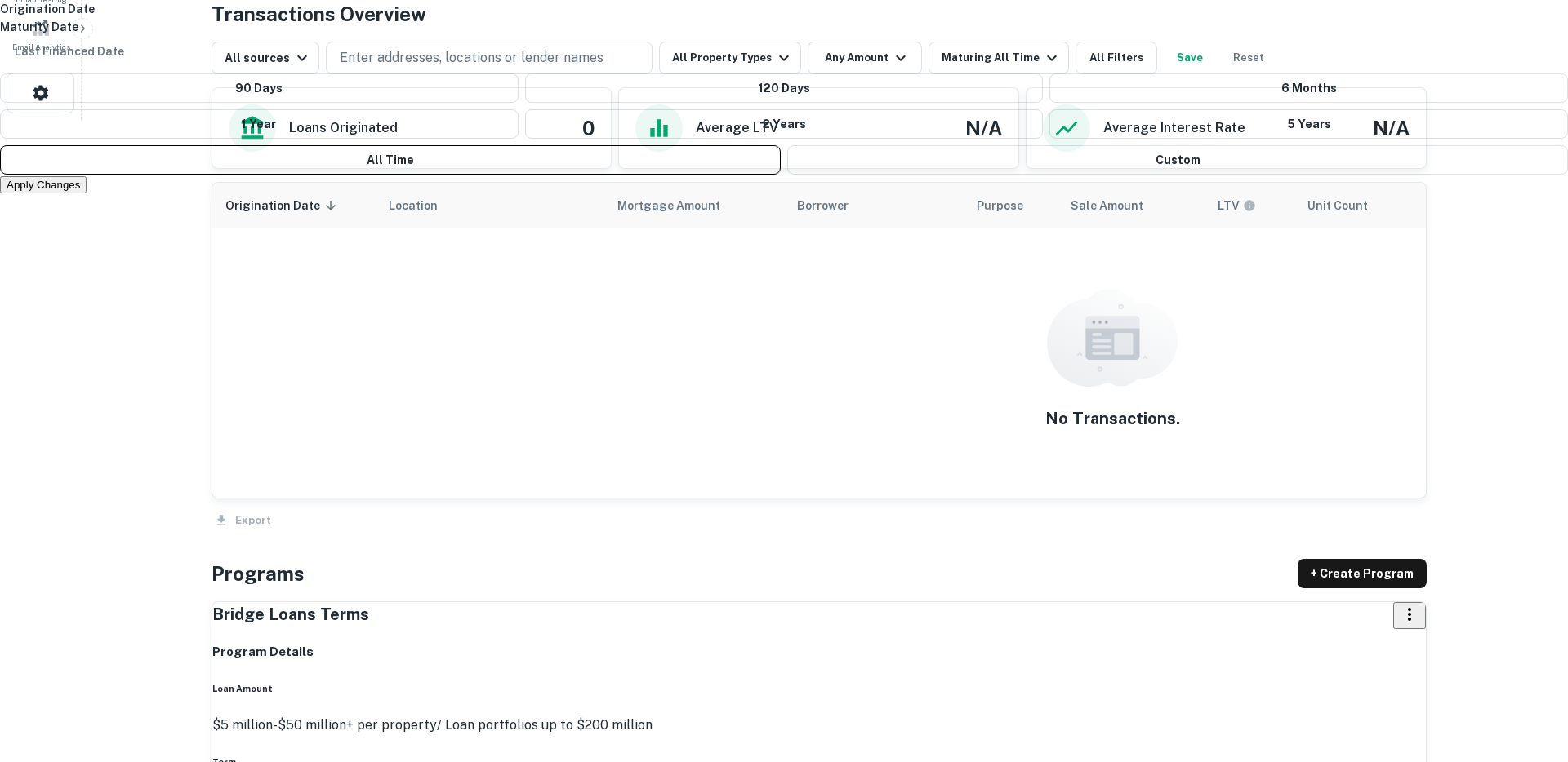
click at [86, 194] on button "Apply Changes" at bounding box center [43, 185] width 86 height 17
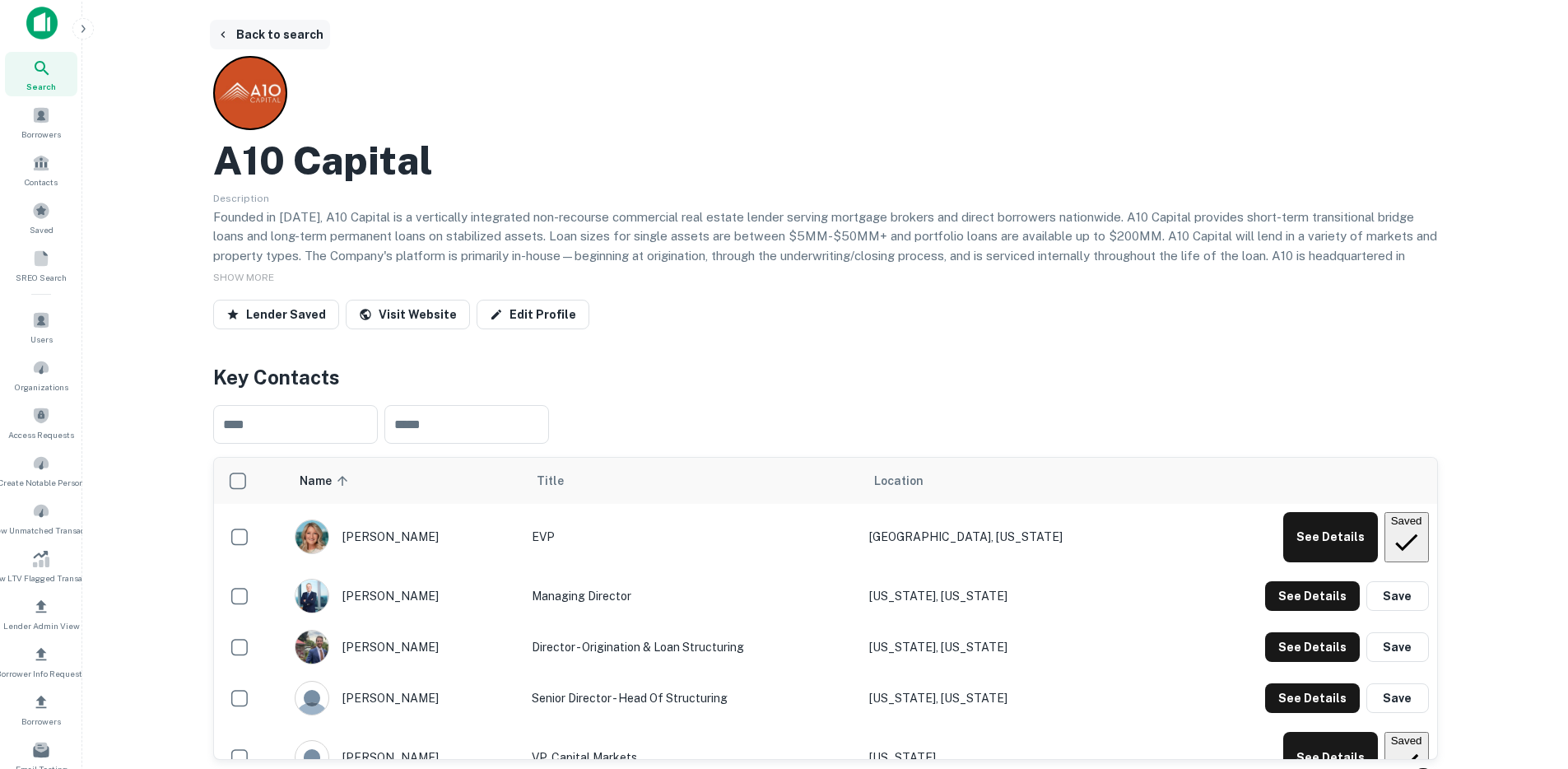
click at [278, 25] on button "Back to search" at bounding box center [270, 34] width 120 height 30
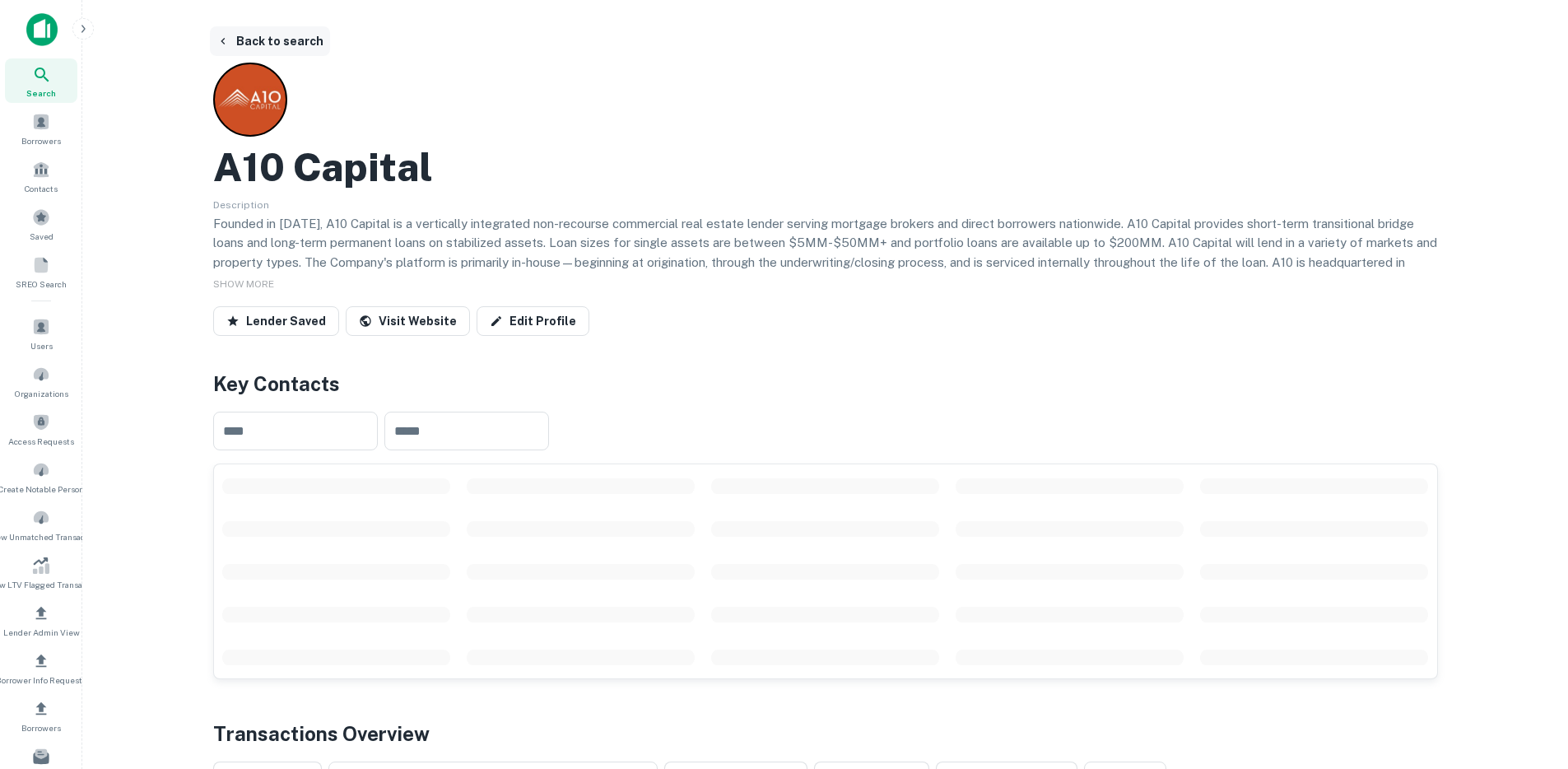
click at [282, 47] on button "Back to search" at bounding box center [270, 41] width 120 height 30
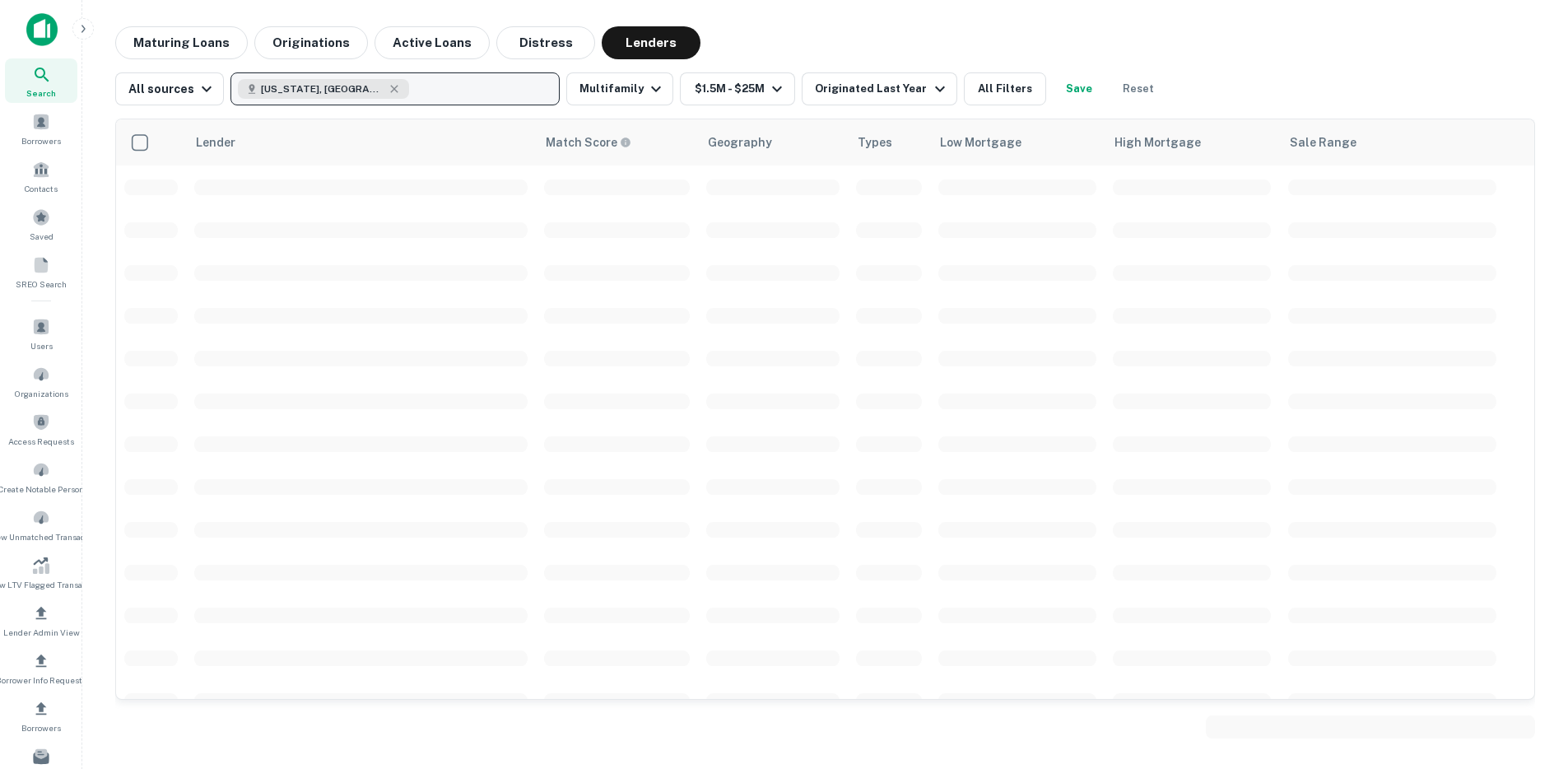
click at [345, 92] on button "[US_STATE], [GEOGRAPHIC_DATA]" at bounding box center [394, 89] width 330 height 33
click at [308, 88] on div "[US_STATE], [GEOGRAPHIC_DATA]" at bounding box center [323, 89] width 171 height 19
click at [391, 91] on icon "button" at bounding box center [394, 89] width 8 height 8
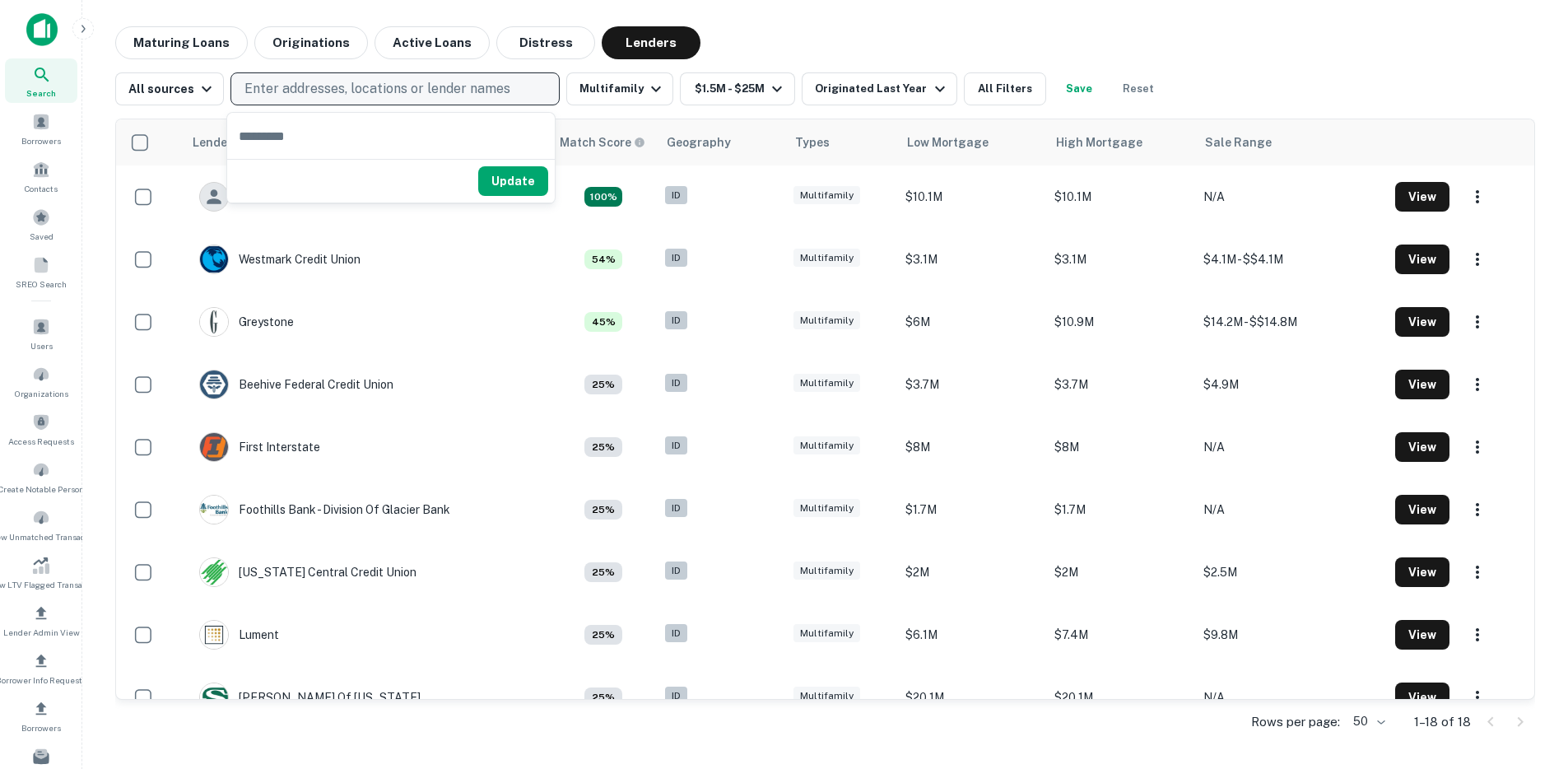
click at [321, 90] on p "Enter addresses, locations or lender names" at bounding box center [377, 89] width 266 height 19
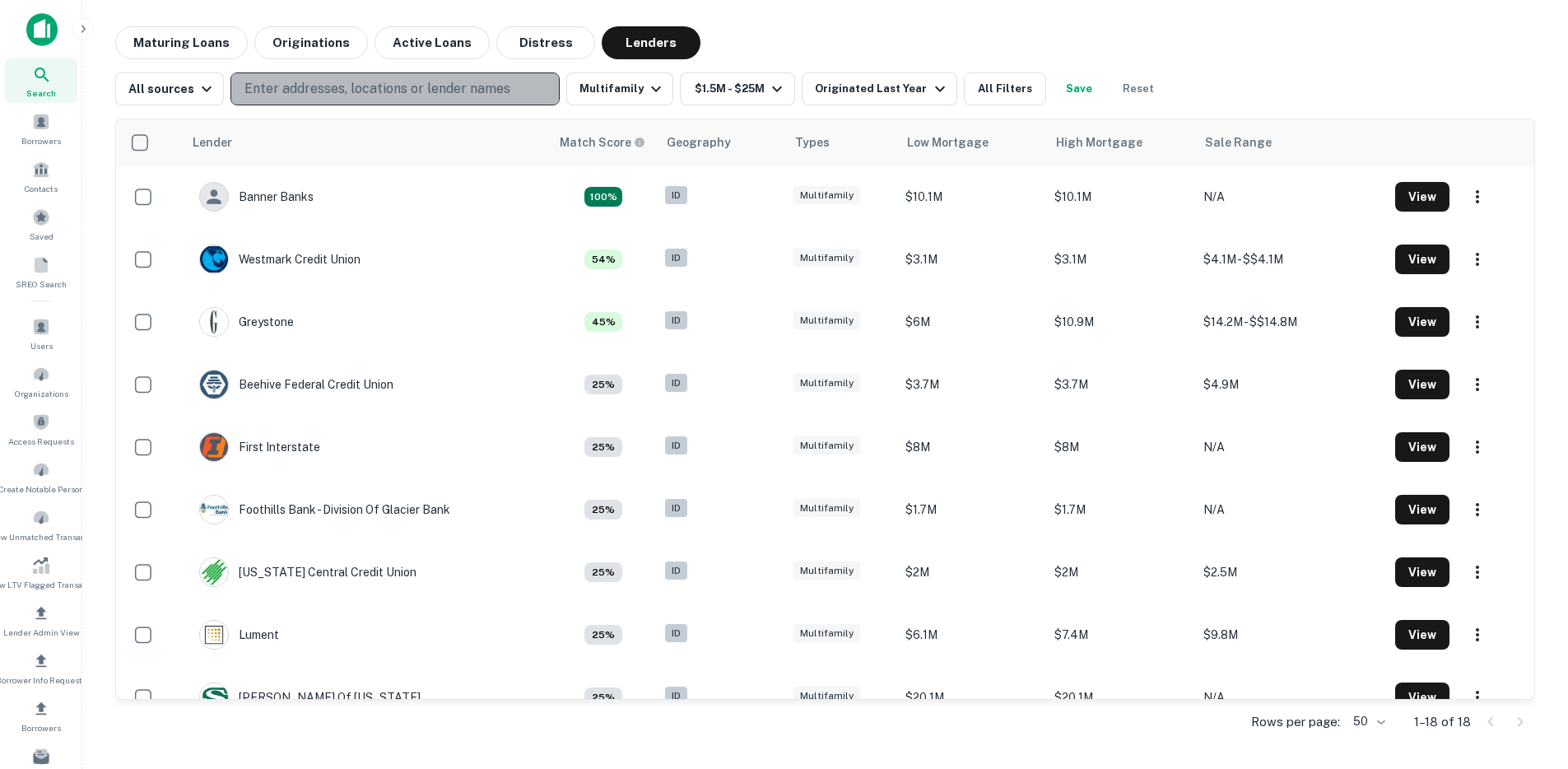
click at [321, 92] on p "Enter addresses, locations or lender names" at bounding box center [377, 89] width 266 height 19
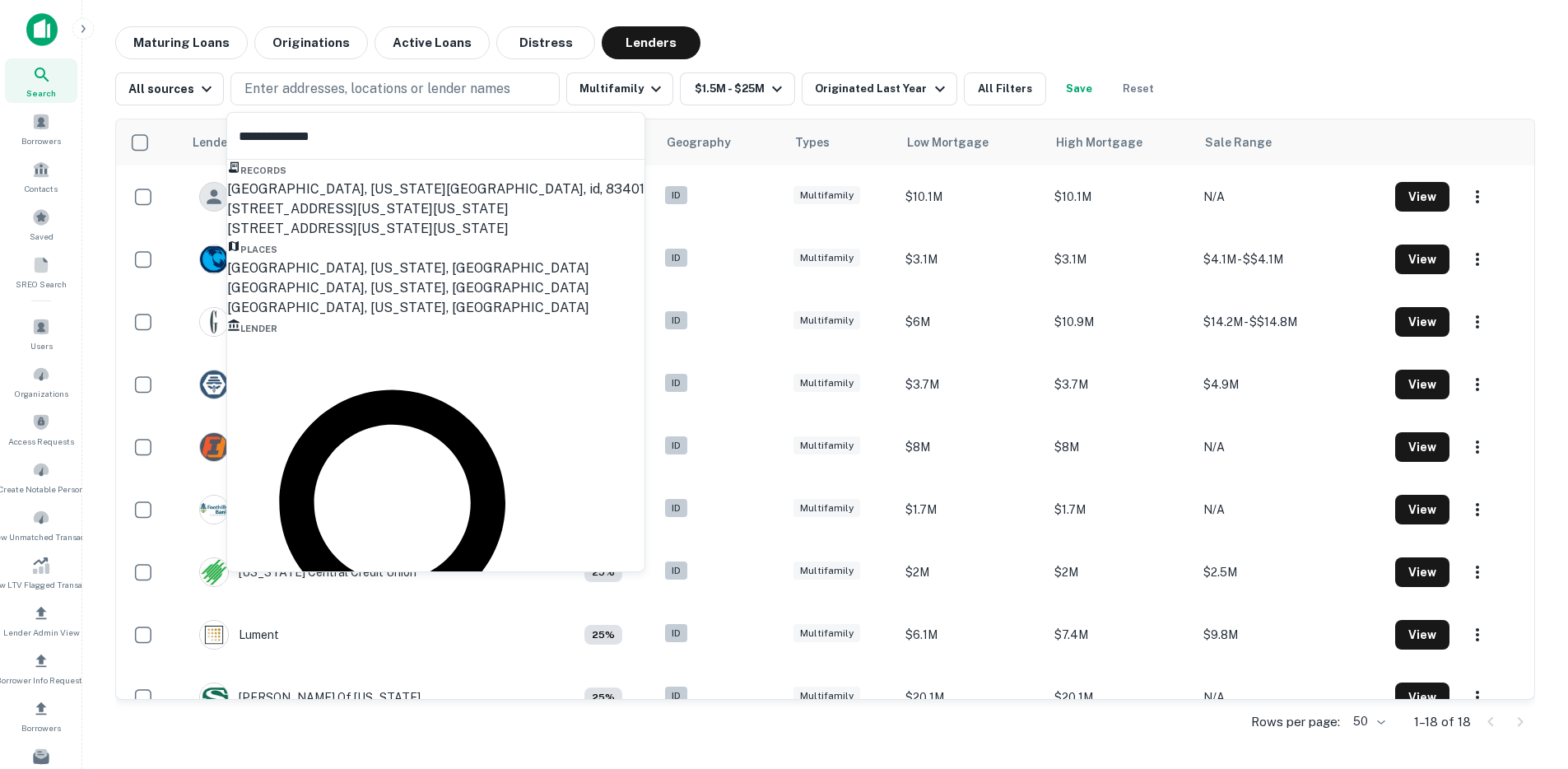
type input "**********"
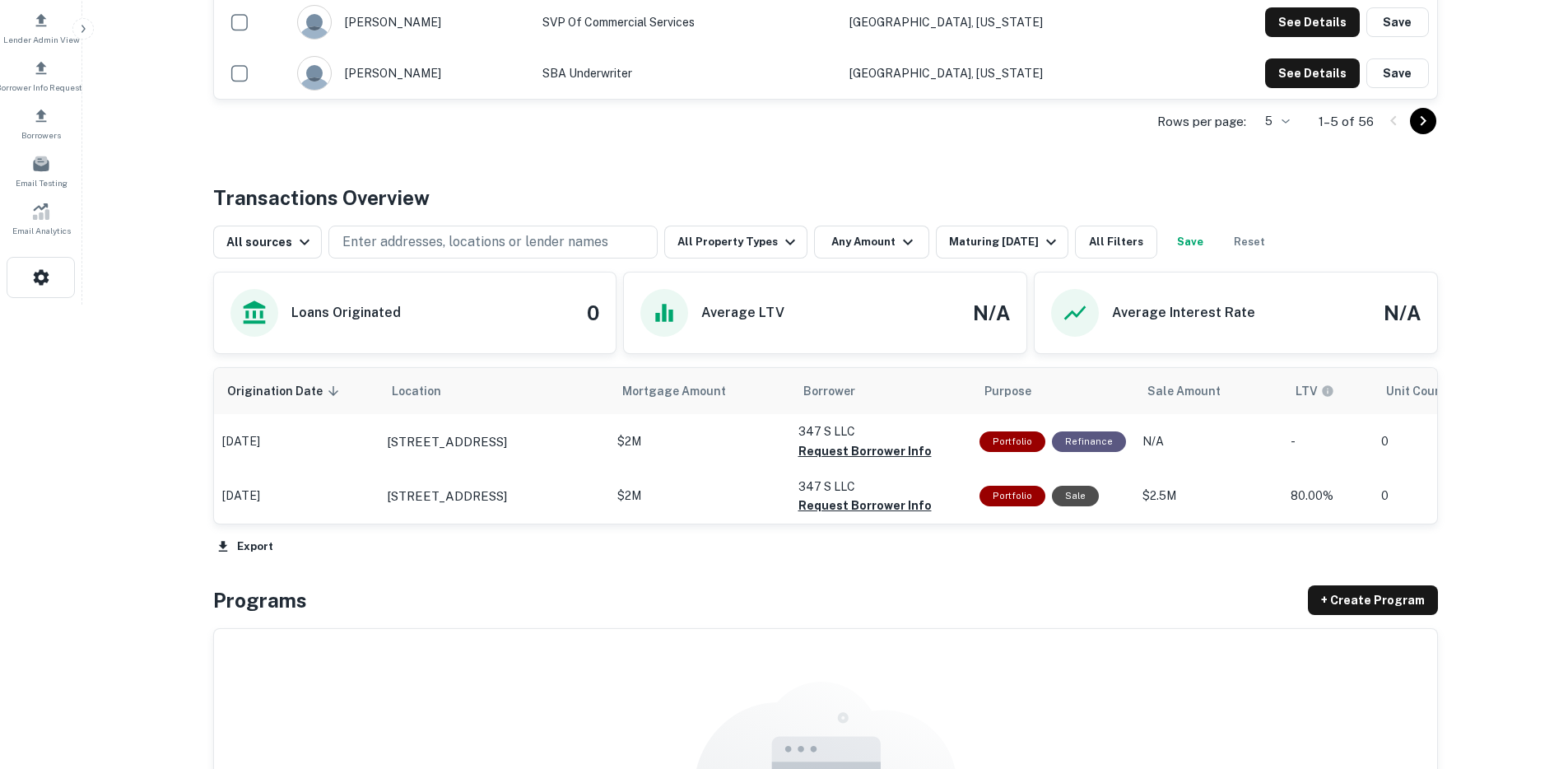
scroll to position [671, 0]
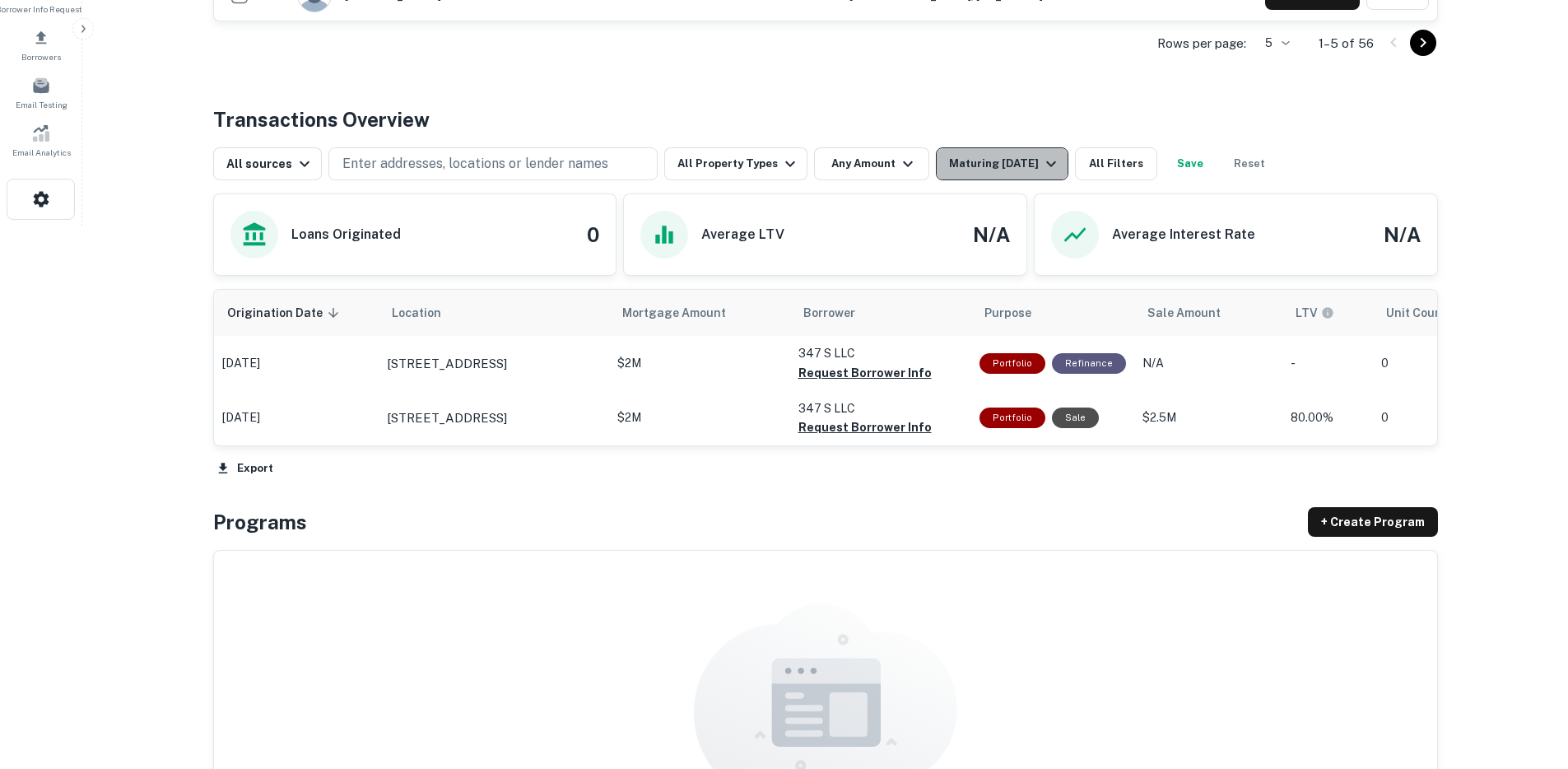
click at [1020, 174] on div "Maturing [DATE]" at bounding box center [1005, 163] width 112 height 19
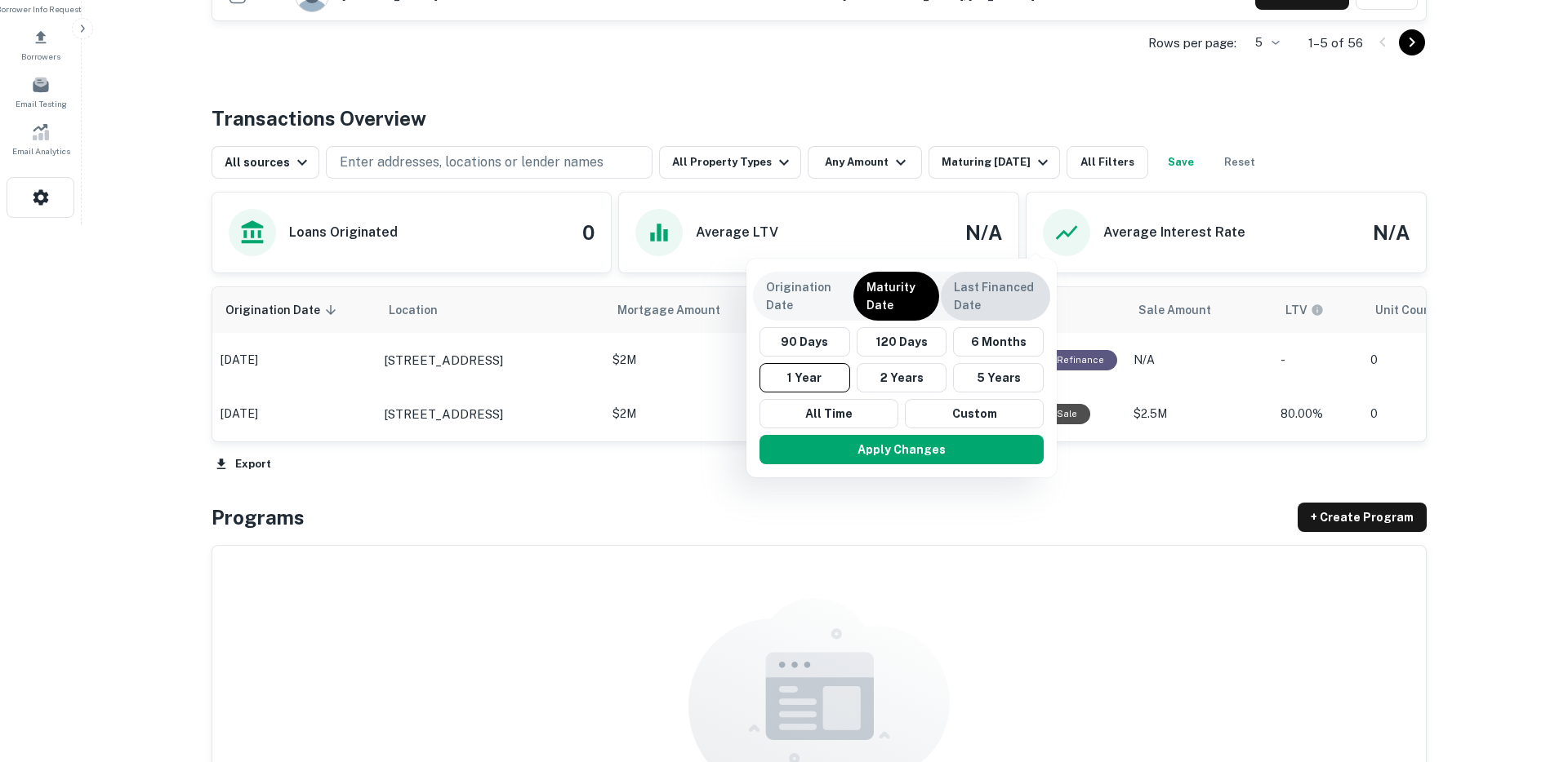
click at [954, 304] on p "Last Financed Date" at bounding box center [995, 295] width 83 height 35
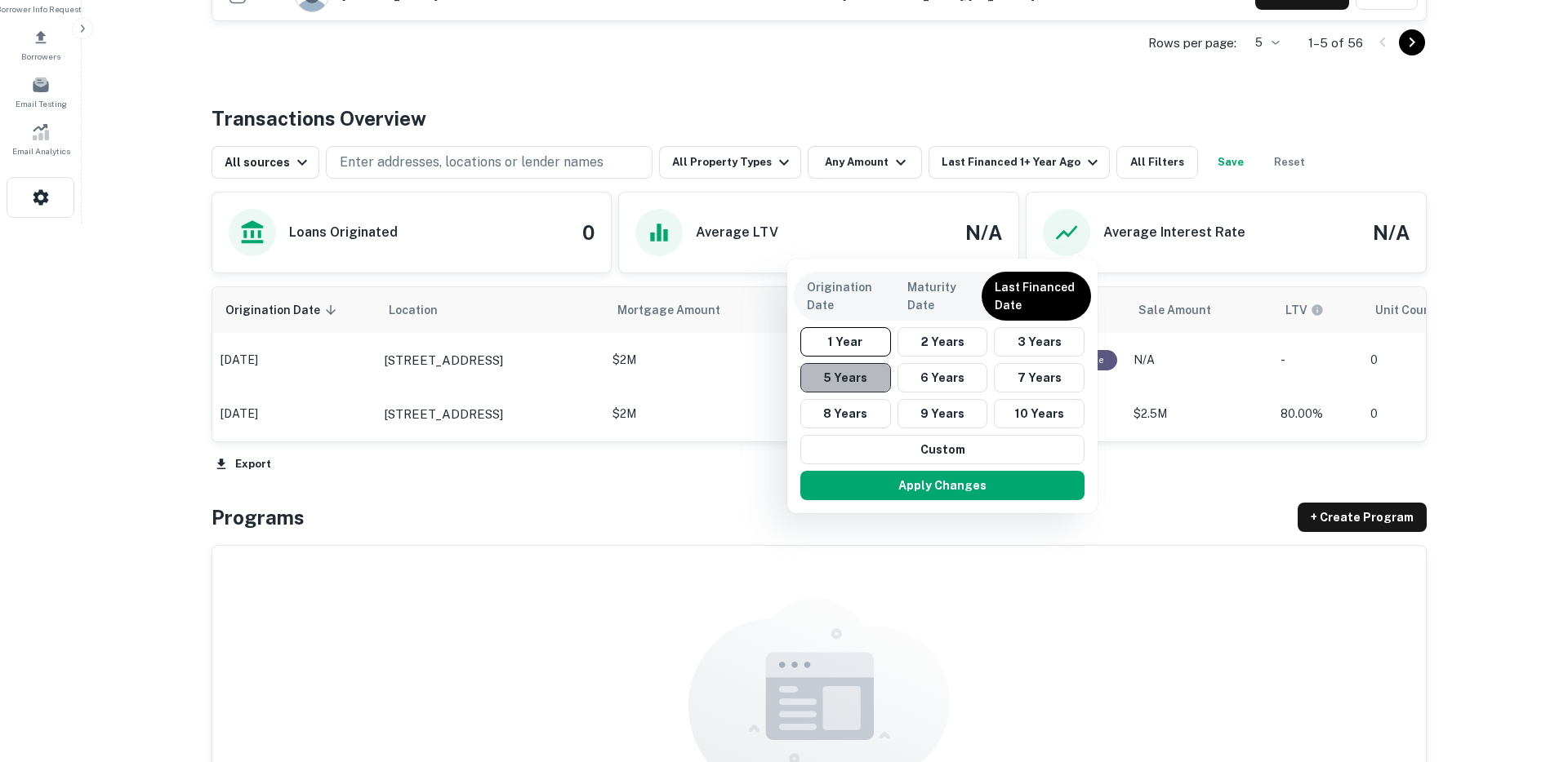
click at [855, 383] on button "5 Years" at bounding box center [846, 378] width 91 height 30
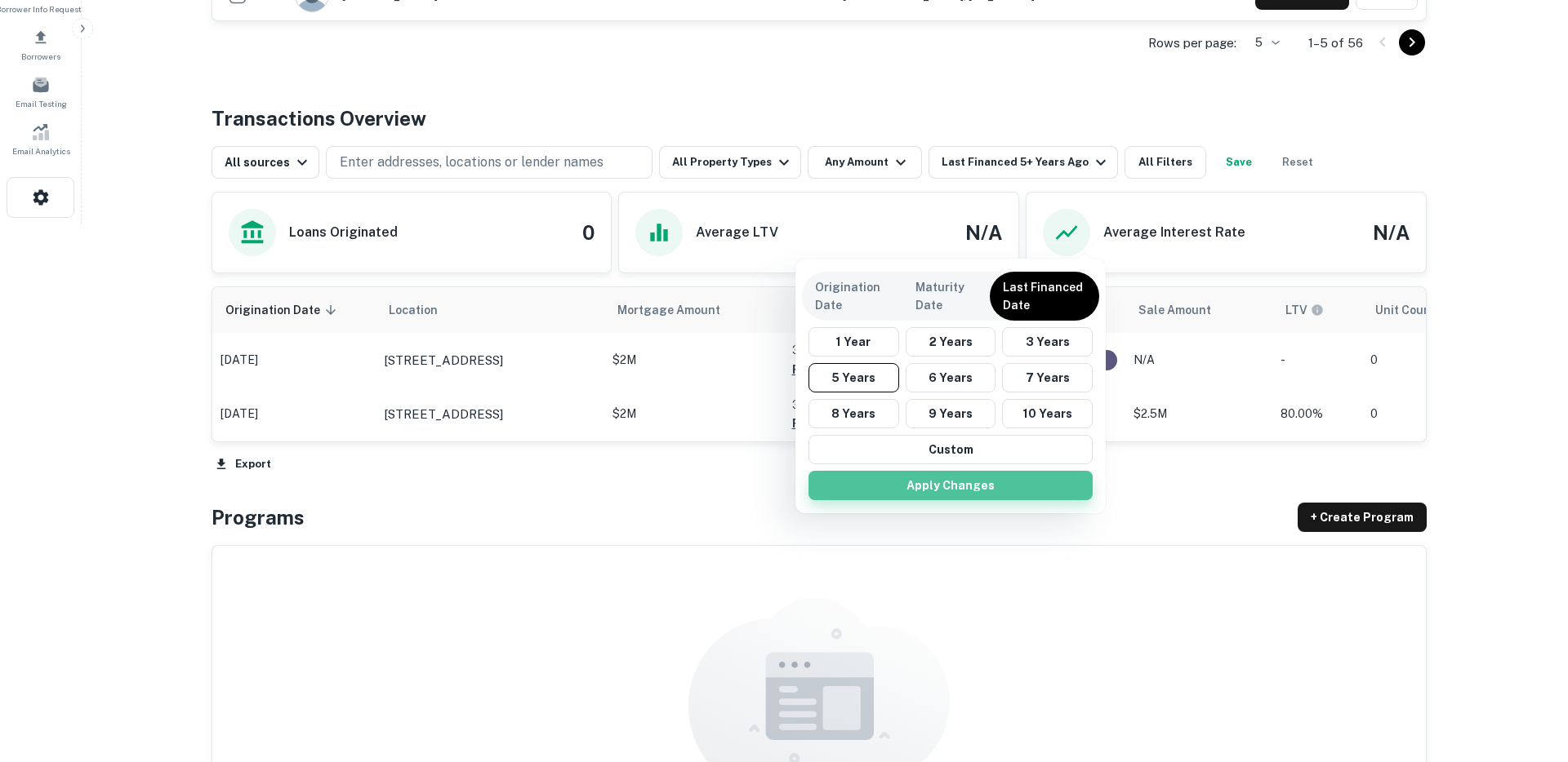
click at [881, 485] on button "Apply Changes" at bounding box center [950, 485] width 284 height 30
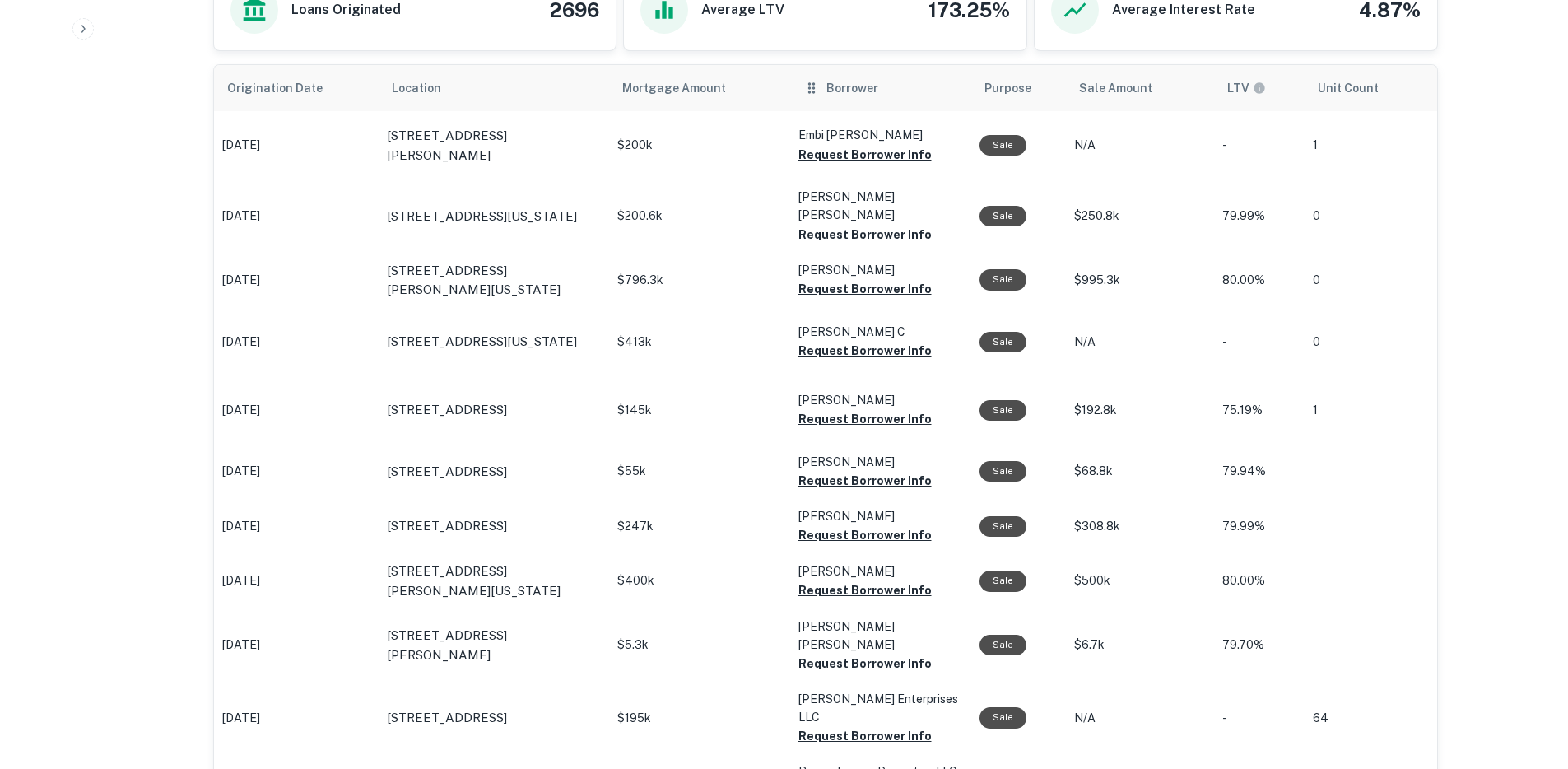
scroll to position [763, 0]
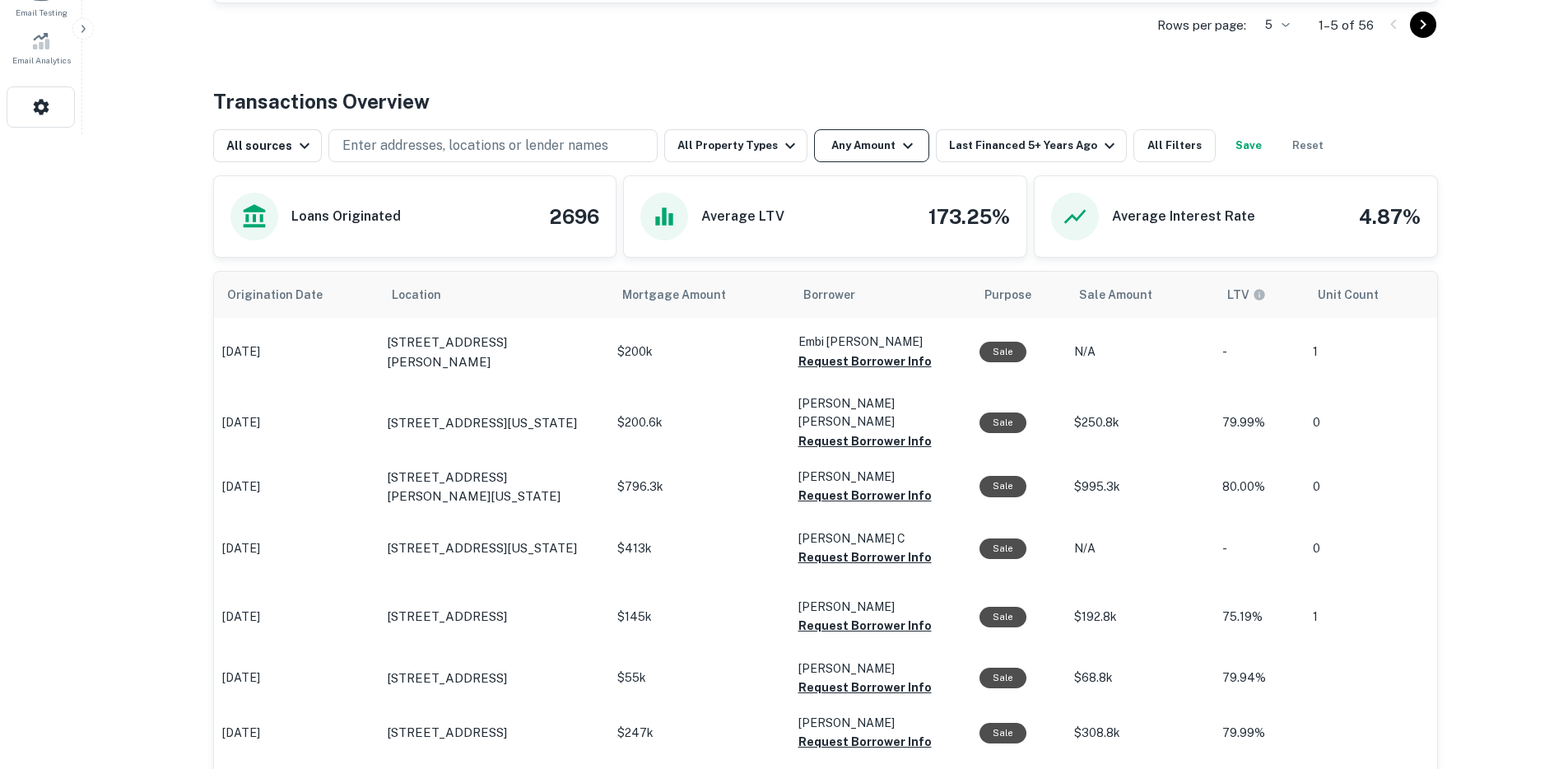
click at [874, 149] on button "Any Amount" at bounding box center [871, 146] width 115 height 33
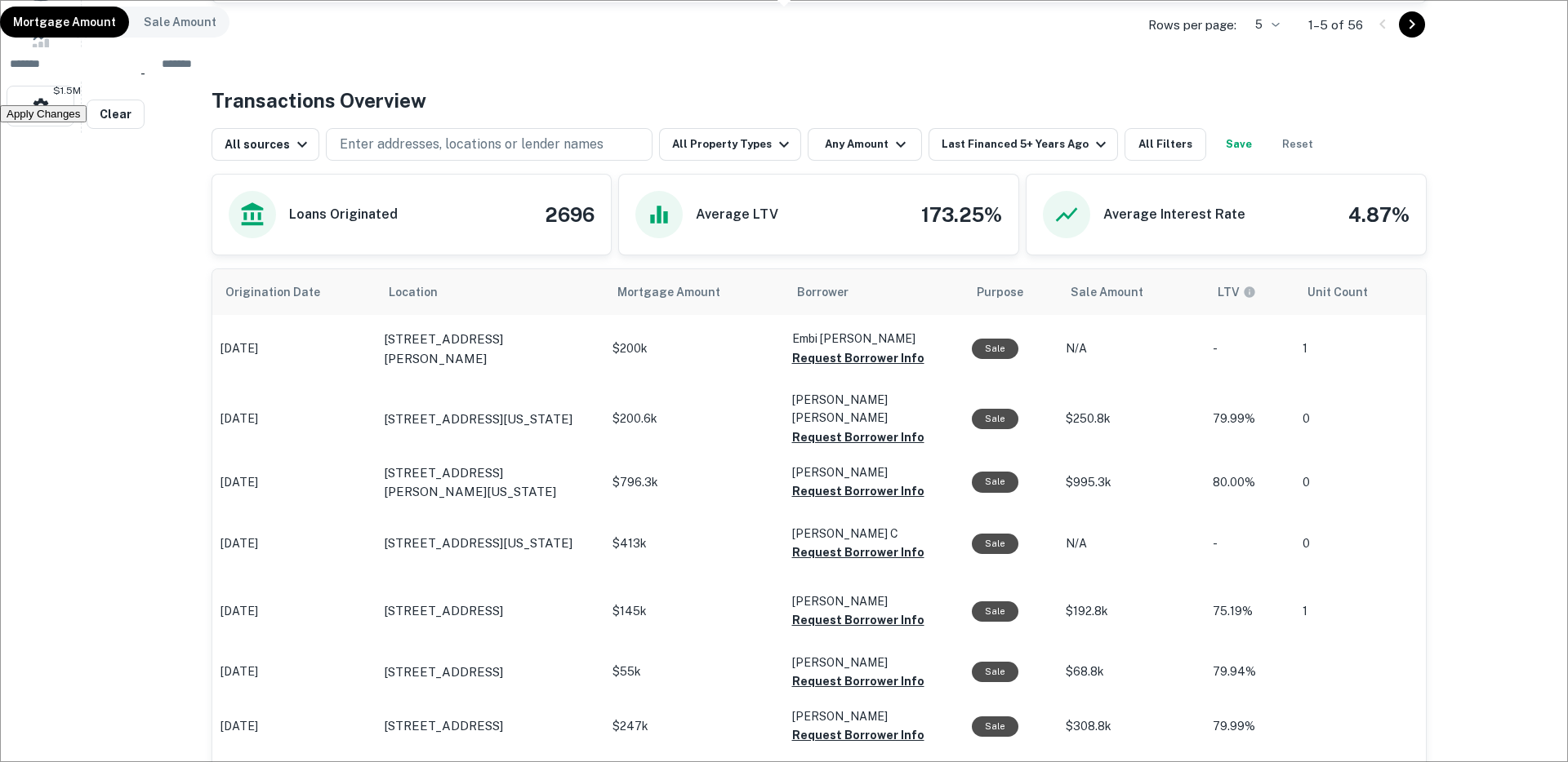
type input "*******"
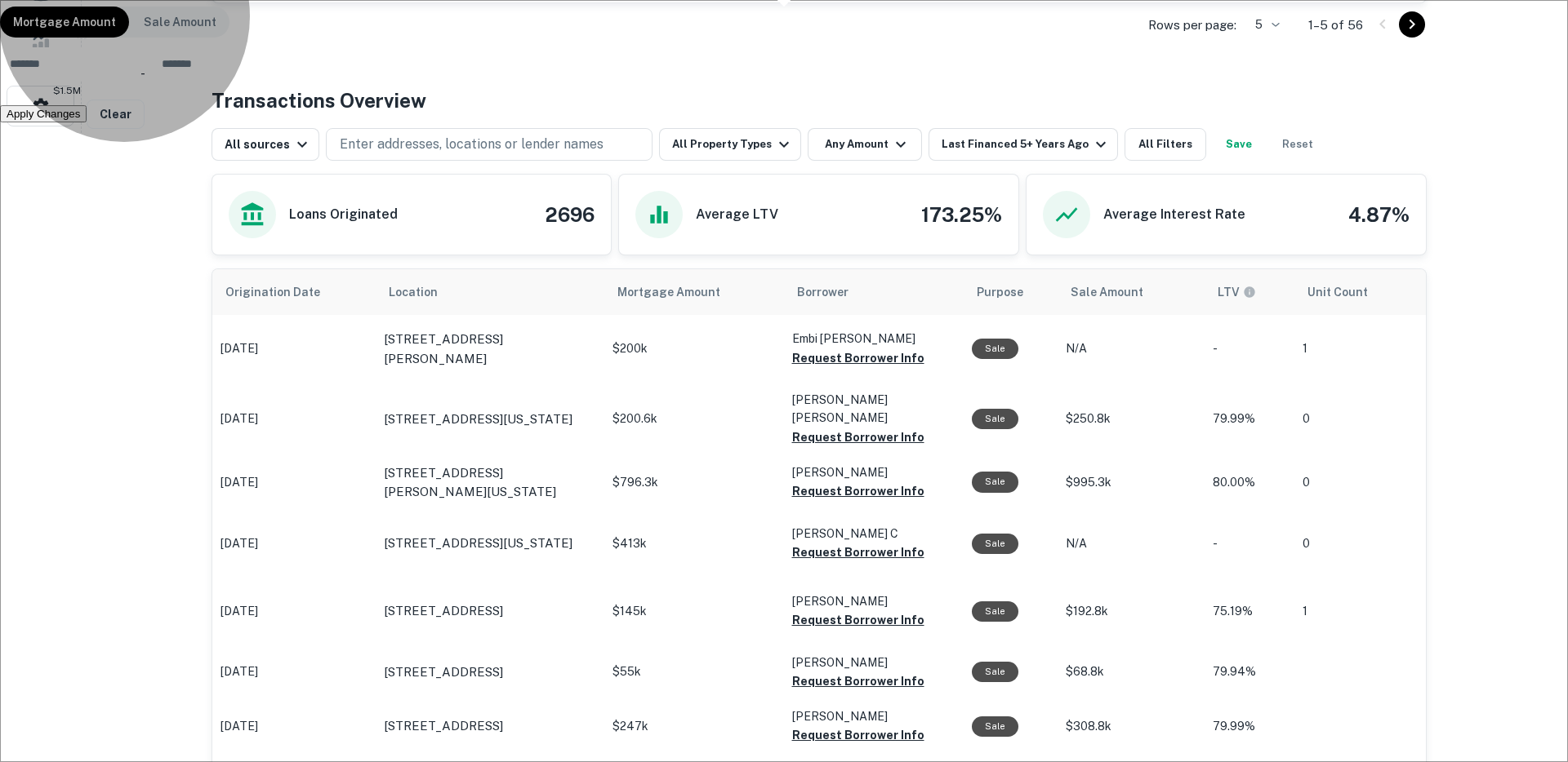
click at [86, 123] on button "Apply Changes" at bounding box center [43, 114] width 86 height 17
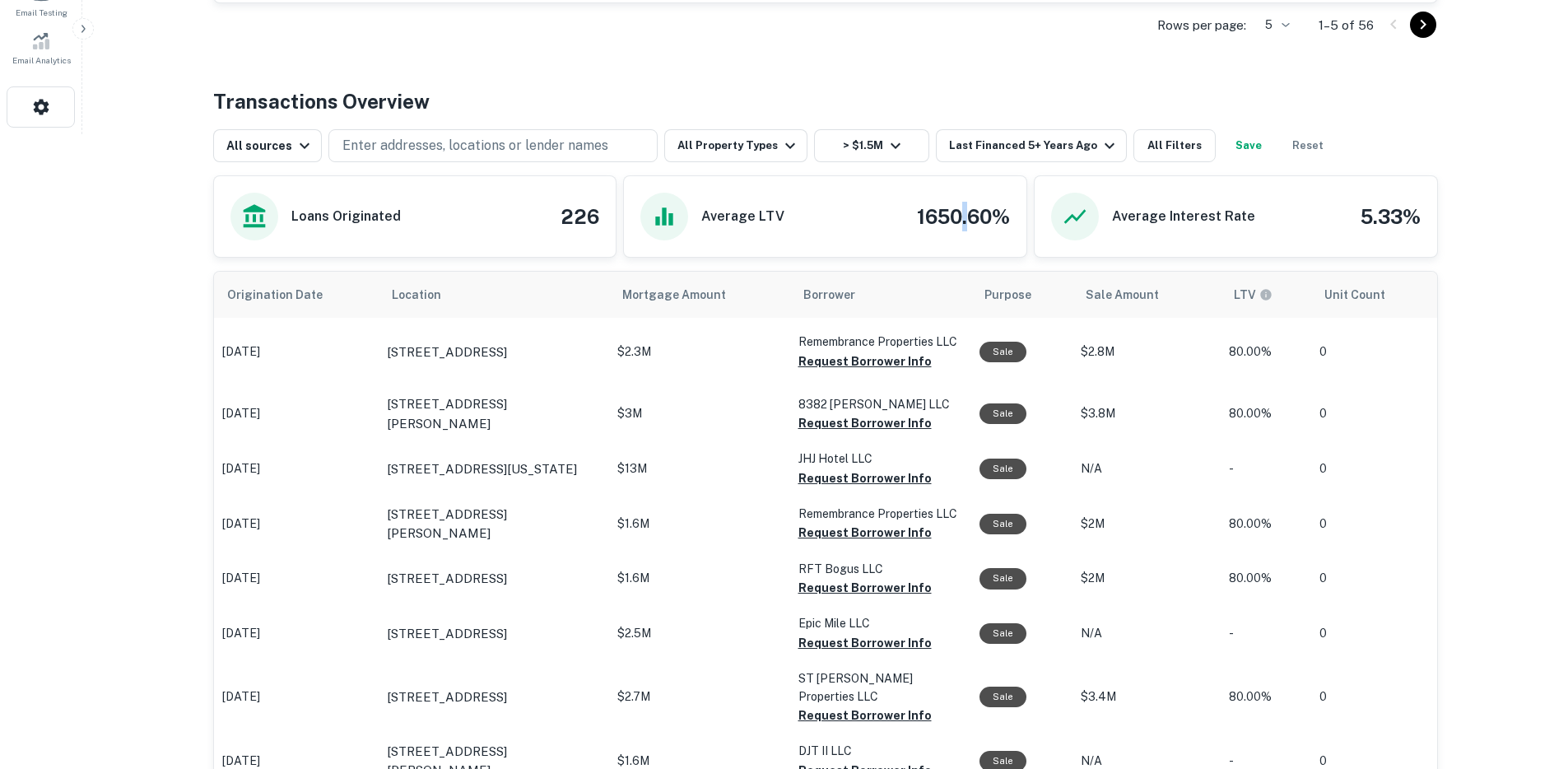
click at [962, 214] on h4 "1650.60%" at bounding box center [964, 217] width 93 height 30
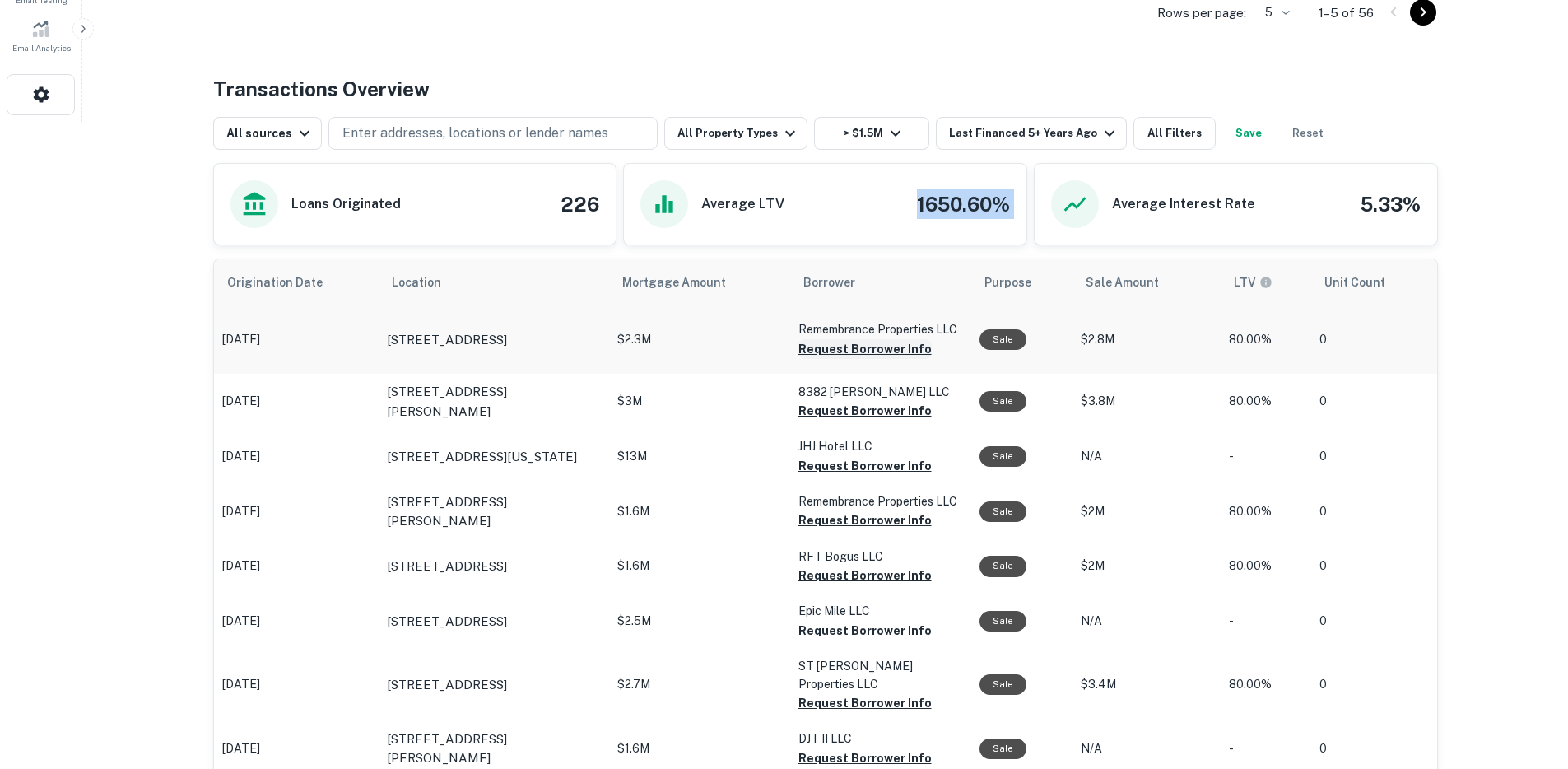
scroll to position [774, 0]
